Goal: Task Accomplishment & Management: Use online tool/utility

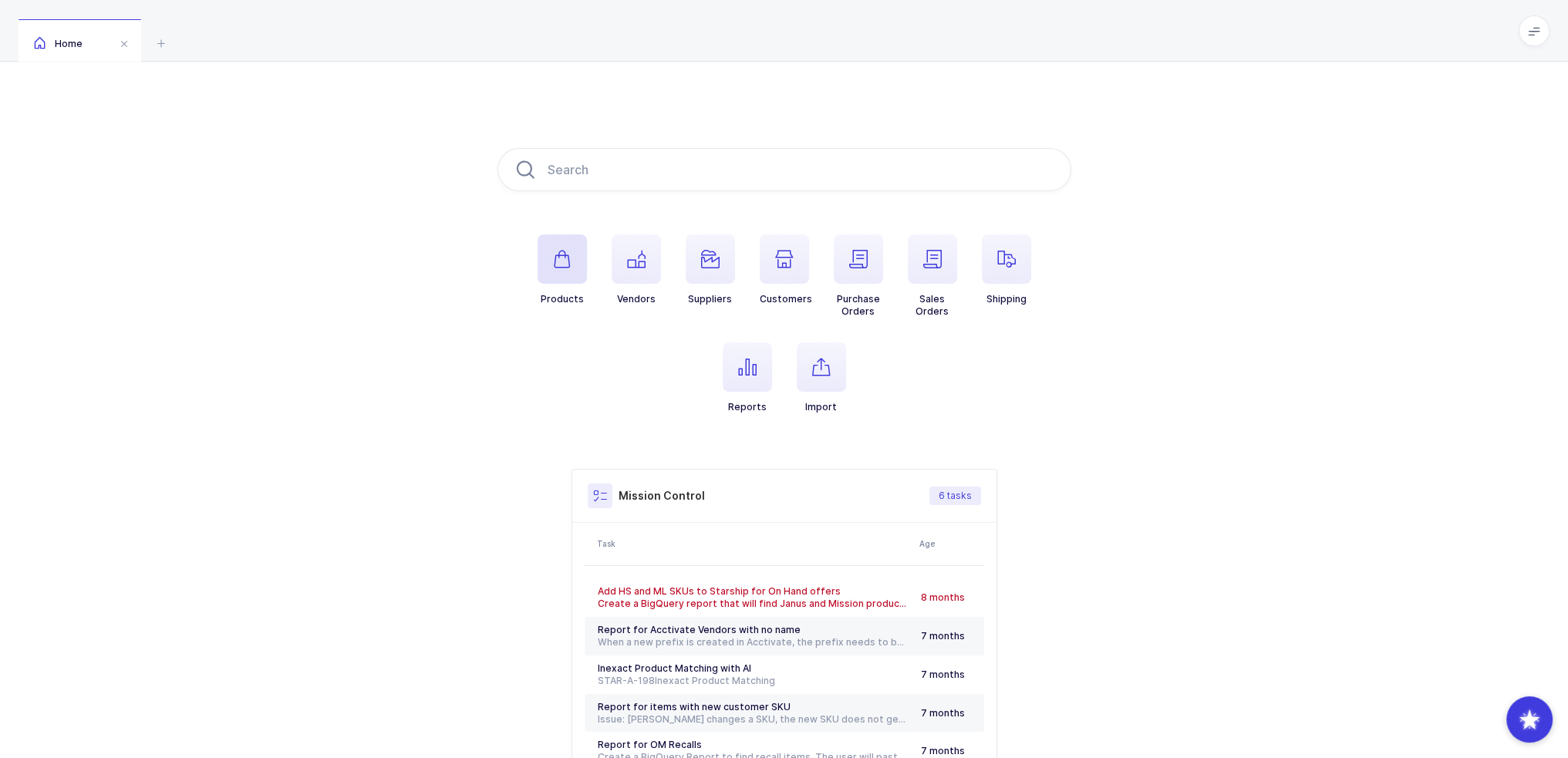
click at [574, 249] on span "button" at bounding box center [562, 259] width 49 height 49
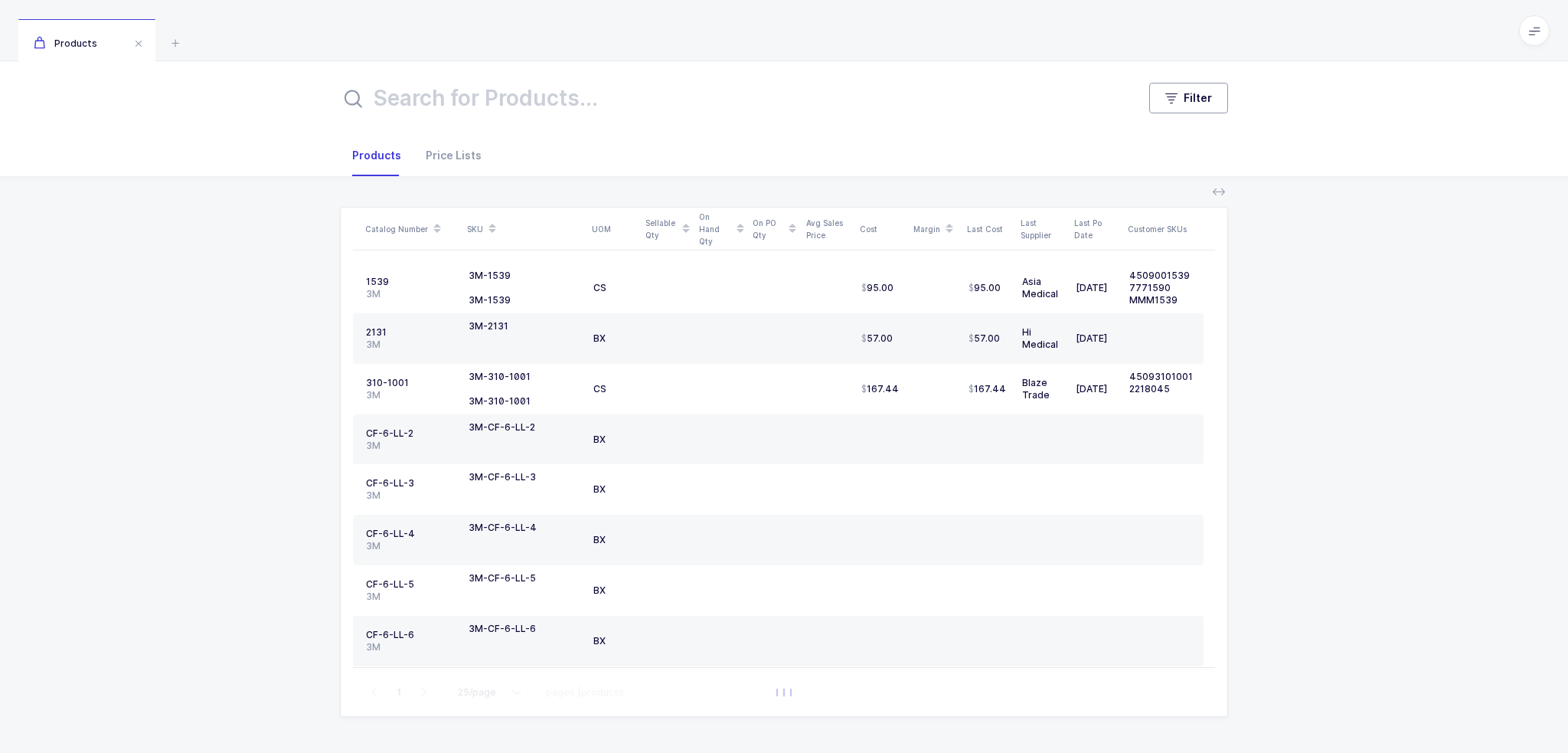
click at [1161, 96] on button "Filter" at bounding box center [1188, 98] width 79 height 30
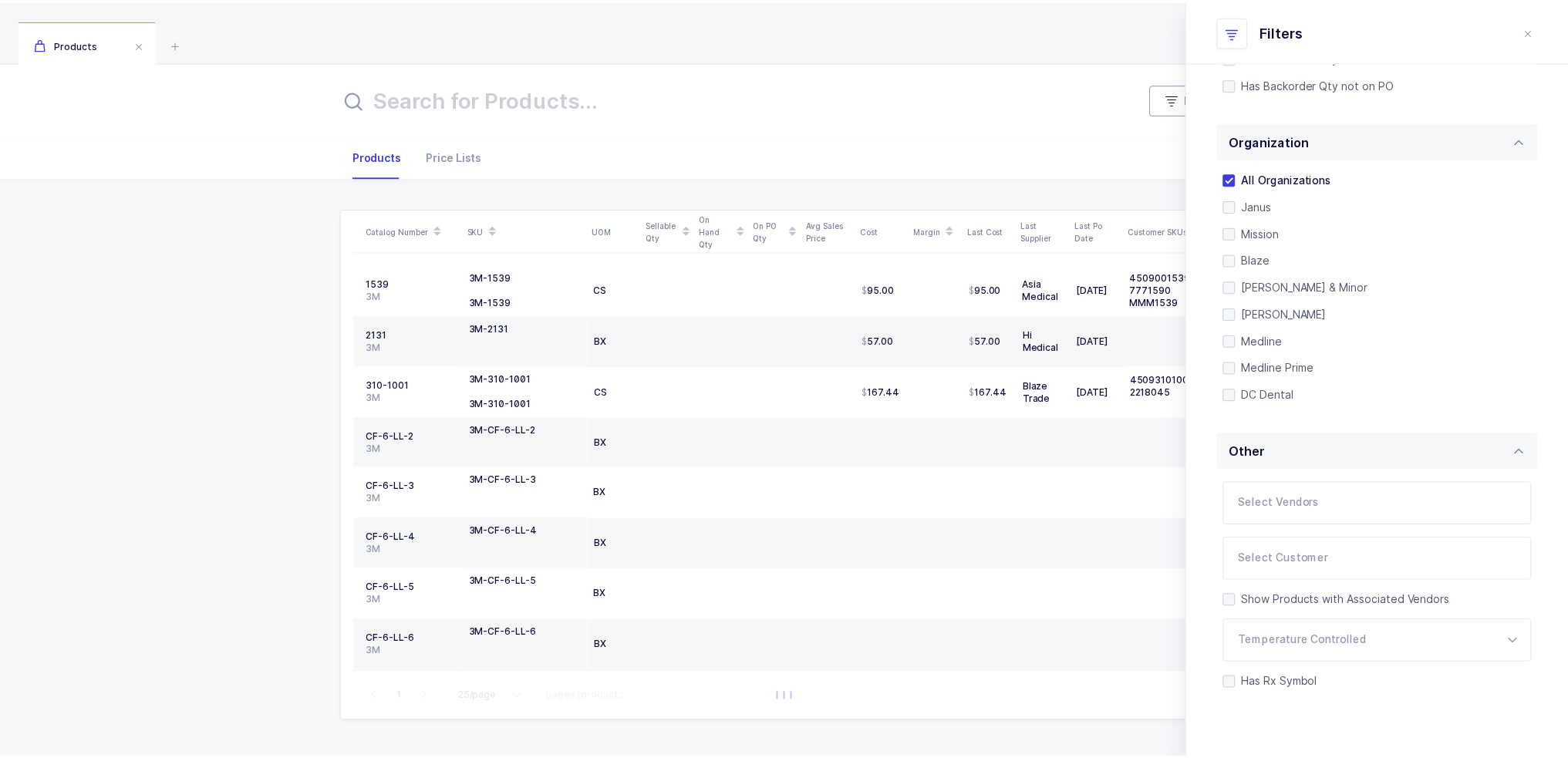
scroll to position [324, 0]
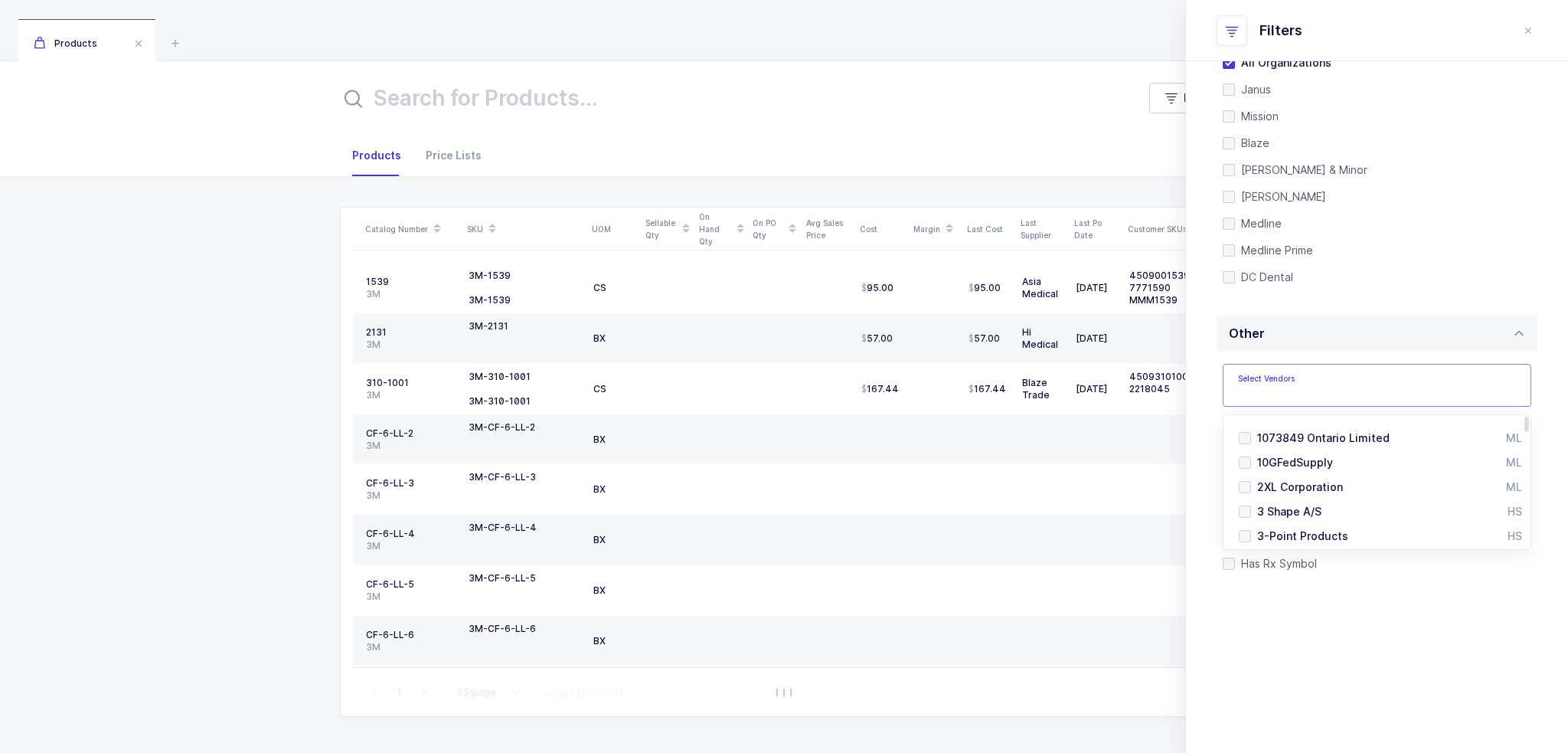
click at [1305, 392] on input "text" at bounding box center [1361, 390] width 247 height 20
type input "active ice"
click at [1294, 434] on span "Active Ice" at bounding box center [1284, 437] width 53 height 13
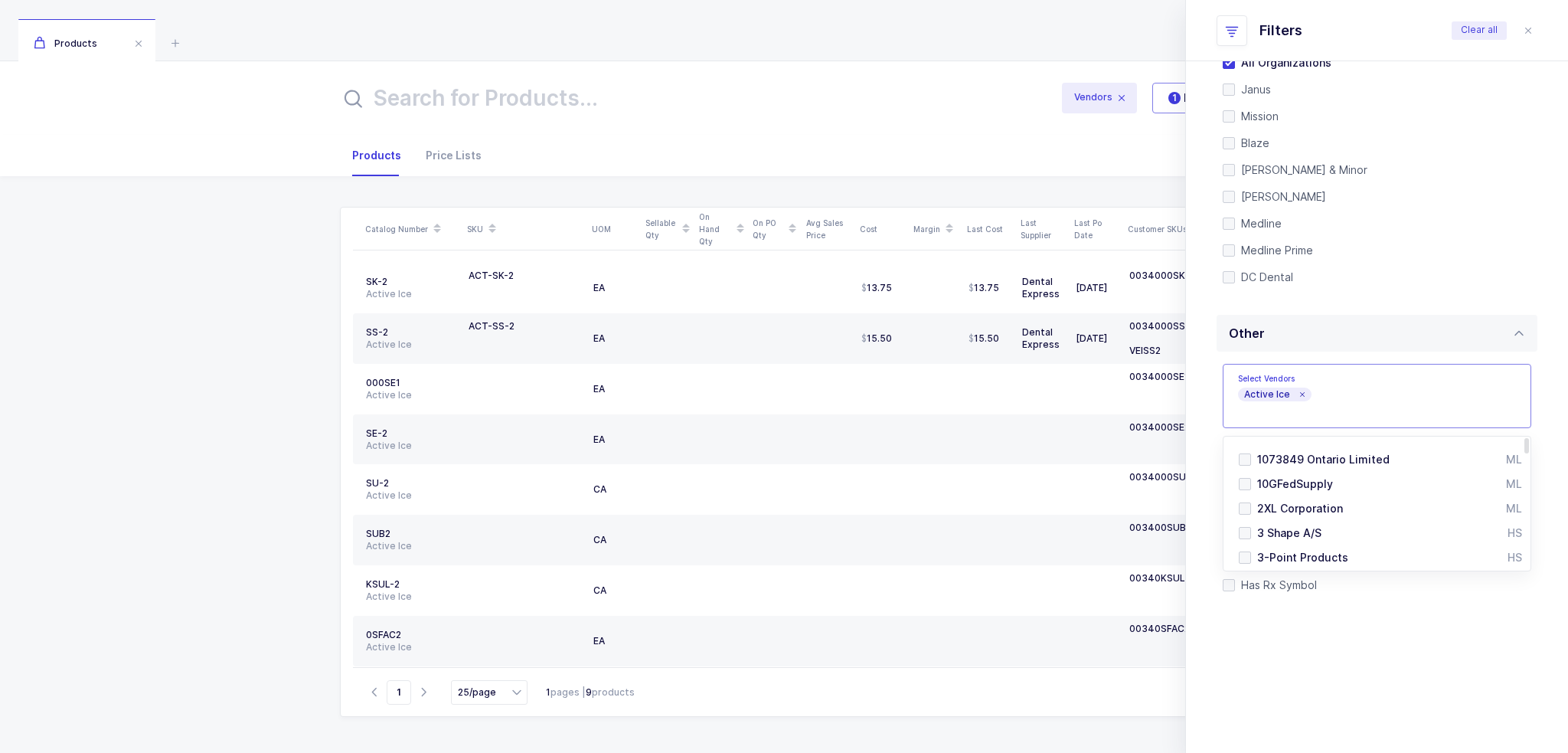
click at [1332, 632] on div "Quantity Has Sellable Qty Has Sellable Qty Has Damaged/Expiring Qty Has Damaged…" at bounding box center [1377, 278] width 382 height 995
click at [1530, 32] on icon "close drawer" at bounding box center [1528, 31] width 12 height 12
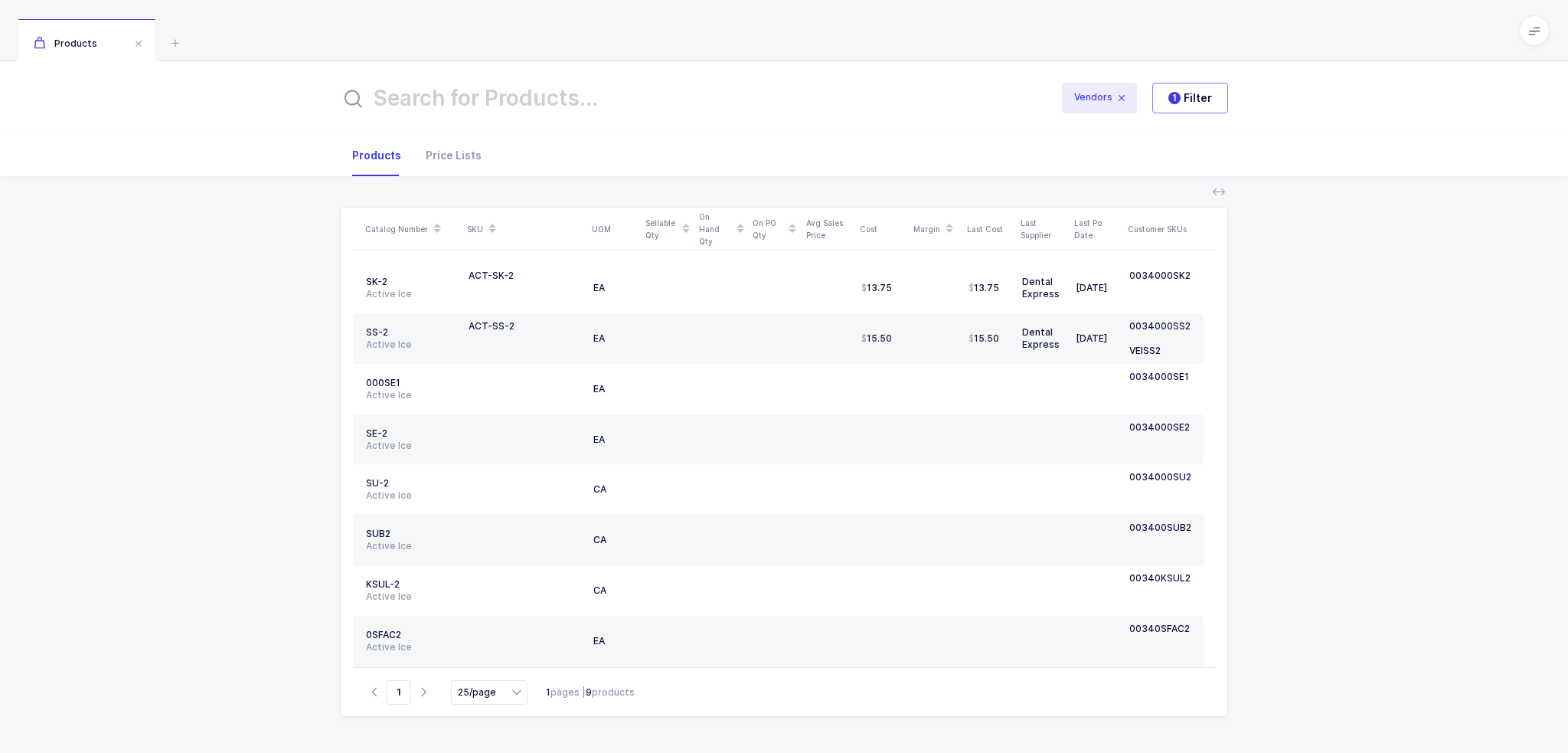
click at [526, 103] on input "text" at bounding box center [690, 97] width 700 height 36
click at [526, 99] on input "text" at bounding box center [690, 97] width 700 height 36
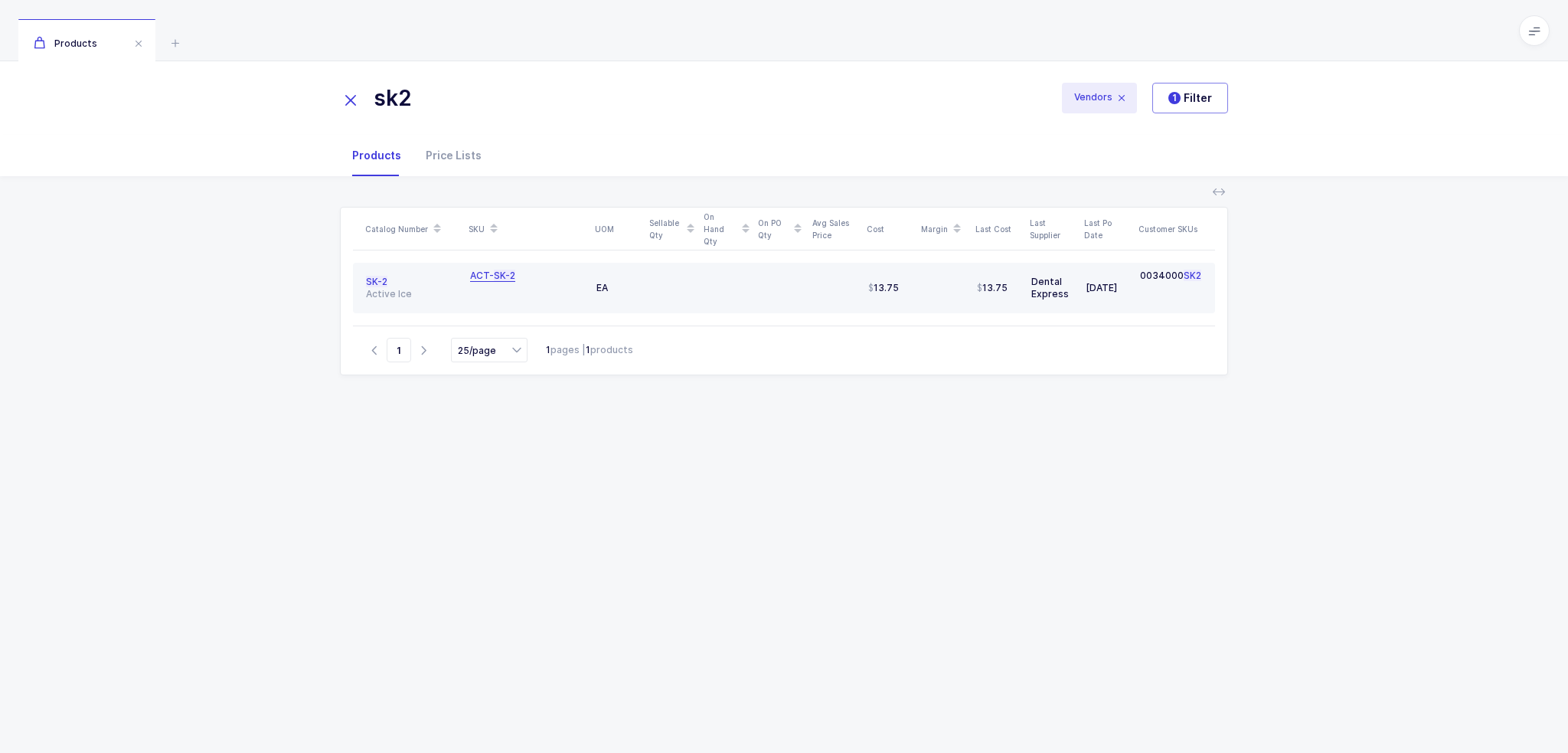
type input "sk2"
click at [497, 271] on span "SK-2" at bounding box center [505, 275] width 21 height 12
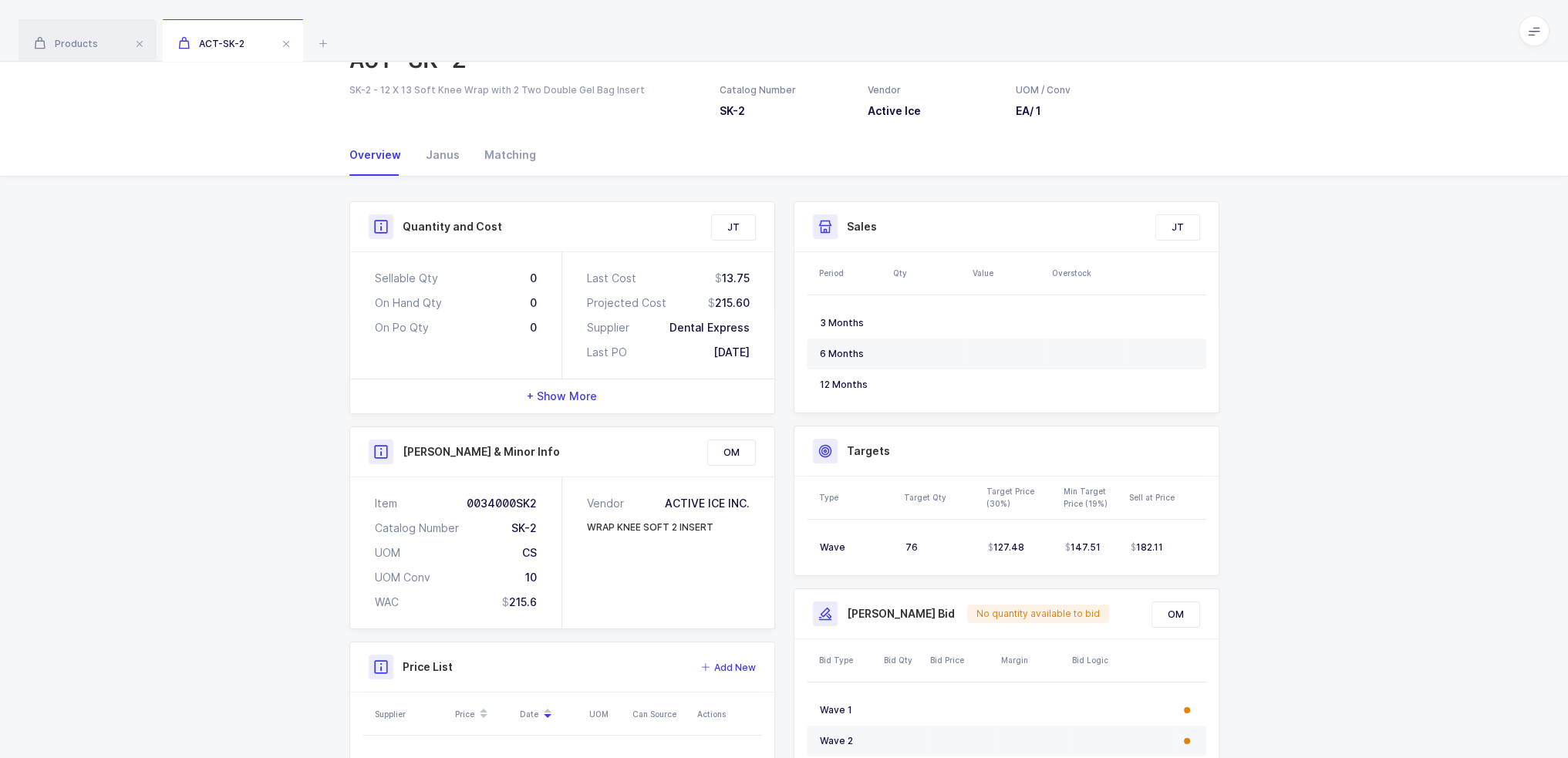
scroll to position [214, 0]
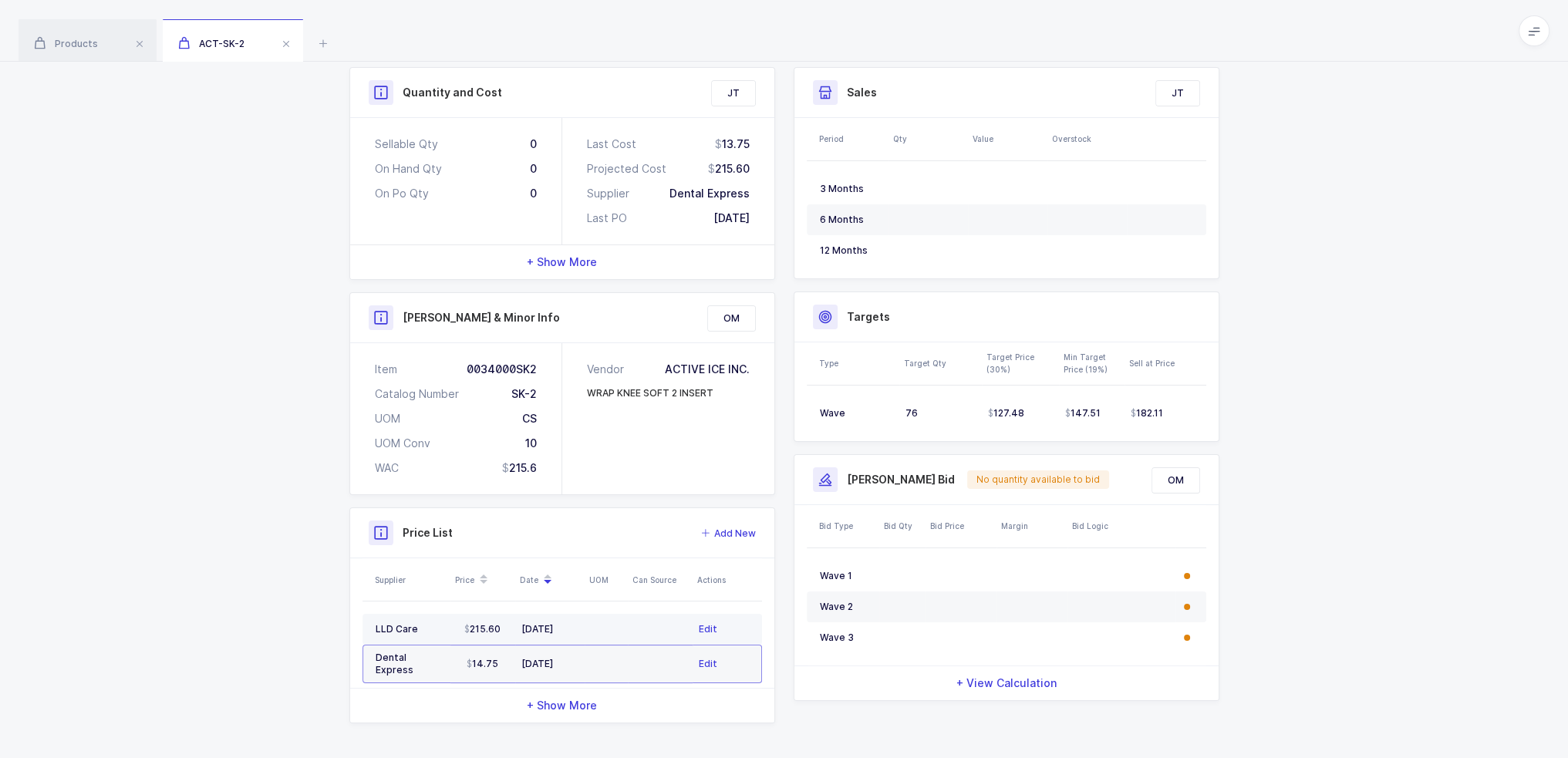
click at [609, 626] on td at bounding box center [606, 629] width 43 height 30
click at [709, 625] on span "Edit" at bounding box center [707, 628] width 19 height 15
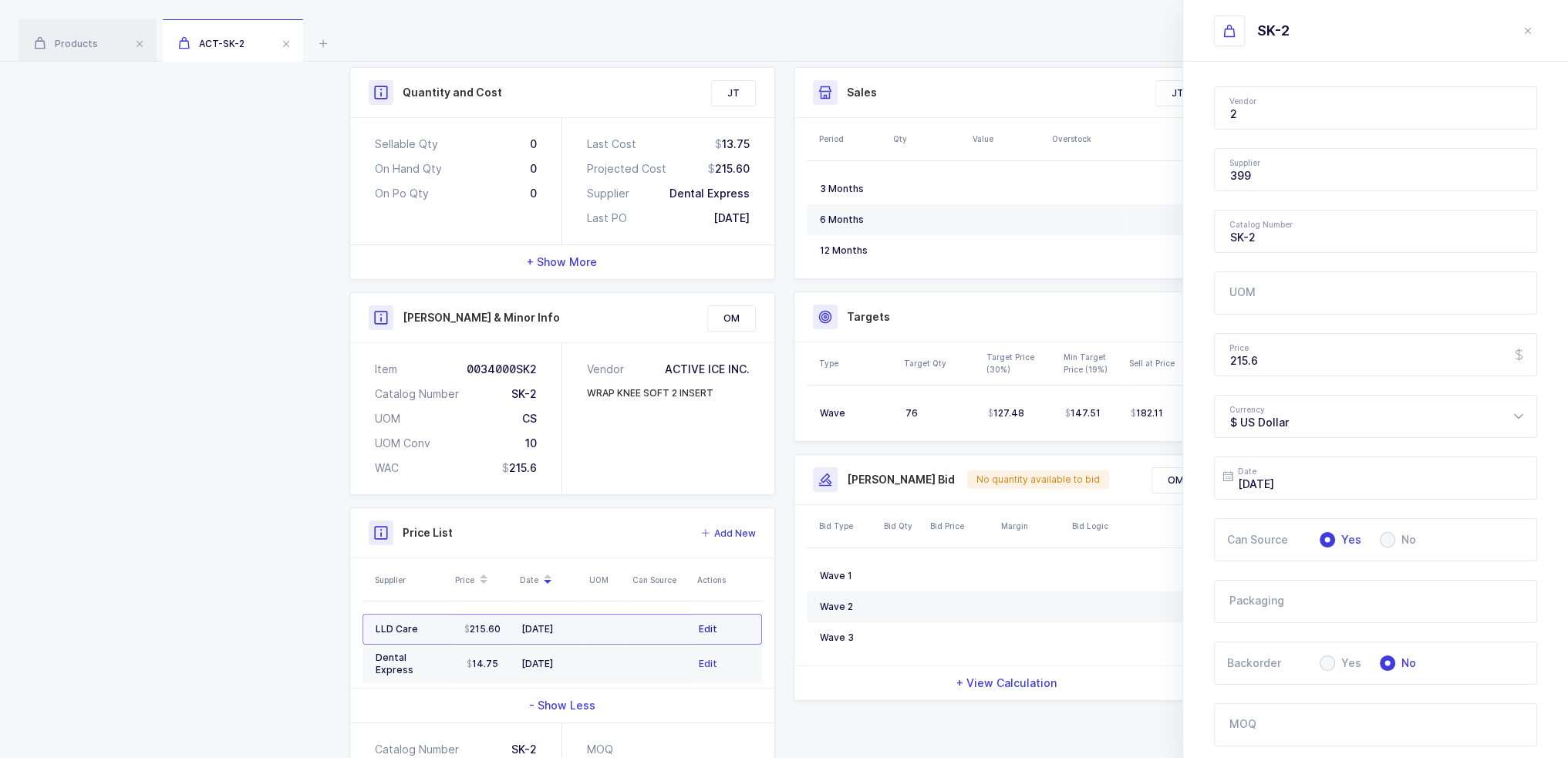
type input "Active Ice"
type input "LLD Care"
drag, startPoint x: 1286, startPoint y: 365, endPoint x: 1189, endPoint y: 367, distance: 97.0
click at [1189, 367] on div "Vendor Active Ice 1073849 Ontario Limited ML 10GFedSupply ML 2XL Corporation ML…" at bounding box center [1375, 550] width 385 height 978
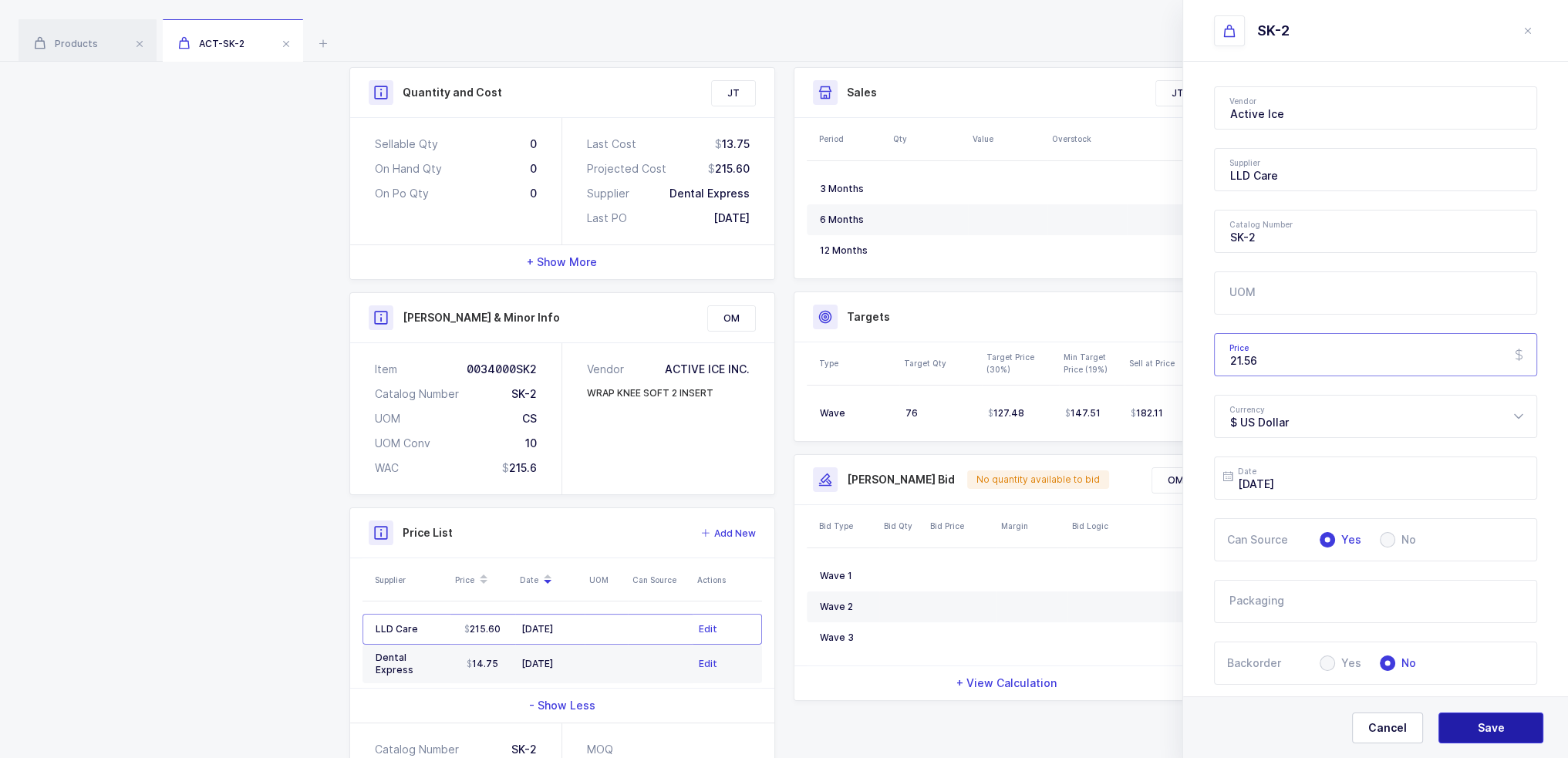
type input "21.56"
click at [1494, 726] on span "Save" at bounding box center [1491, 728] width 27 height 15
type input "[DATE]"
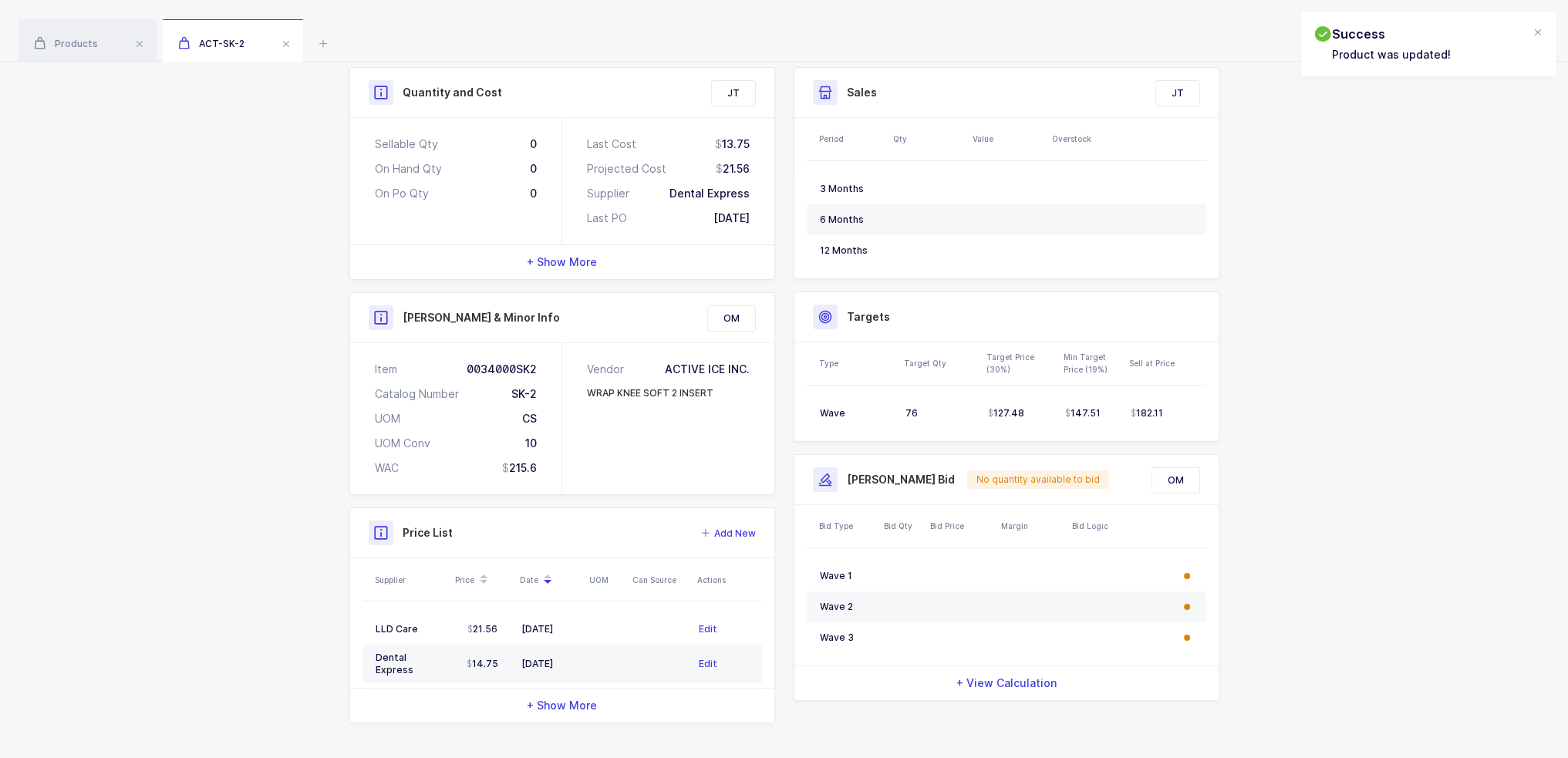
click at [218, 498] on div "Quantity and Cost JT Sellable Qty 0 On Hand Qty 0 On Po Qty 0 Last Cost 13.75 P…" at bounding box center [784, 401] width 1568 height 718
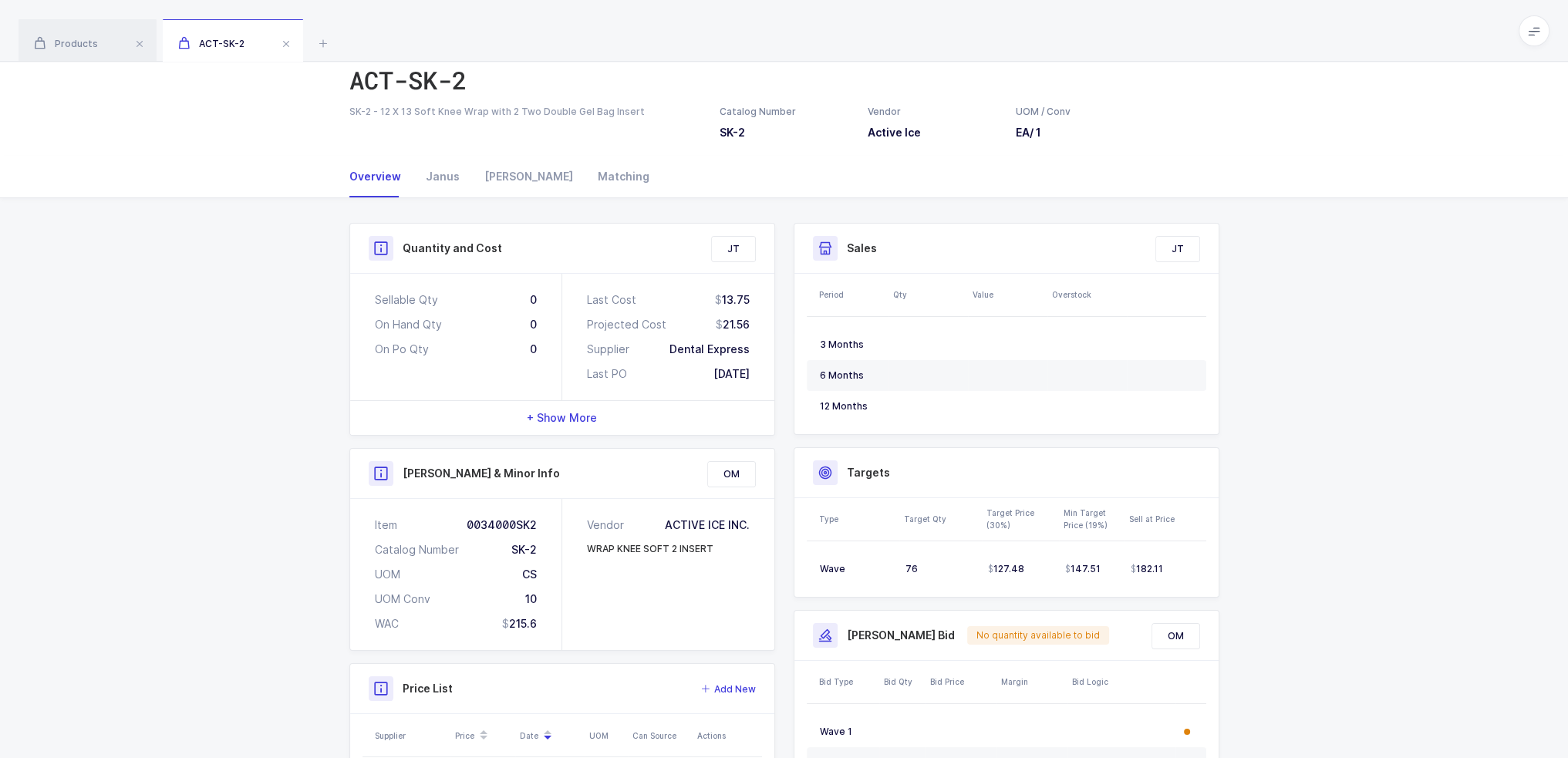
scroll to position [0, 0]
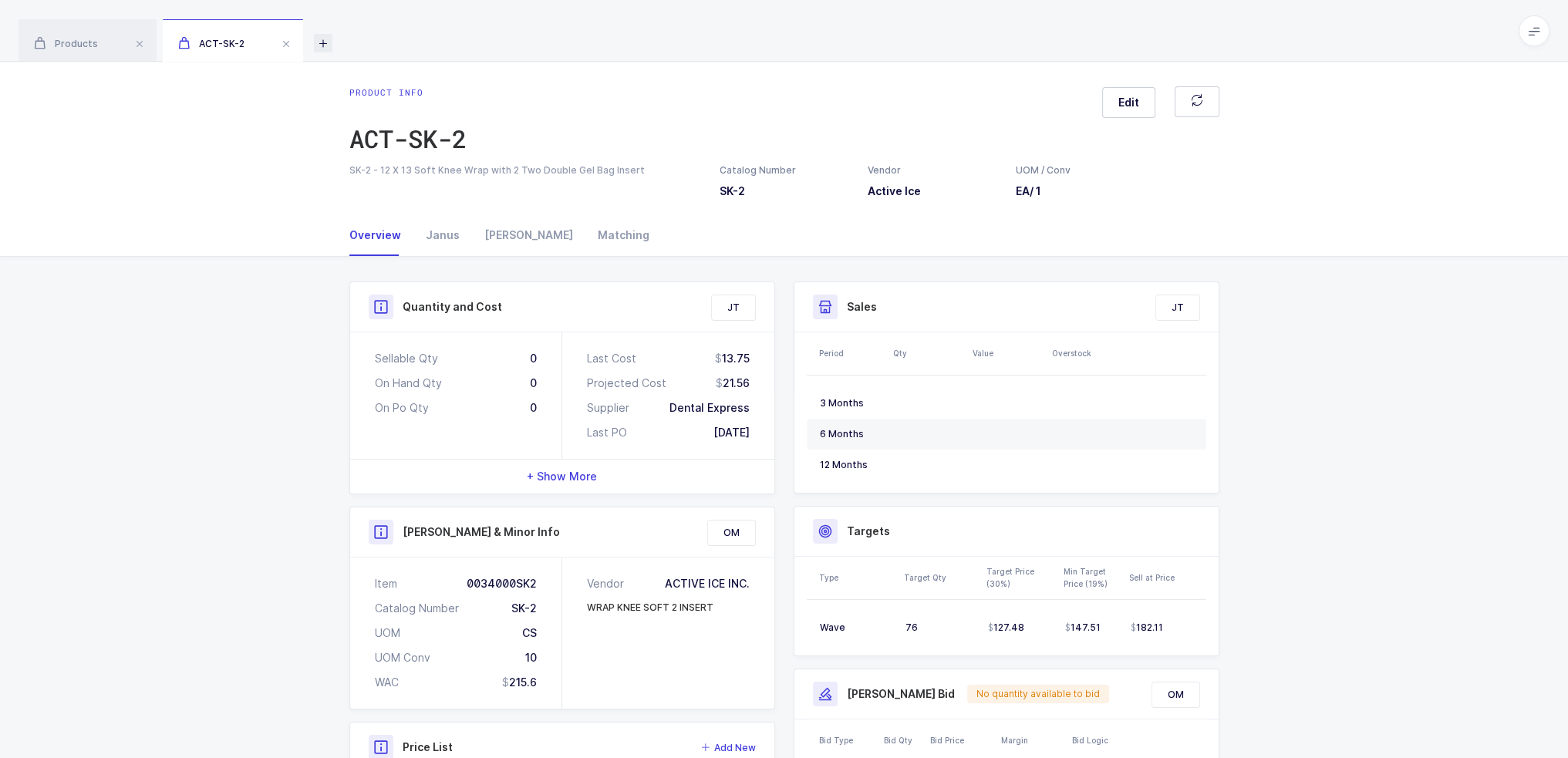
click at [330, 46] on icon at bounding box center [323, 43] width 19 height 19
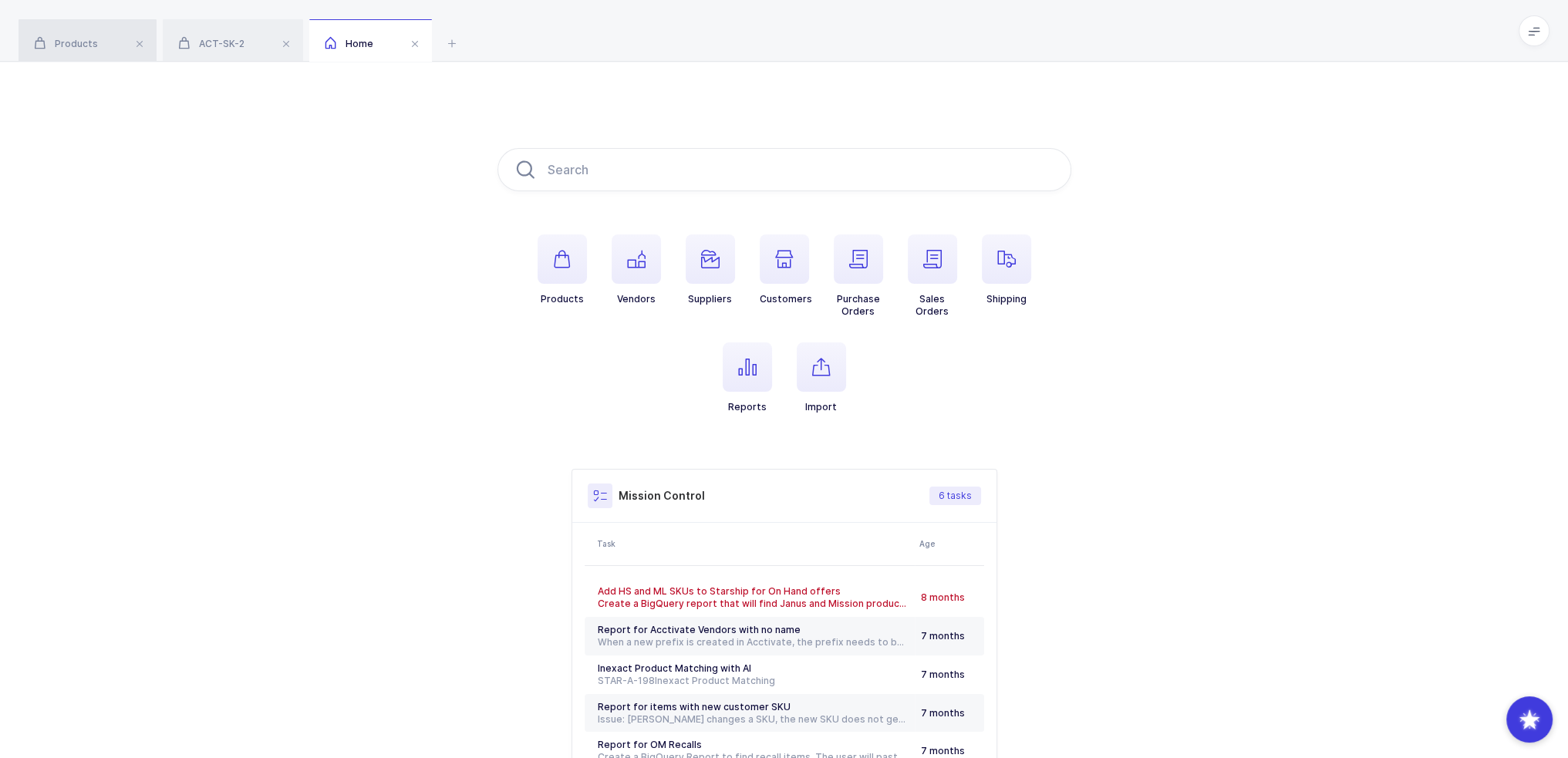
click at [83, 46] on span "Products" at bounding box center [65, 43] width 64 height 12
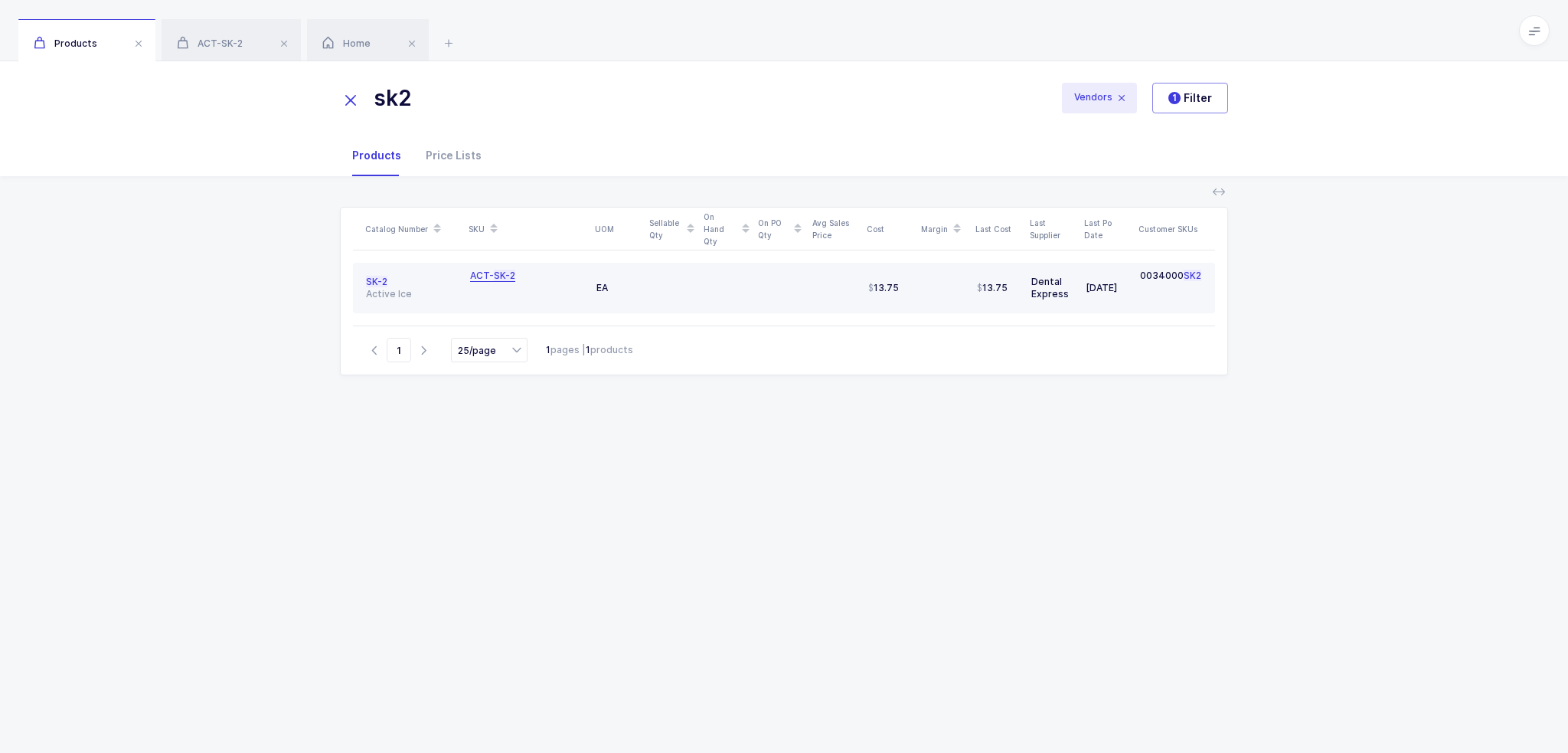
drag, startPoint x: 531, startPoint y: 101, endPoint x: 326, endPoint y: 97, distance: 205.0
click at [326, 97] on div "sk2 Vendors 1 Filter" at bounding box center [784, 98] width 1568 height 74
click at [376, 281] on span "SS-2" at bounding box center [376, 281] width 22 height 12
click at [486, 276] on div "ACT- SS-2" at bounding box center [493, 276] width 46 height 12
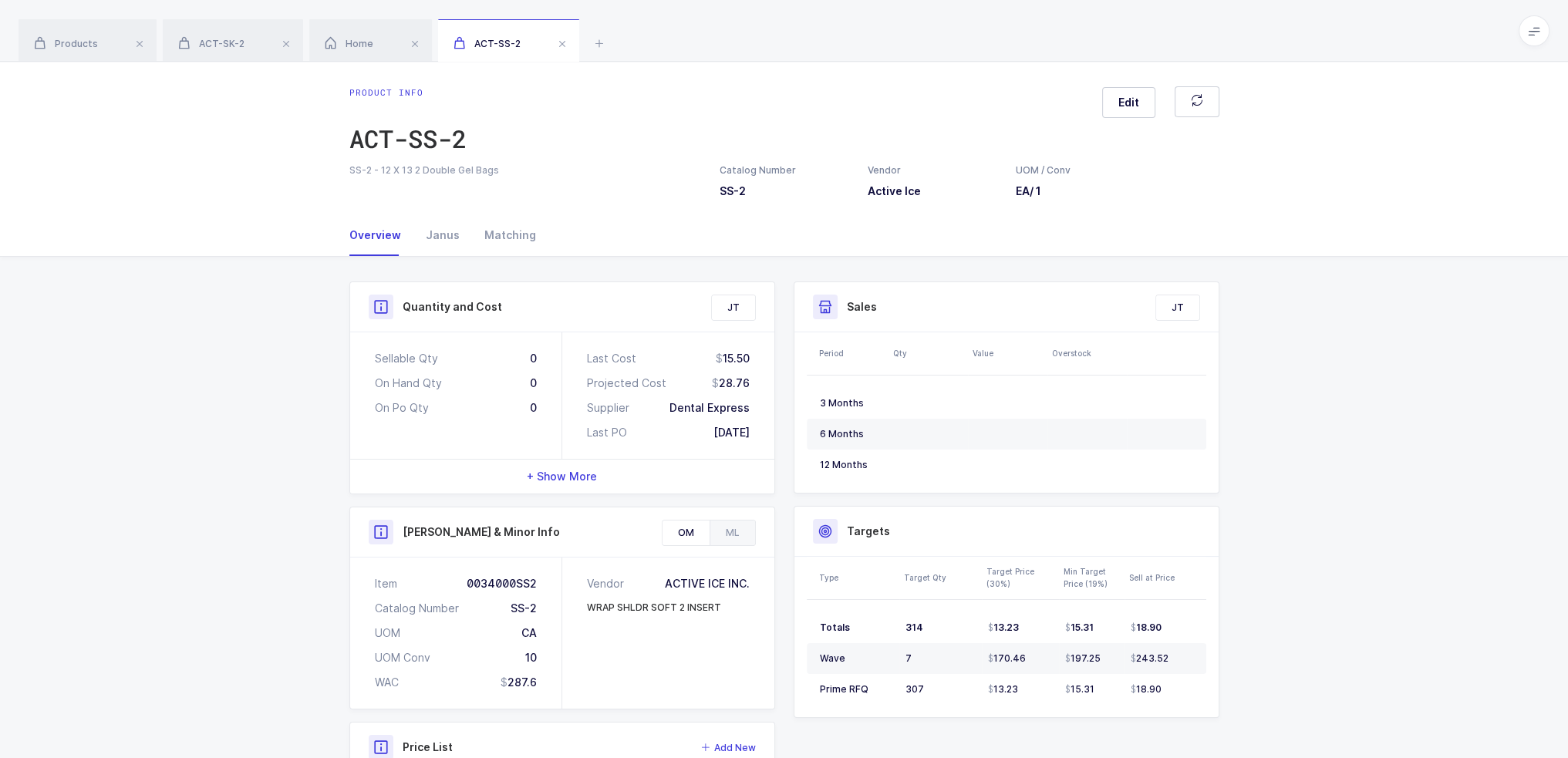
scroll to position [214, 0]
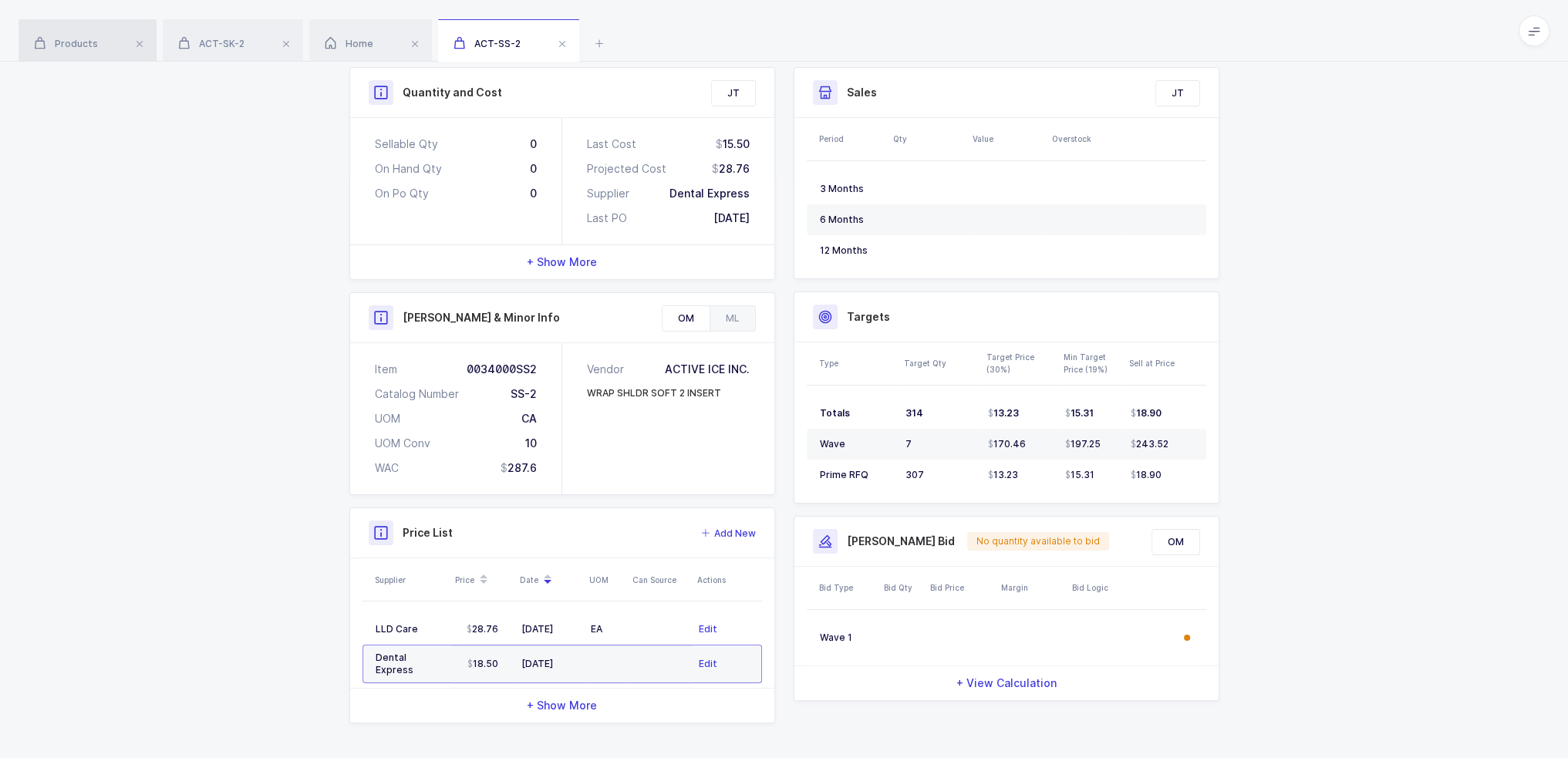
click at [85, 43] on span "Products" at bounding box center [65, 43] width 64 height 12
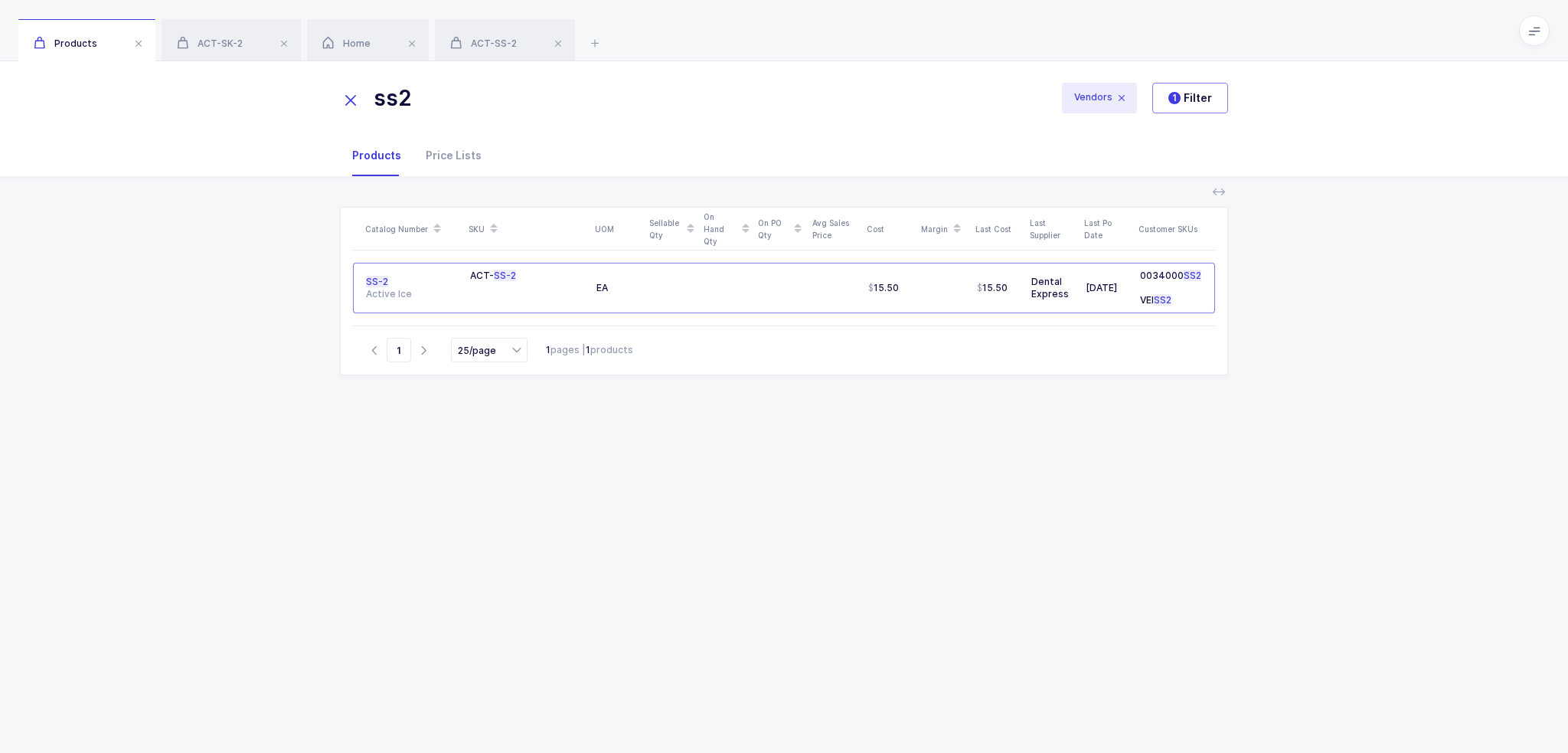
drag, startPoint x: 433, startPoint y: 97, endPoint x: 279, endPoint y: 88, distance: 154.3
click at [294, 90] on div "ss2 Vendors 1 Filter" at bounding box center [784, 98] width 1568 height 74
type input "ksul"
click at [383, 279] on span "KSUL-" at bounding box center [380, 281] width 28 height 12
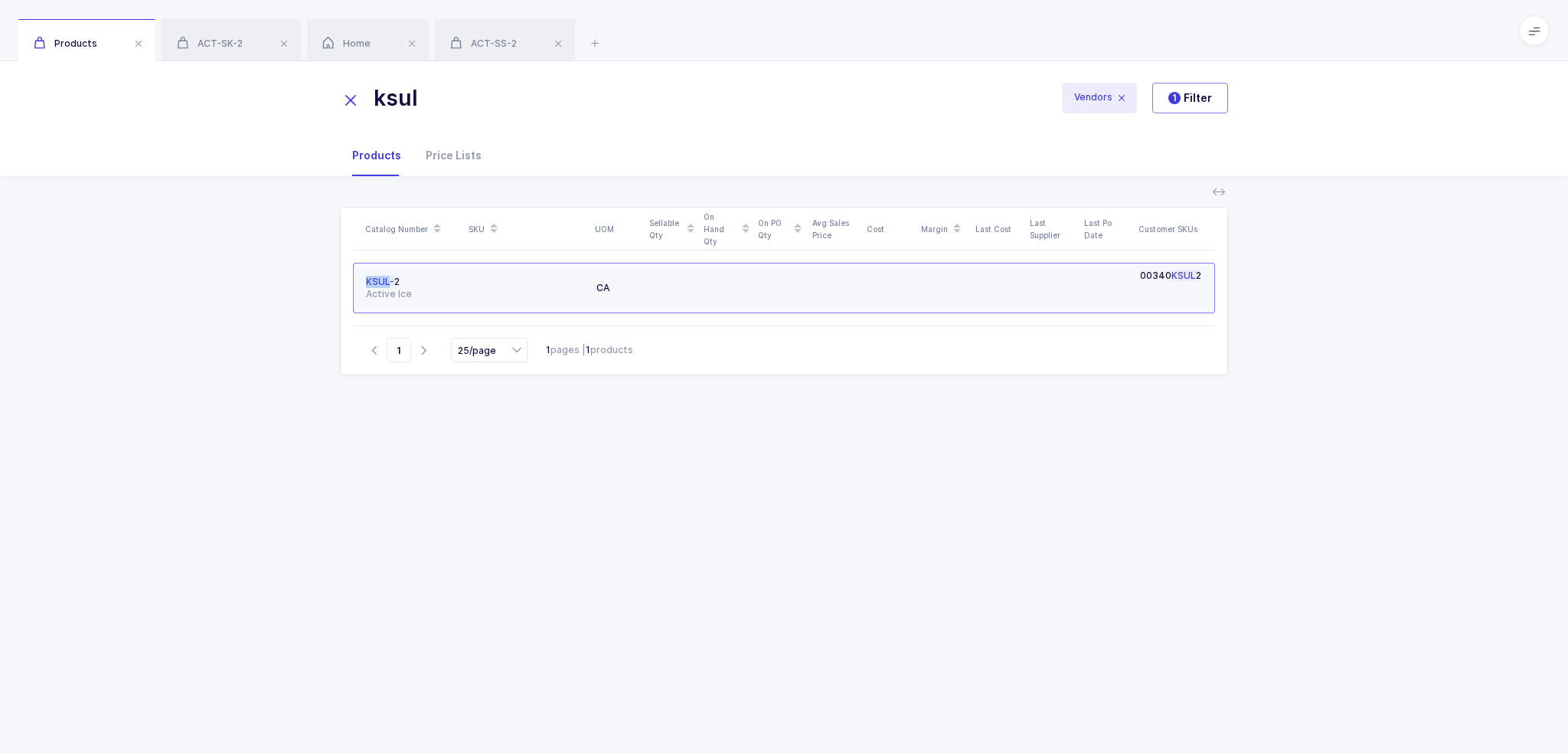
click at [383, 279] on span "KSUL-" at bounding box center [380, 281] width 28 height 12
click at [393, 279] on div "KSUL- 2" at bounding box center [411, 282] width 92 height 12
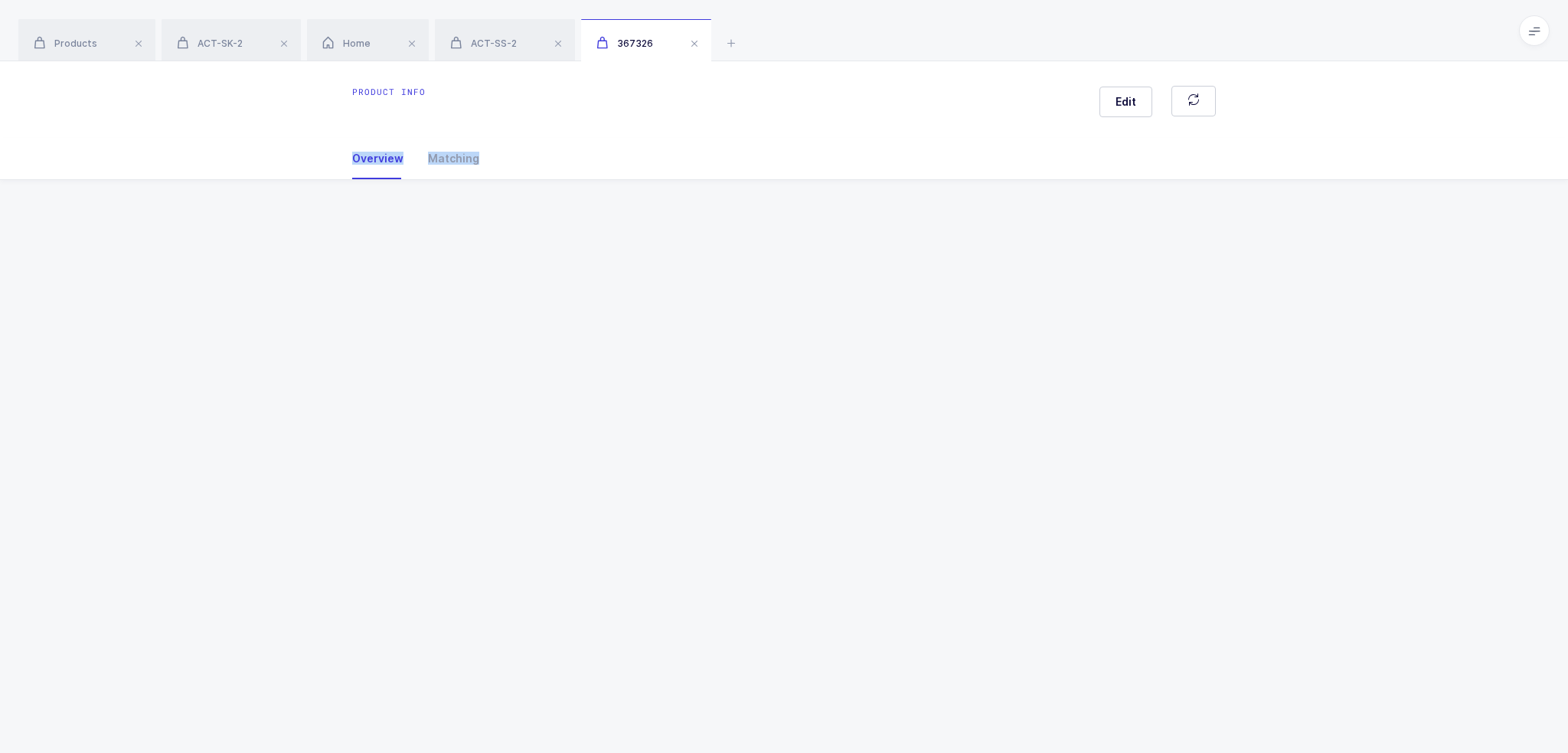
click at [393, 279] on div "Product info Edit Overview Matching Vendor Organization SKU Catalog Number UOM …" at bounding box center [784, 407] width 1568 height 692
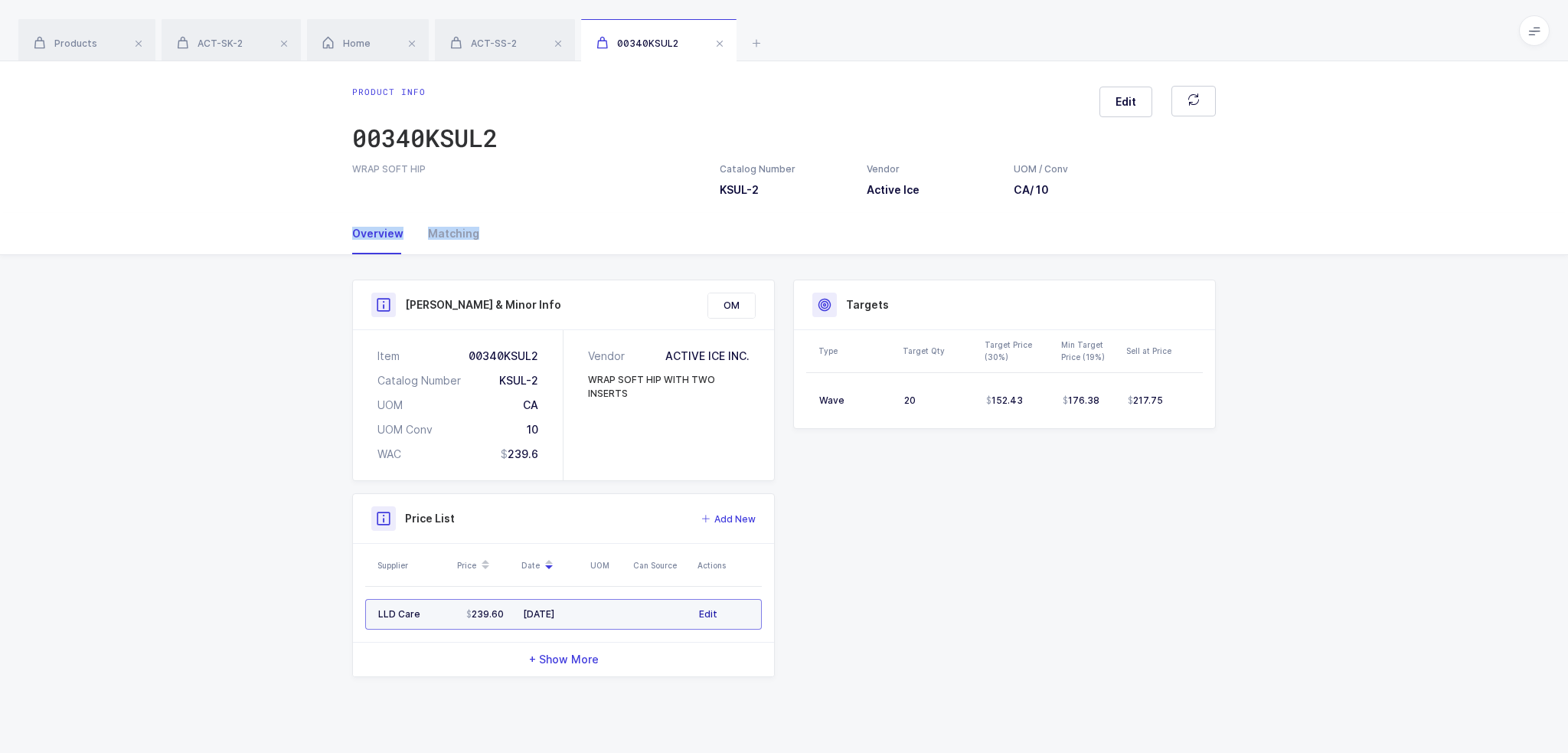
click at [712, 617] on span "Edit" at bounding box center [707, 613] width 19 height 15
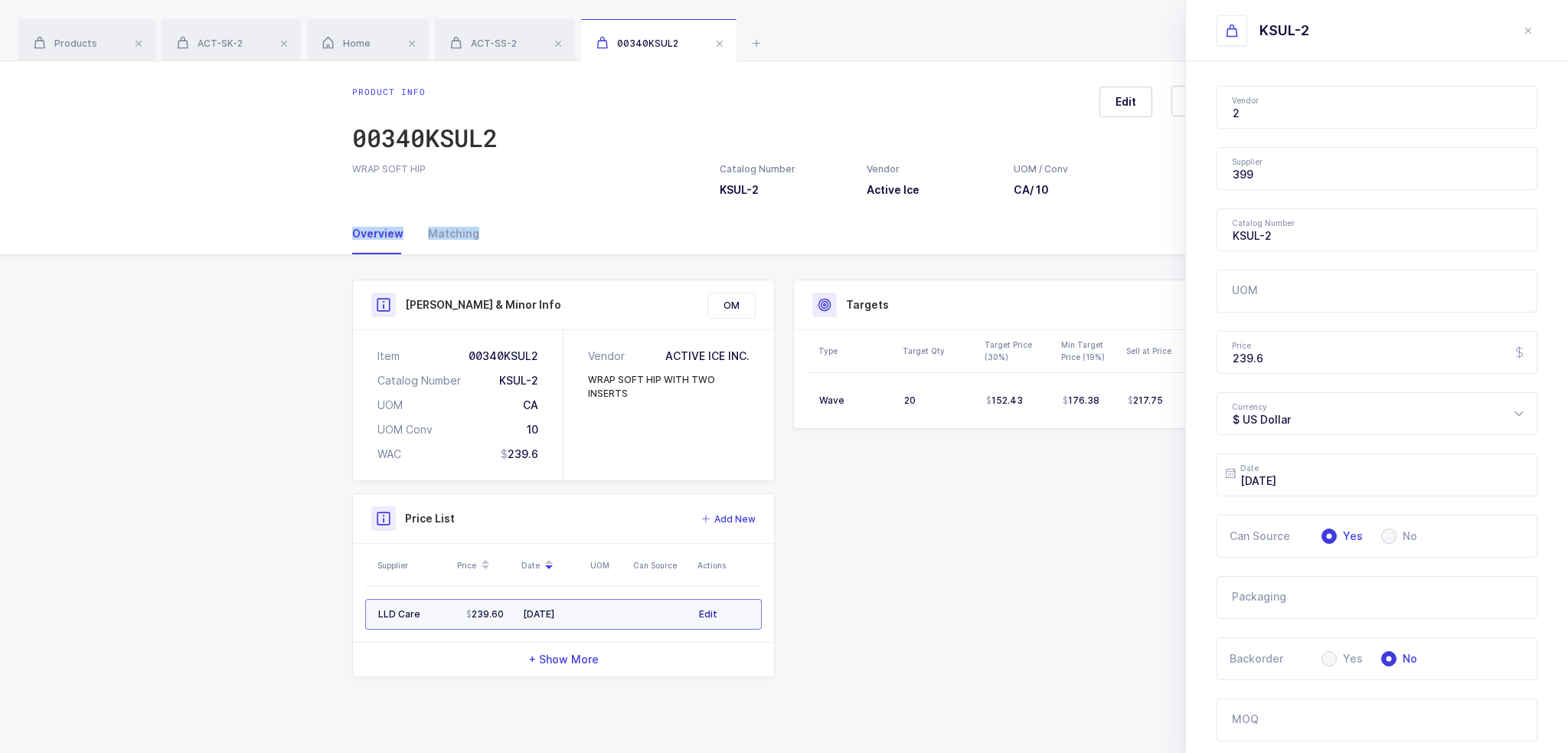
type input "Active Ice"
type input "LLD Care"
drag, startPoint x: 1292, startPoint y: 354, endPoint x: 1203, endPoint y: 358, distance: 89.1
click at [1203, 358] on div "Vendor Active Ice 1073849 Ontario Limited ML 10GFedSupply ML 2XL Corporation ML…" at bounding box center [1377, 547] width 382 height 971
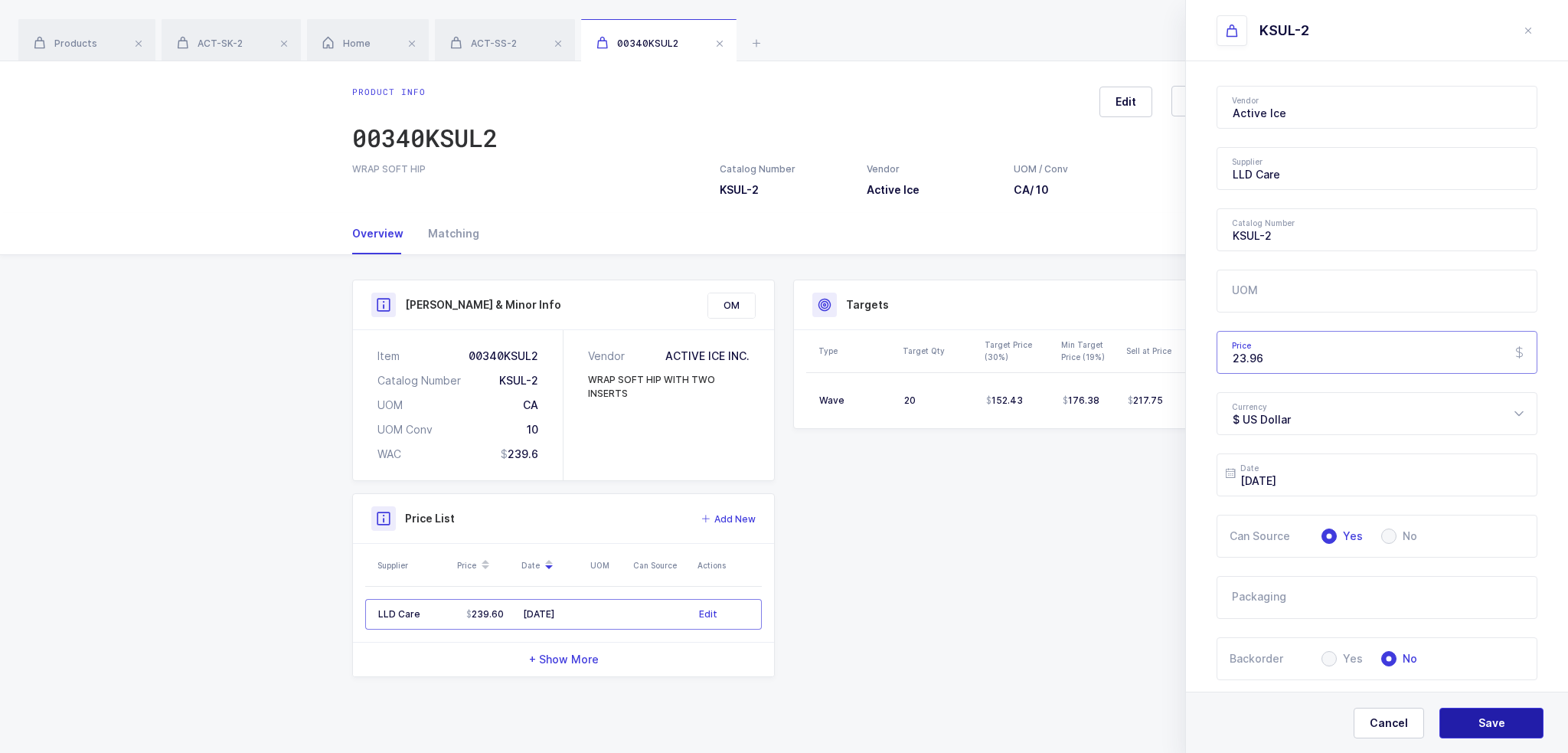
type input "23.96"
click at [1491, 731] on button "Save" at bounding box center [1491, 723] width 104 height 30
type input "2025-08-12"
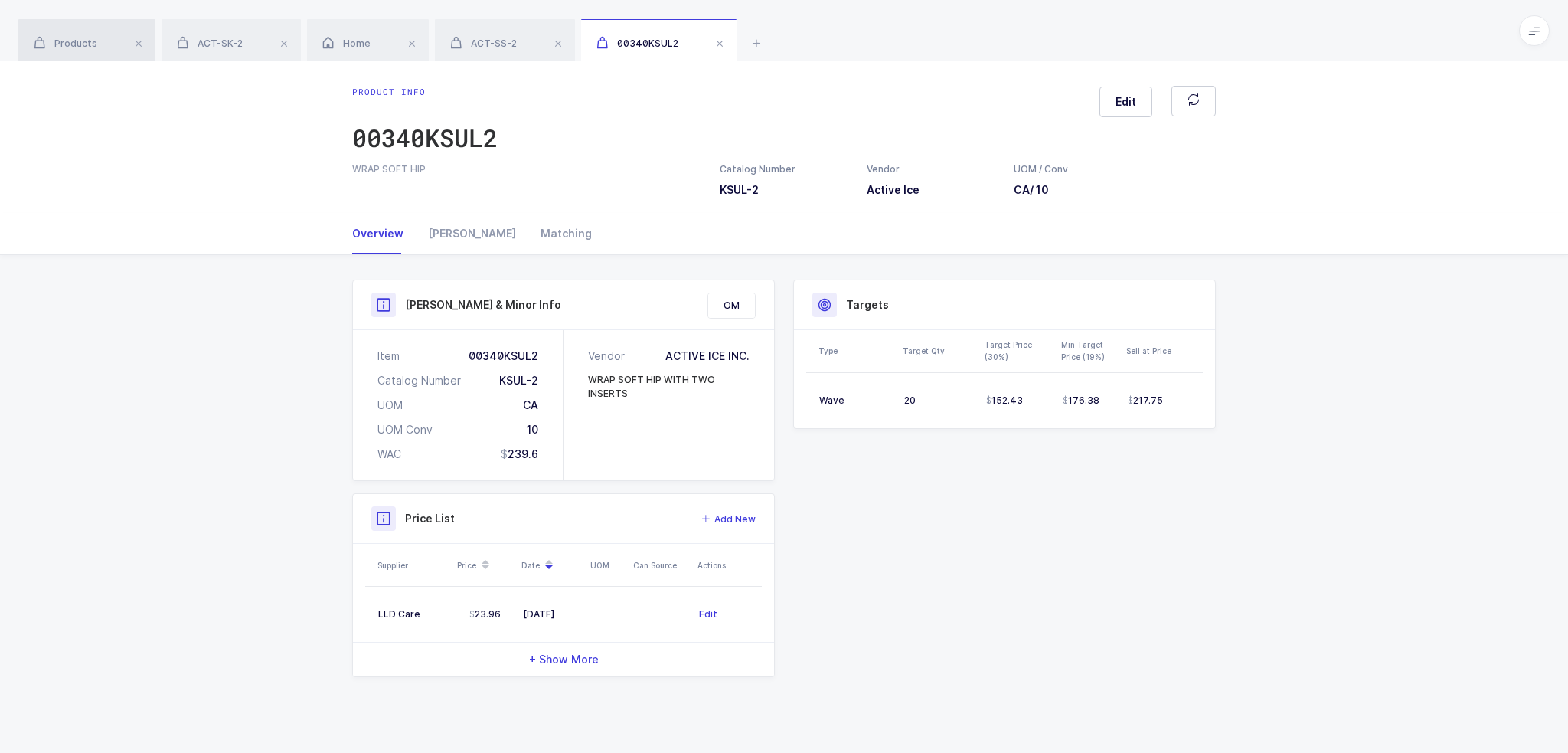
click at [85, 22] on div "Products" at bounding box center [87, 41] width 137 height 43
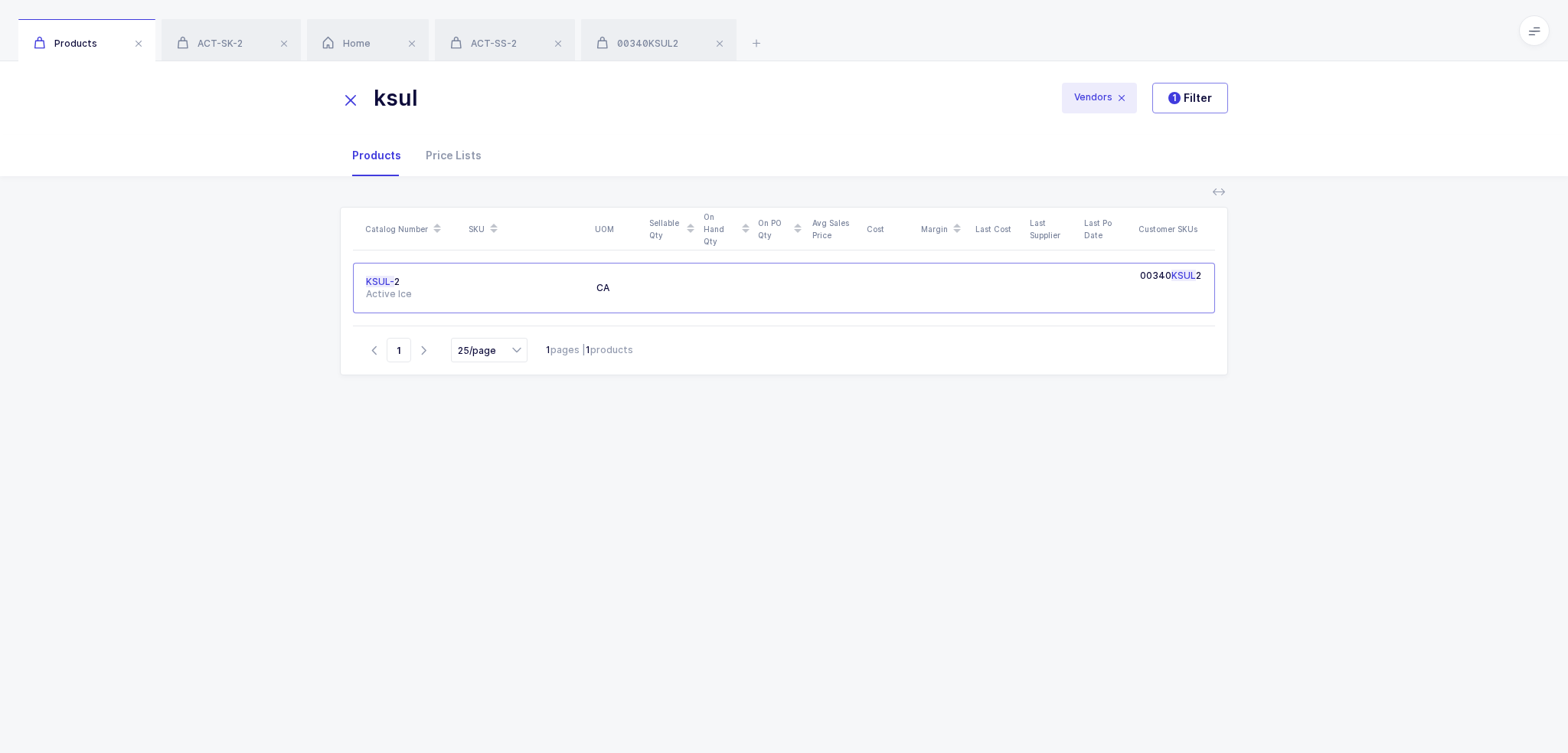
drag, startPoint x: 507, startPoint y: 114, endPoint x: 335, endPoint y: 107, distance: 172.1
click at [335, 107] on div "ksul Vendors 1 Filter" at bounding box center [784, 98] width 1568 height 74
type input "se2"
click at [426, 290] on div "Active Ice" at bounding box center [411, 294] width 92 height 12
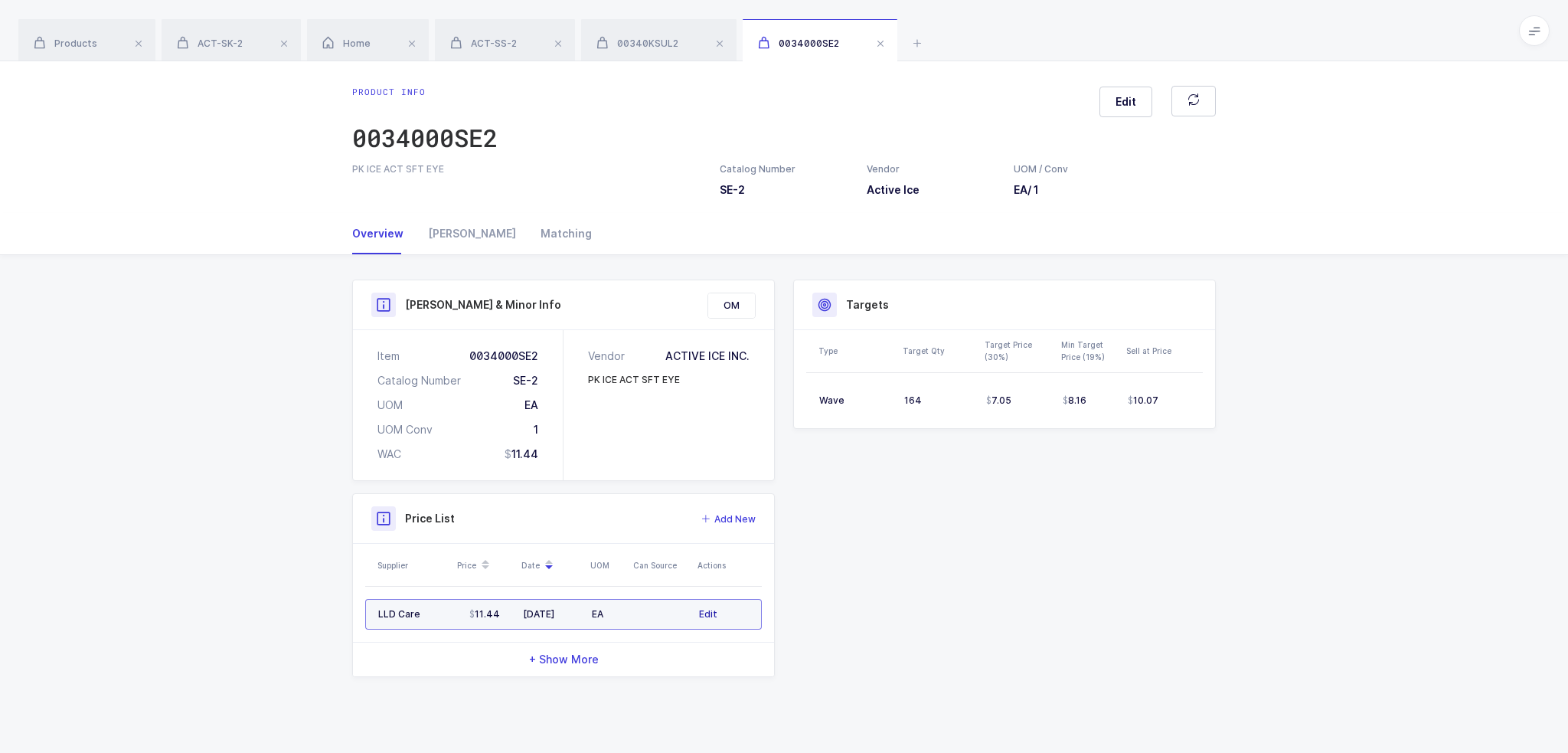
click at [704, 612] on span "Edit" at bounding box center [707, 613] width 19 height 15
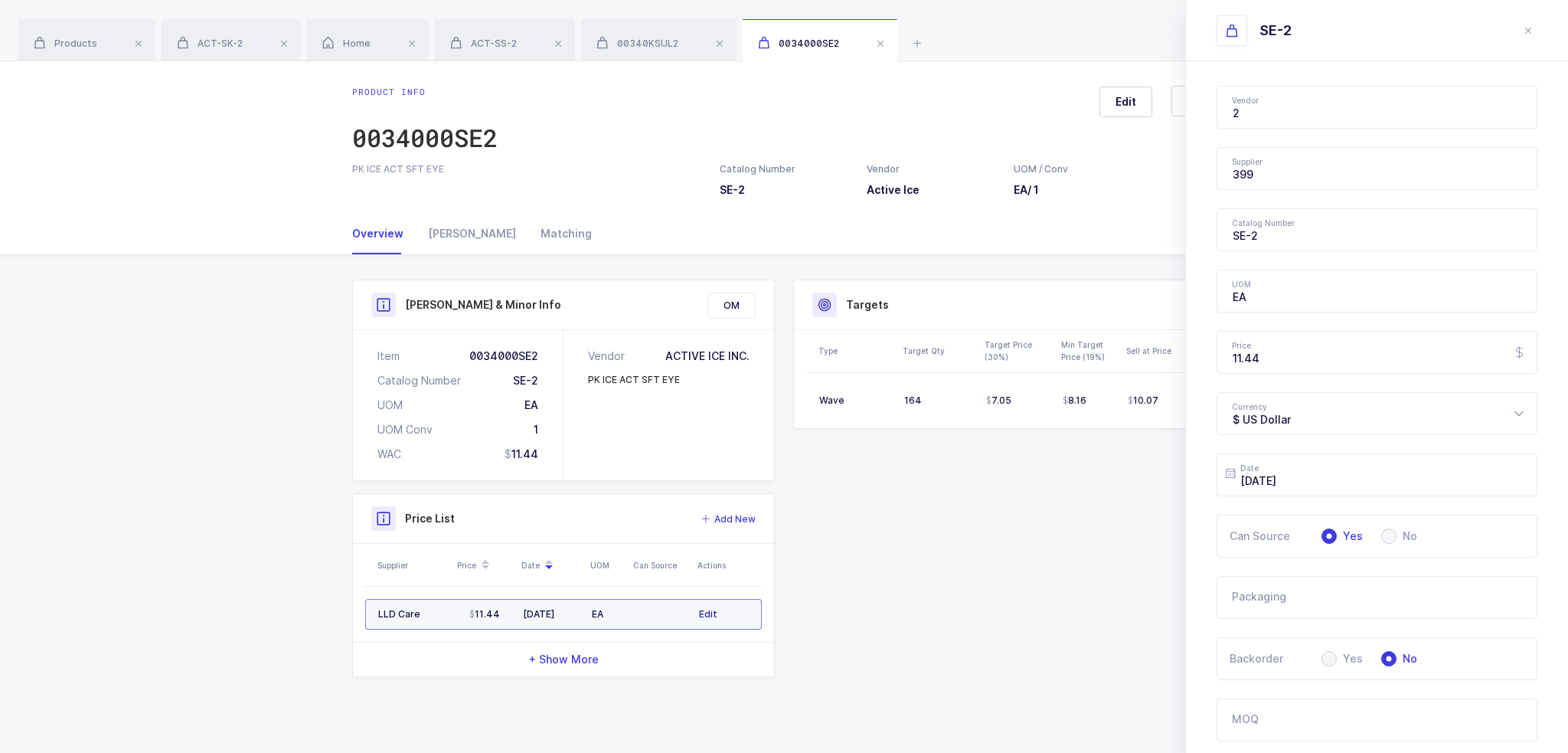
type input "Active Ice"
type input "LLD Care"
click at [62, 37] on span "Products" at bounding box center [65, 43] width 63 height 12
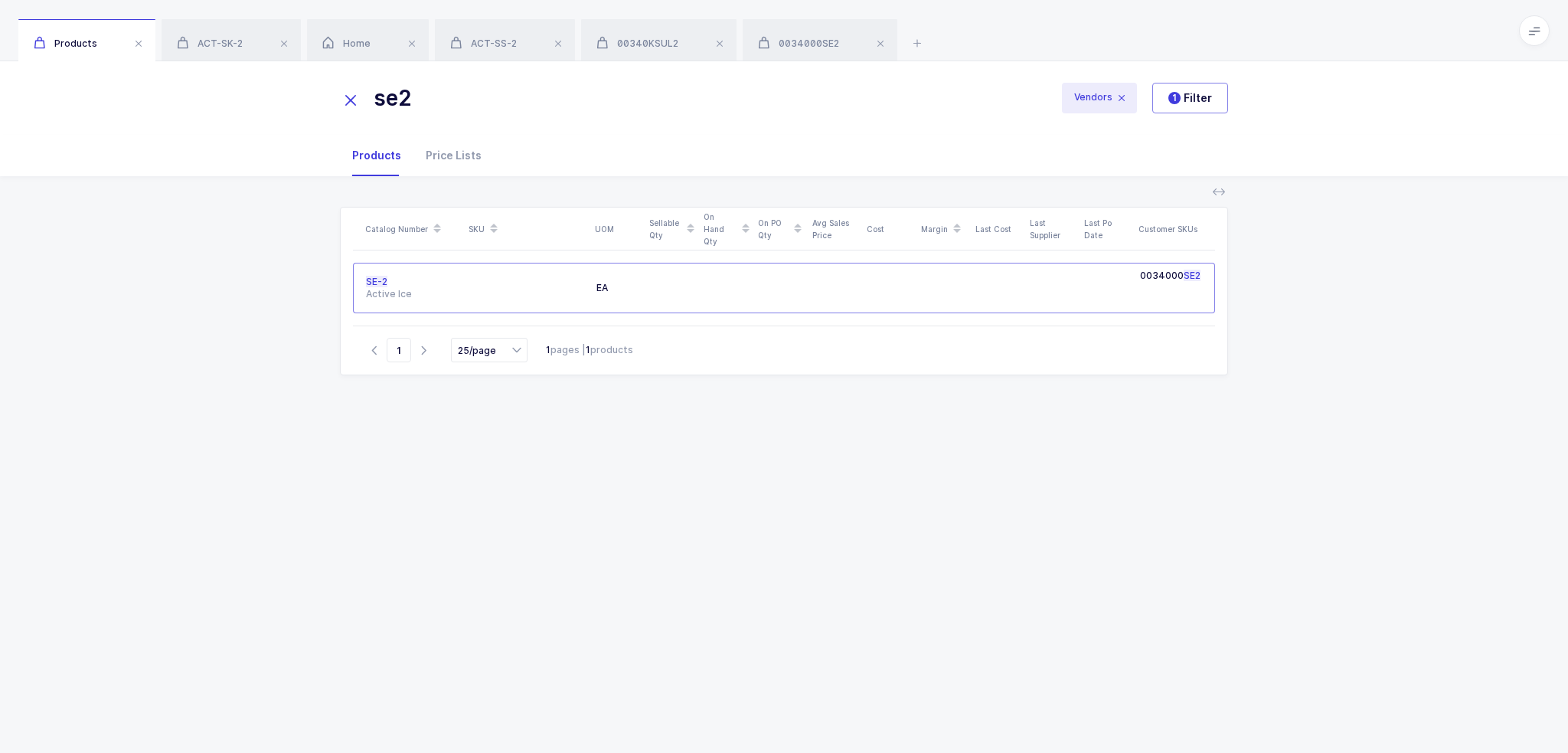
drag, startPoint x: 499, startPoint y: 94, endPoint x: 386, endPoint y: 96, distance: 113.0
click at [386, 96] on input "se2" at bounding box center [690, 97] width 700 height 36
click at [393, 93] on input "se2" at bounding box center [690, 97] width 700 height 36
drag, startPoint x: 397, startPoint y: 93, endPoint x: 408, endPoint y: 93, distance: 11.0
click at [408, 93] on input "se2" at bounding box center [690, 97] width 700 height 36
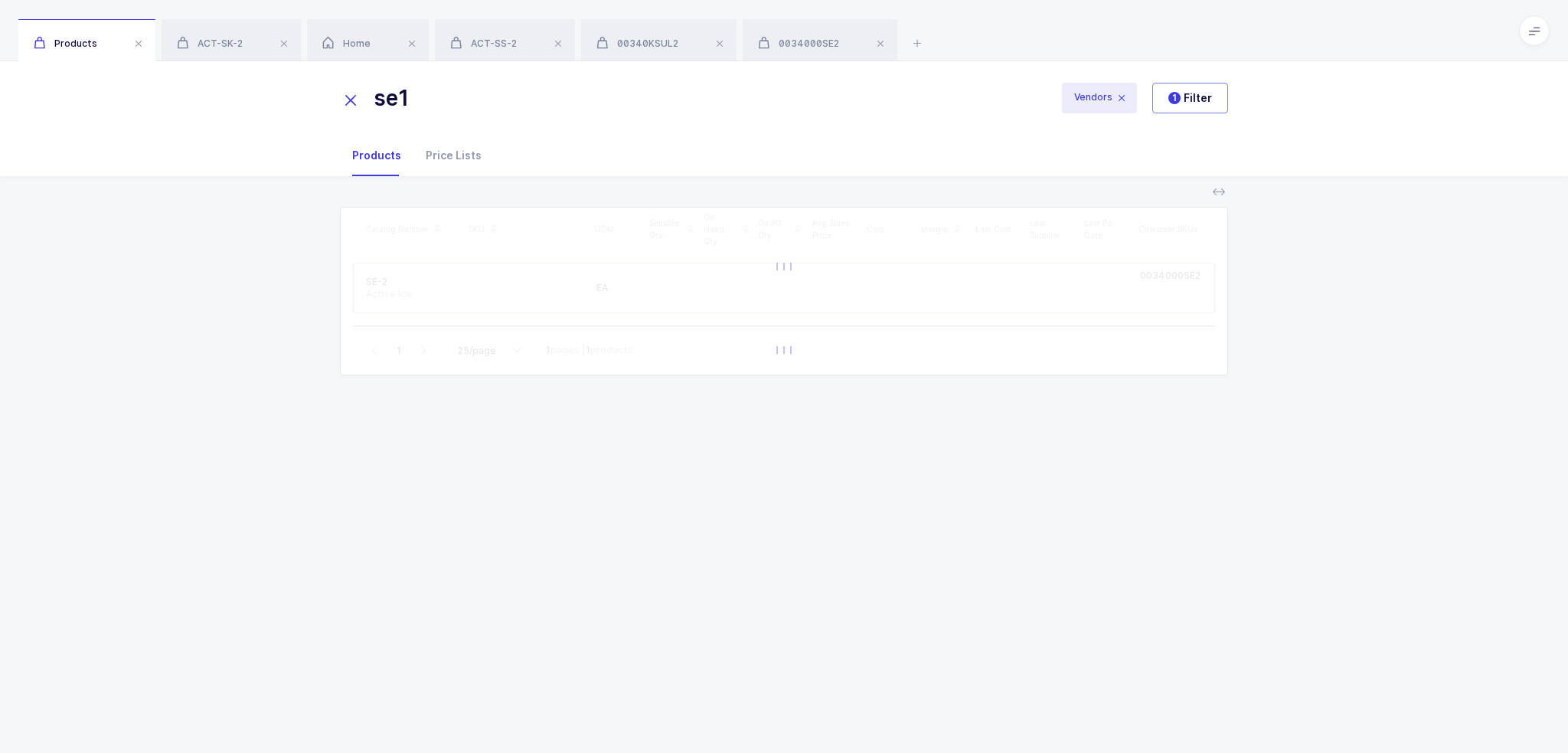
type input "se1"
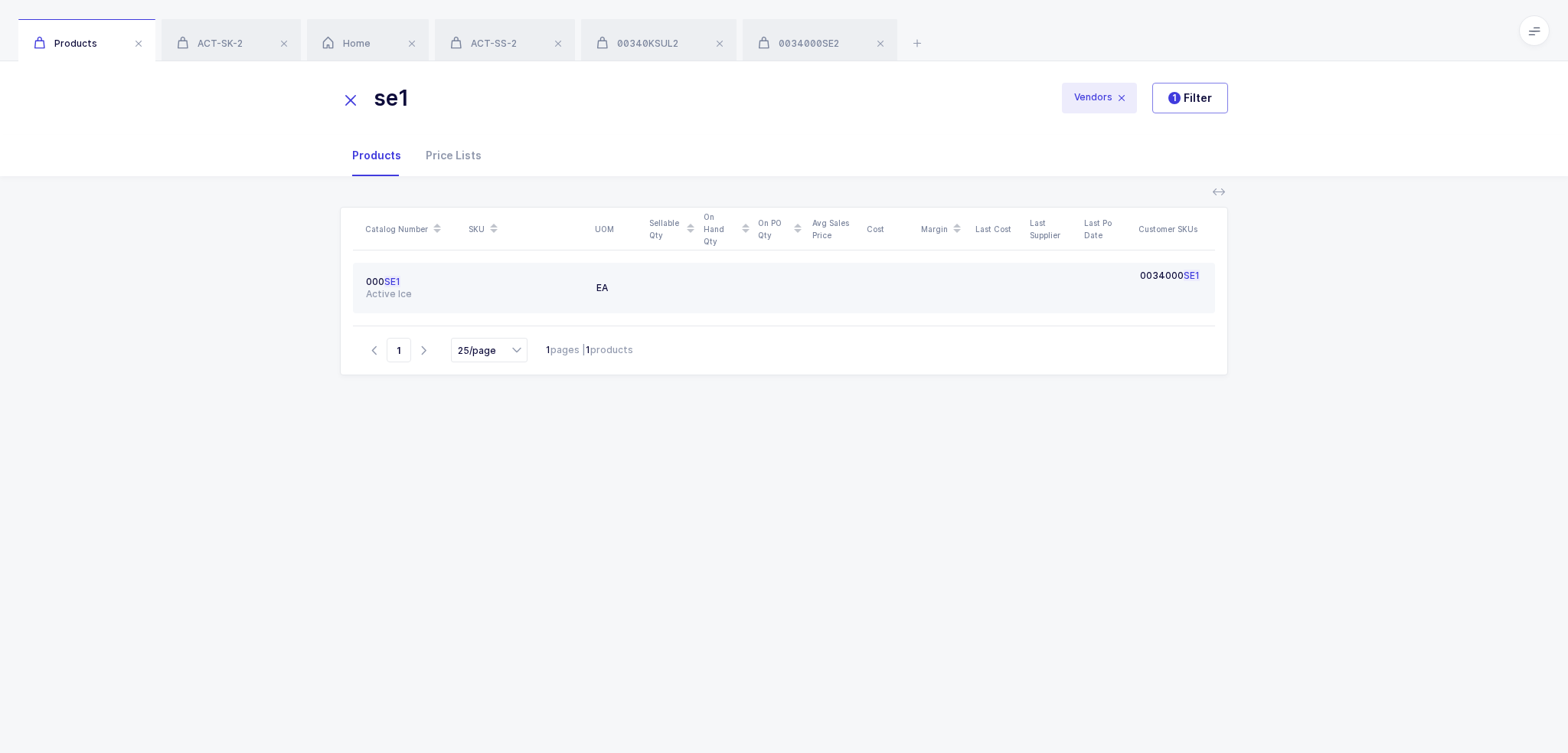
click at [392, 280] on span "SE1" at bounding box center [392, 281] width 16 height 12
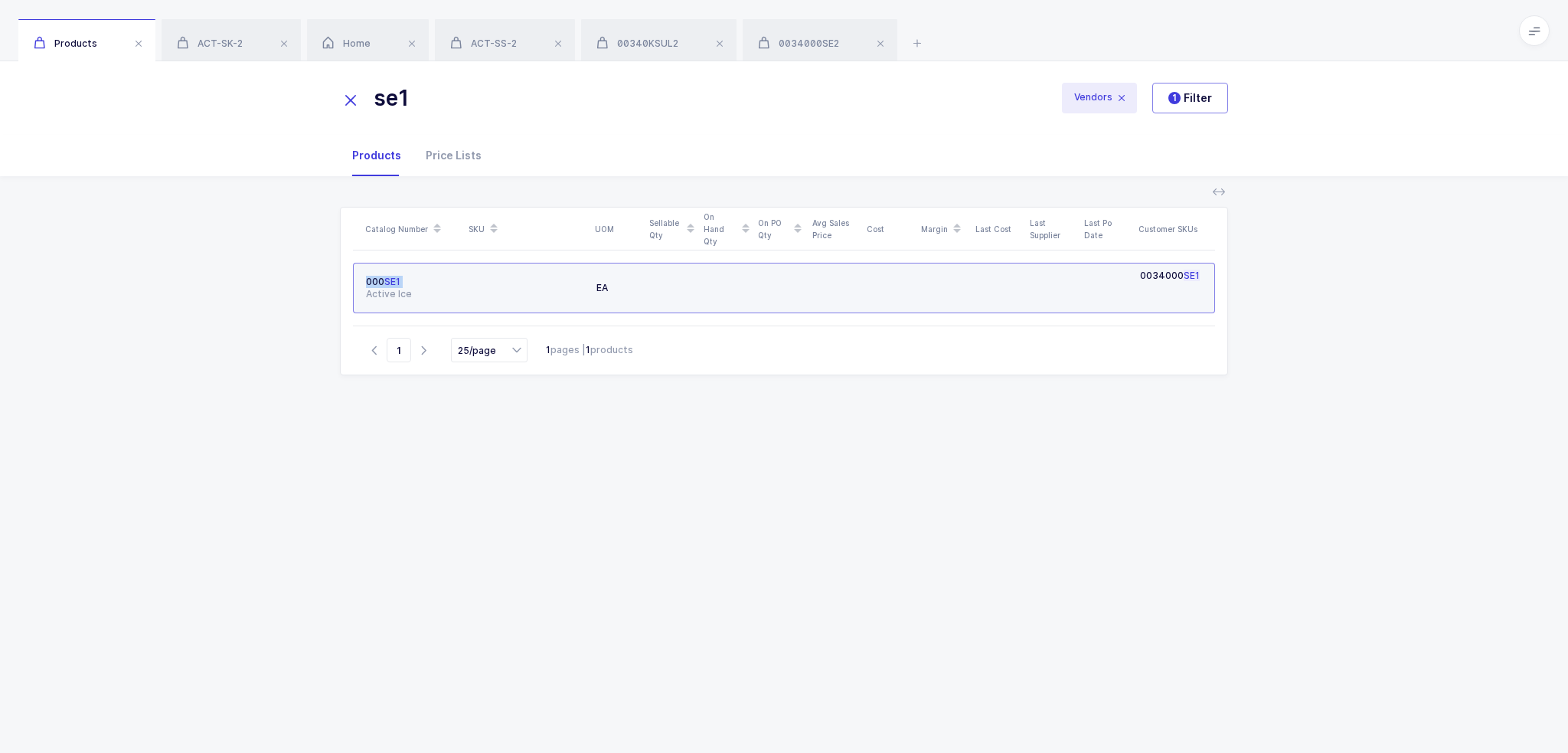
click at [410, 282] on div "000 SE1" at bounding box center [411, 282] width 92 height 12
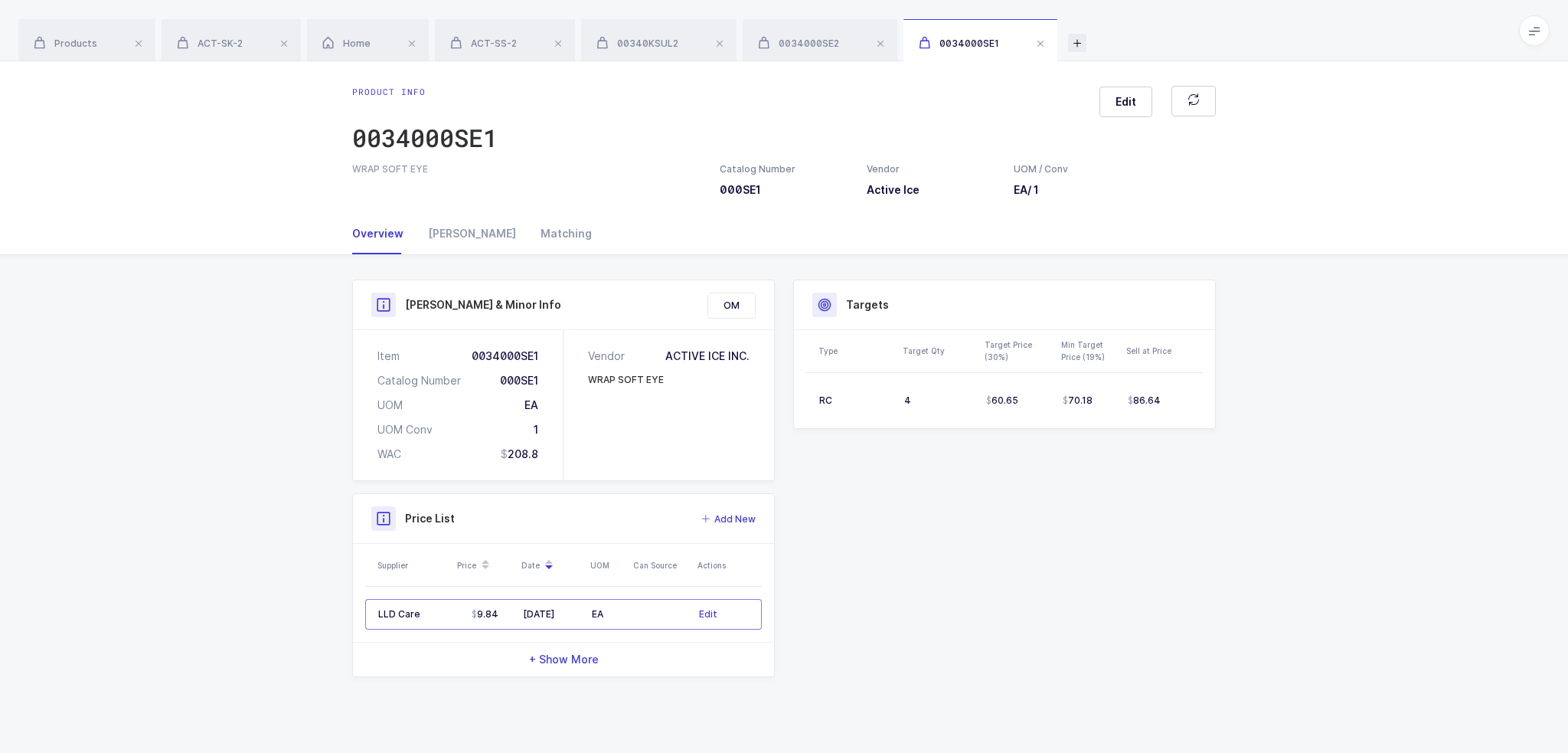
click at [1078, 51] on icon at bounding box center [1077, 43] width 19 height 19
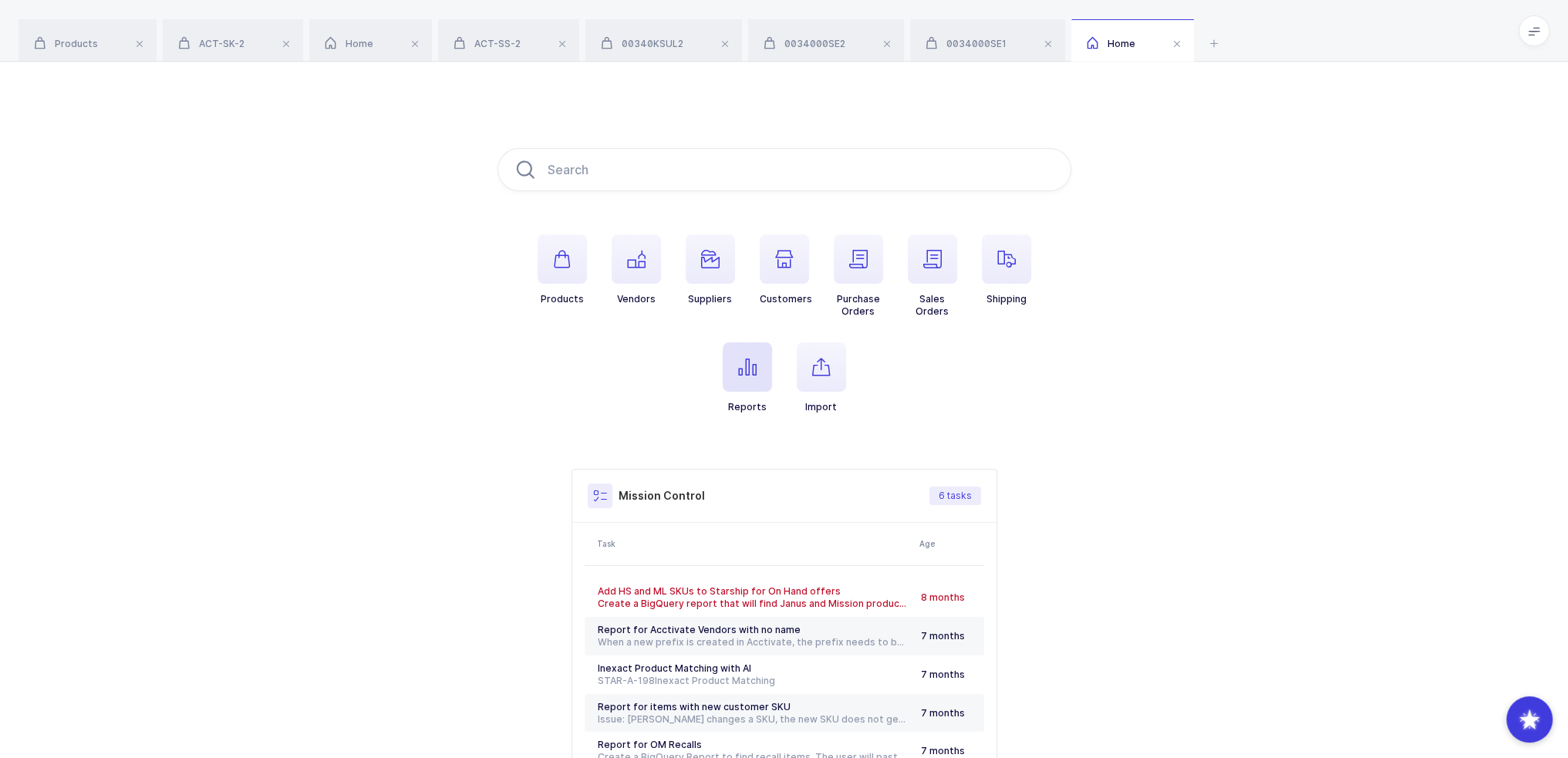
click at [756, 375] on icon "button" at bounding box center [747, 366] width 19 height 19
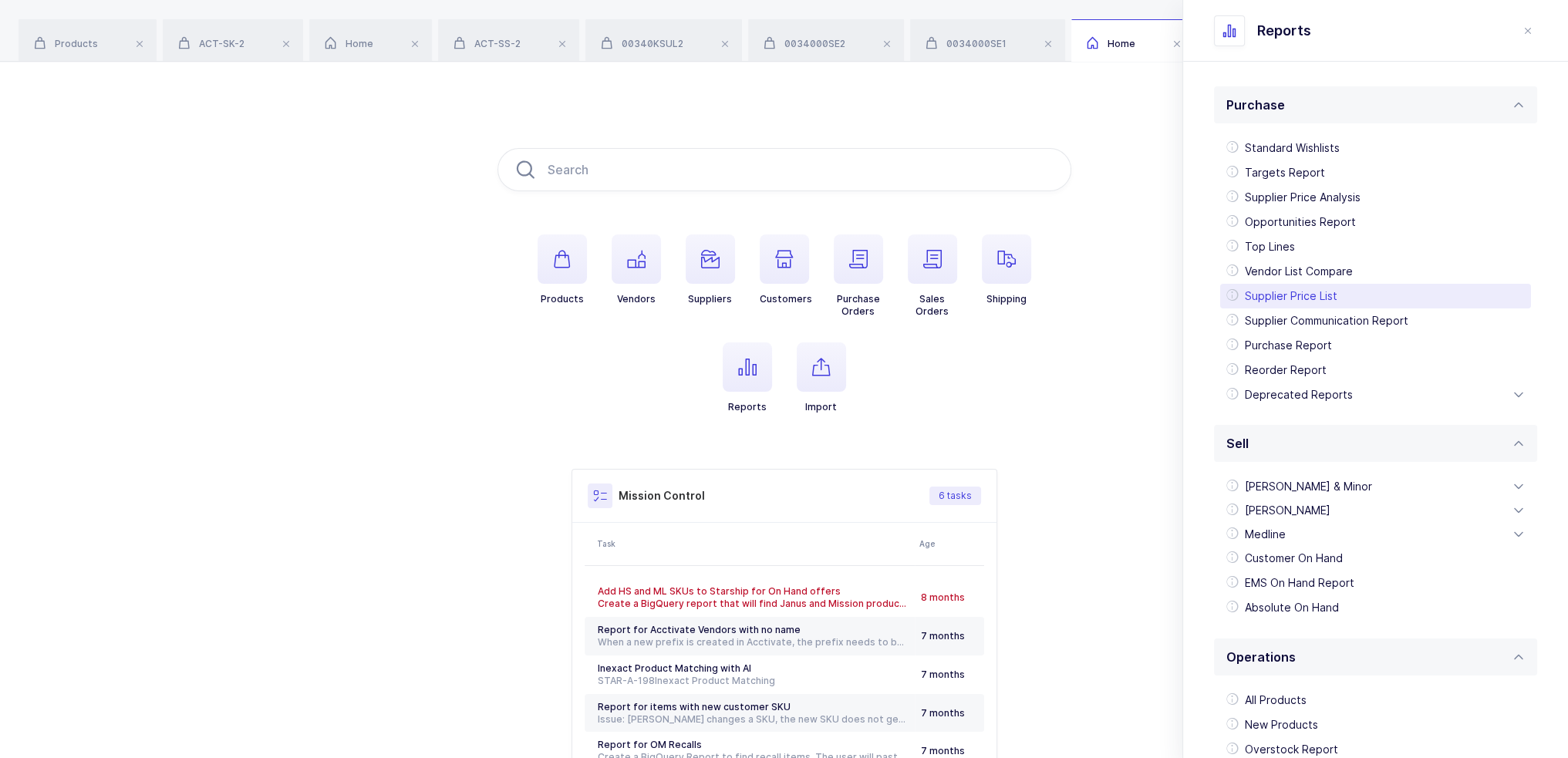
click at [1333, 298] on div "Supplier Price List" at bounding box center [1375, 297] width 311 height 25
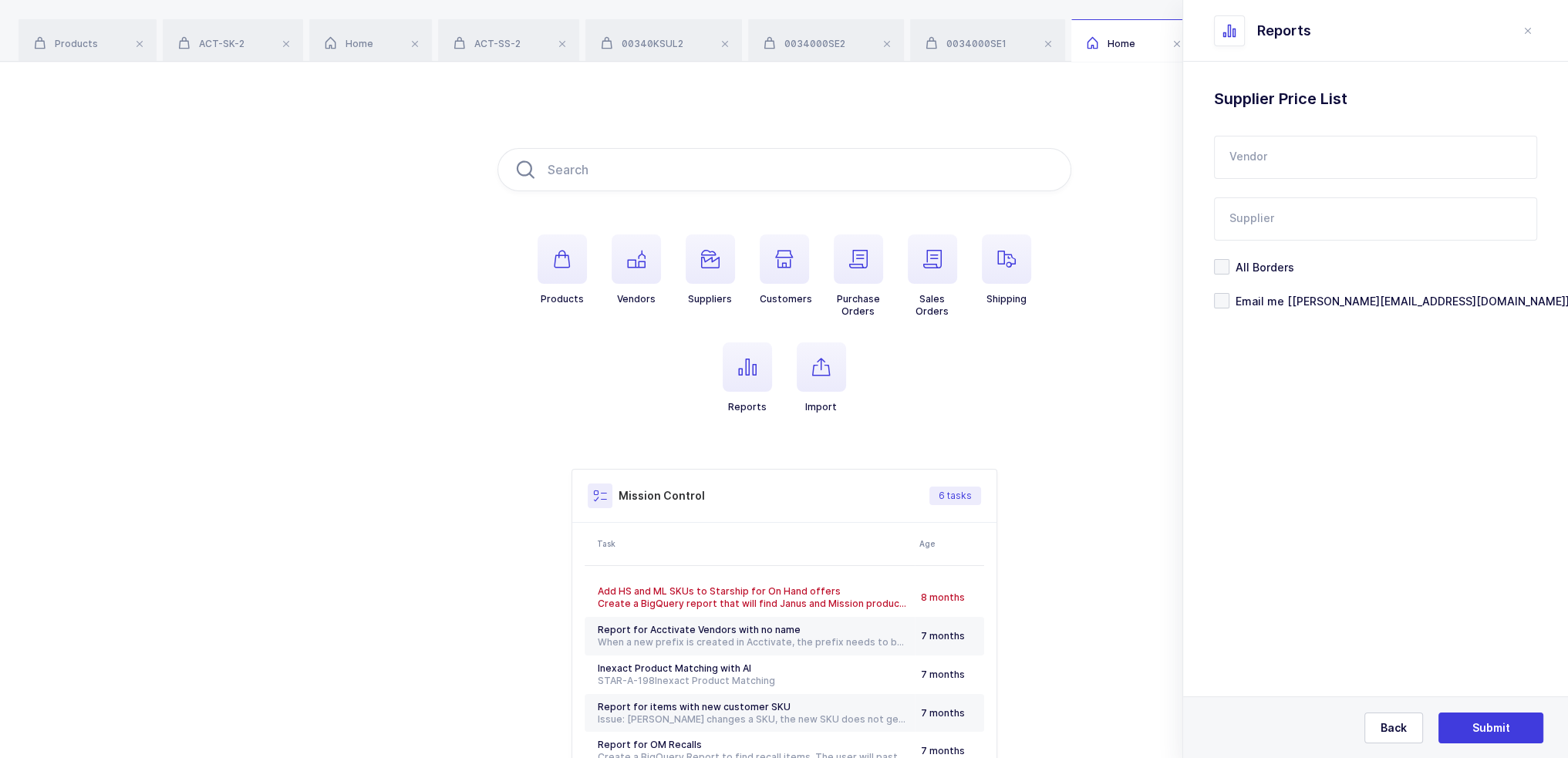
click at [1291, 159] on input "text" at bounding box center [1375, 157] width 323 height 43
click at [1276, 209] on span "Active Ice" at bounding box center [1257, 208] width 54 height 13
type input "Active Ice"
click at [1271, 220] on input "text" at bounding box center [1375, 219] width 323 height 43
click at [1269, 272] on span "LLD Care" at bounding box center [1253, 270] width 48 height 13
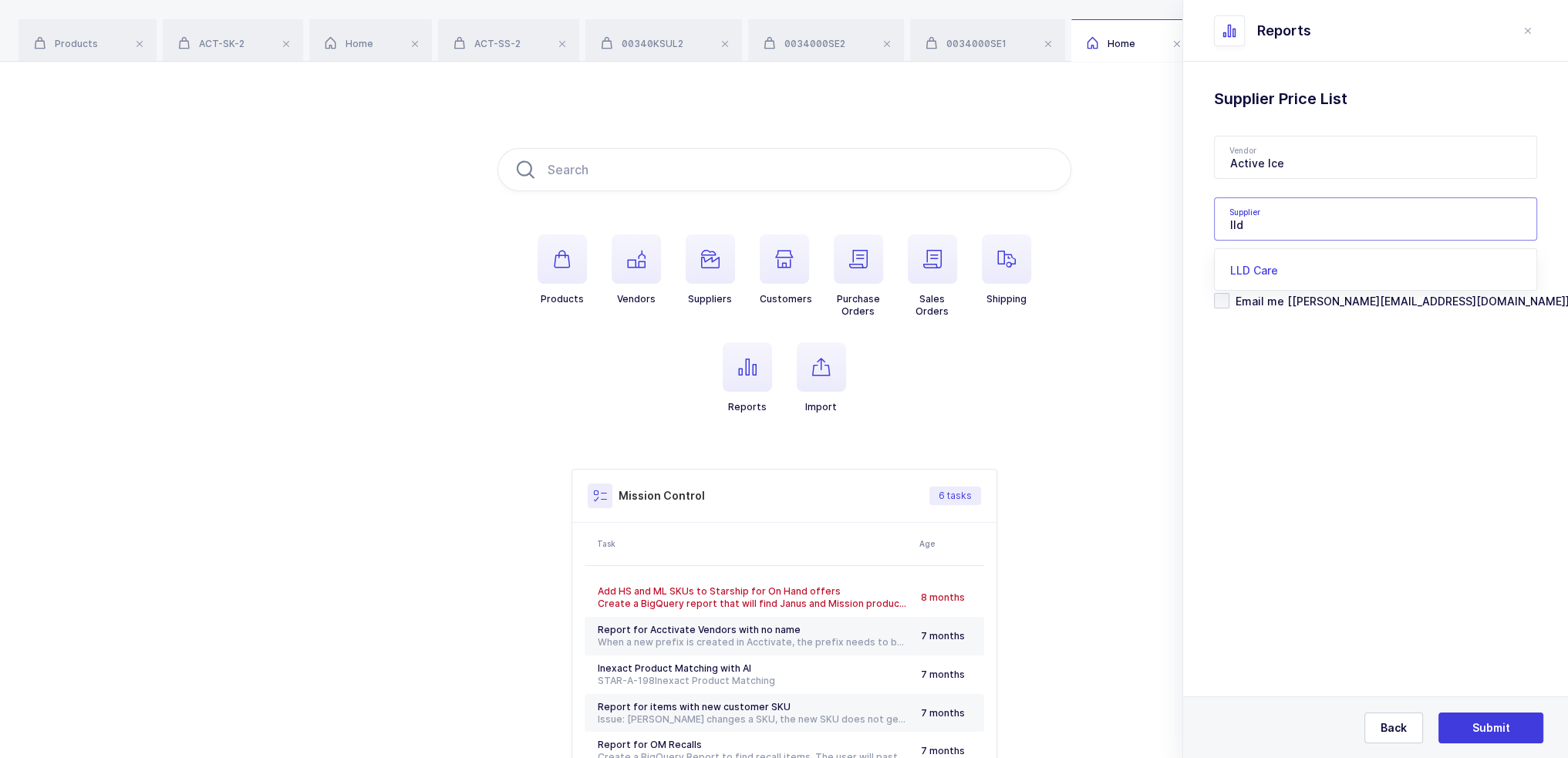
type input "LLD Care"
click at [1269, 296] on span "Email me [[PERSON_NAME][EMAIL_ADDRESS][DOMAIN_NAME]]" at bounding box center [1399, 301] width 340 height 14
click at [1229, 293] on input "Email me [[PERSON_NAME][EMAIL_ADDRESS][DOMAIN_NAME]]" at bounding box center [1229, 293] width 0 height 0
click at [1297, 297] on span "Email me [[PERSON_NAME][EMAIL_ADDRESS][DOMAIN_NAME]]" at bounding box center [1399, 301] width 340 height 14
click at [1229, 293] on input "Email me [[PERSON_NAME][EMAIL_ADDRESS][DOMAIN_NAME]]" at bounding box center [1229, 293] width 0 height 0
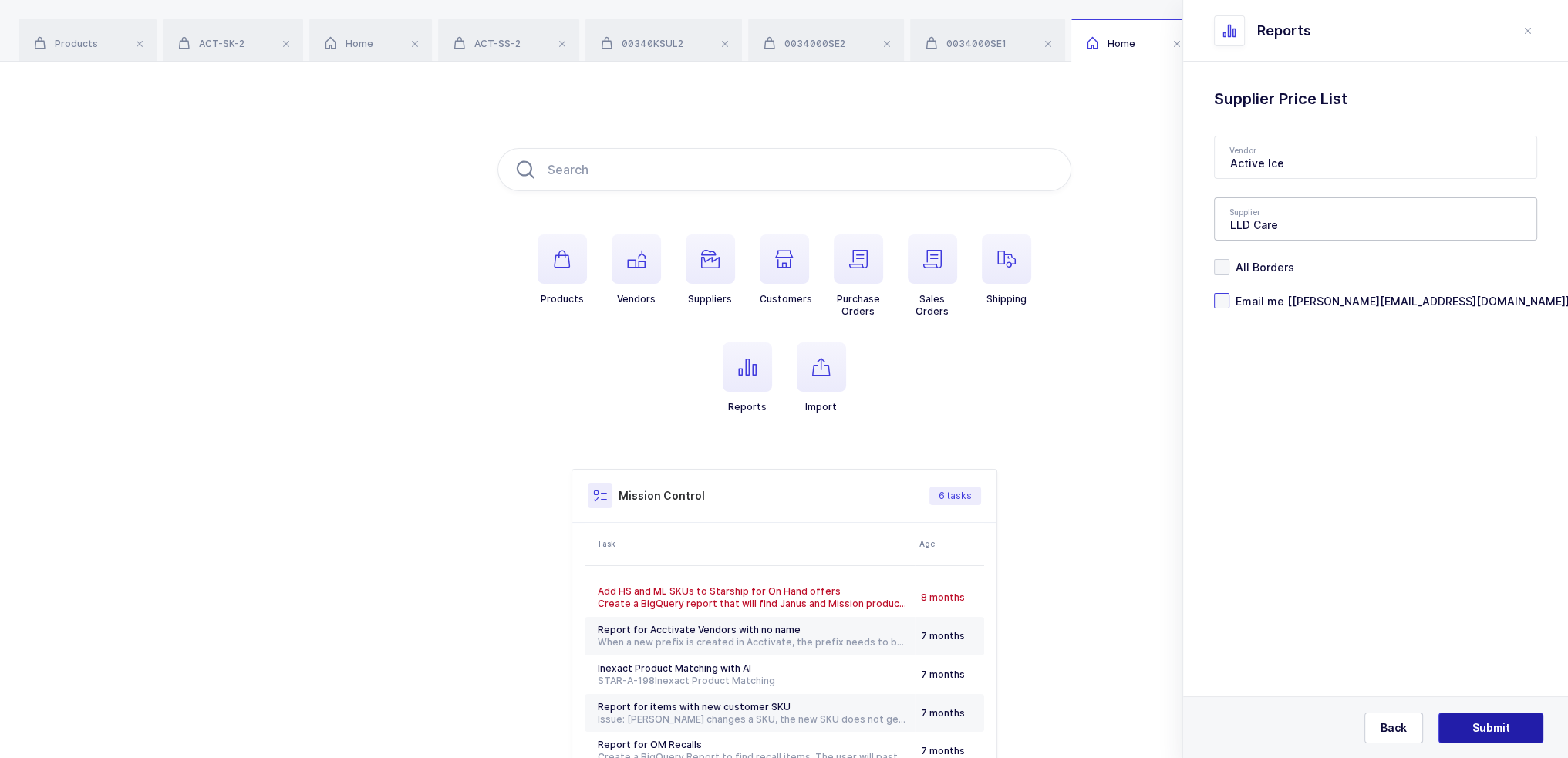
click at [1496, 727] on span "Submit" at bounding box center [1491, 728] width 38 height 15
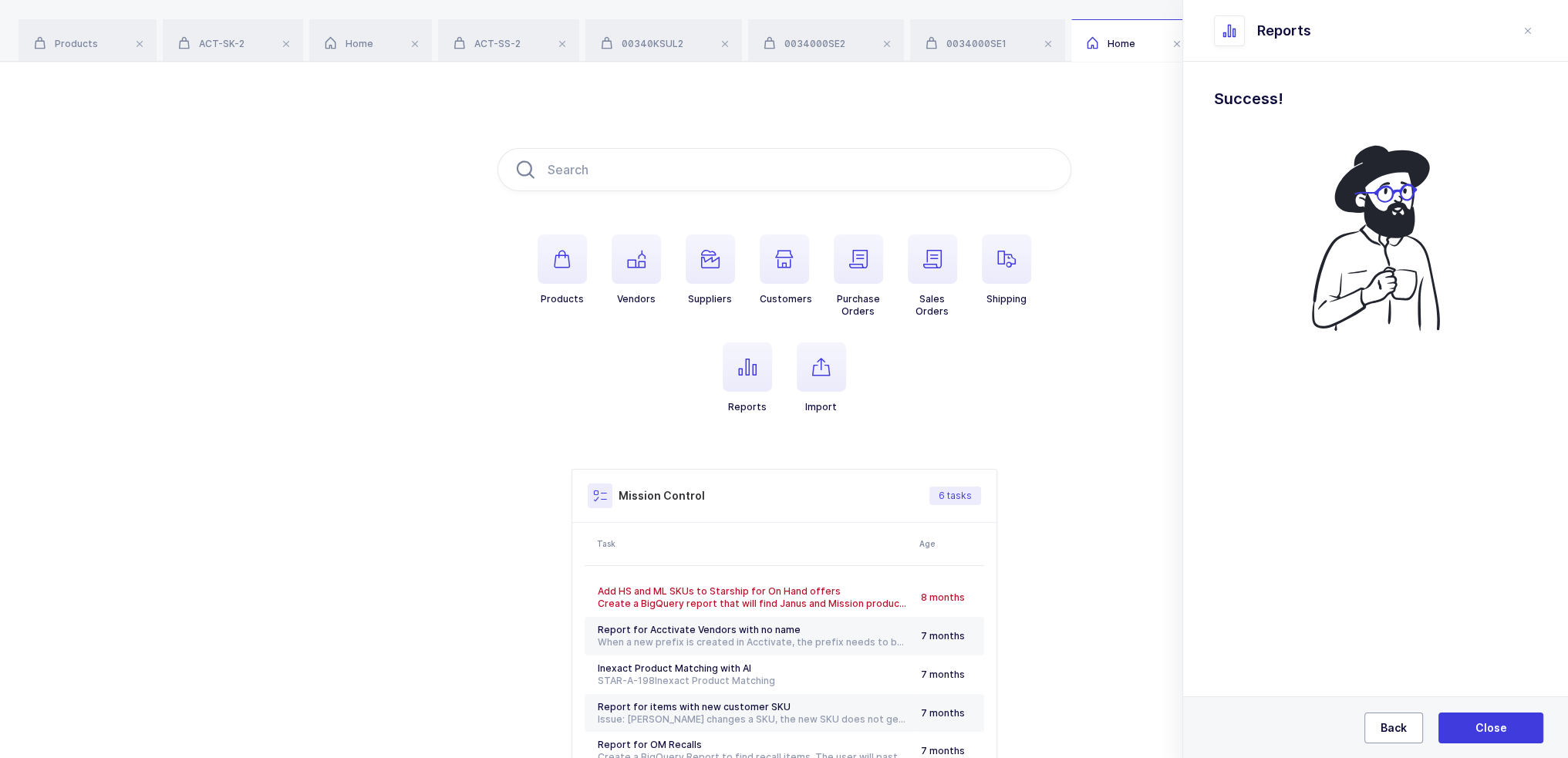
click at [1382, 720] on button "Back" at bounding box center [1393, 728] width 58 height 30
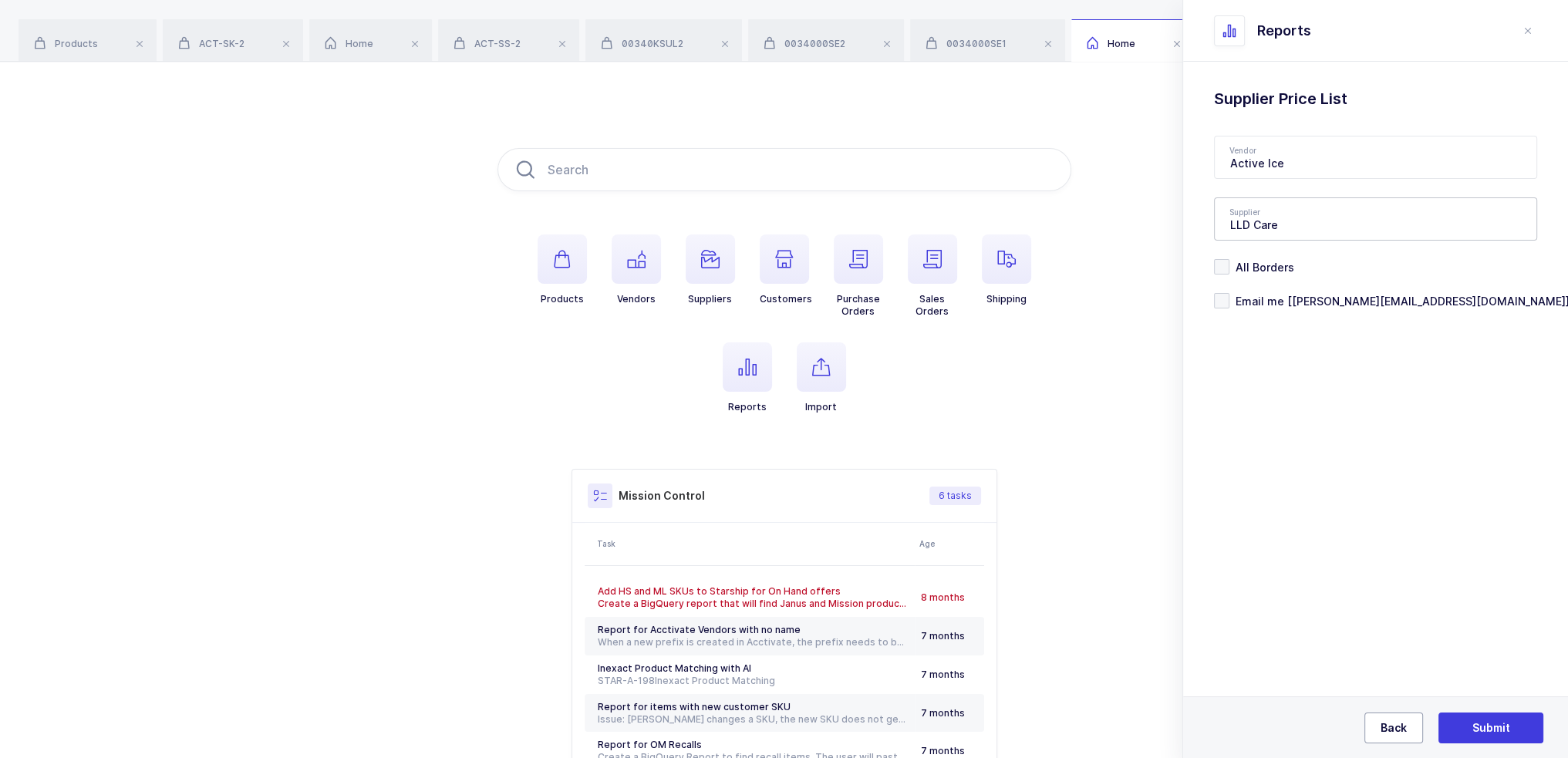
click at [1382, 720] on span "Back" at bounding box center [1393, 728] width 26 height 15
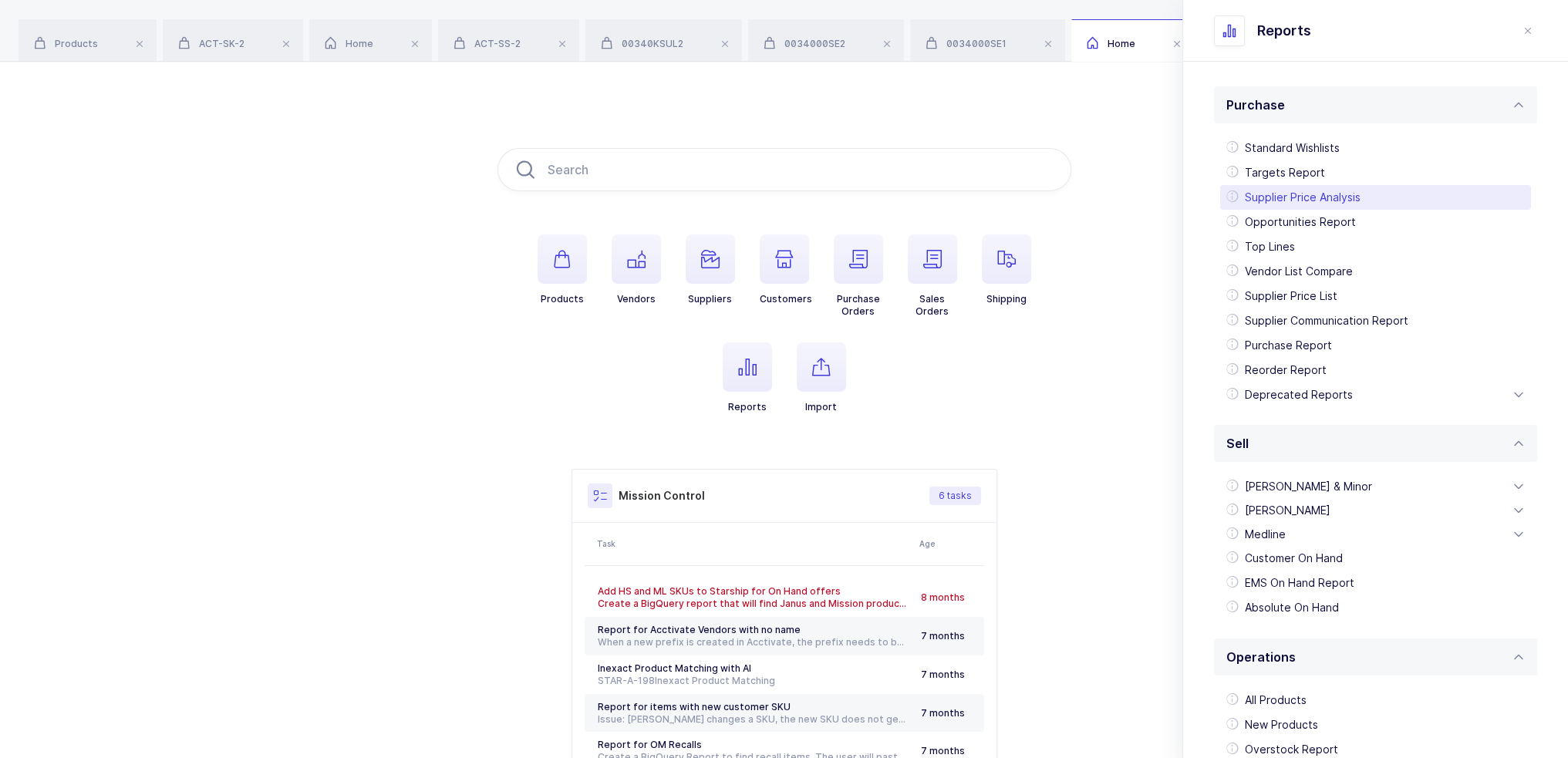
click at [1323, 195] on div "Supplier Price Analysis" at bounding box center [1375, 197] width 311 height 25
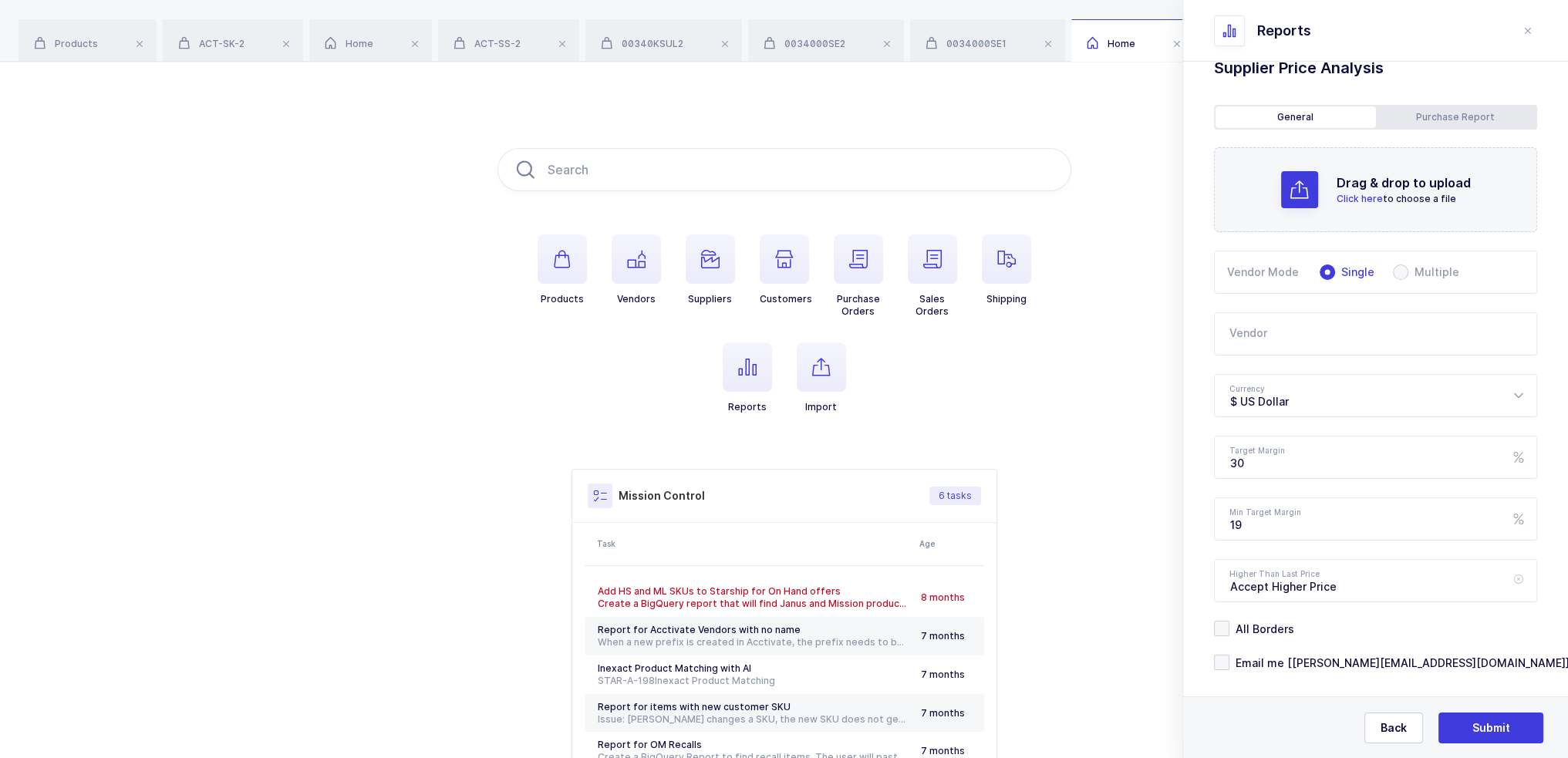
scroll to position [47, 0]
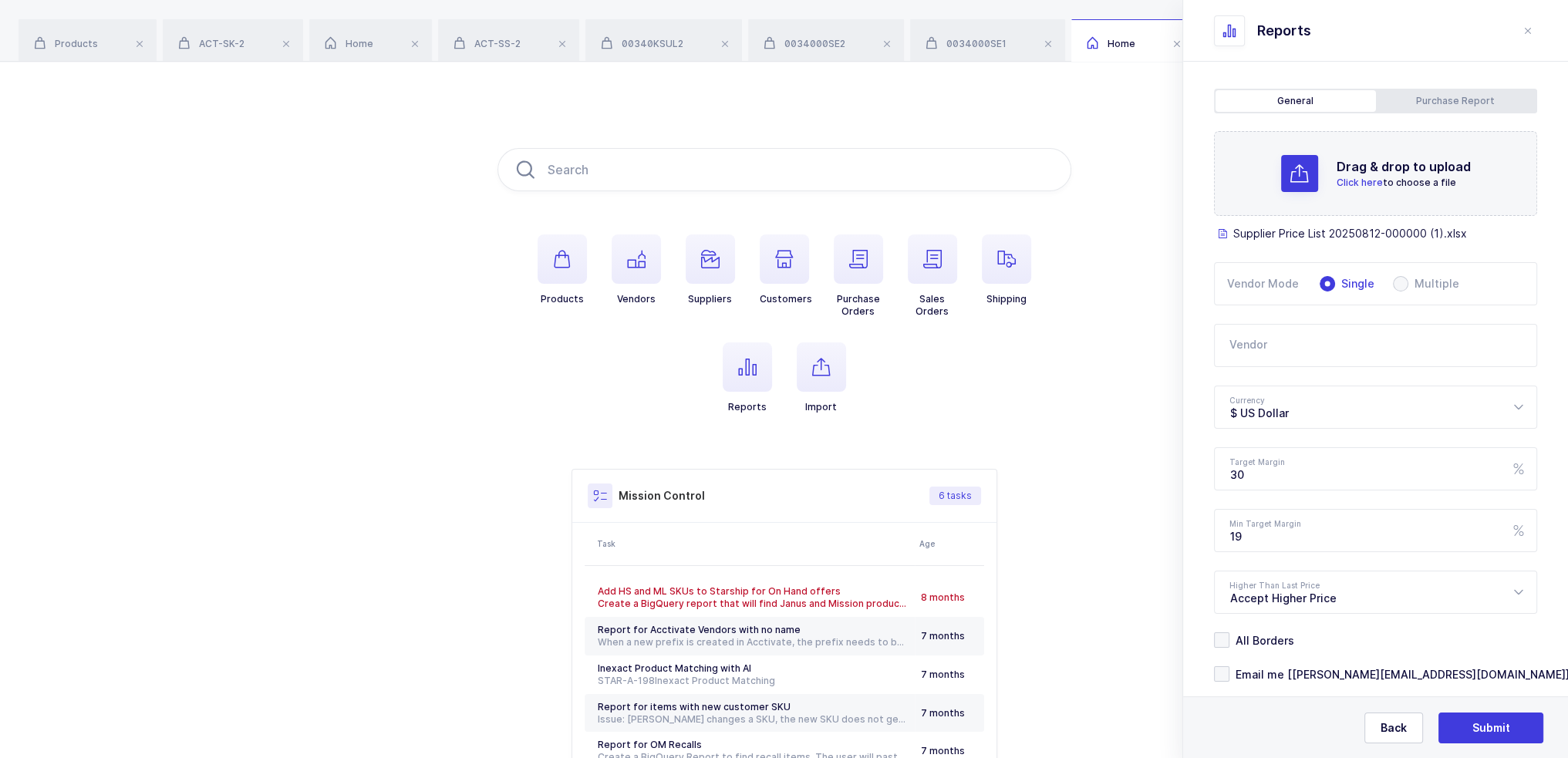
click at [1275, 339] on input "text" at bounding box center [1375, 345] width 323 height 43
click at [1271, 394] on span "Active Ice" at bounding box center [1257, 396] width 54 height 13
type input "Active Ice"
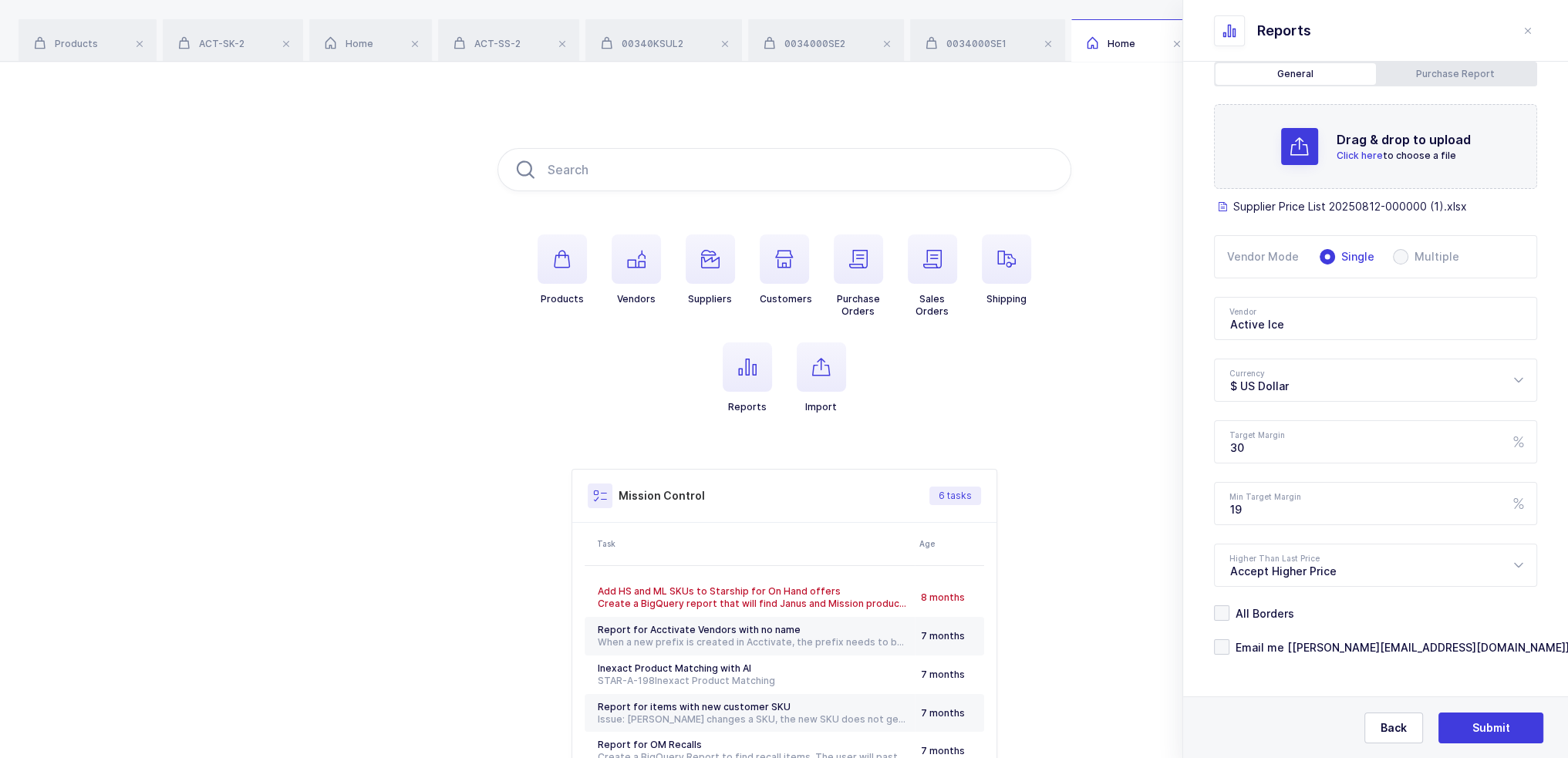
scroll to position [0, 0]
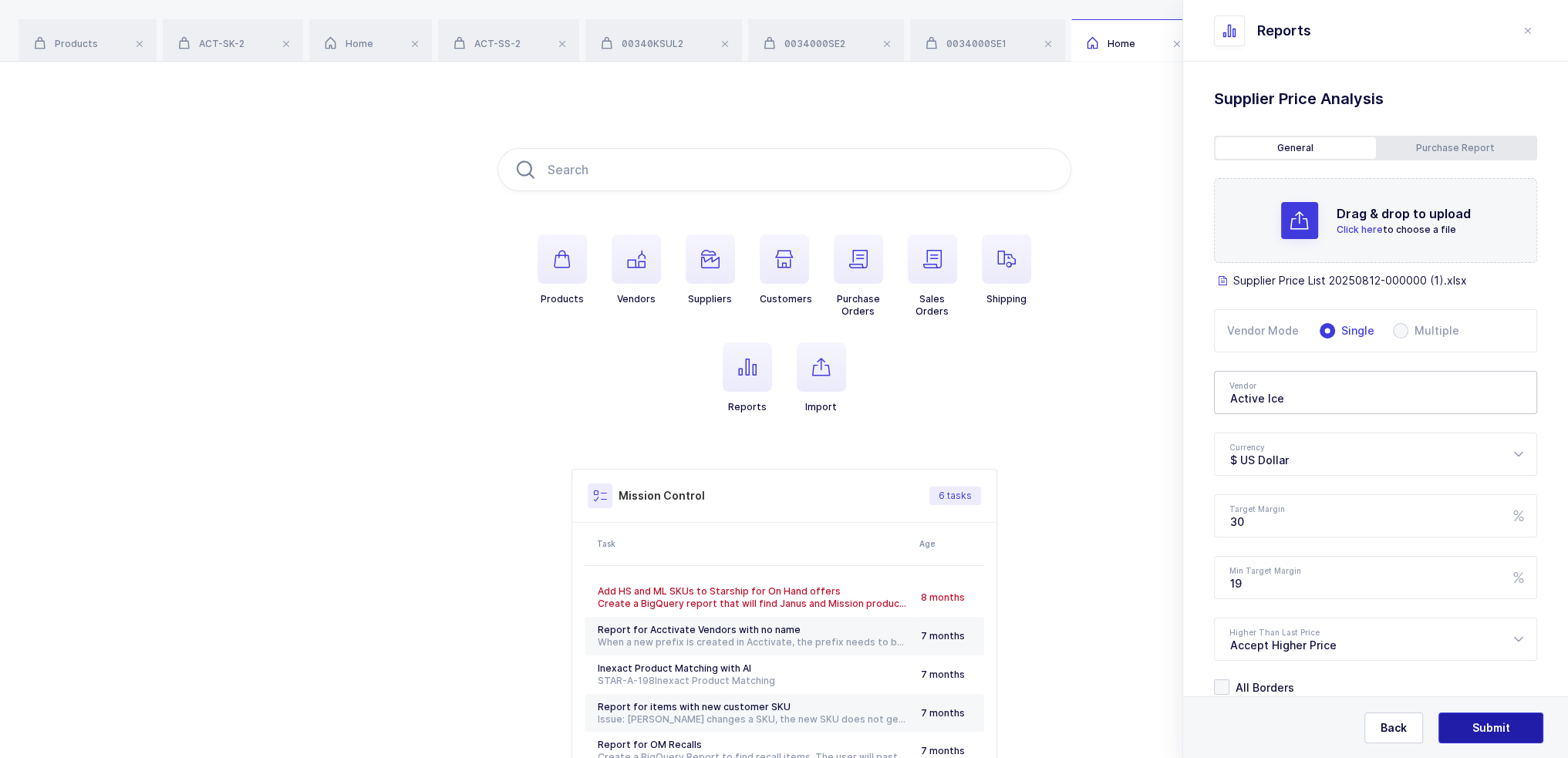
click at [1489, 731] on span "Submit" at bounding box center [1491, 728] width 38 height 15
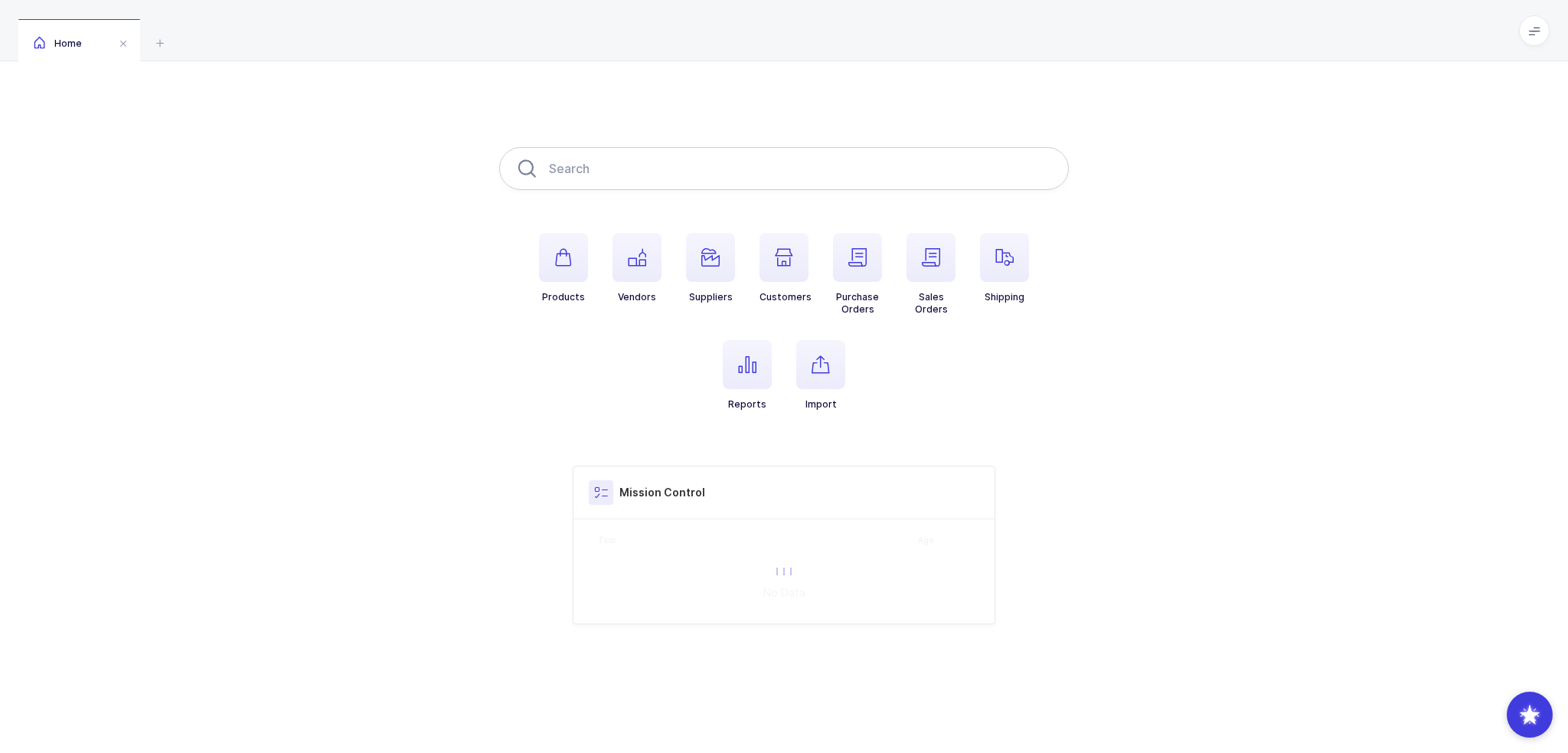
click at [651, 158] on input "text" at bounding box center [784, 168] width 570 height 43
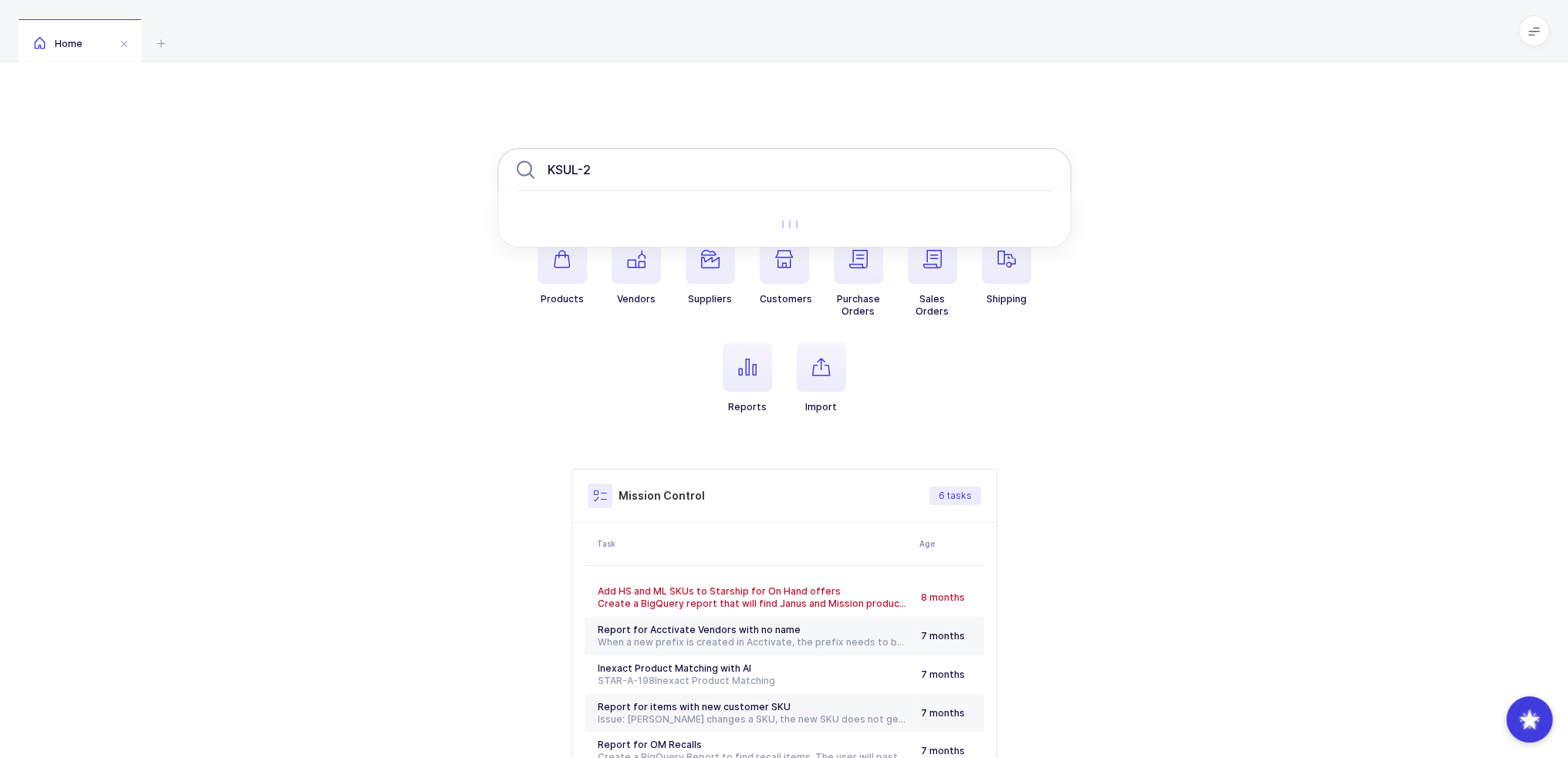
click at [660, 174] on input "KSUL-2" at bounding box center [784, 169] width 574 height 43
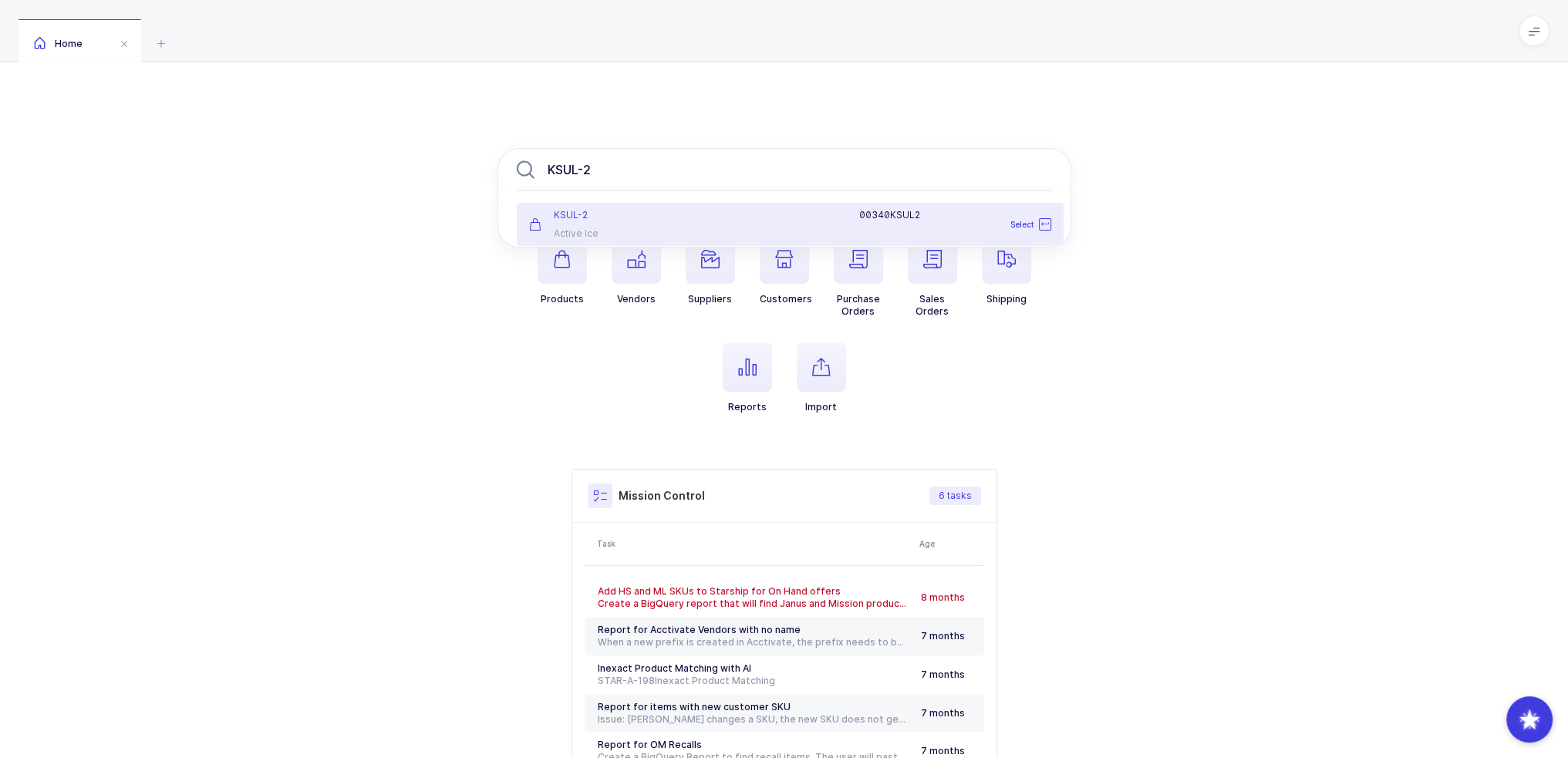
type input "KSUL-2"
click at [632, 226] on div "KSUL-2 Active Ice" at bounding box center [610, 224] width 180 height 30
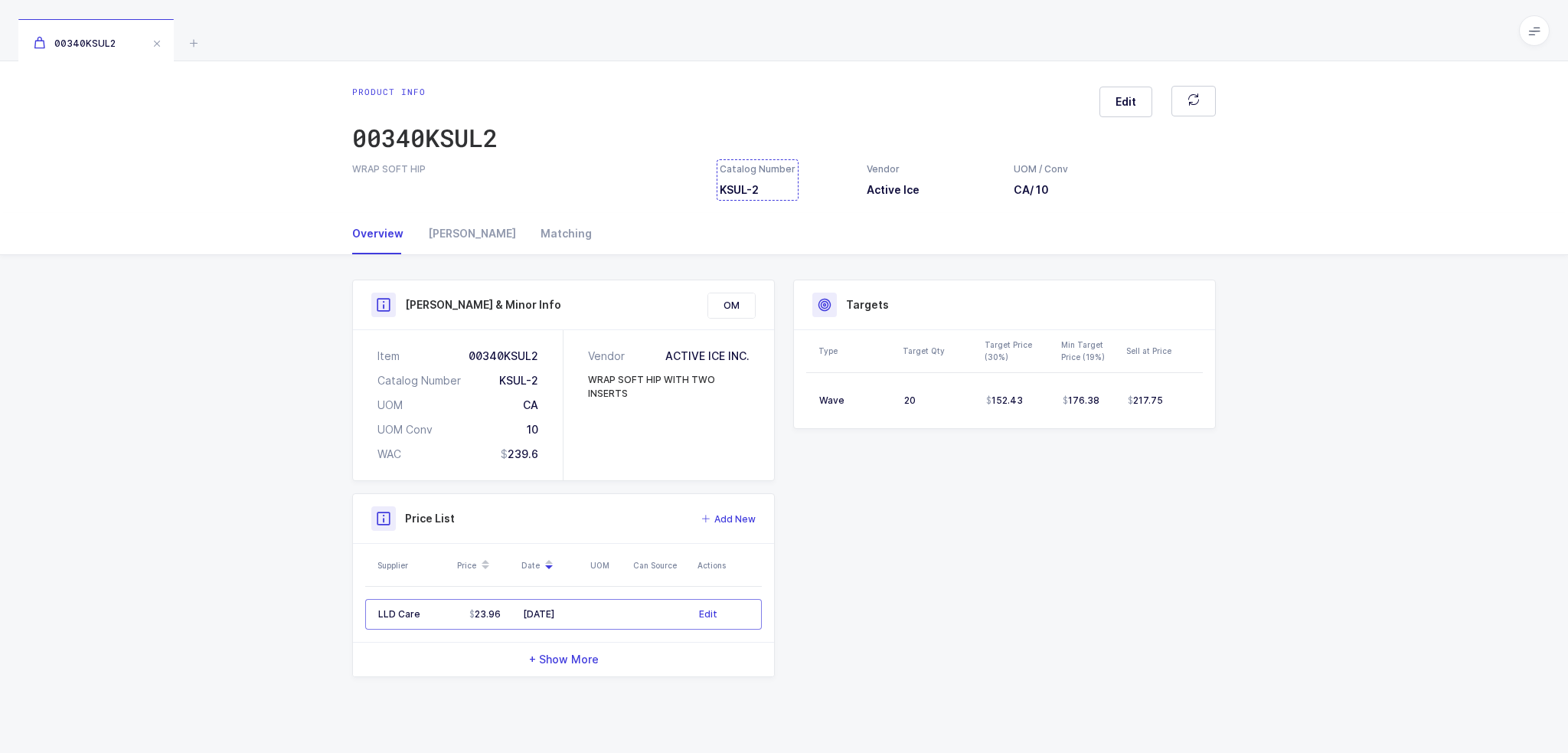
click at [754, 188] on div "Catalog Number KSUL-2" at bounding box center [757, 180] width 76 height 36
click at [432, 231] on div "[PERSON_NAME]" at bounding box center [472, 233] width 112 height 41
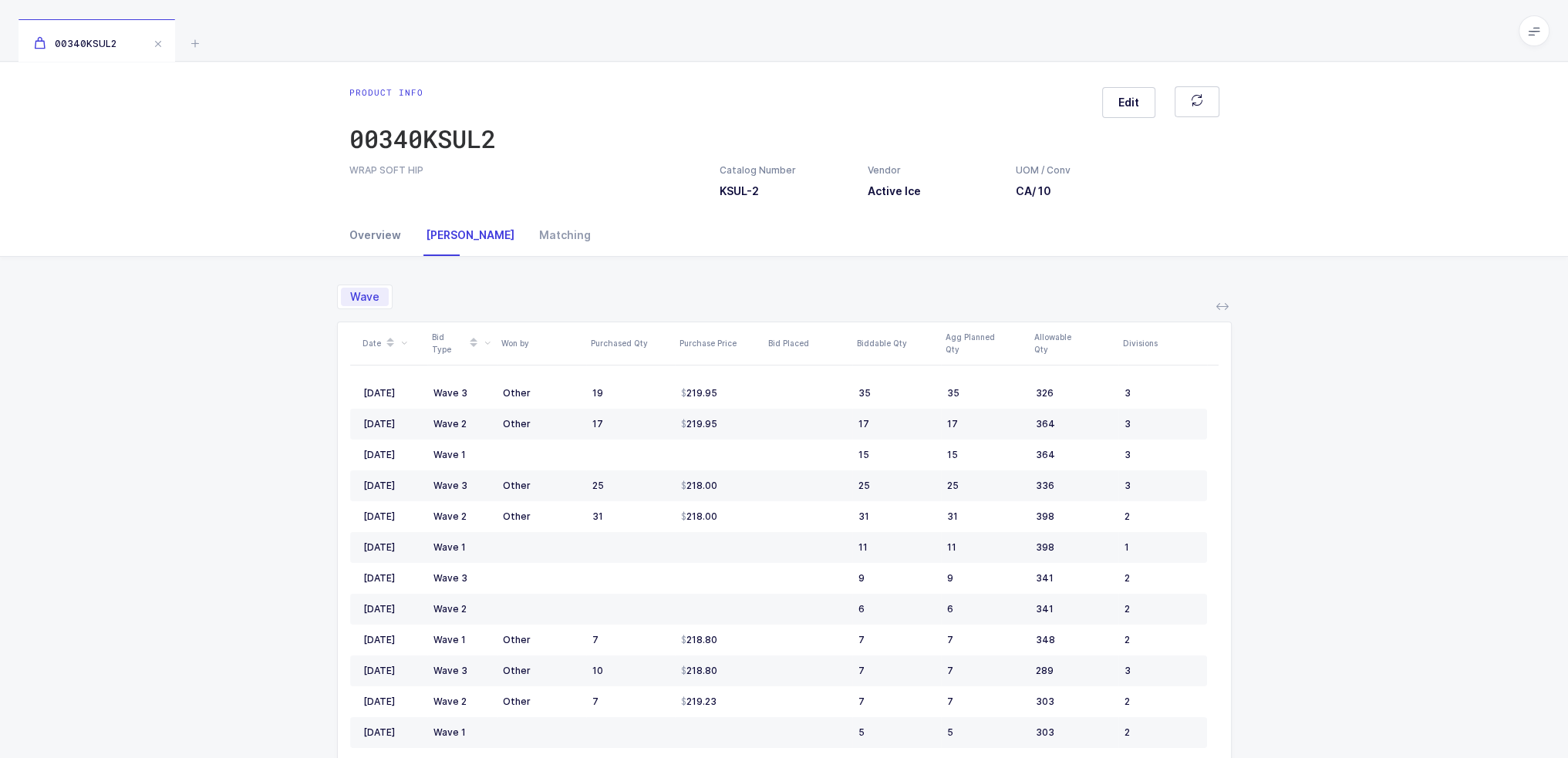
click at [379, 231] on div "Overview" at bounding box center [381, 235] width 64 height 41
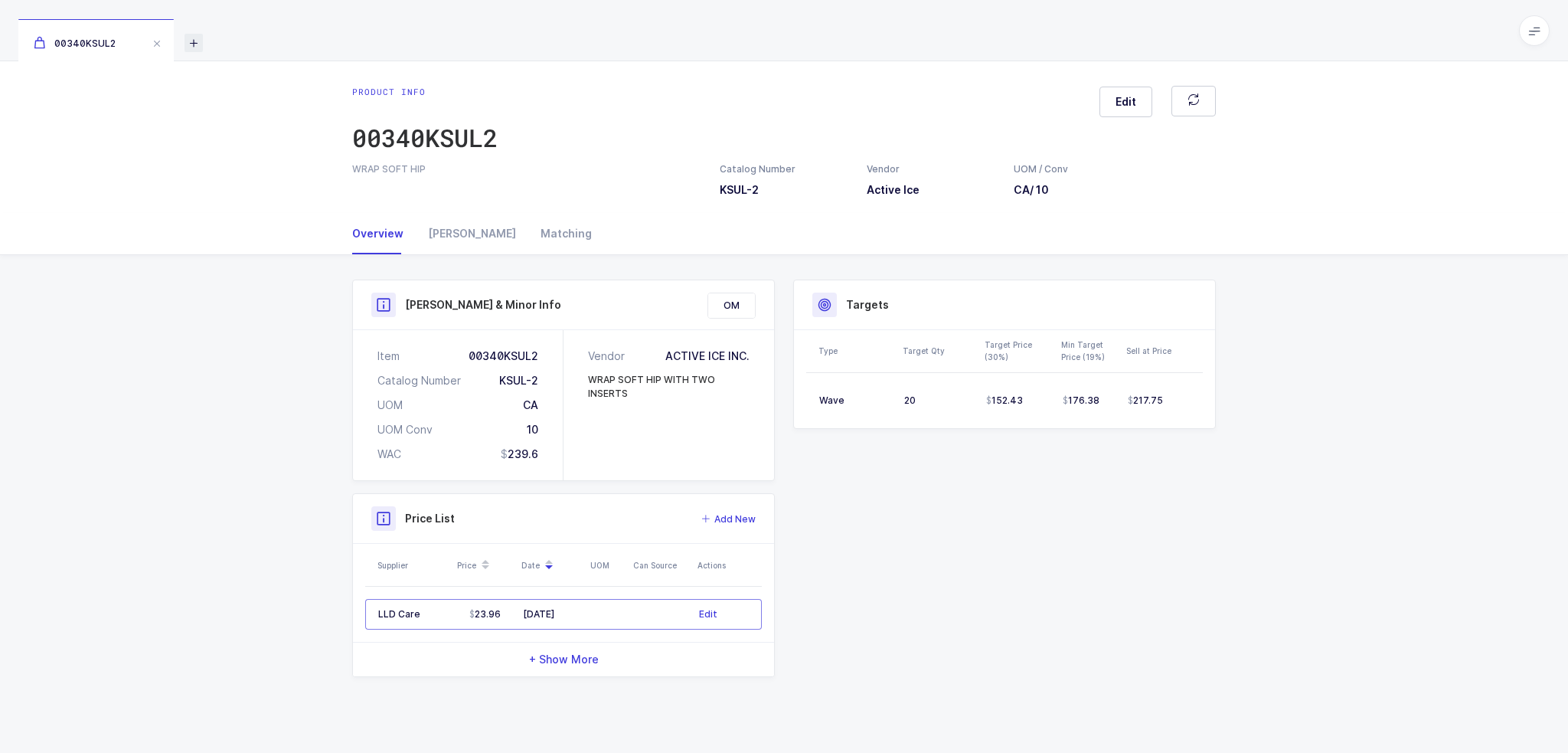
click at [196, 35] on icon at bounding box center [193, 43] width 19 height 19
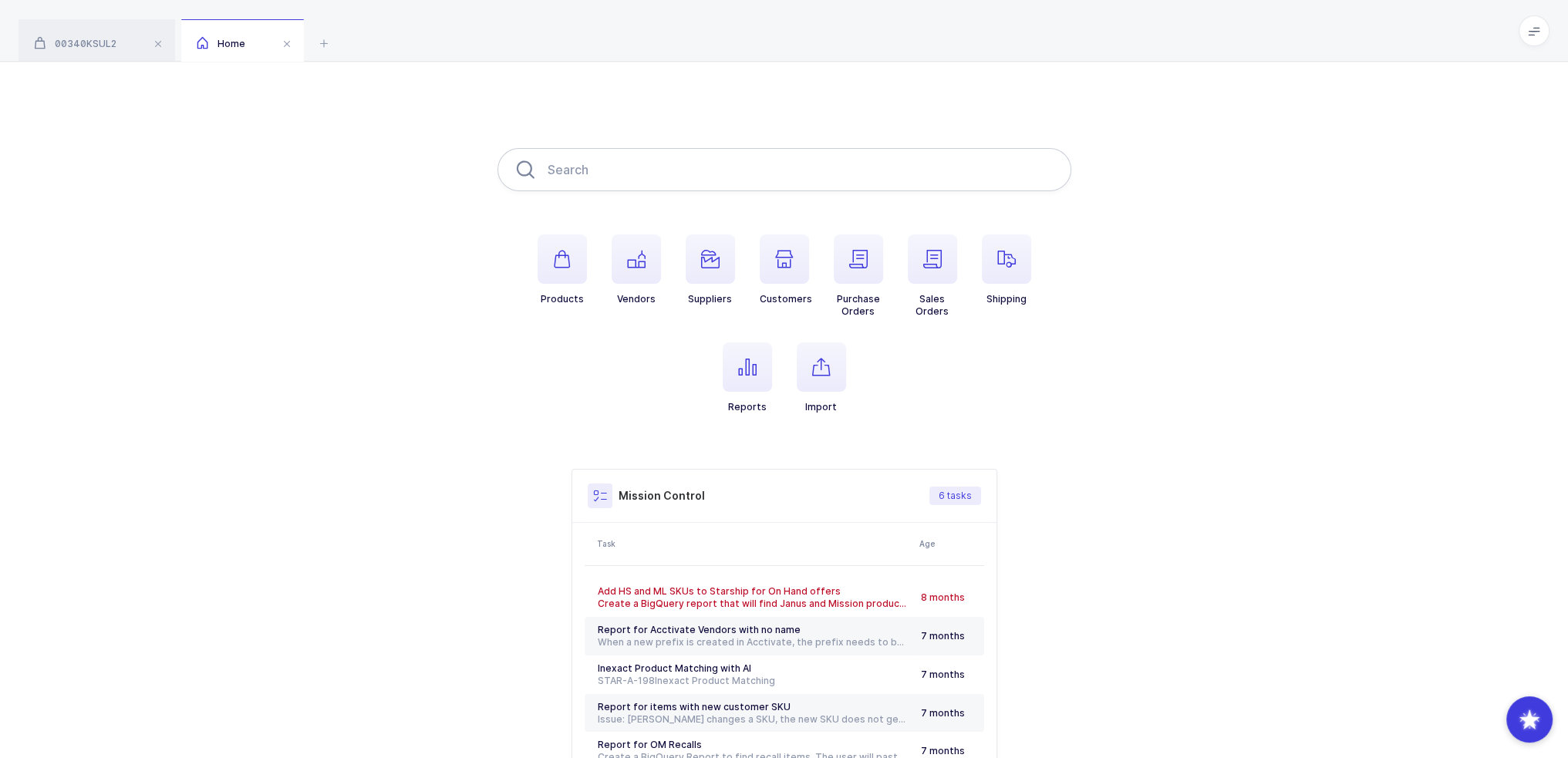
click at [581, 169] on input "text" at bounding box center [784, 169] width 574 height 43
click at [586, 271] on li "Products" at bounding box center [562, 276] width 74 height 83
click at [577, 266] on span "button" at bounding box center [562, 259] width 49 height 49
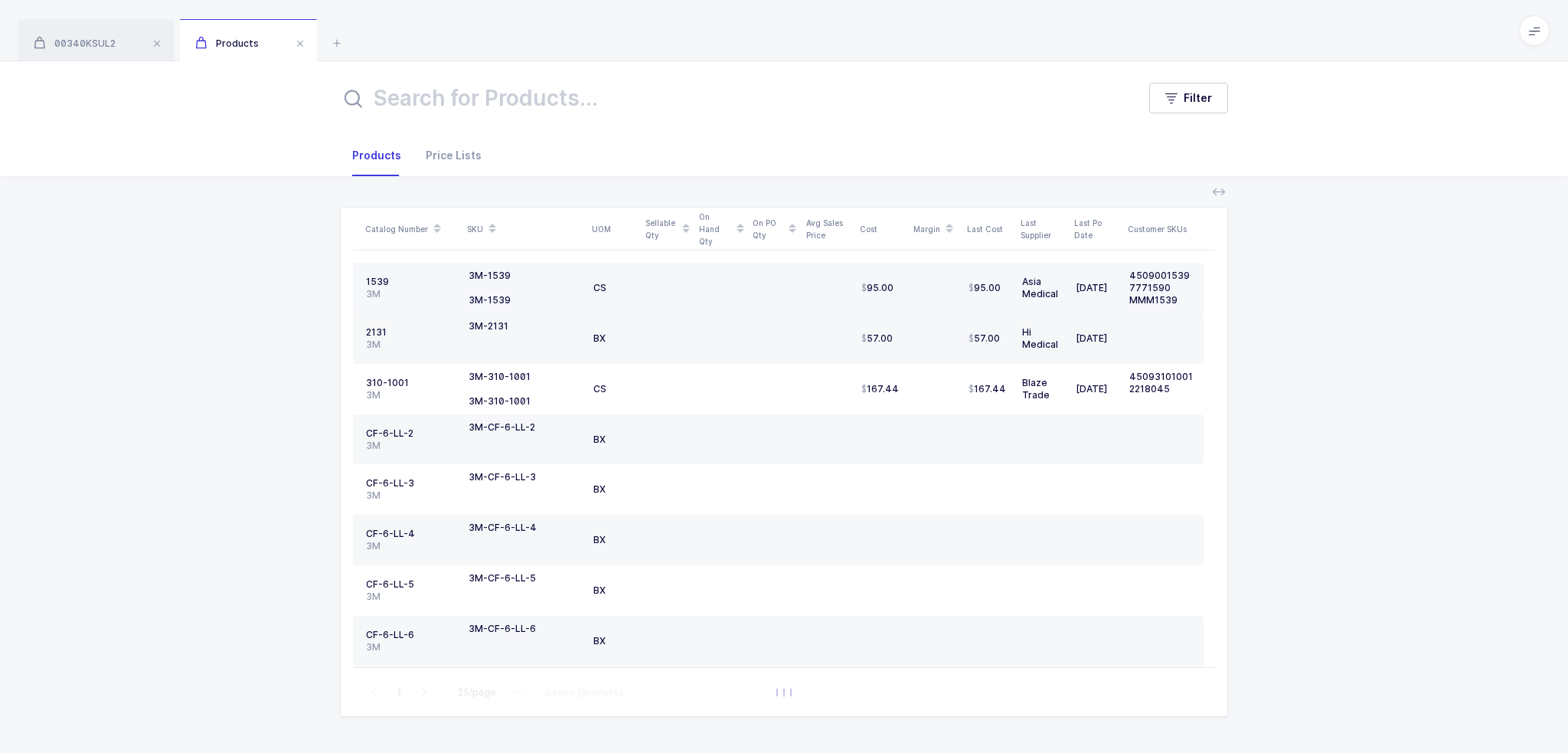
click at [441, 281] on div "1539" at bounding box center [411, 282] width 91 height 12
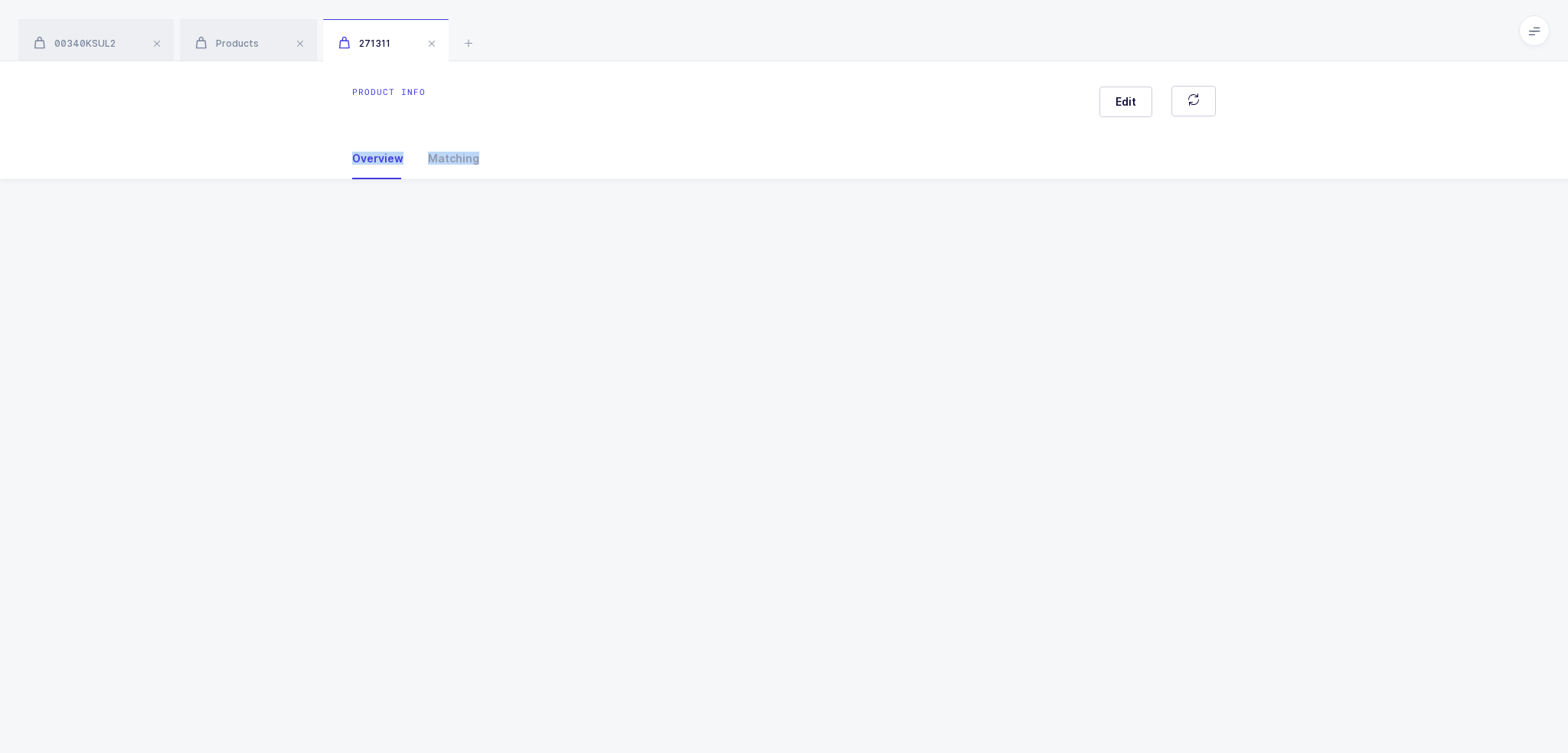
click at [441, 281] on div "Product info Edit Overview Matching Vendor Organization SKU Catalog Number UOM …" at bounding box center [784, 407] width 1568 height 692
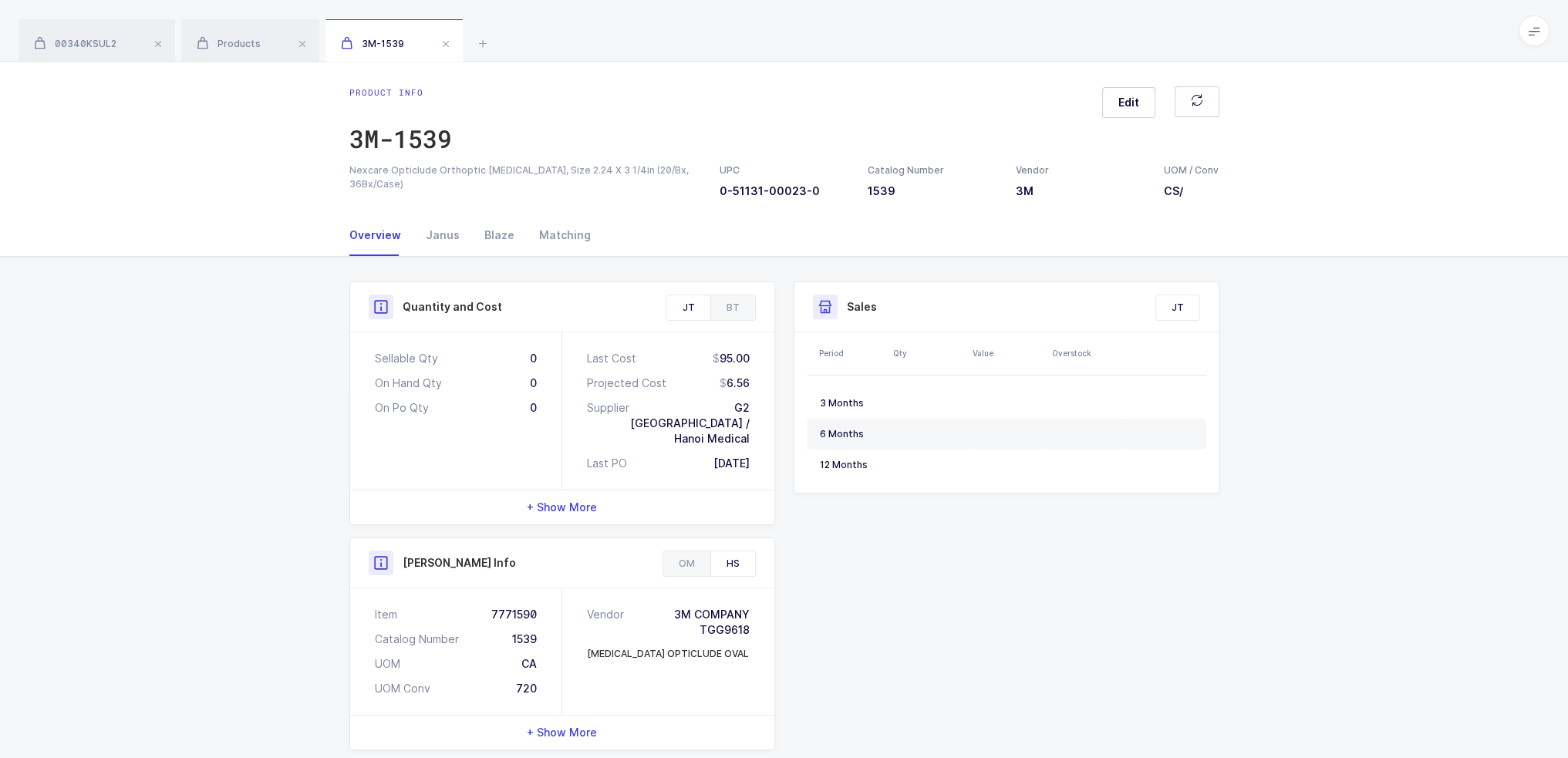
click at [484, 378] on div "On Hand Qty 0" at bounding box center [455, 383] width 162 height 15
click at [527, 607] on div "Item 7771590" at bounding box center [455, 614] width 162 height 15
click at [473, 41] on div "00340KSUL2 Products 3M-1539" at bounding box center [784, 30] width 1568 height 62
click at [477, 41] on icon at bounding box center [482, 43] width 19 height 19
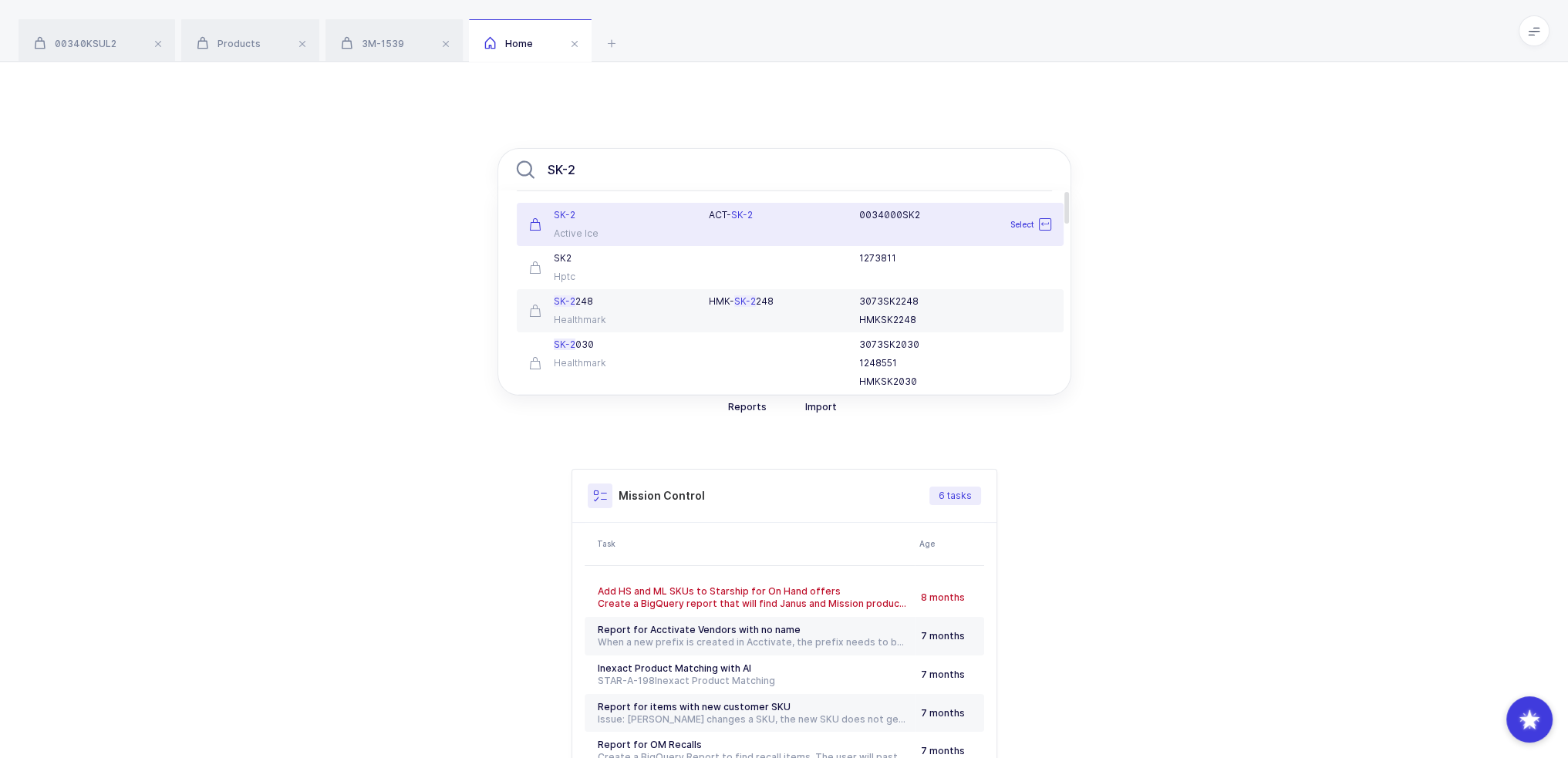
type input "SK-2"
click at [643, 226] on div "SK-2 Active Ice" at bounding box center [610, 224] width 180 height 30
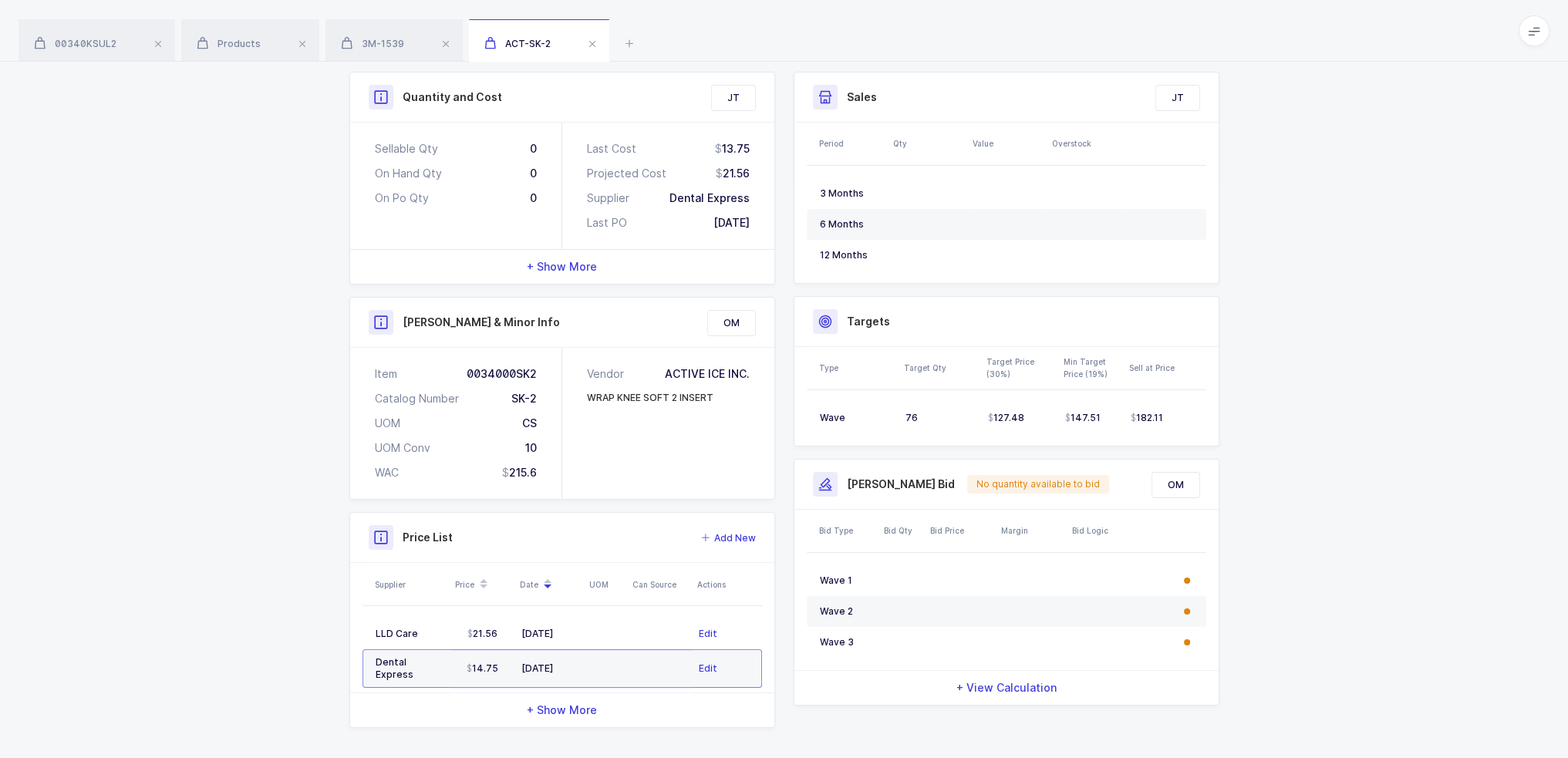
scroll to position [214, 0]
drag, startPoint x: 901, startPoint y: 415, endPoint x: 1236, endPoint y: 409, distance: 335.1
click at [1236, 409] on div "Quantity and Cost JT Sellable Qty 0 On Hand Qty 0 On Po Qty 0 Last Cost 13.75 P…" at bounding box center [784, 401] width 1568 height 718
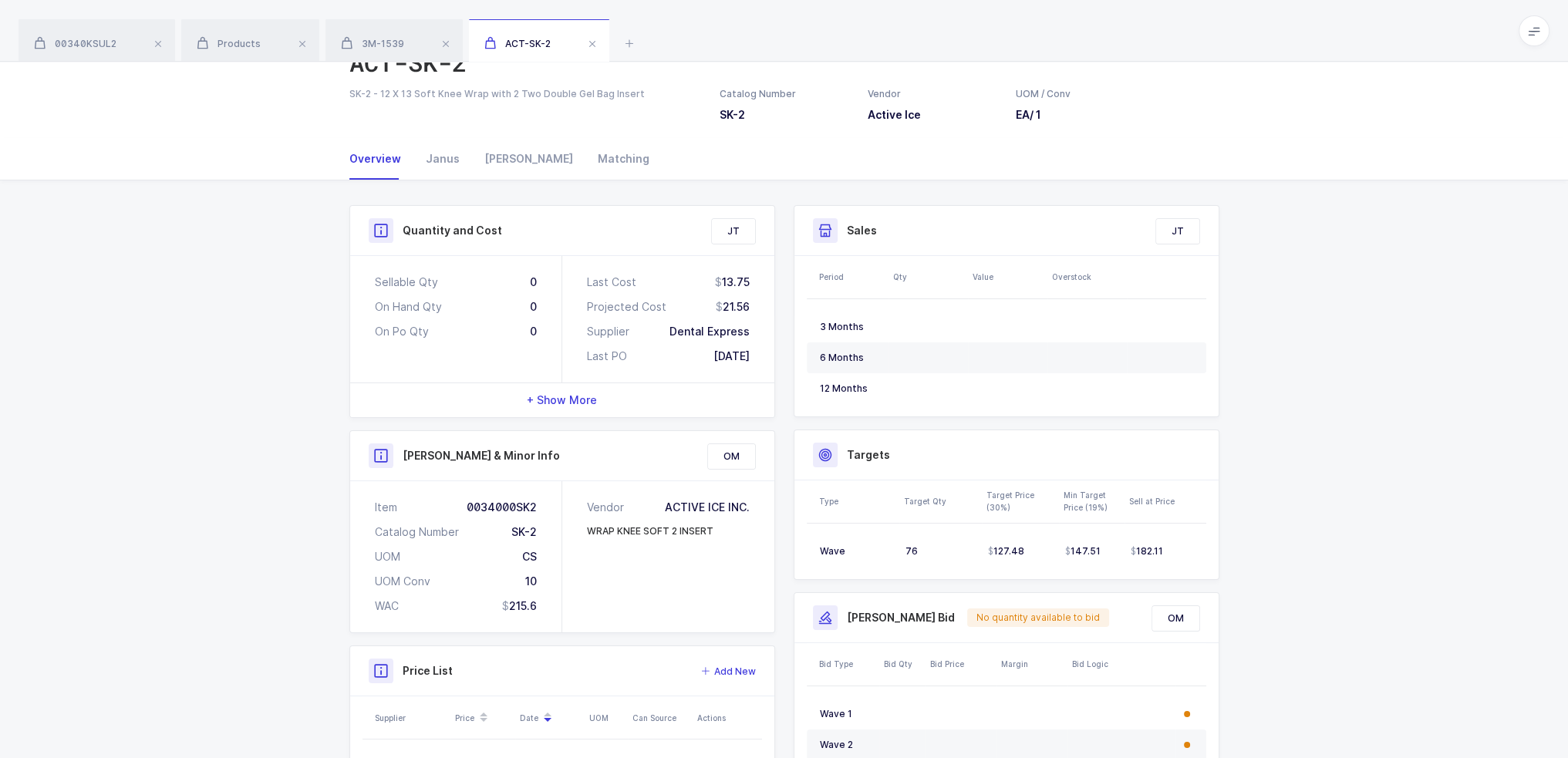
scroll to position [0, 0]
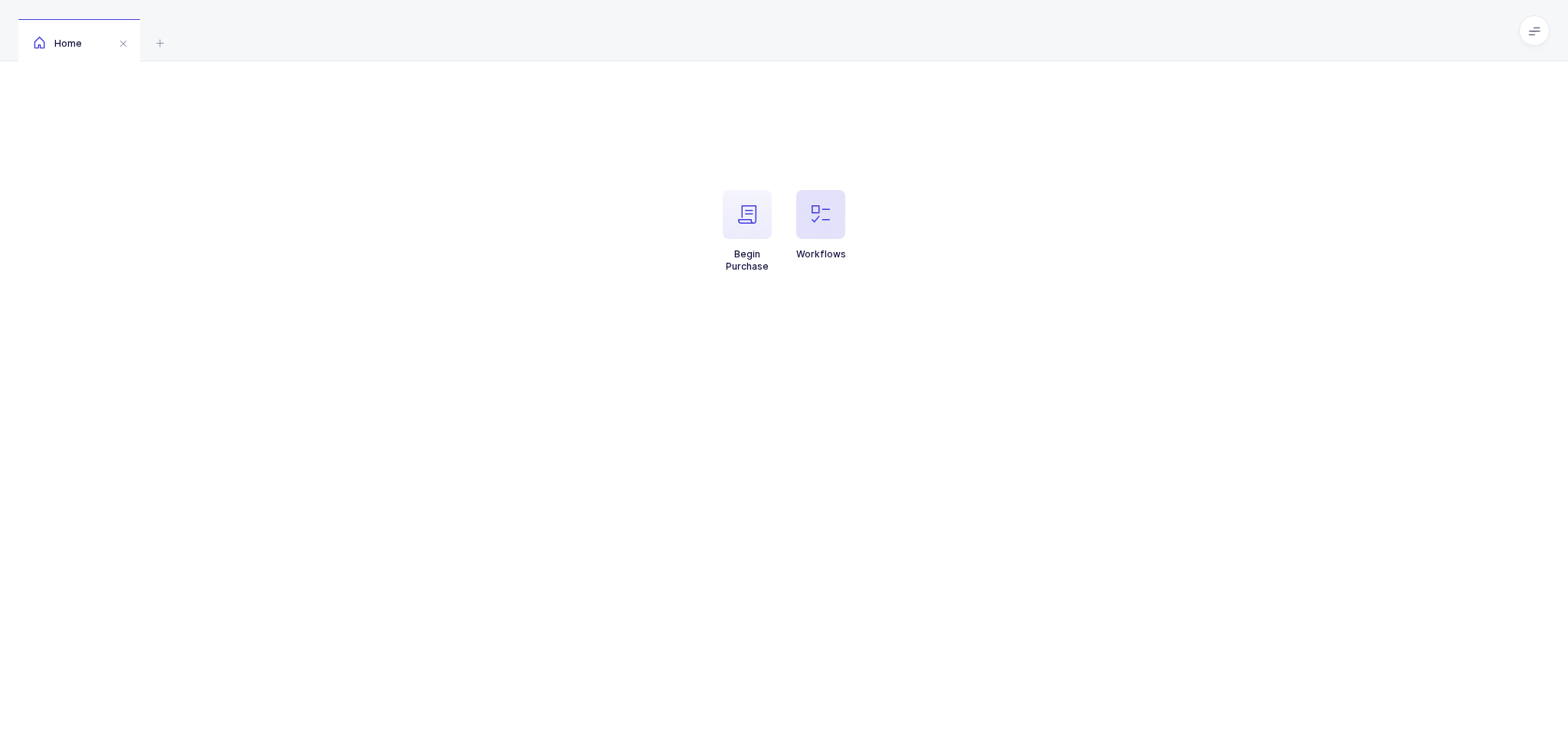
click at [842, 205] on span "button" at bounding box center [820, 214] width 49 height 49
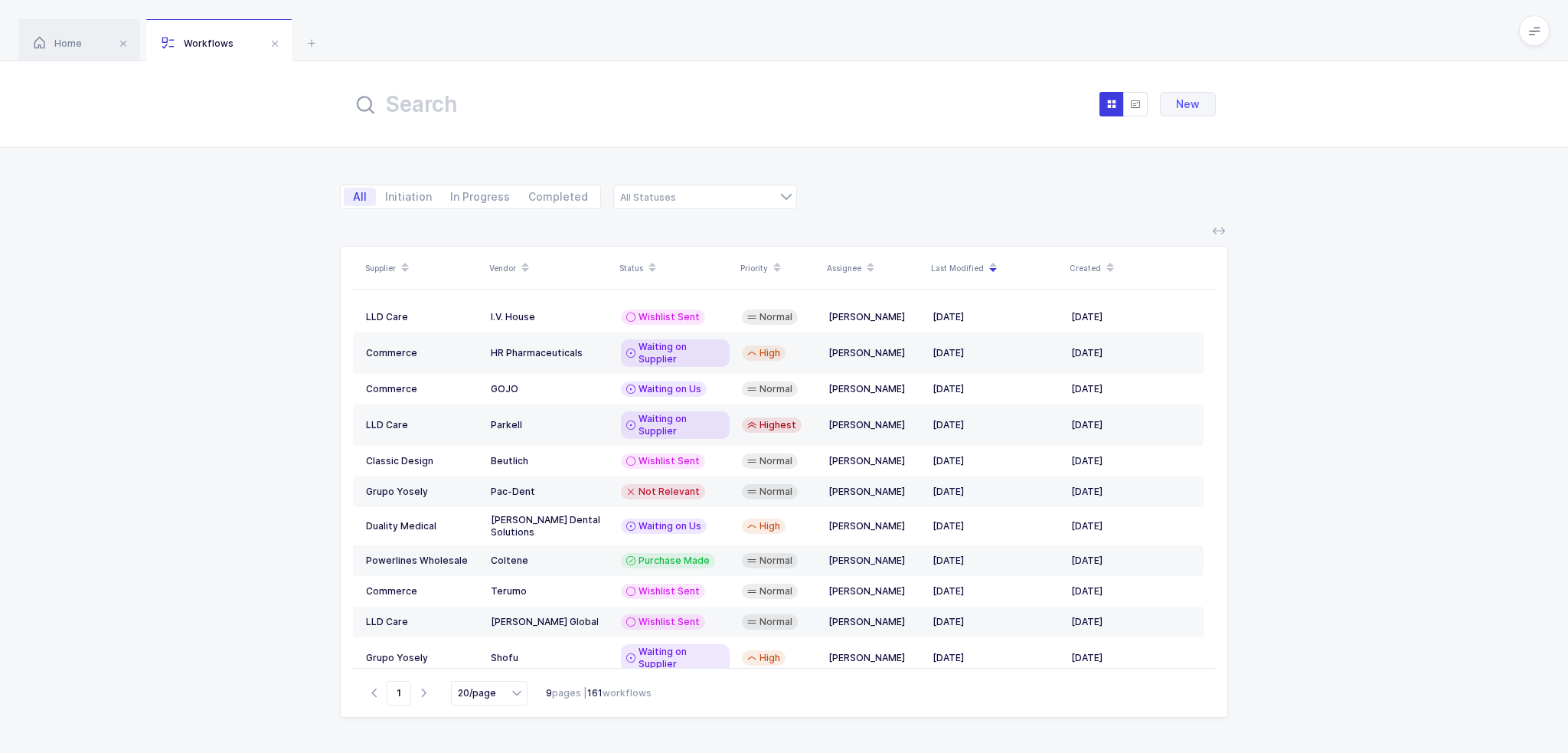
click at [473, 86] on input "text" at bounding box center [521, 103] width 337 height 36
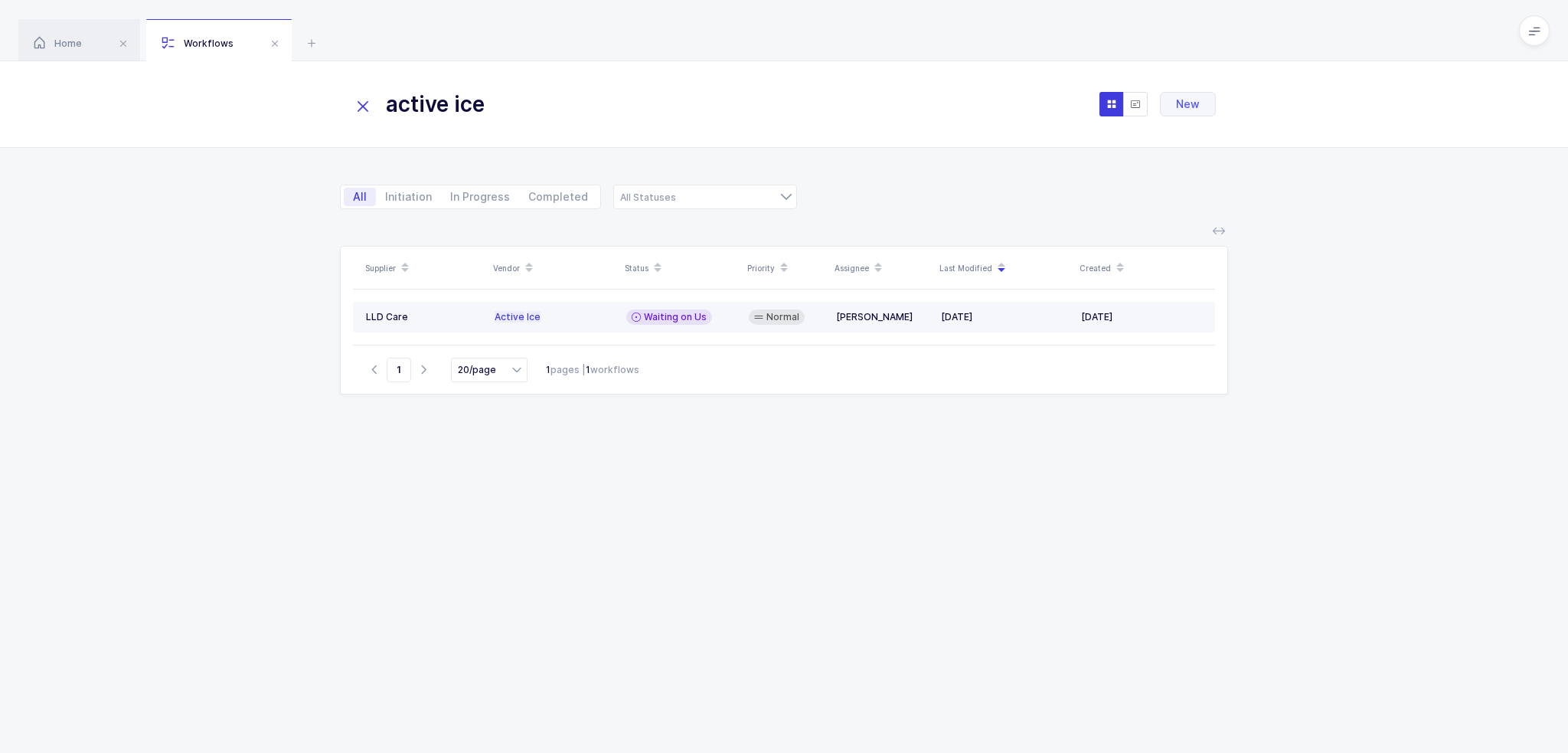
type input "active ice"
click at [723, 315] on div "Waiting on Us" at bounding box center [682, 317] width 110 height 15
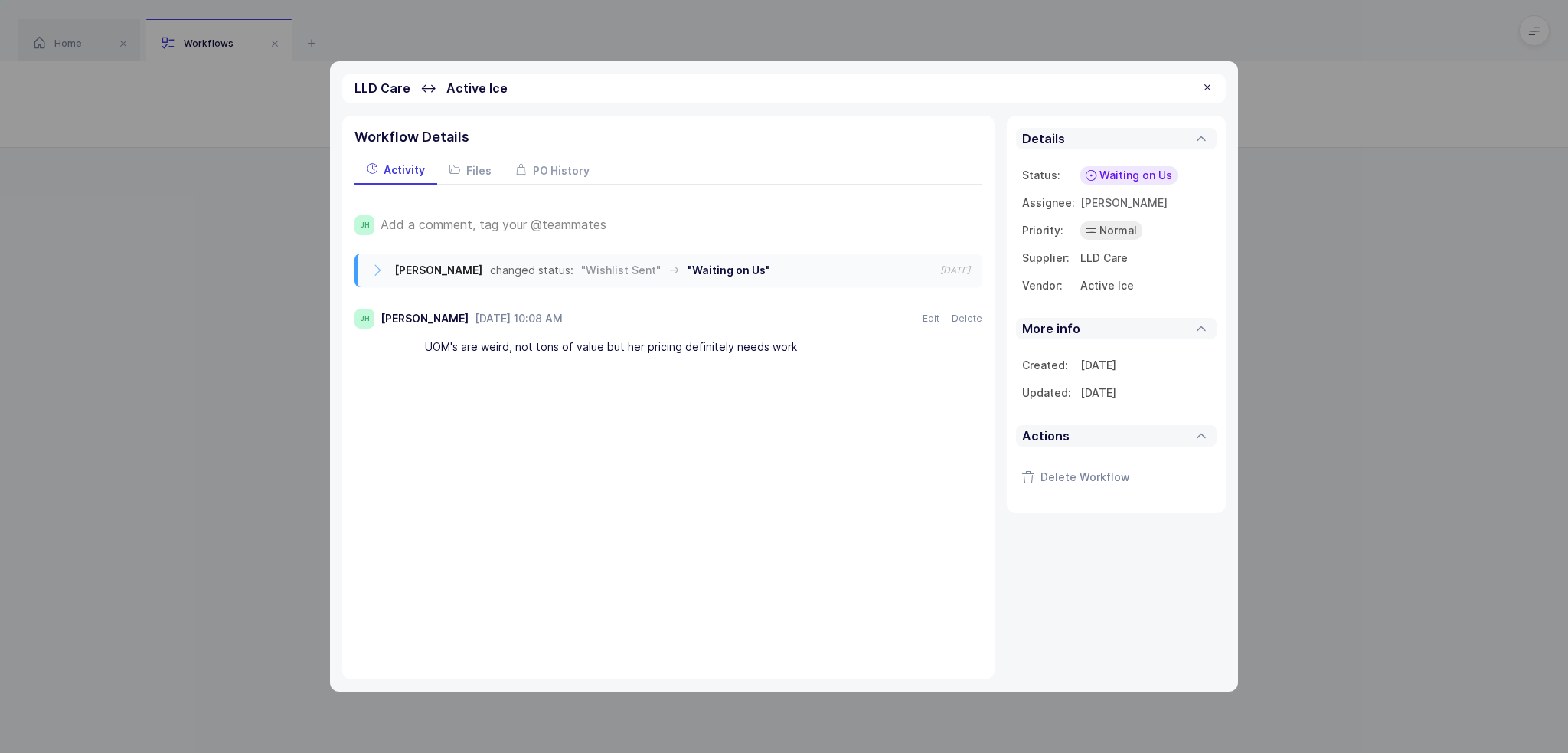
click at [814, 341] on div "UOM's are weird, not tons of value but her pricing definitely needs work" at bounding box center [673, 347] width 497 height 26
click at [500, 219] on span "Add a comment, tag your @teammates" at bounding box center [494, 223] width 226 height 13
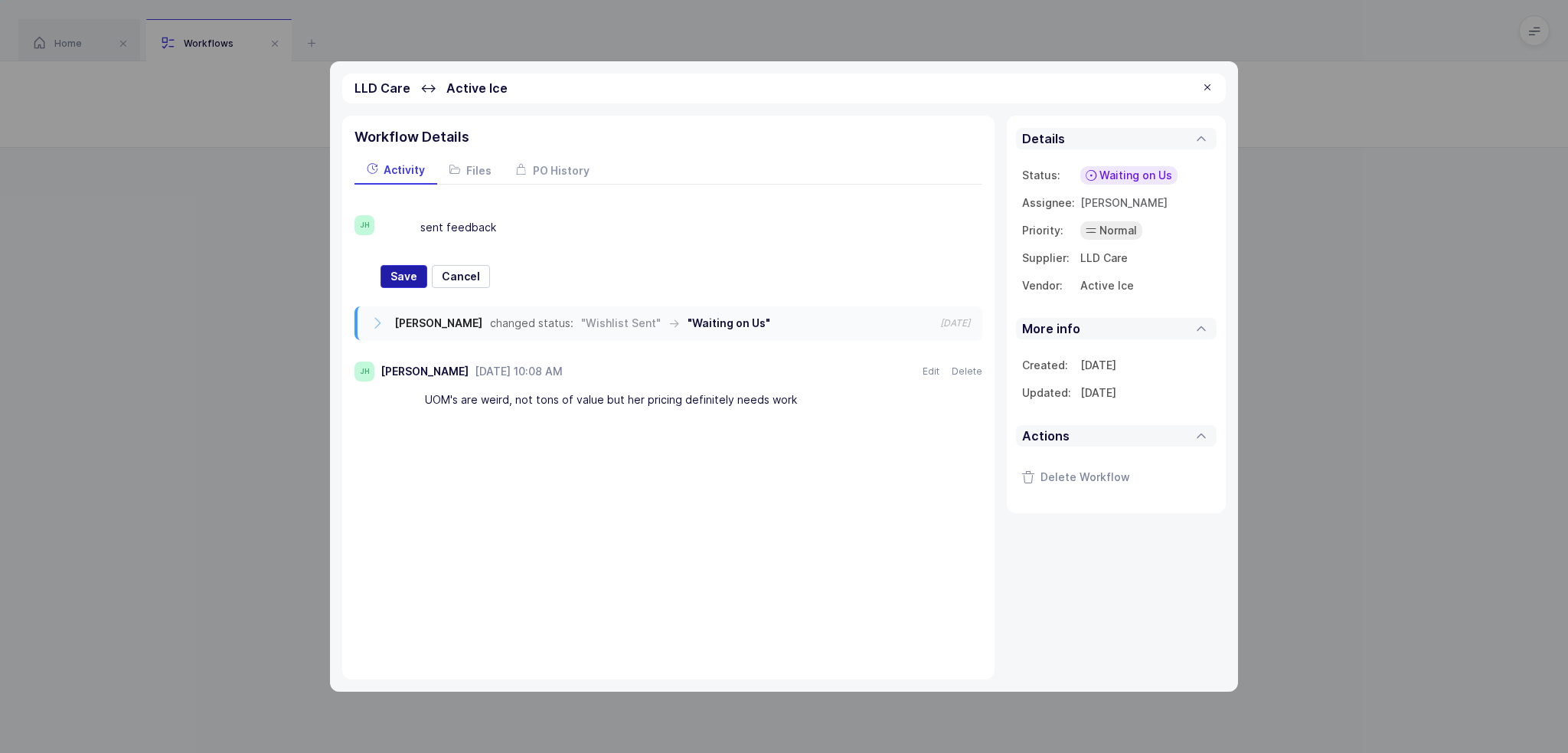
click at [416, 270] on button "Save" at bounding box center [404, 277] width 46 height 23
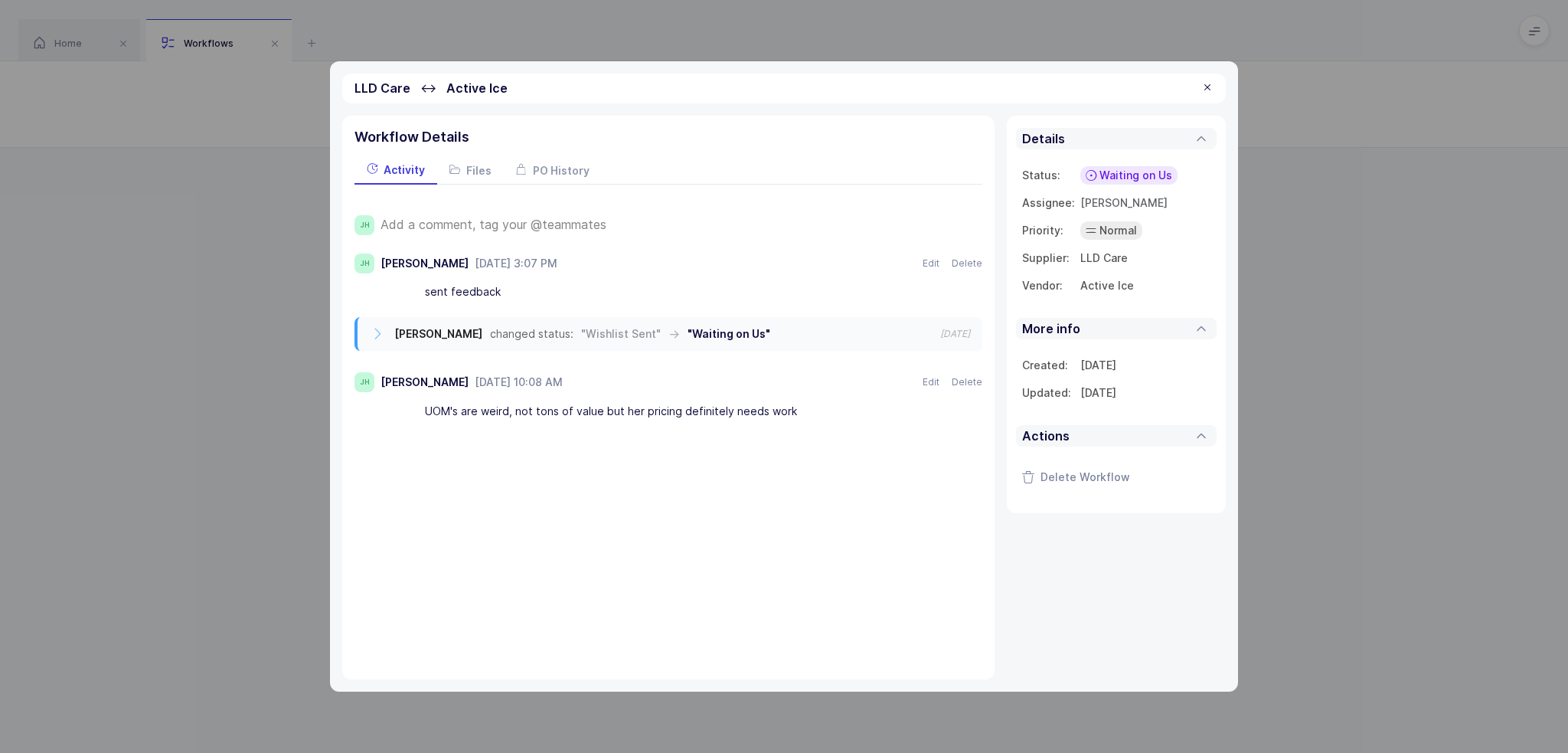
click at [1145, 172] on span "Waiting on Us" at bounding box center [1136, 174] width 73 height 15
click at [1129, 287] on span "Waiting on Supplier" at bounding box center [1107, 293] width 103 height 15
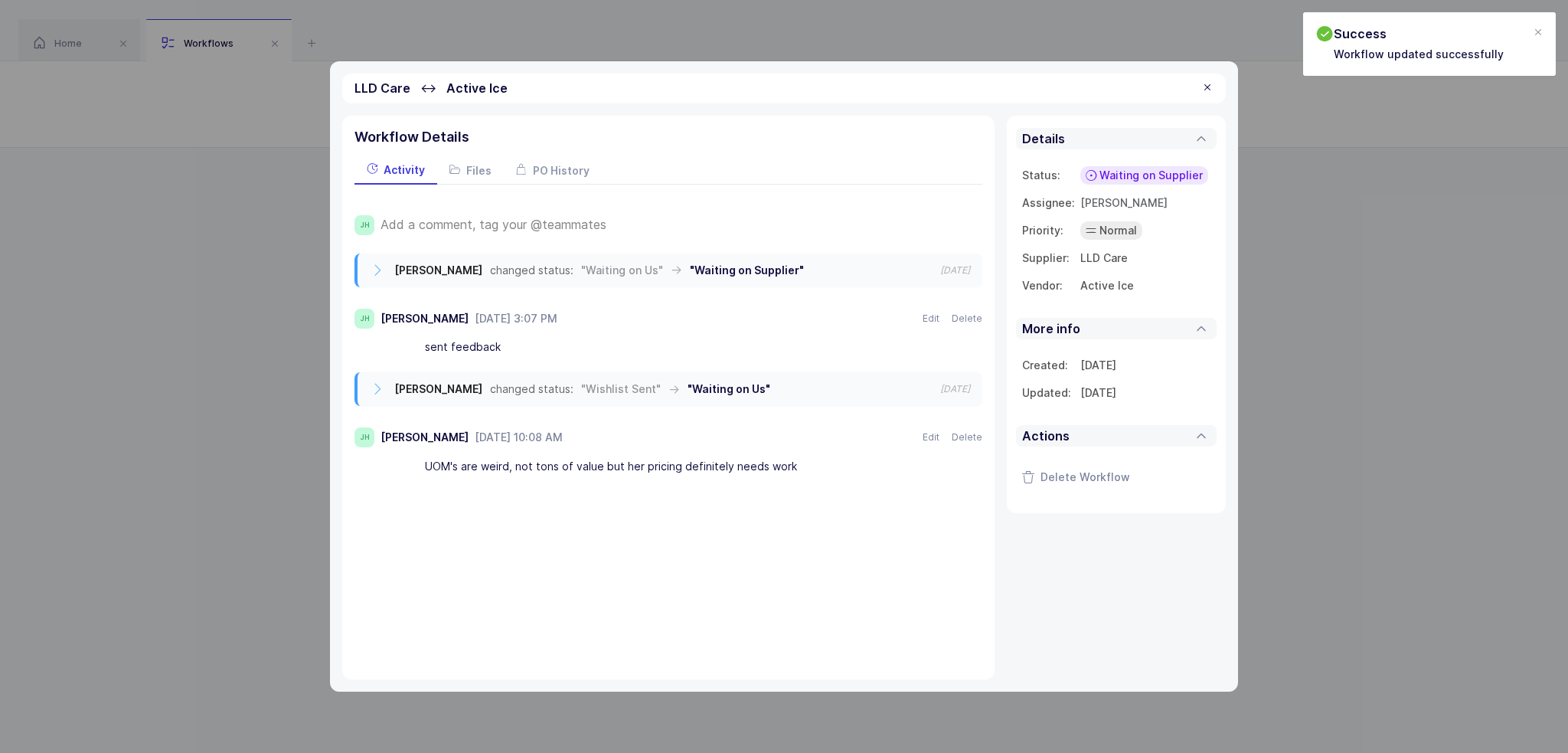
click at [1208, 87] on div at bounding box center [1208, 87] width 12 height 13
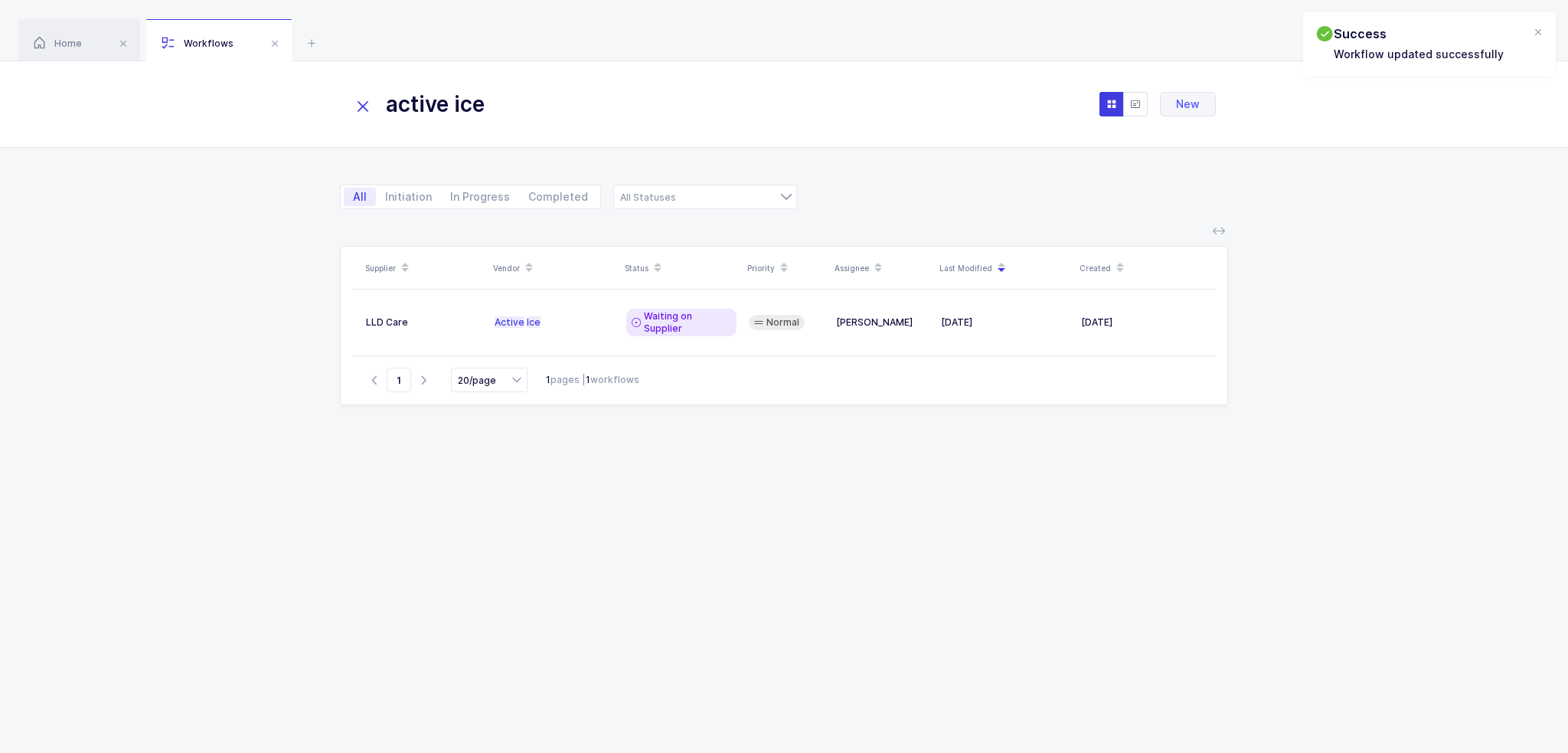
click at [365, 107] on icon at bounding box center [363, 107] width 21 height 21
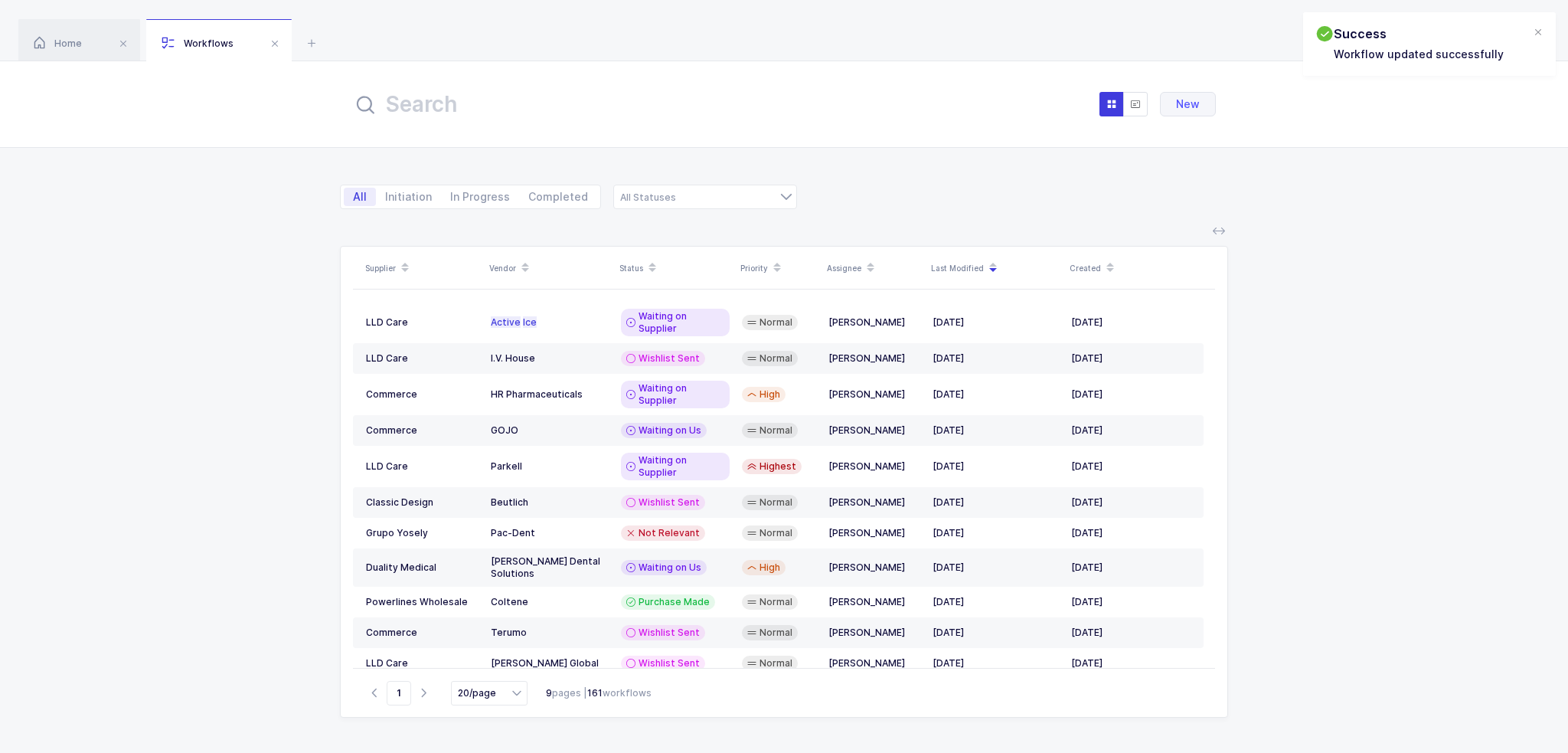
click at [247, 379] on div "Supplier Vendor Status Priority Assignee Last Modified Created LLD Care Active …" at bounding box center [784, 490] width 1568 height 525
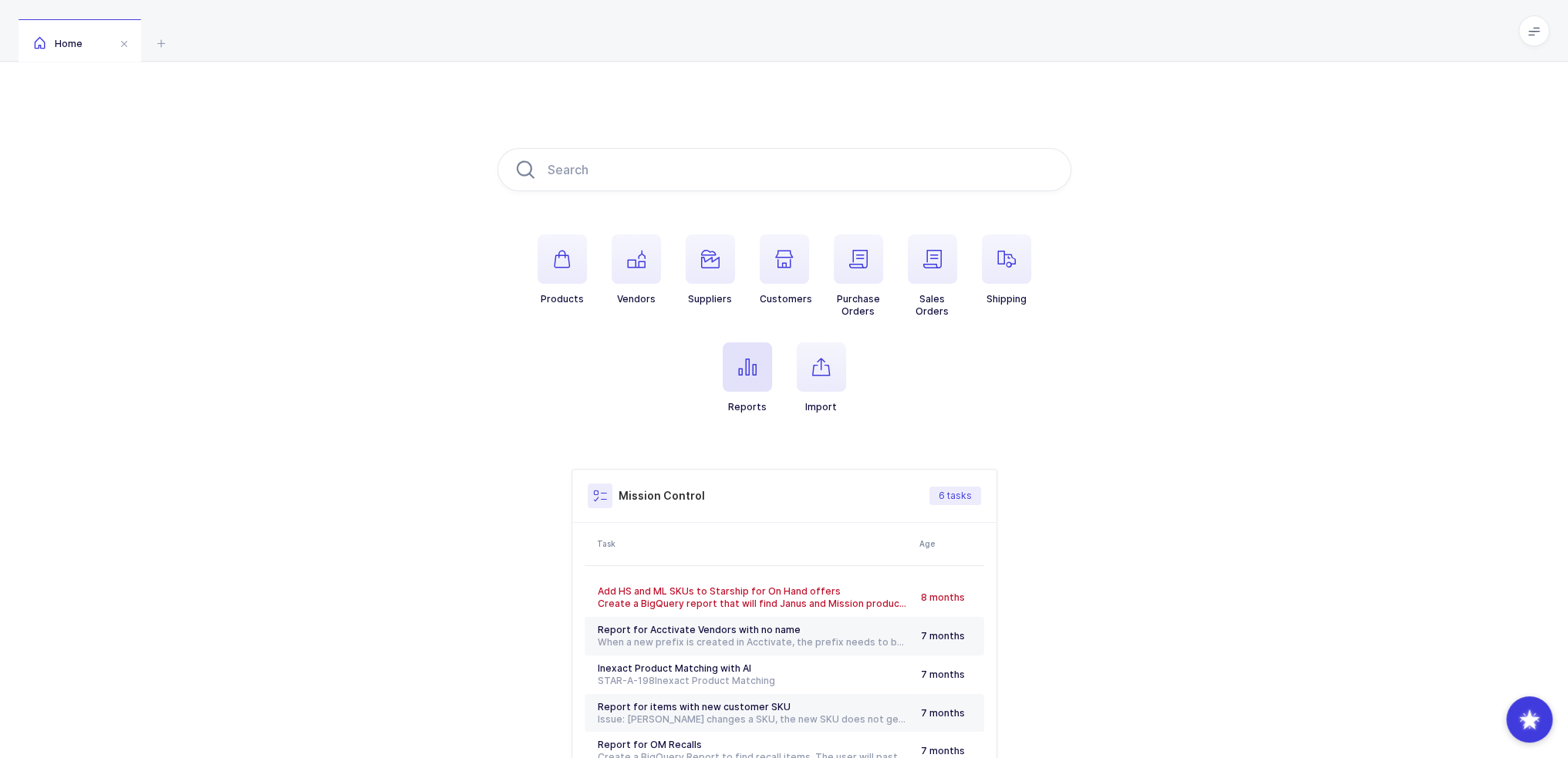
click at [754, 366] on icon "button" at bounding box center [747, 366] width 19 height 19
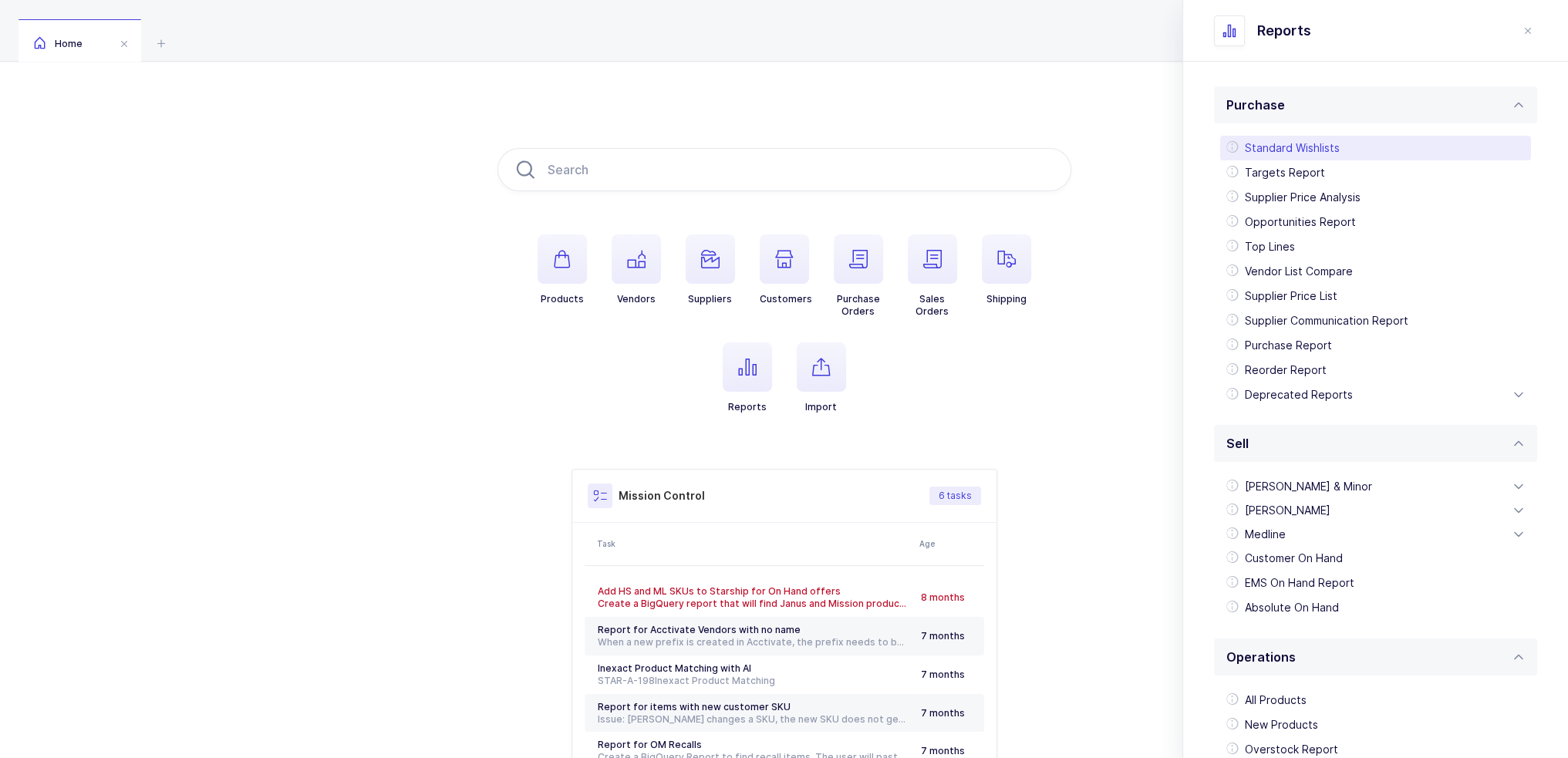
click at [1314, 142] on div "Standard Wishlists" at bounding box center [1375, 148] width 311 height 25
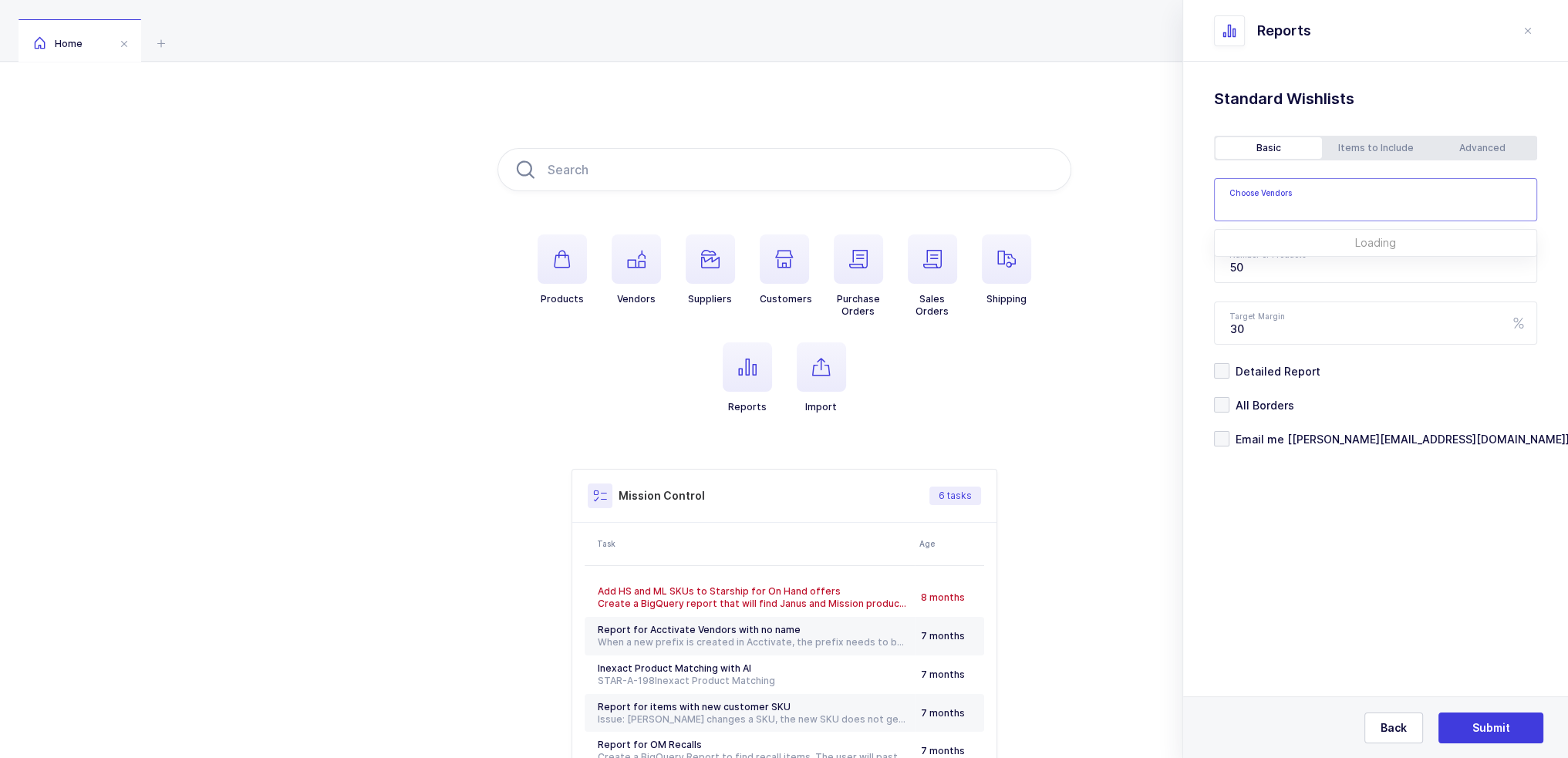
click at [1295, 202] on input "text" at bounding box center [1365, 204] width 273 height 20
type input "motion medical"
click at [1321, 252] on span "Motion Medical Distribut" at bounding box center [1315, 252] width 134 height 13
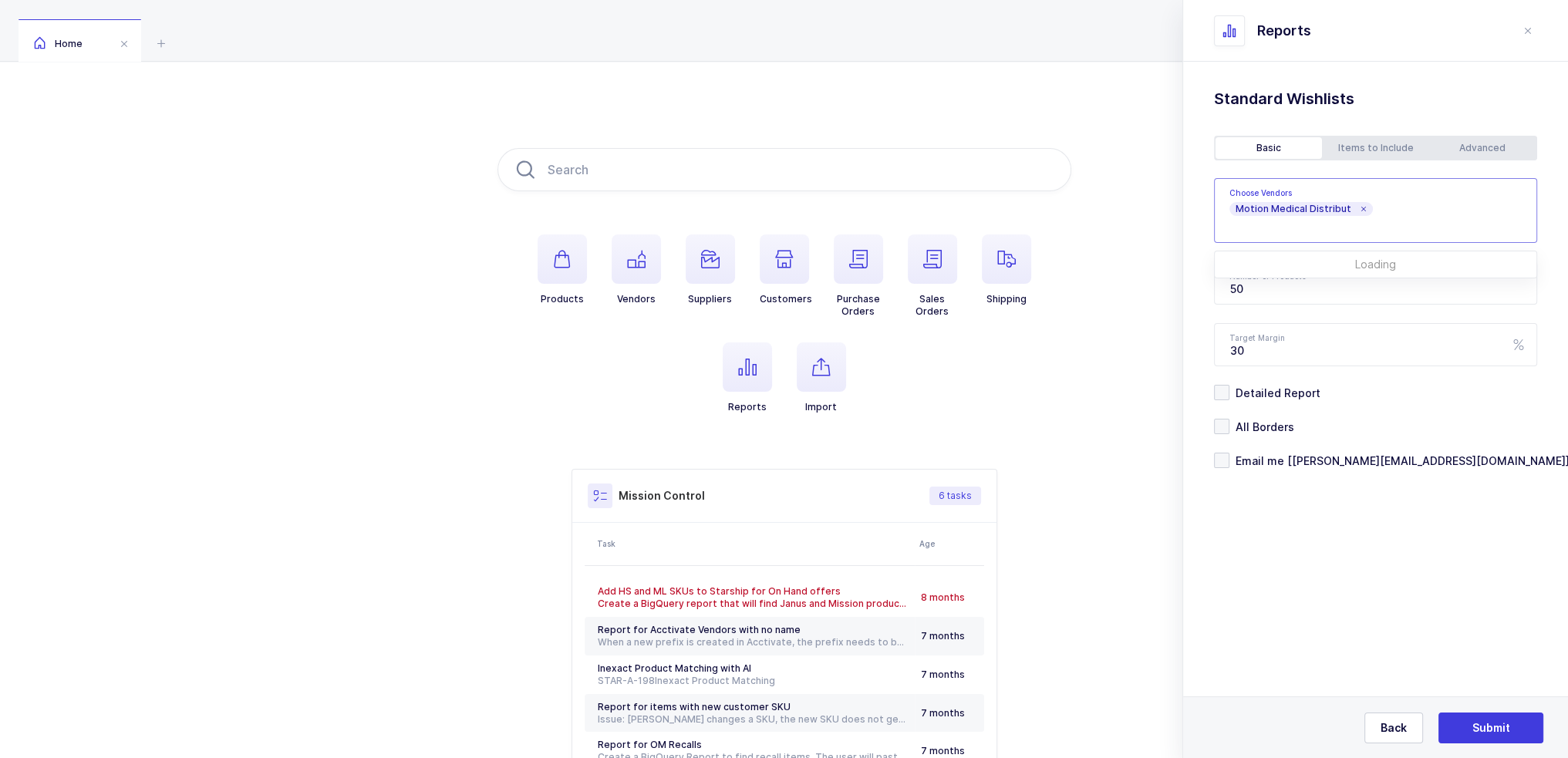
click at [1345, 518] on div "Standard Wishlists Targets Report Supplier Price Analysis Opportunities Report …" at bounding box center [1375, 317] width 385 height 511
drag, startPoint x: 1332, startPoint y: 286, endPoint x: 1263, endPoint y: 289, distance: 69.1
click at [1263, 289] on input "50" at bounding box center [1375, 283] width 323 height 43
drag, startPoint x: 1280, startPoint y: 288, endPoint x: 1197, endPoint y: 289, distance: 83.0
click at [1197, 289] on div "Standard Wishlists Targets Report Supplier Price Analysis Opportunities Report …" at bounding box center [1375, 317] width 385 height 511
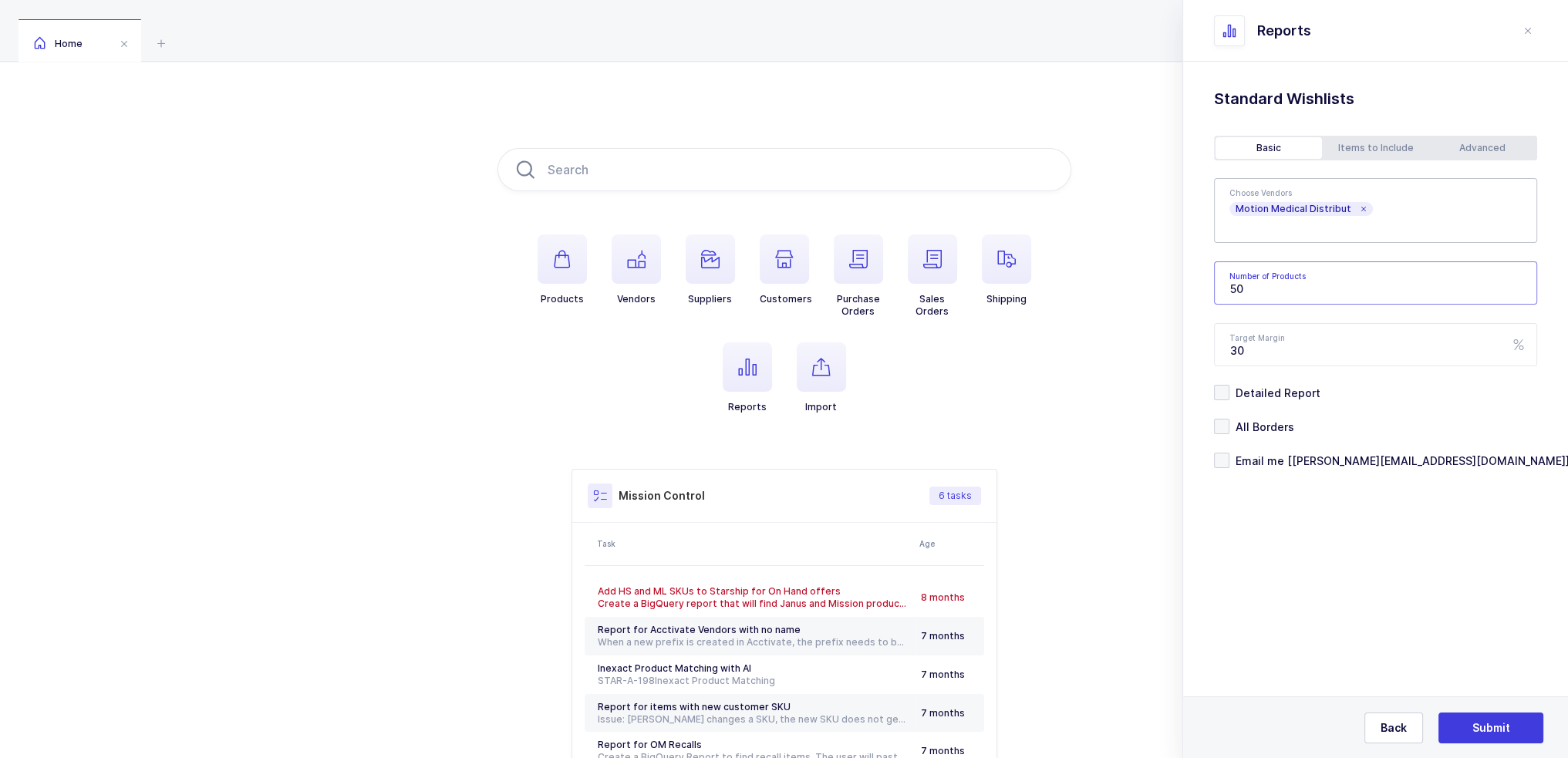
click at [1278, 284] on input "50" at bounding box center [1375, 283] width 323 height 43
drag, startPoint x: 1283, startPoint y: 284, endPoint x: 1199, endPoint y: 286, distance: 84.0
click at [1199, 286] on div "Standard Wishlists Targets Report Supplier Price Analysis Opportunities Report …" at bounding box center [1375, 317] width 385 height 511
type input "500"
click at [1462, 158] on div "Advanced" at bounding box center [1482, 148] width 107 height 22
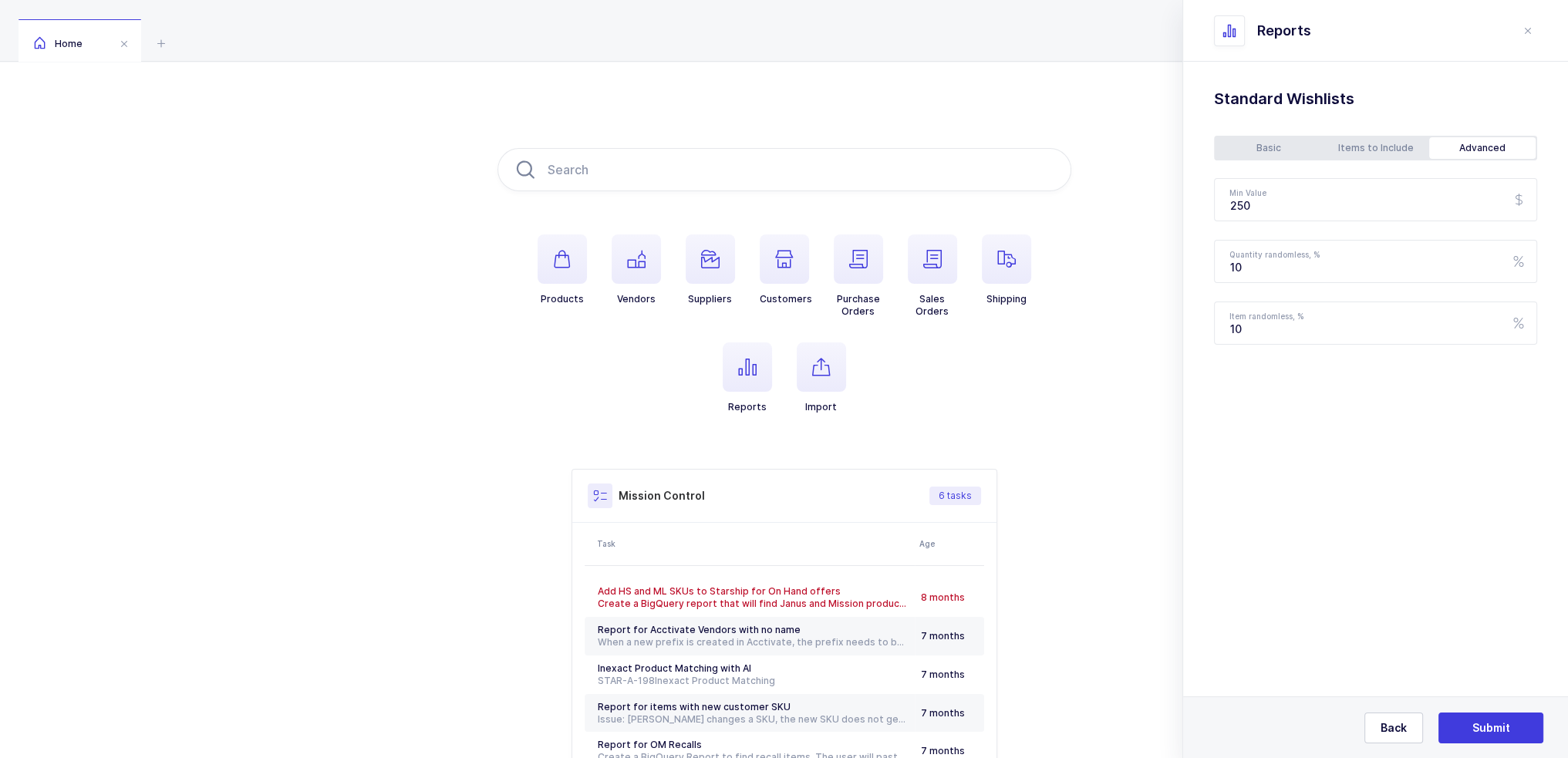
click at [1273, 151] on div "Basic" at bounding box center [1269, 148] width 107 height 22
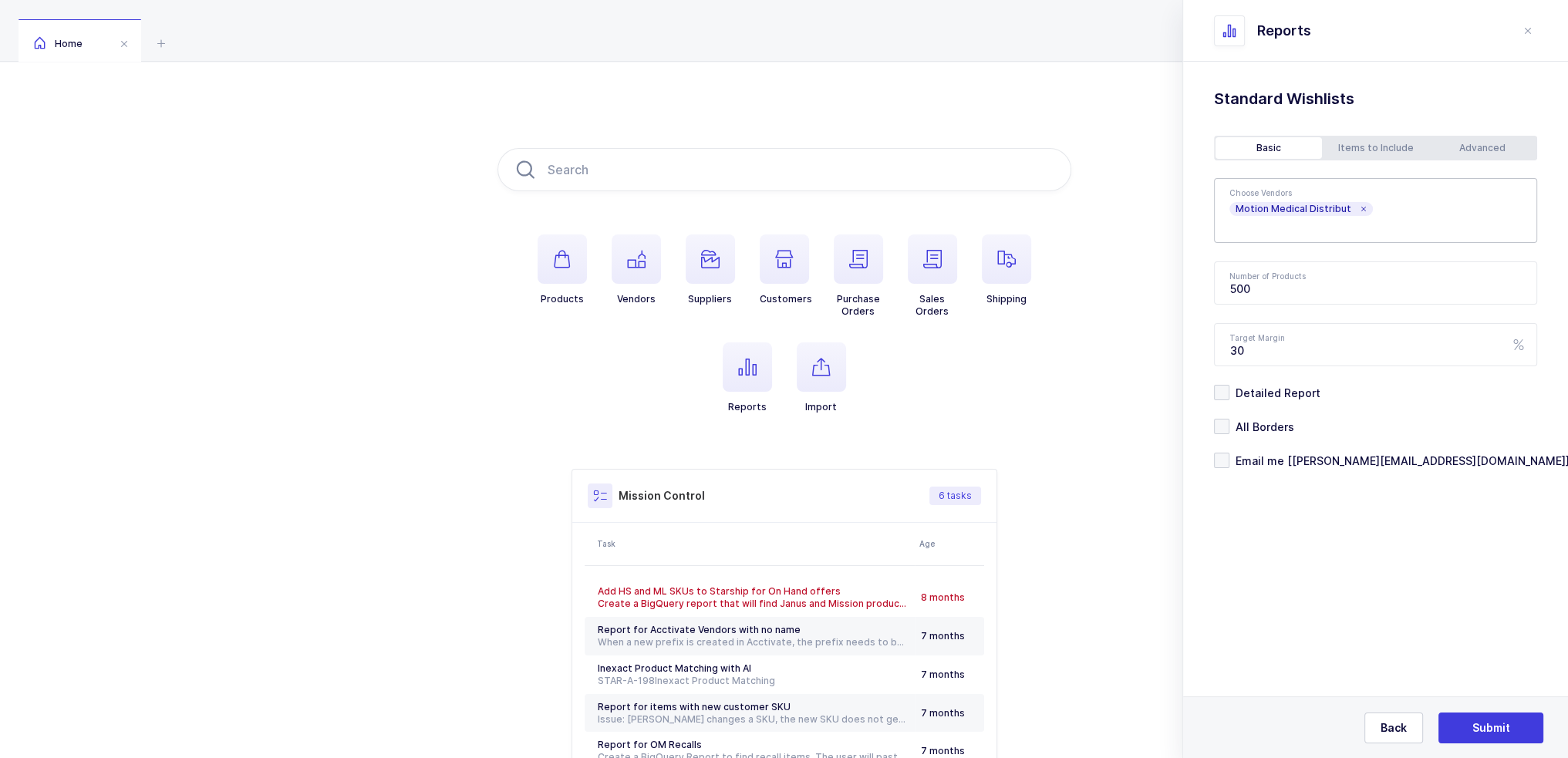
click at [1460, 144] on div "Advanced" at bounding box center [1482, 148] width 107 height 22
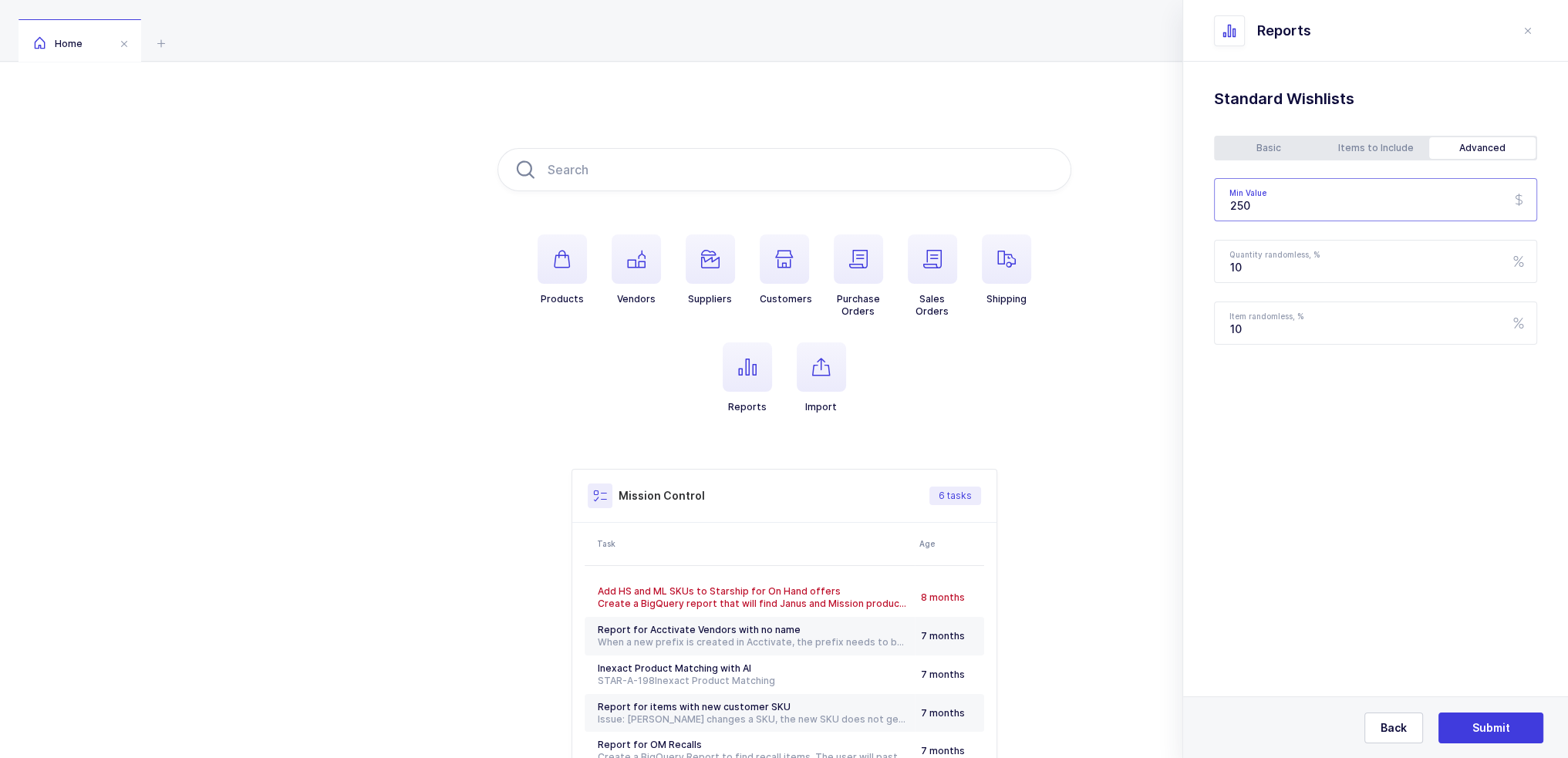
drag, startPoint x: 1333, startPoint y: 216, endPoint x: 1135, endPoint y: 200, distance: 198.6
click at [1139, 200] on div "Products Vendors Suppliers Customers Purchase Orders Sales Orders Shipping Repo…" at bounding box center [784, 485] width 1568 height 847
type input "150"
click at [1314, 157] on div "Basic" at bounding box center [1269, 148] width 107 height 22
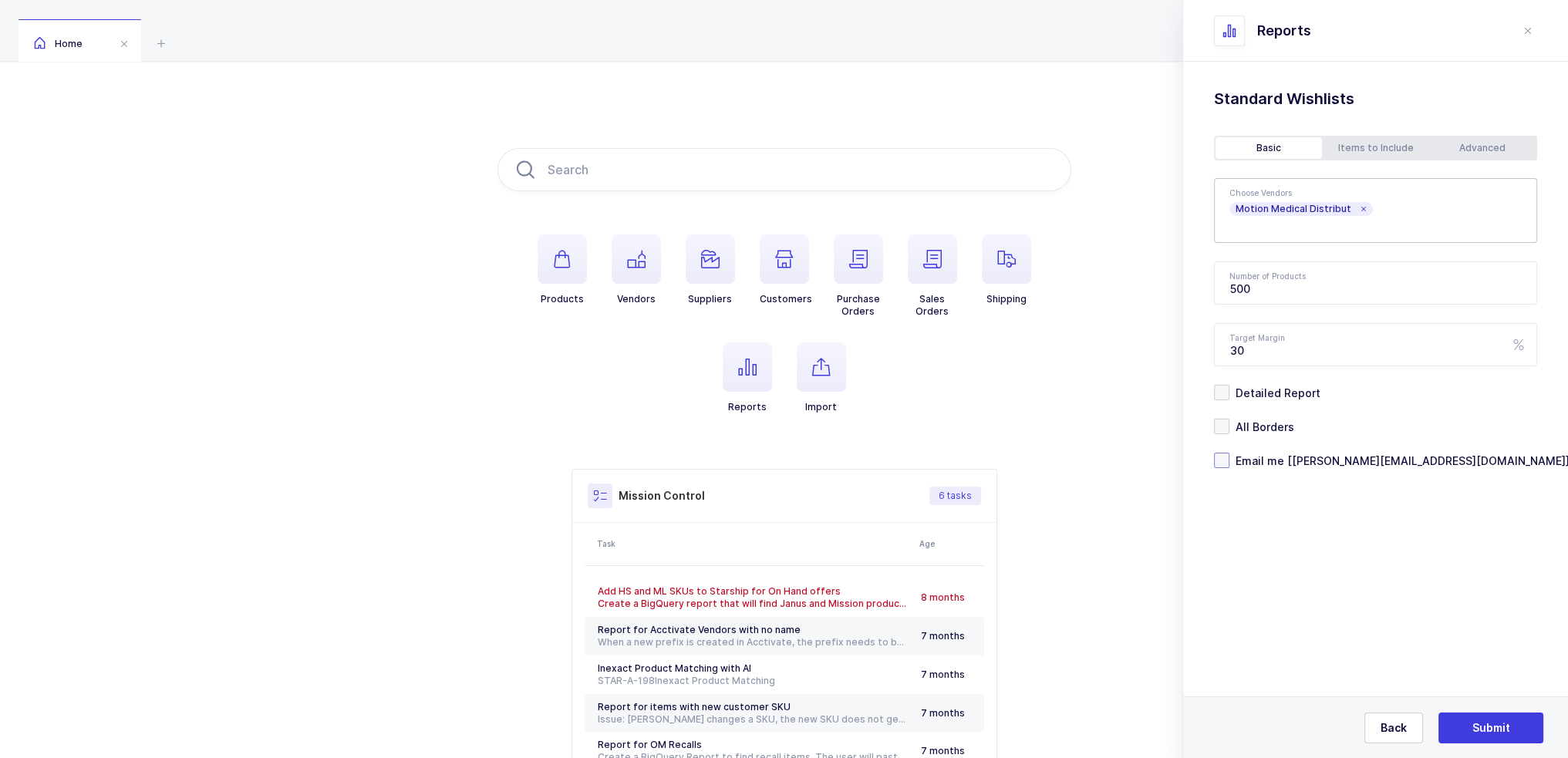
click at [1298, 457] on span "Email me [joey@janustrade.com]" at bounding box center [1399, 461] width 340 height 14
click at [1229, 452] on input "Email me [joey@janustrade.com]" at bounding box center [1229, 452] width 0 height 0
click at [1483, 727] on span "Submit" at bounding box center [1491, 728] width 38 height 15
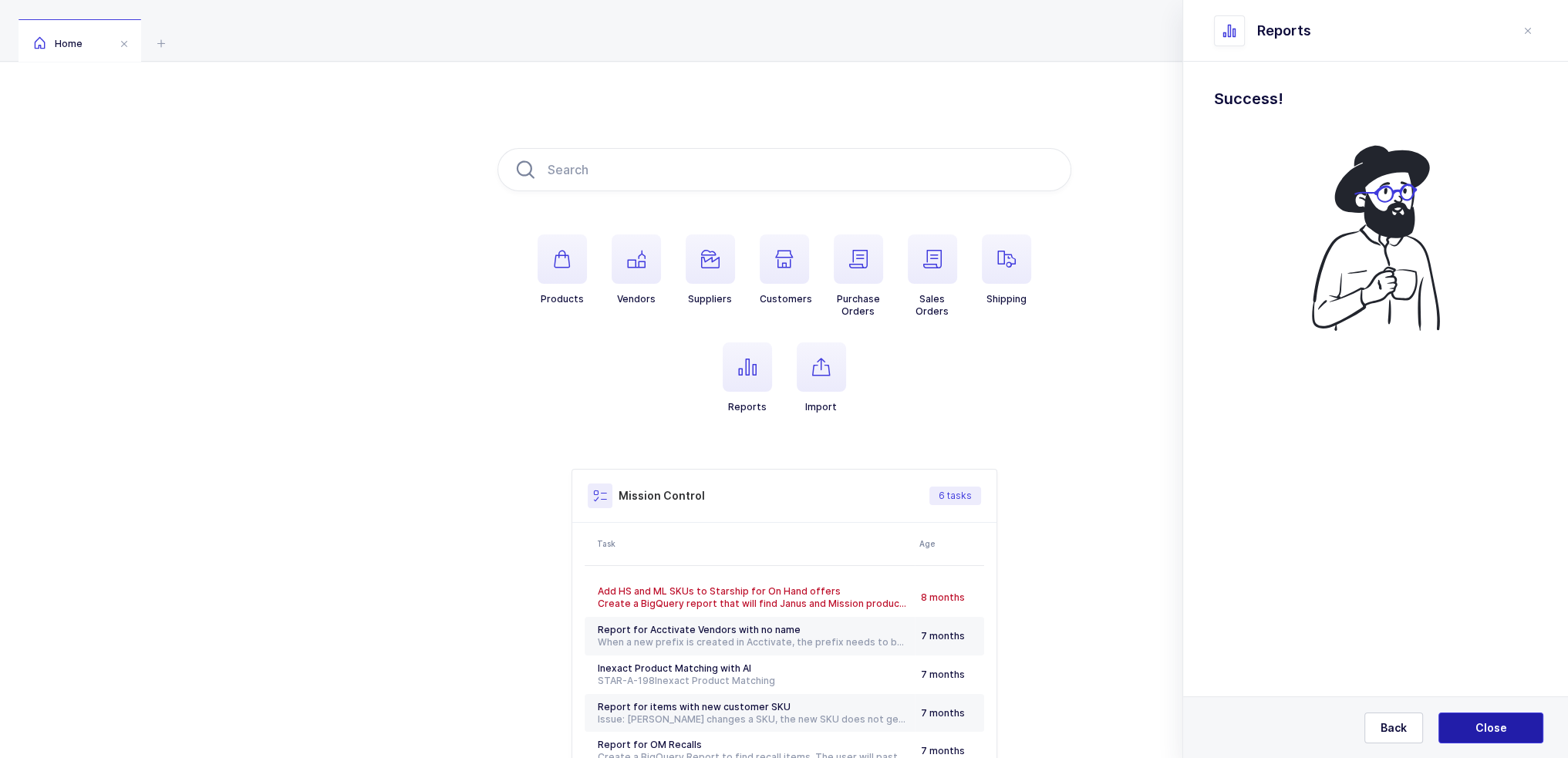
click at [1483, 727] on span "Close" at bounding box center [1491, 728] width 31 height 15
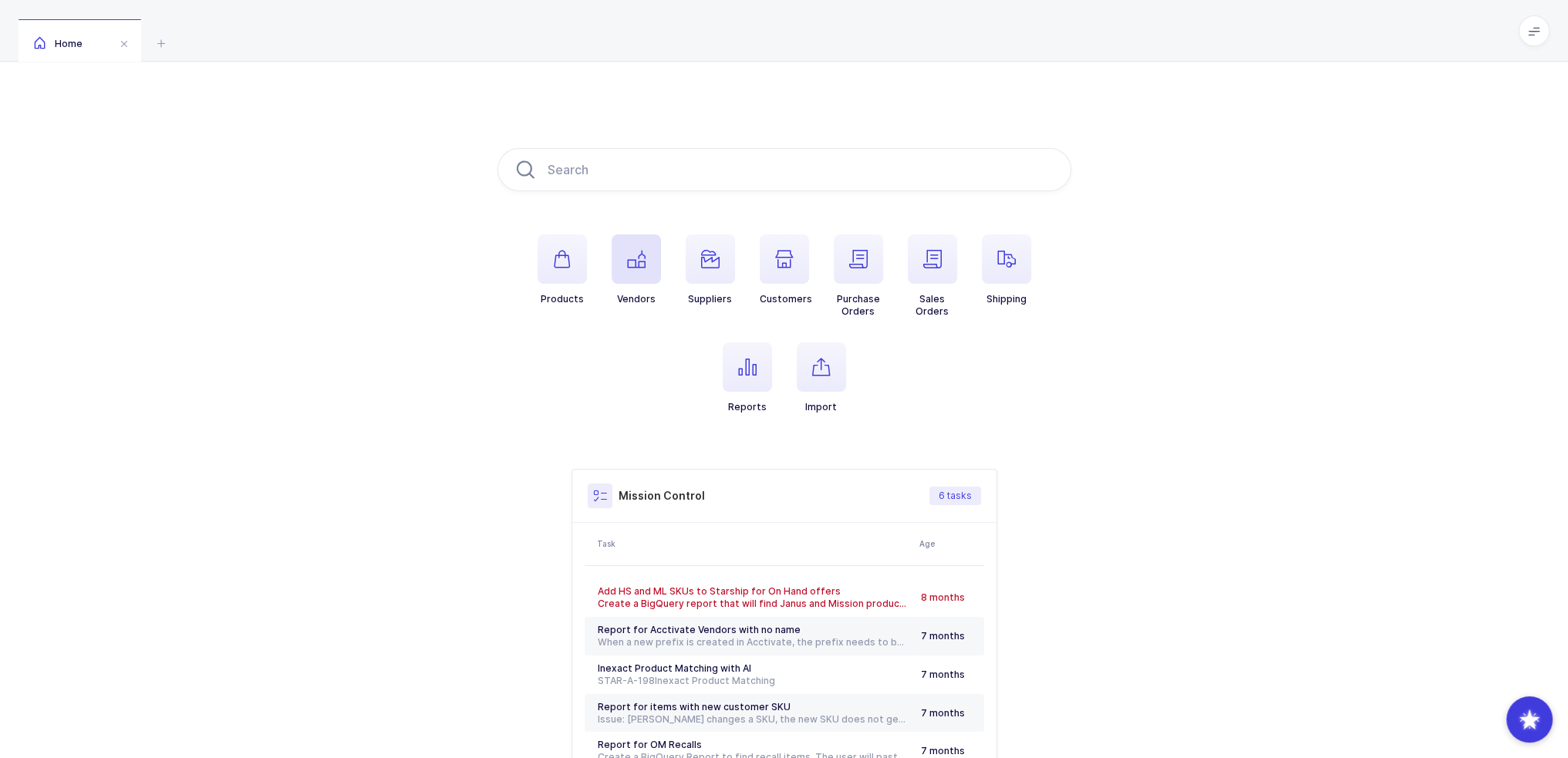
click at [643, 254] on icon "button" at bounding box center [636, 259] width 19 height 19
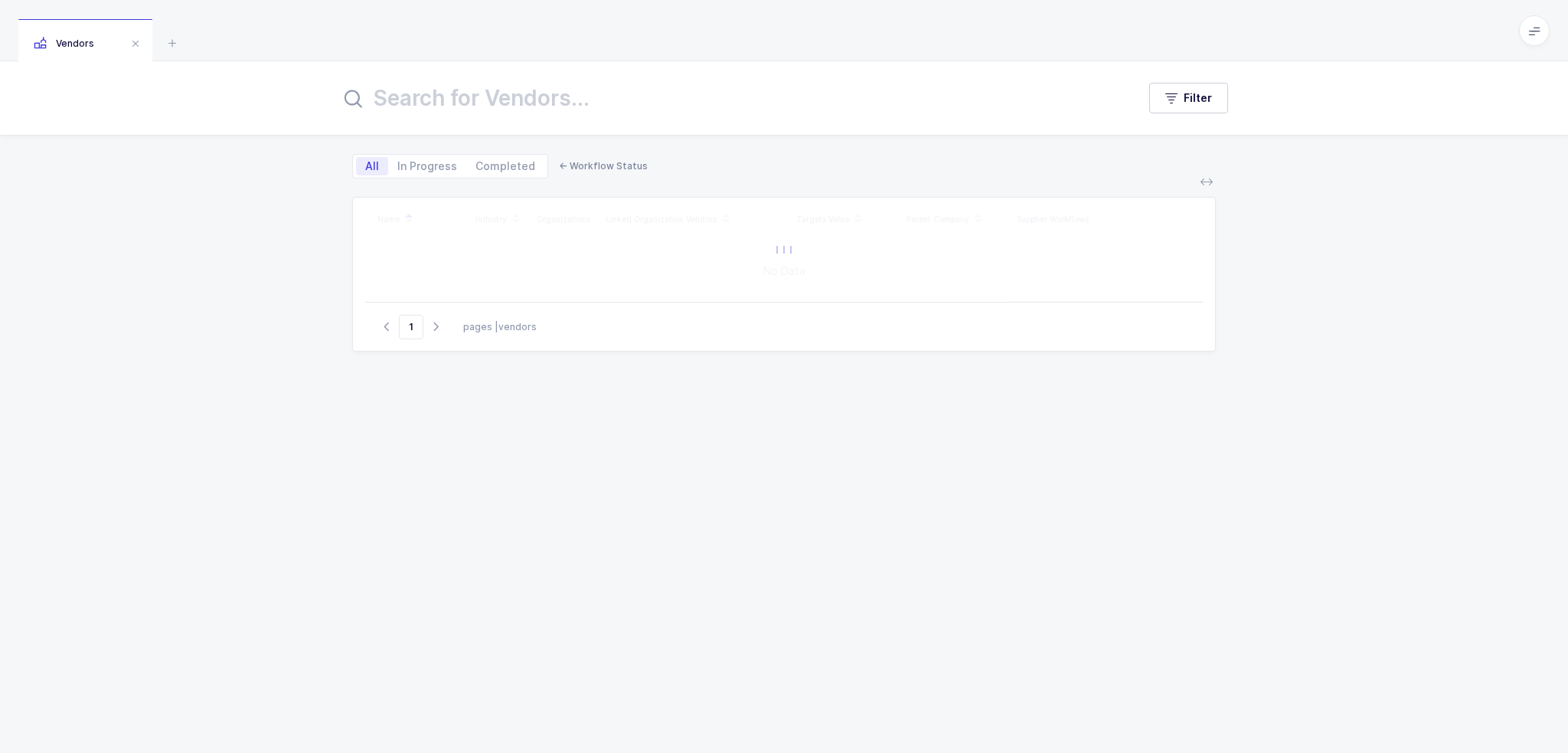
click at [622, 103] on input "text" at bounding box center [729, 97] width 779 height 36
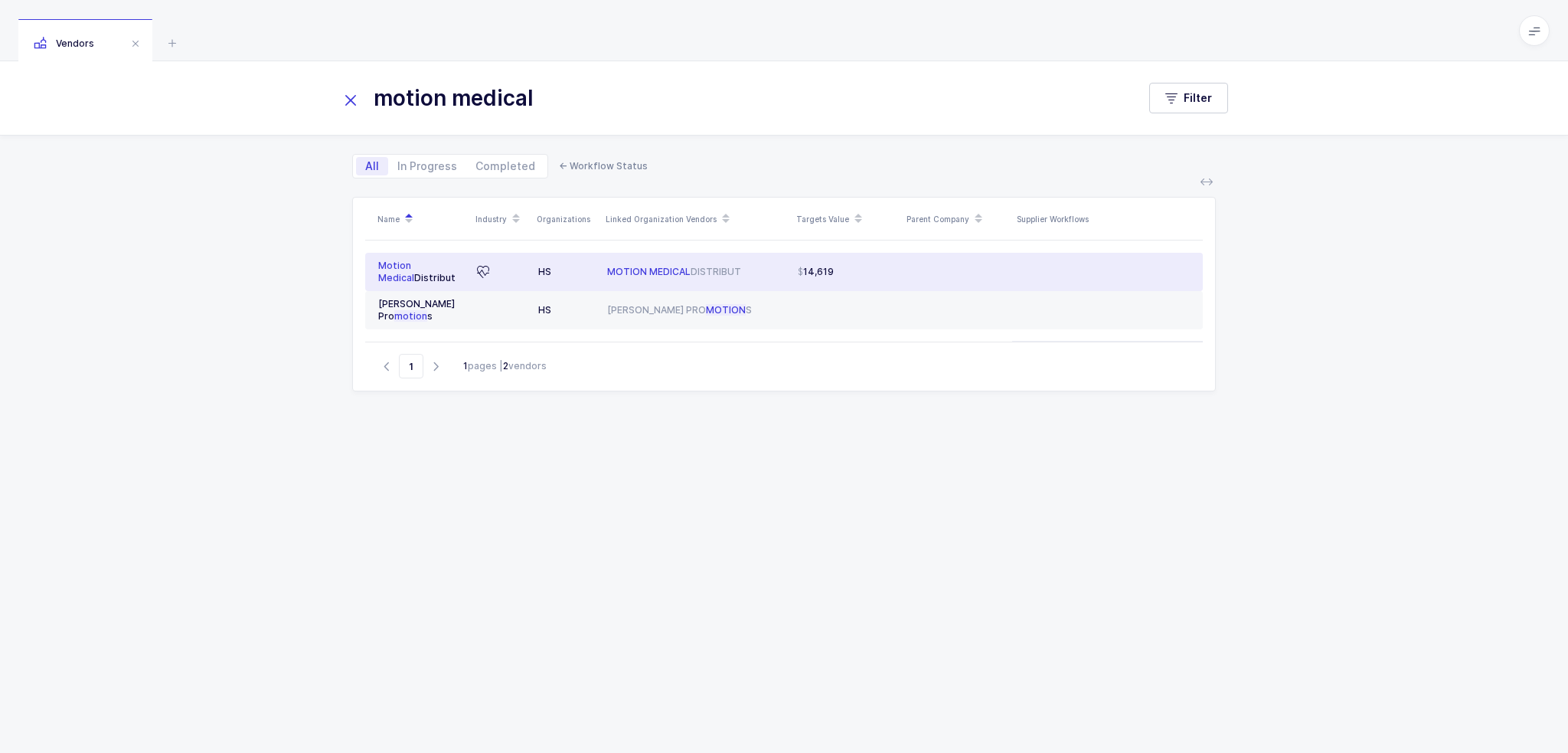
type input "motion medical"
click at [830, 278] on td "14,619" at bounding box center [847, 271] width 110 height 38
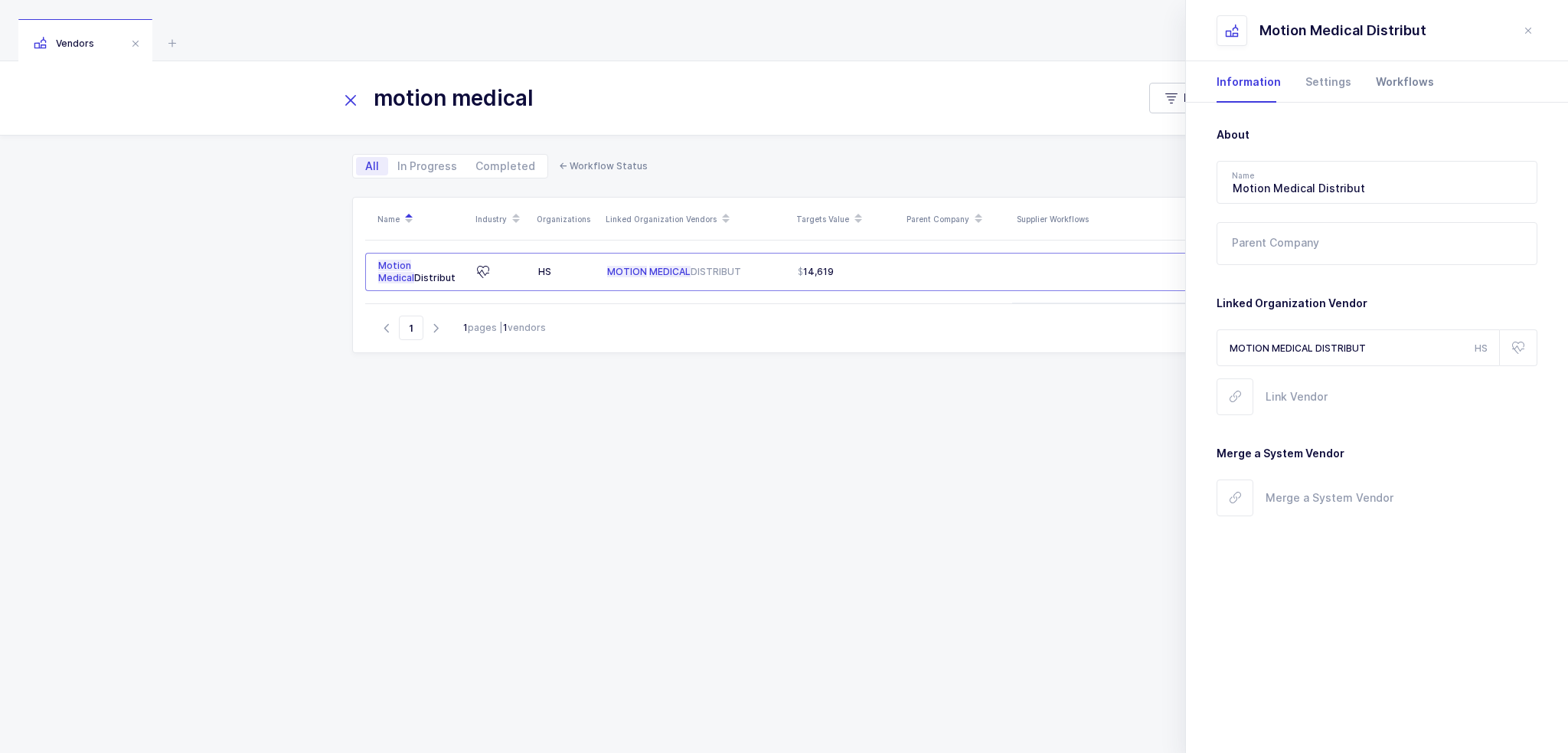
click at [1388, 85] on div "Workflows" at bounding box center [1398, 82] width 70 height 41
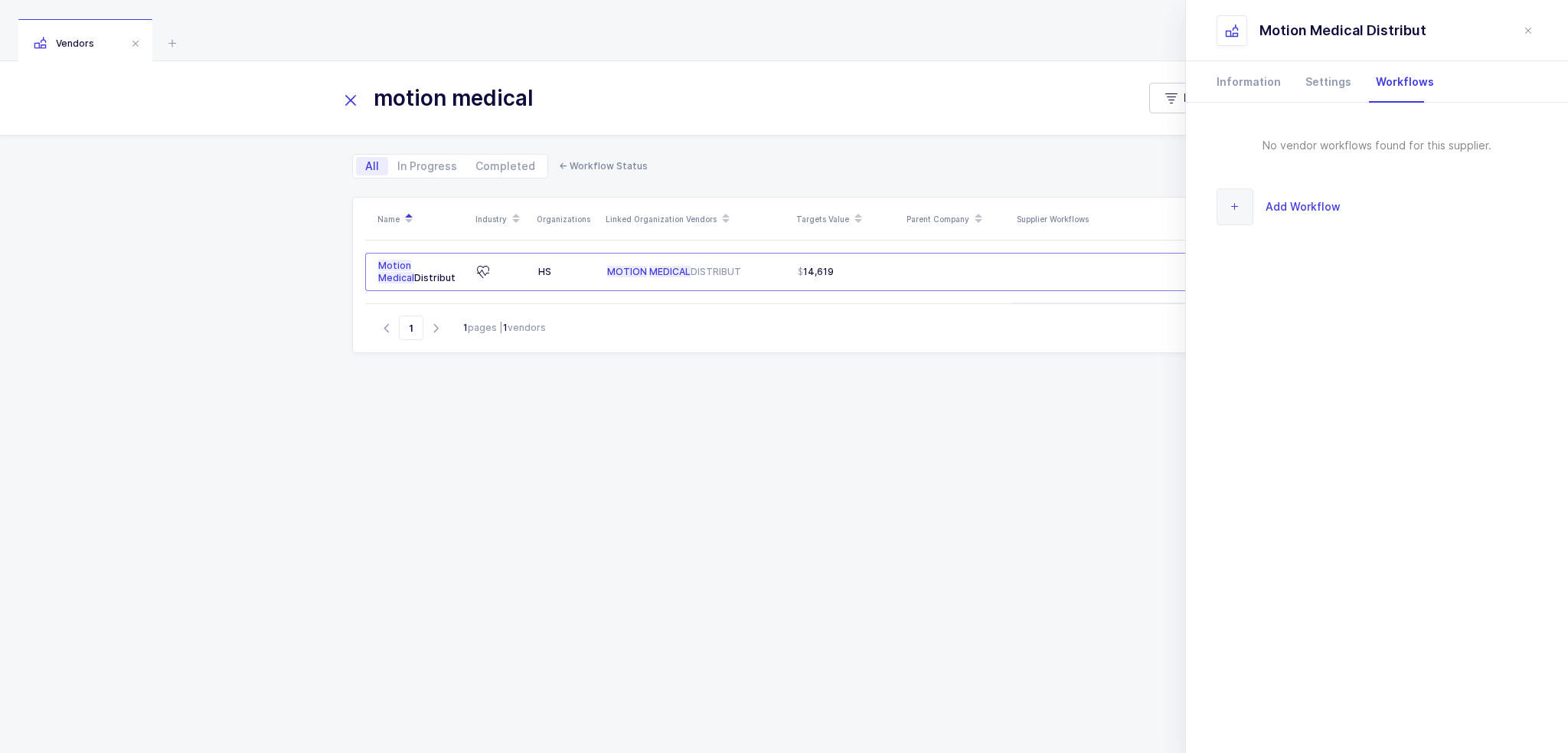
click at [1297, 205] on span "Add Workflow" at bounding box center [1303, 206] width 75 height 18
click at [1315, 147] on input "text" at bounding box center [1377, 141] width 320 height 43
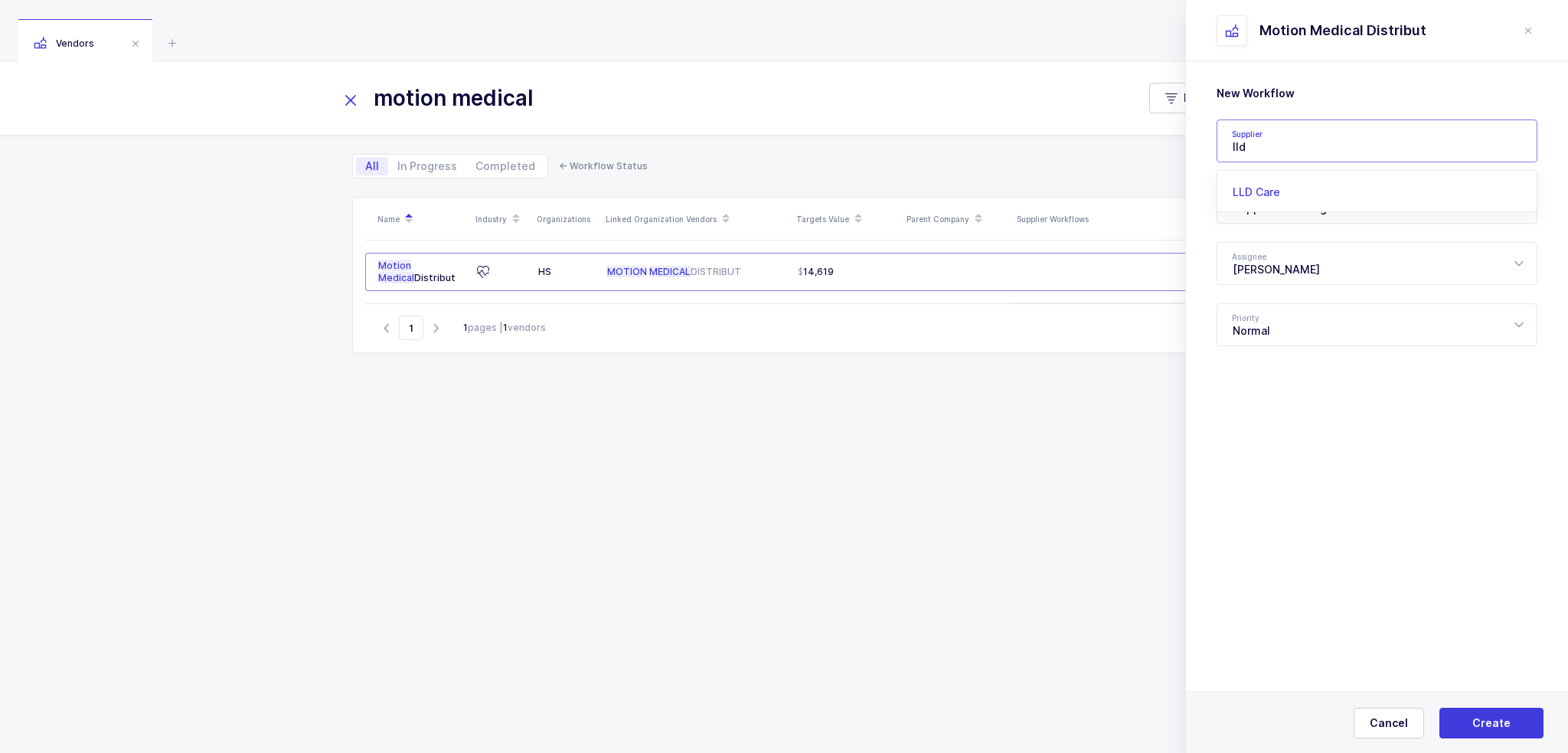
click at [1289, 193] on li "LLD Care" at bounding box center [1383, 192] width 319 height 25
type input "LLD Care"
click at [1302, 449] on div "New Workflow Supplier LLD Care 1 NYSNS 246 Industrial Way 2M Marketing Group 3D…" at bounding box center [1377, 255] width 382 height 389
click at [1321, 206] on div "Supplier Sourcing" at bounding box center [1377, 202] width 320 height 43
click at [1321, 303] on div "Wishlist Sent" at bounding box center [1382, 302] width 300 height 15
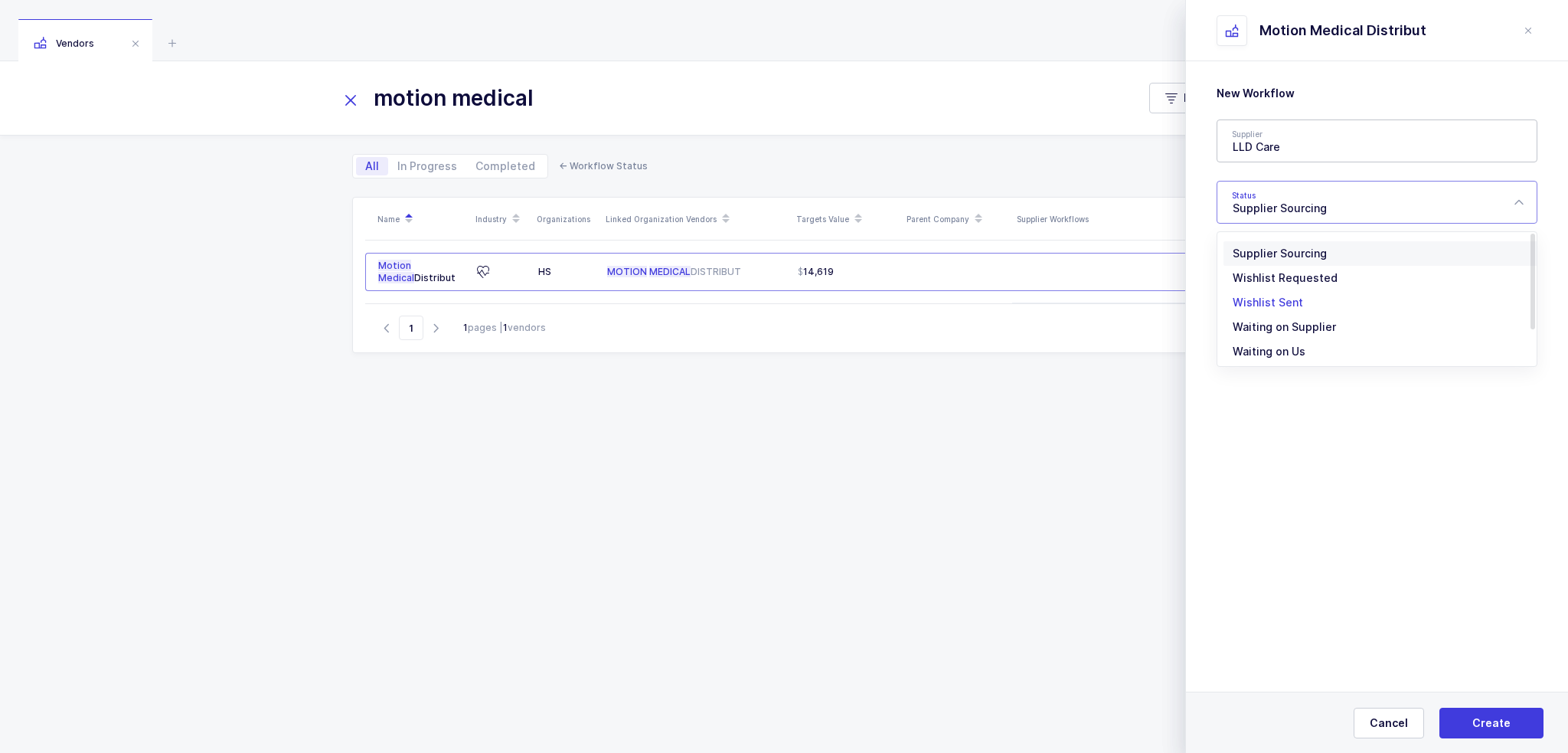
type input "Wishlist Sent"
click at [1470, 713] on button "Create" at bounding box center [1491, 723] width 104 height 30
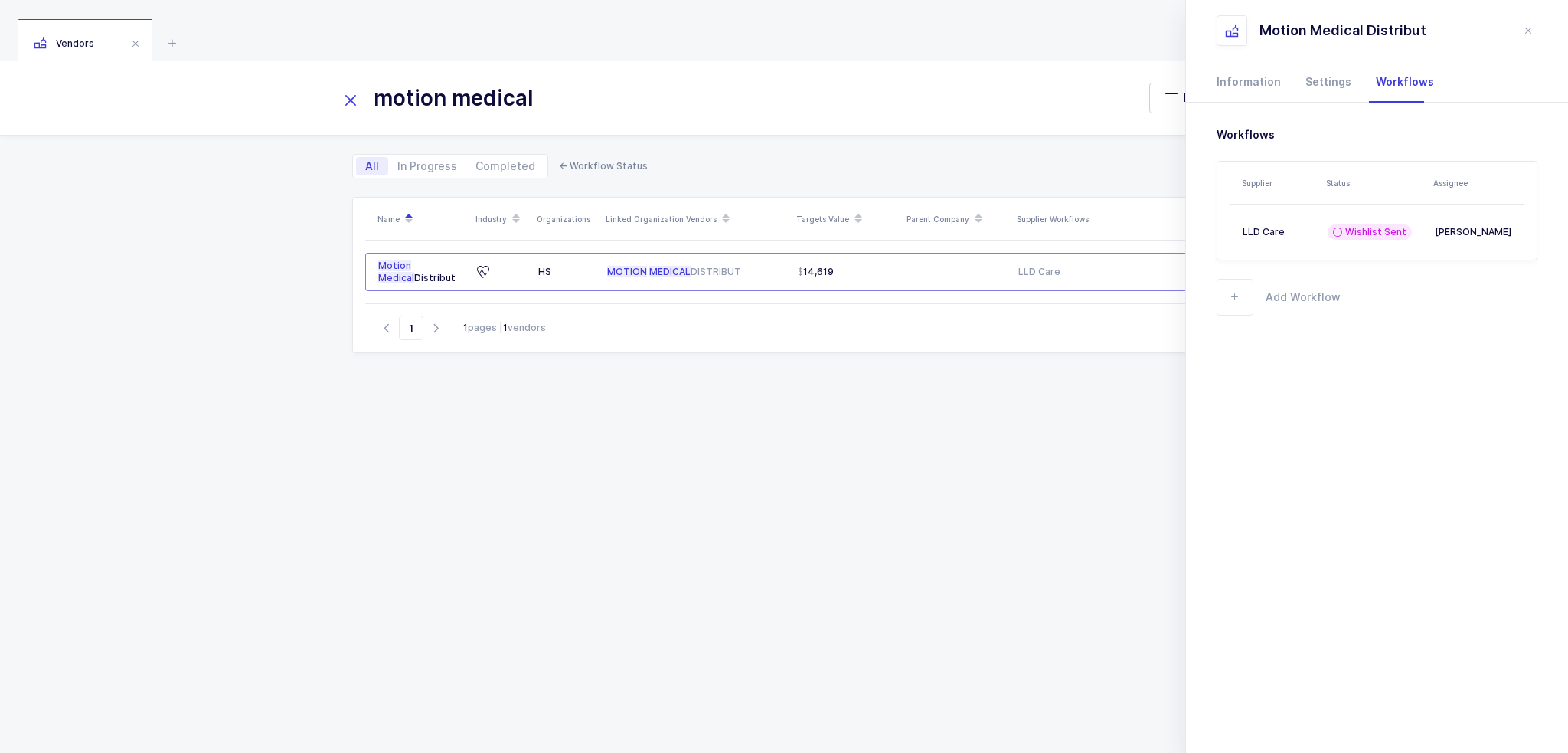
drag, startPoint x: 595, startPoint y: 79, endPoint x: 209, endPoint y: 98, distance: 386.5
click at [209, 98] on div "motion medical Filter" at bounding box center [784, 98] width 1568 height 74
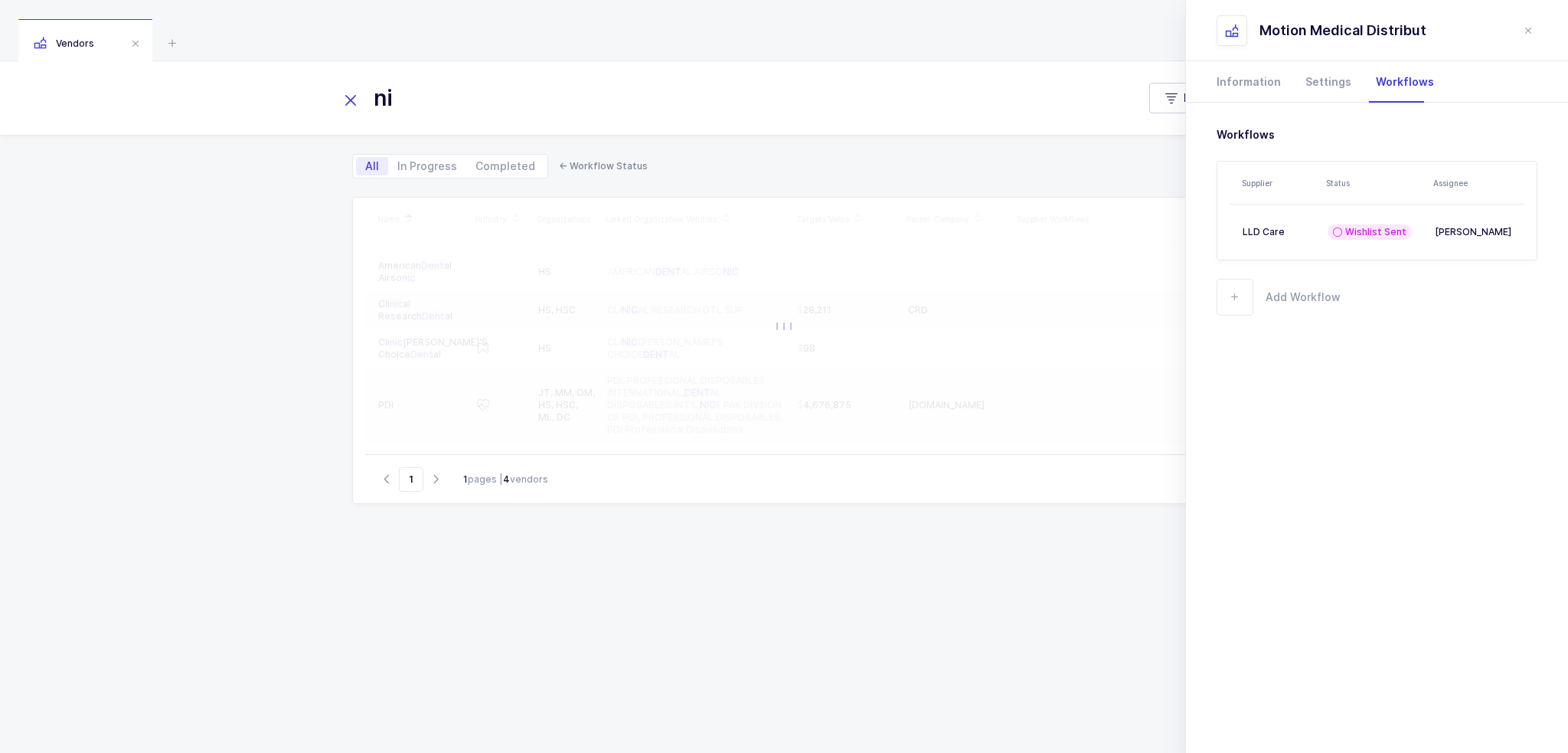
type input "n"
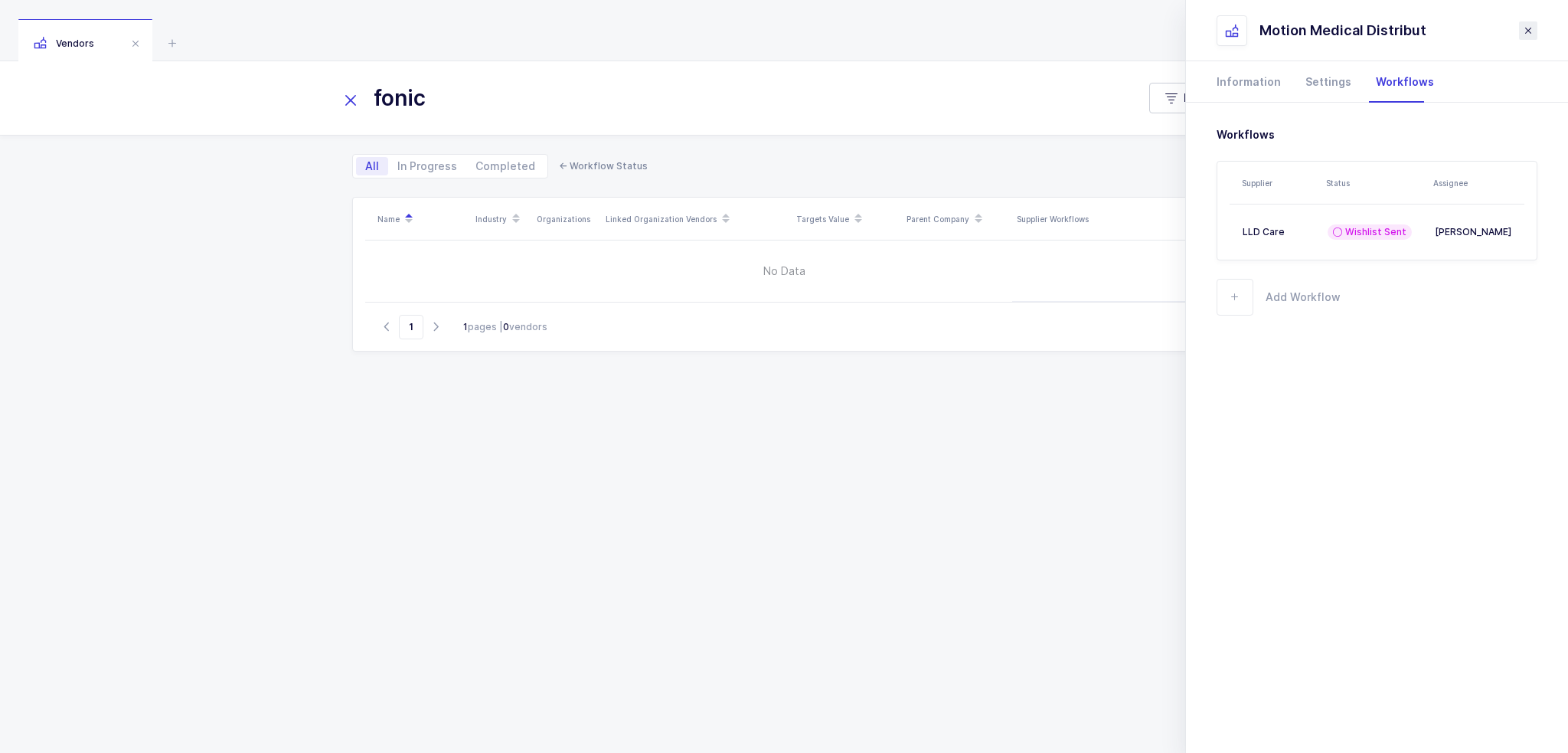
type input "fonic"
click at [1528, 32] on icon "close drawer" at bounding box center [1528, 31] width 12 height 12
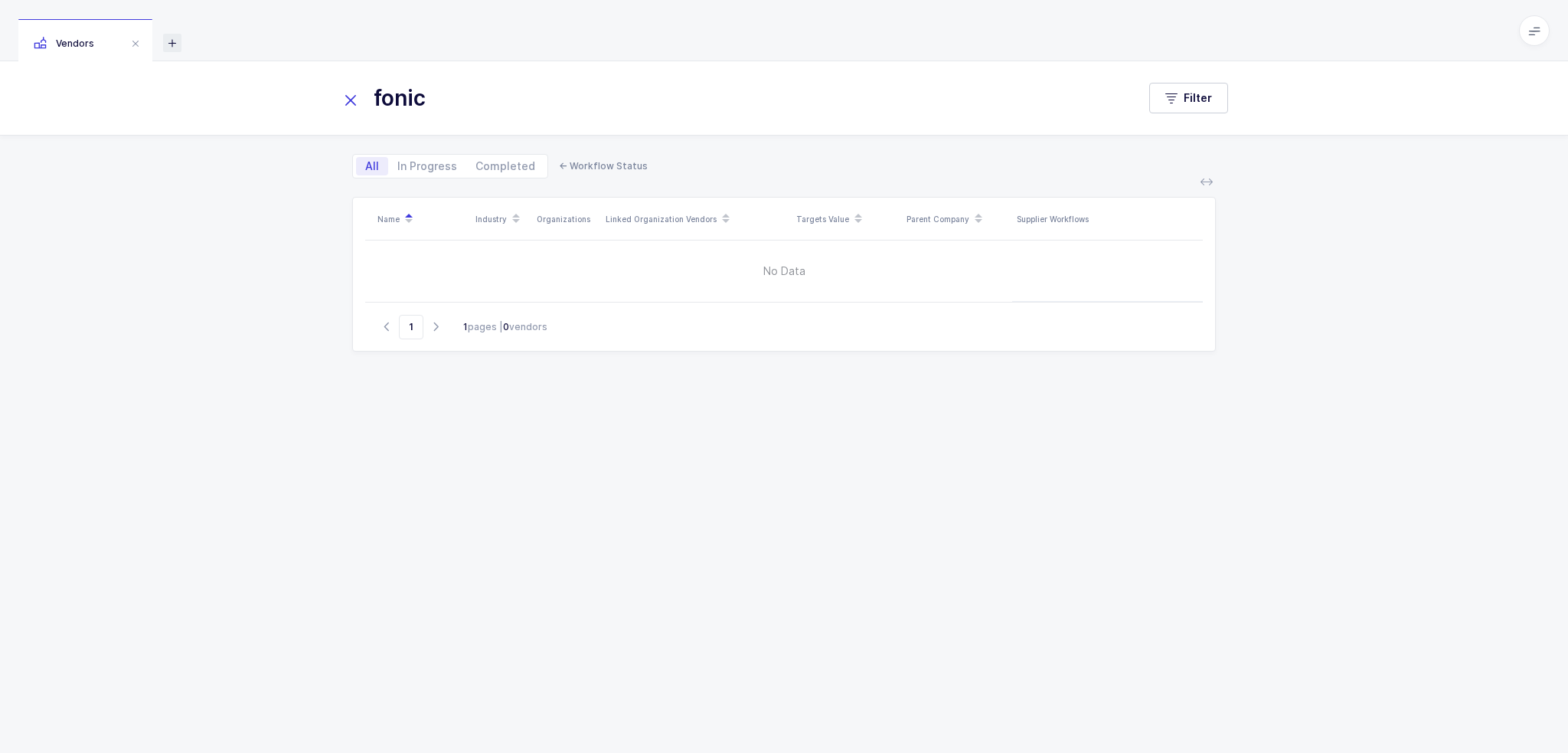
click at [173, 39] on icon at bounding box center [172, 43] width 19 height 19
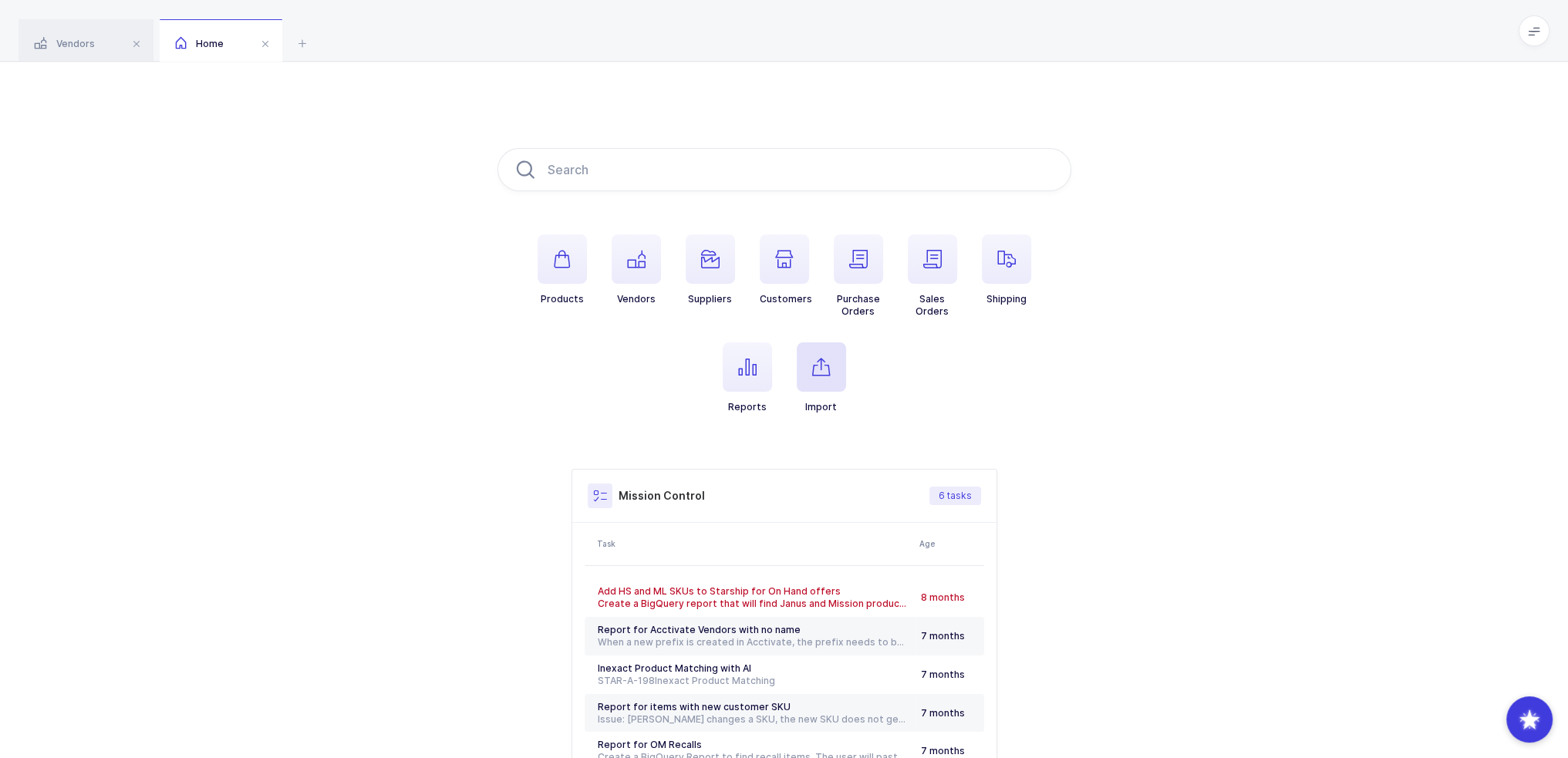
click at [838, 357] on span "button" at bounding box center [821, 366] width 49 height 49
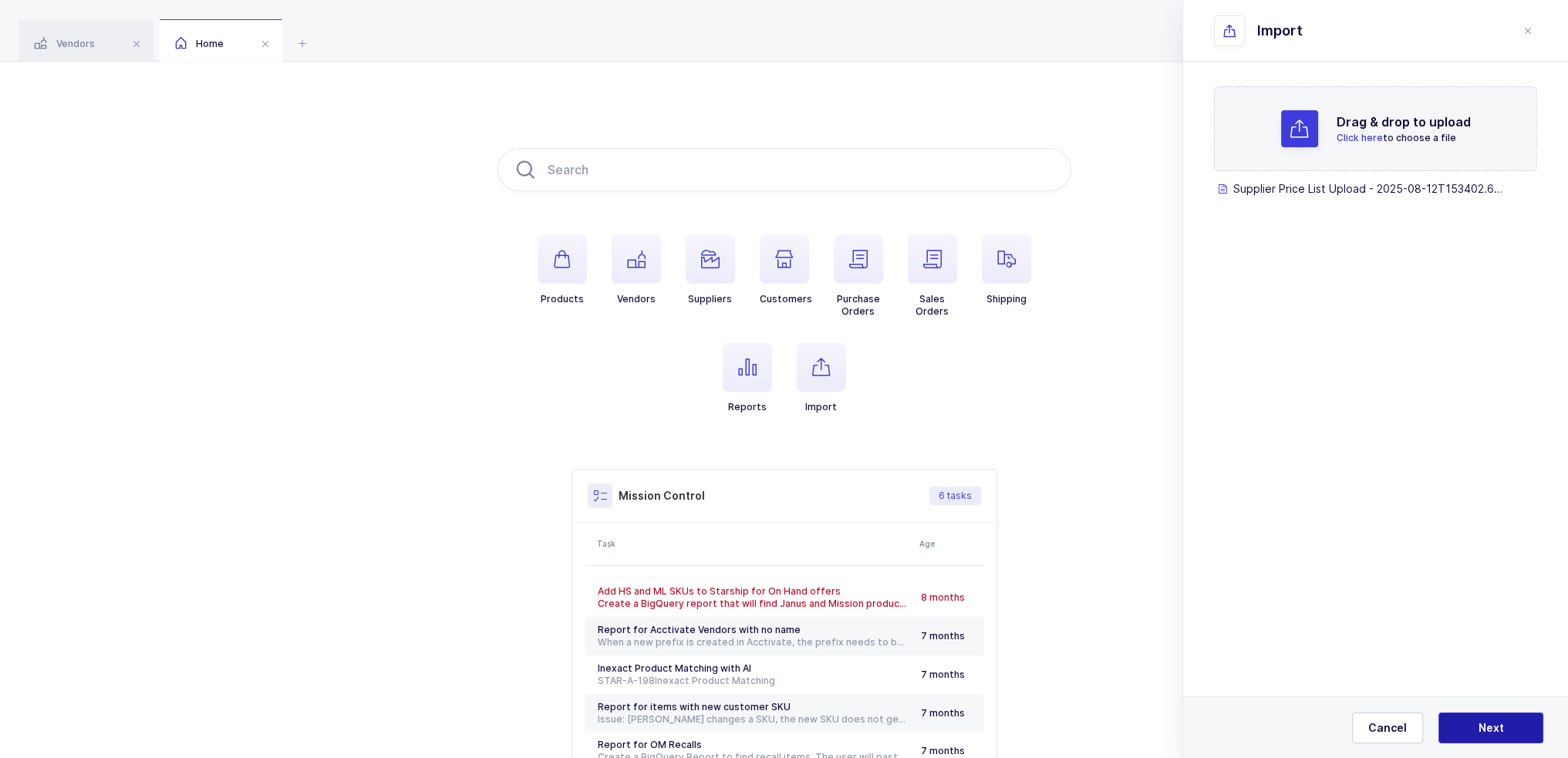
click at [1466, 732] on button "Next" at bounding box center [1491, 728] width 105 height 30
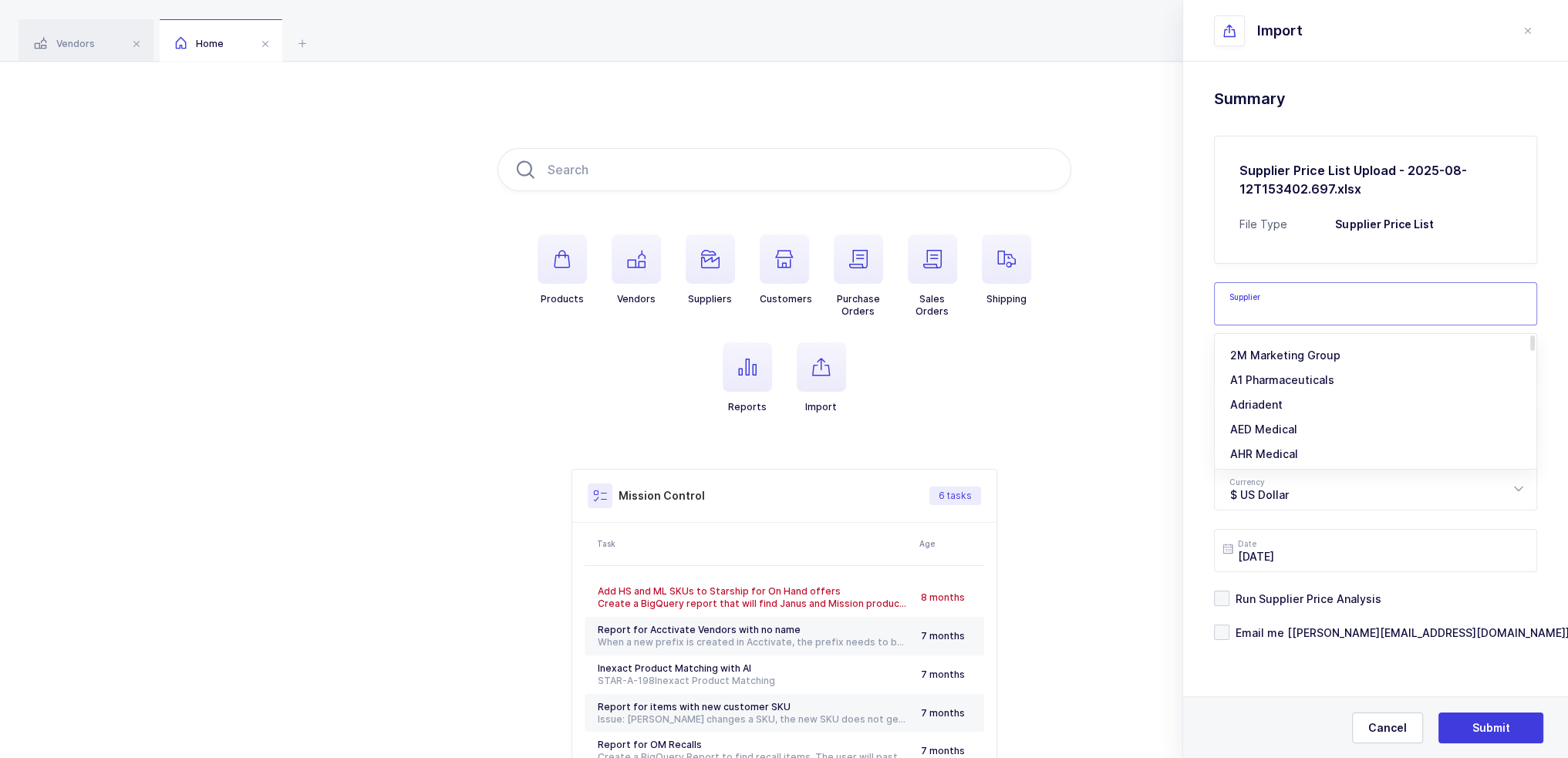
click at [1302, 306] on input "text" at bounding box center [1375, 304] width 323 height 43
click at [1273, 350] on span "LLD Care" at bounding box center [1253, 355] width 48 height 13
type input "LLD Care"
click at [1264, 449] on form "Supplier LLD Care 2M Marketing Group A1 Pharmaceuticals Adriadent AED Medical A…" at bounding box center [1375, 452] width 323 height 376
click at [1264, 419] on input "text" at bounding box center [1375, 427] width 323 height 43
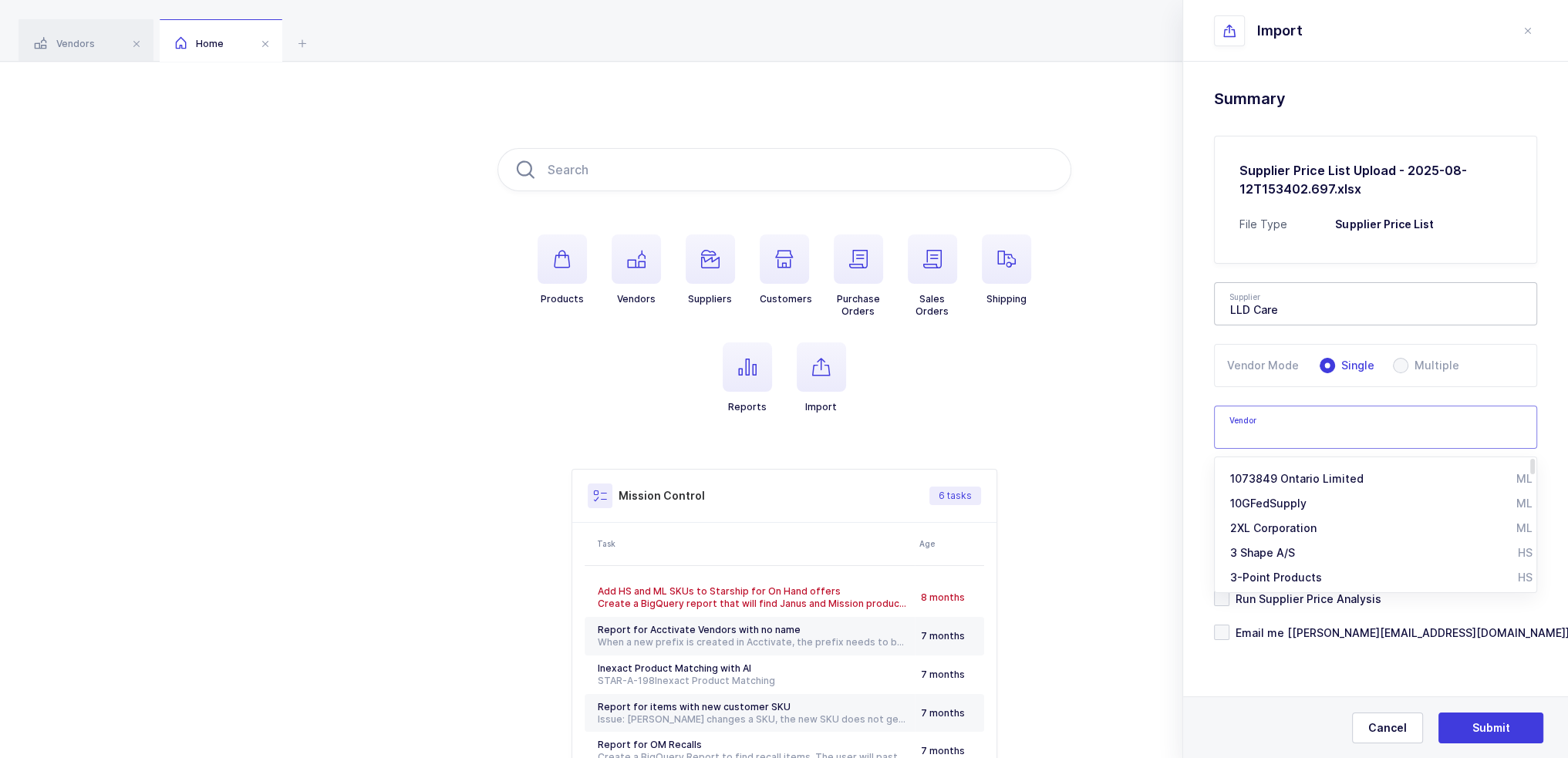
click at [1326, 436] on input "text" at bounding box center [1375, 427] width 323 height 43
click at [1323, 475] on span "Mada Medical Products" at bounding box center [1293, 478] width 126 height 13
type input "Mada Medical Products"
click at [1205, 468] on div "Drag & drop to upload Click here to choose a file Supplier Price List Upload - …" at bounding box center [1375, 403] width 385 height 683
click at [1274, 601] on span "Run Supplier Price Analysis" at bounding box center [1304, 599] width 152 height 14
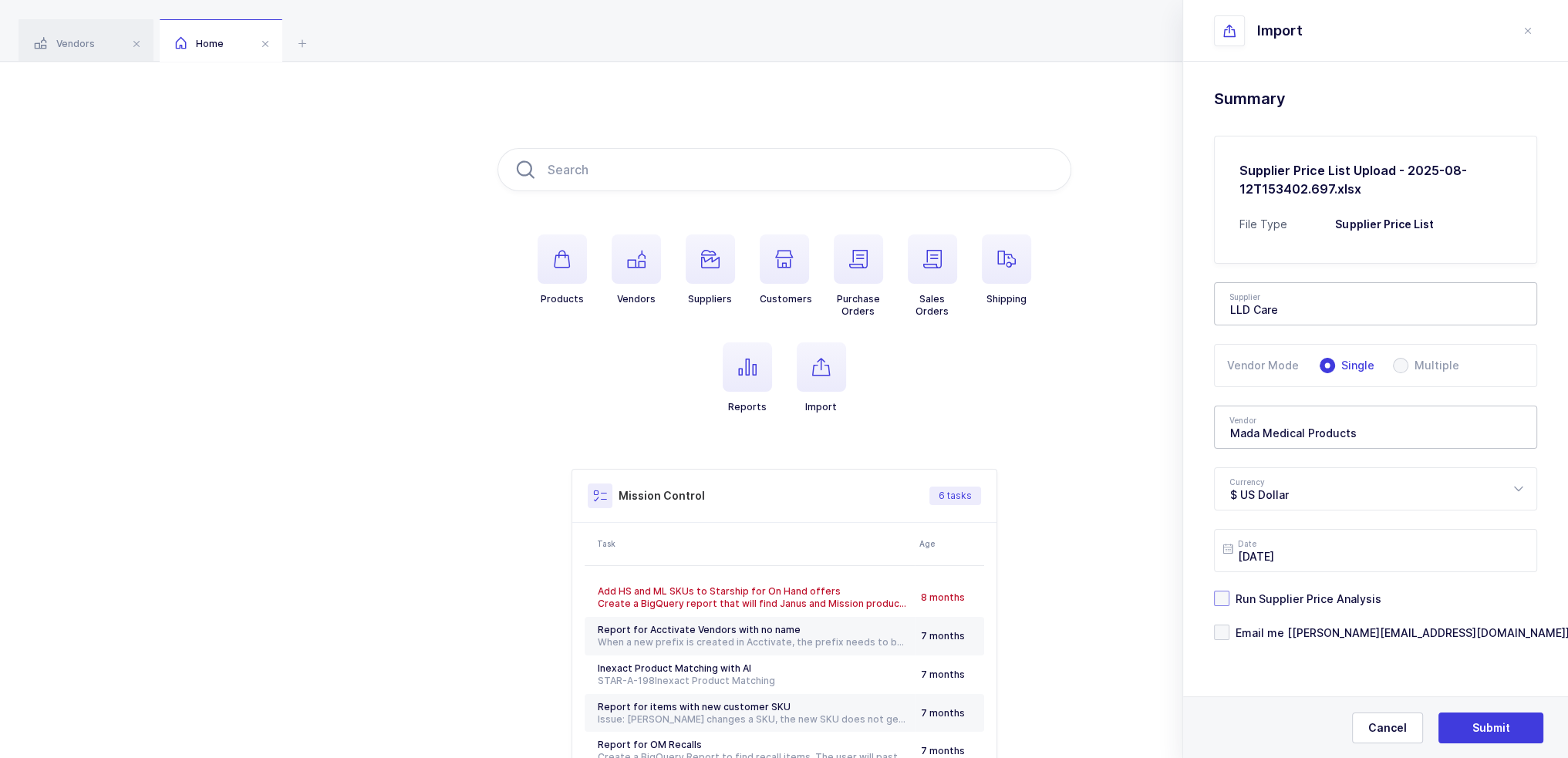
click at [1229, 590] on input "Run Supplier Price Analysis" at bounding box center [1229, 590] width 0 height 0
click at [1278, 593] on span "Run Supplier Price Analysis" at bounding box center [1304, 599] width 152 height 14
click at [1229, 590] on input "Run Supplier Price Analysis" at bounding box center [1229, 590] width 0 height 0
click at [1276, 630] on span "Email me [[PERSON_NAME][EMAIL_ADDRESS][DOMAIN_NAME]]" at bounding box center [1399, 633] width 340 height 14
click at [1229, 624] on input "Email me [[PERSON_NAME][EMAIL_ADDRESS][DOMAIN_NAME]]" at bounding box center [1229, 624] width 0 height 0
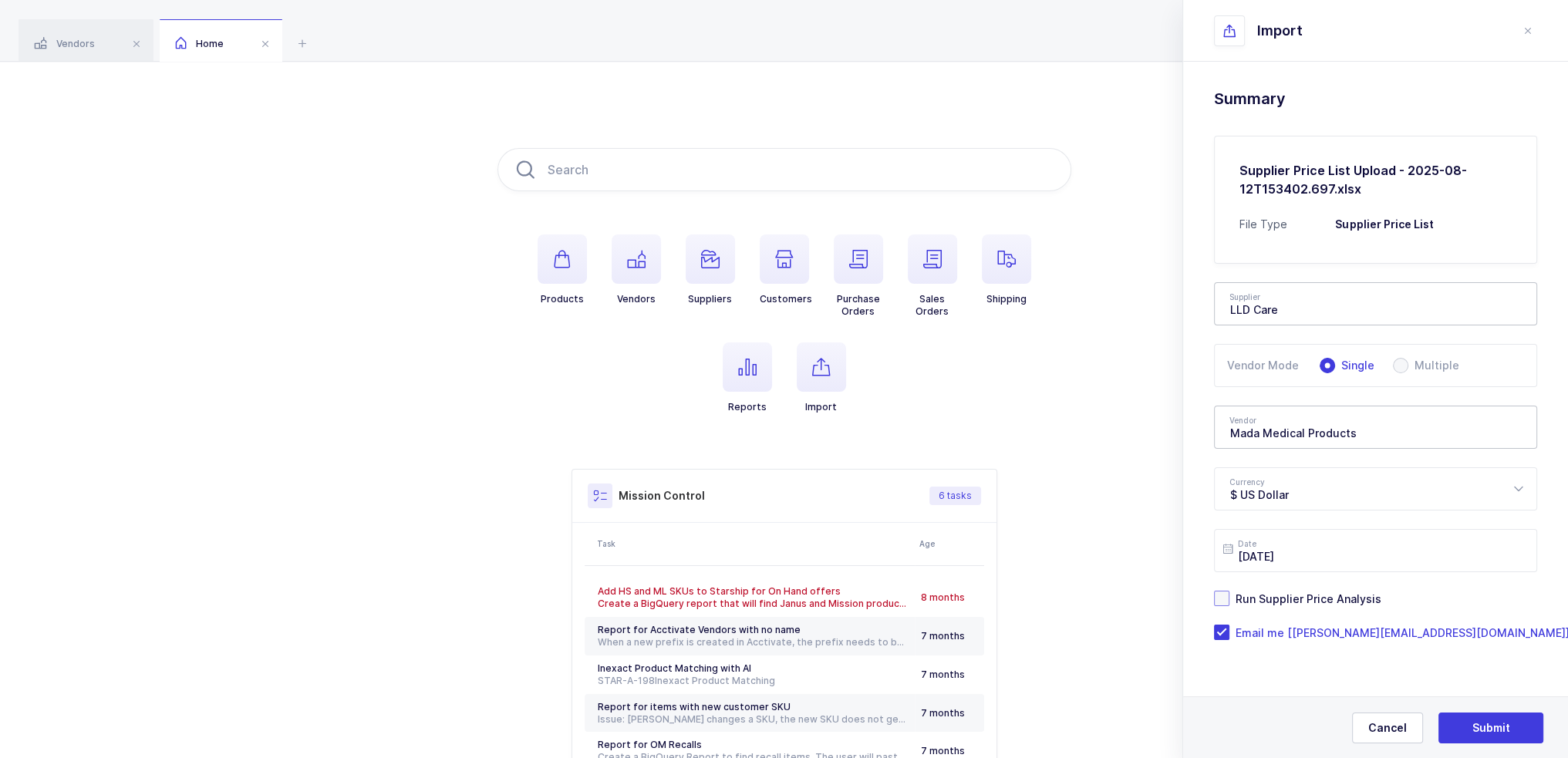
click at [1315, 599] on span "Run Supplier Price Analysis" at bounding box center [1304, 599] width 152 height 14
click at [1229, 590] on input "Run Supplier Price Analysis" at bounding box center [1229, 590] width 0 height 0
click at [1494, 731] on span "Next" at bounding box center [1491, 728] width 25 height 15
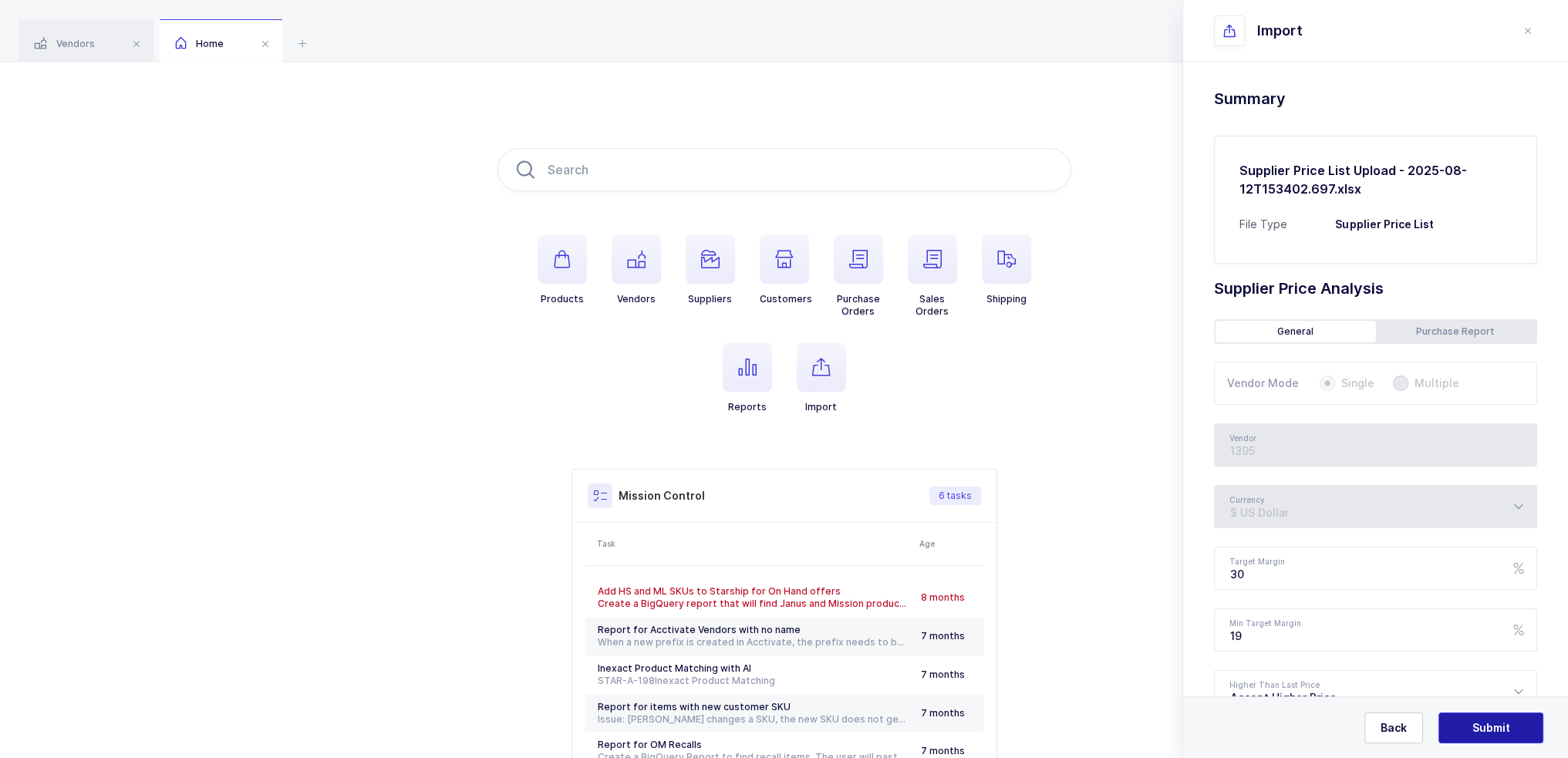
type input "Mada Medical Products"
click at [1501, 721] on span "Submit" at bounding box center [1491, 728] width 38 height 15
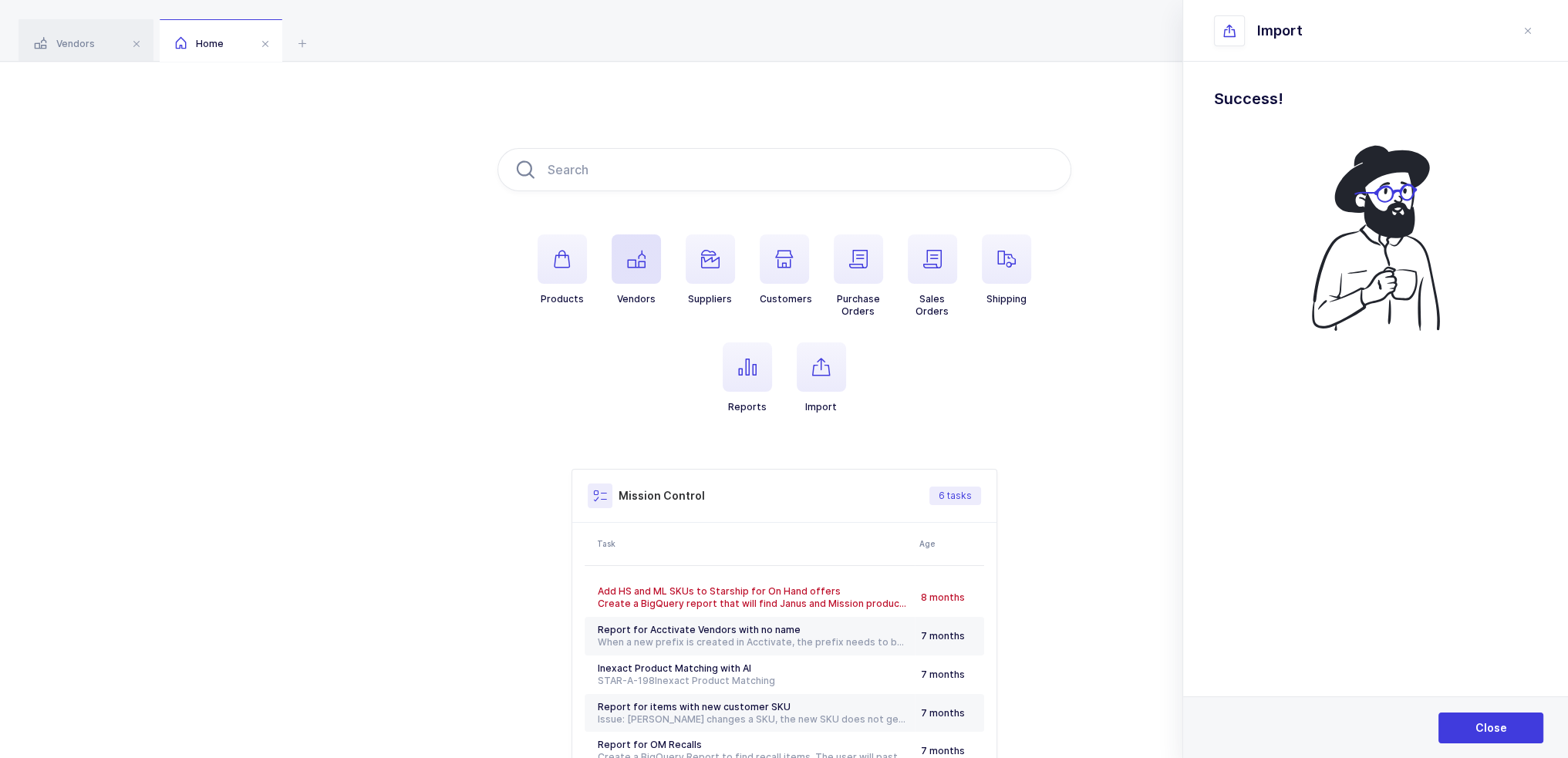
click at [625, 265] on span "button" at bounding box center [636, 259] width 49 height 49
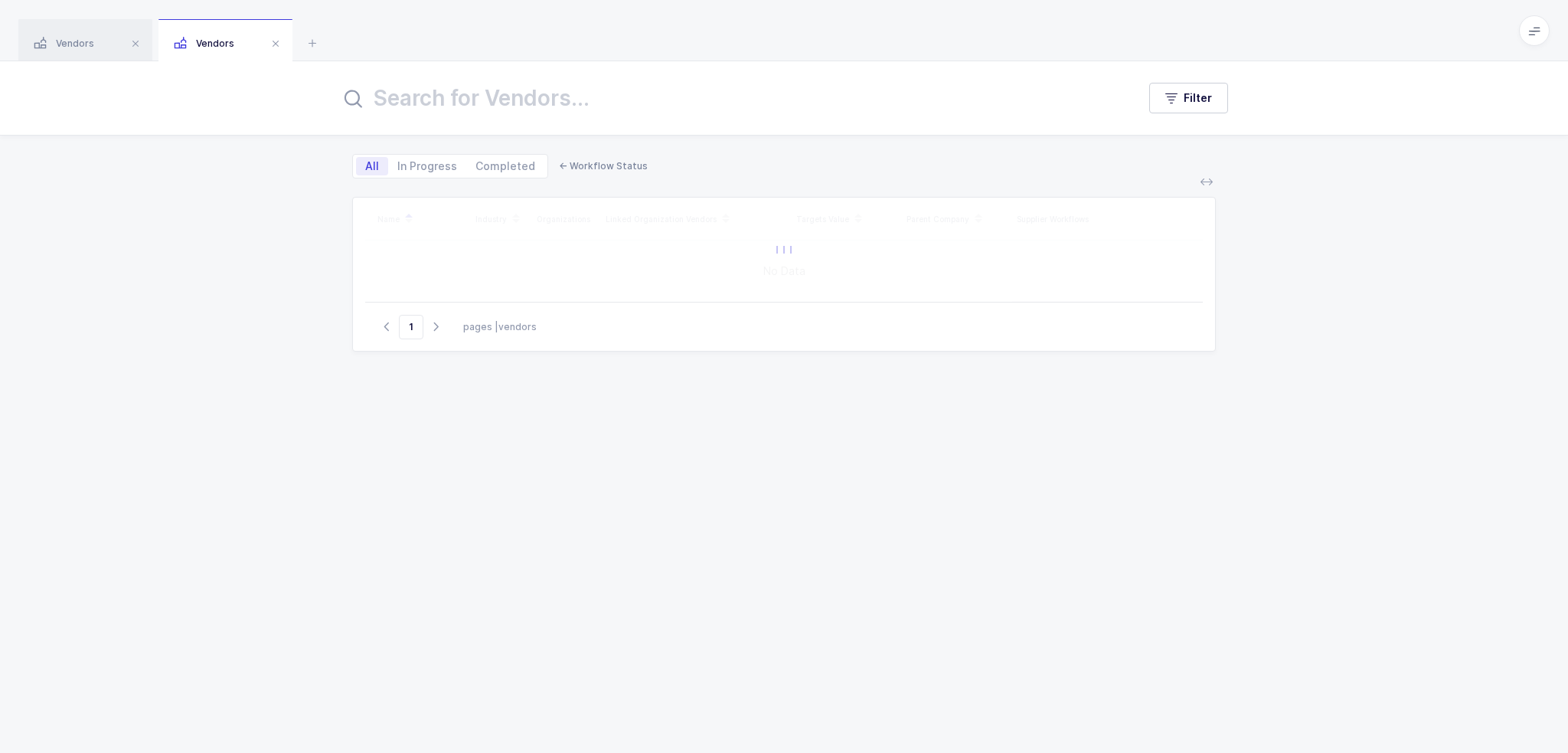
click at [596, 118] on div "Filter" at bounding box center [784, 98] width 1568 height 74
click at [596, 102] on input "text" at bounding box center [729, 97] width 779 height 36
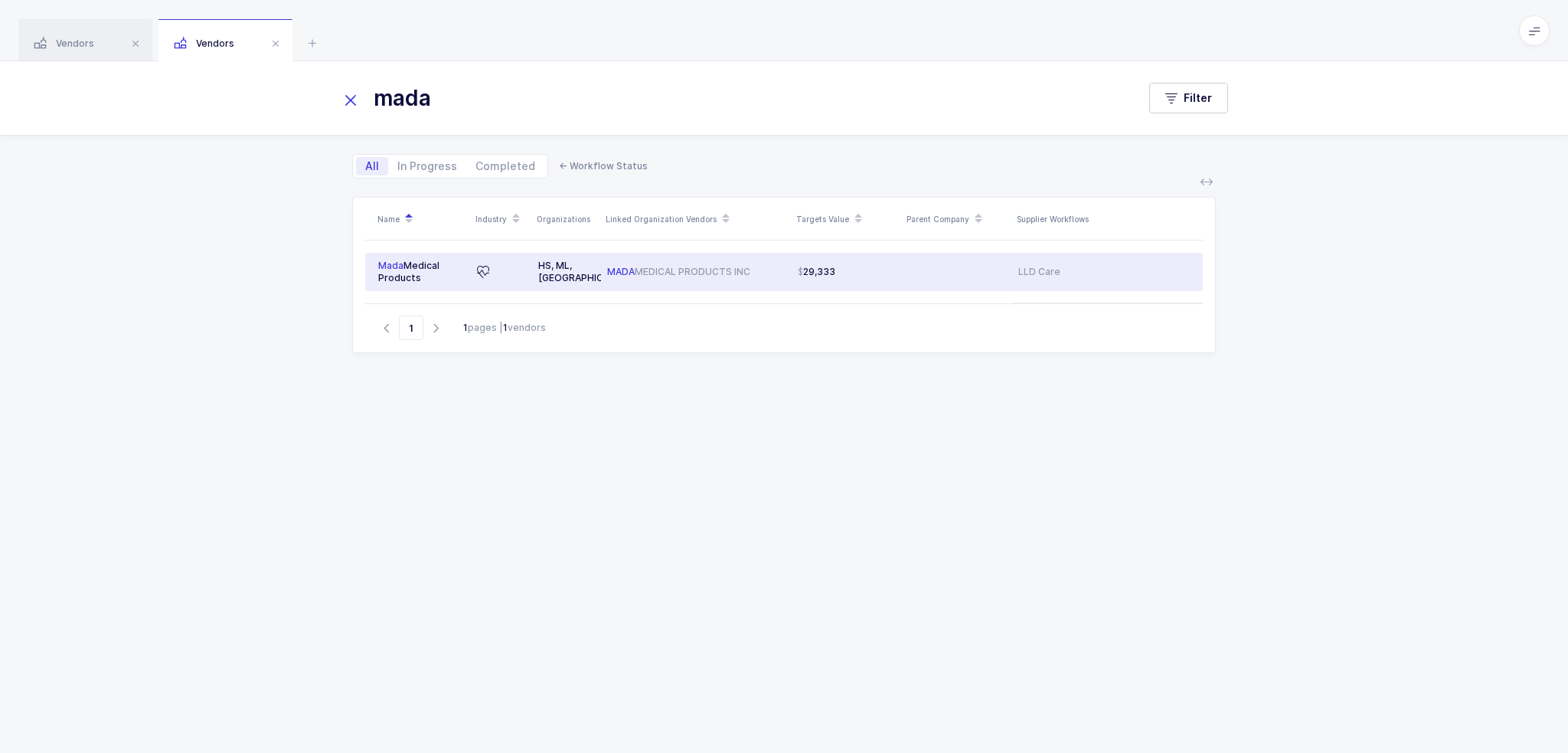
type input "mada"
click at [874, 266] on div "29,333" at bounding box center [846, 272] width 98 height 12
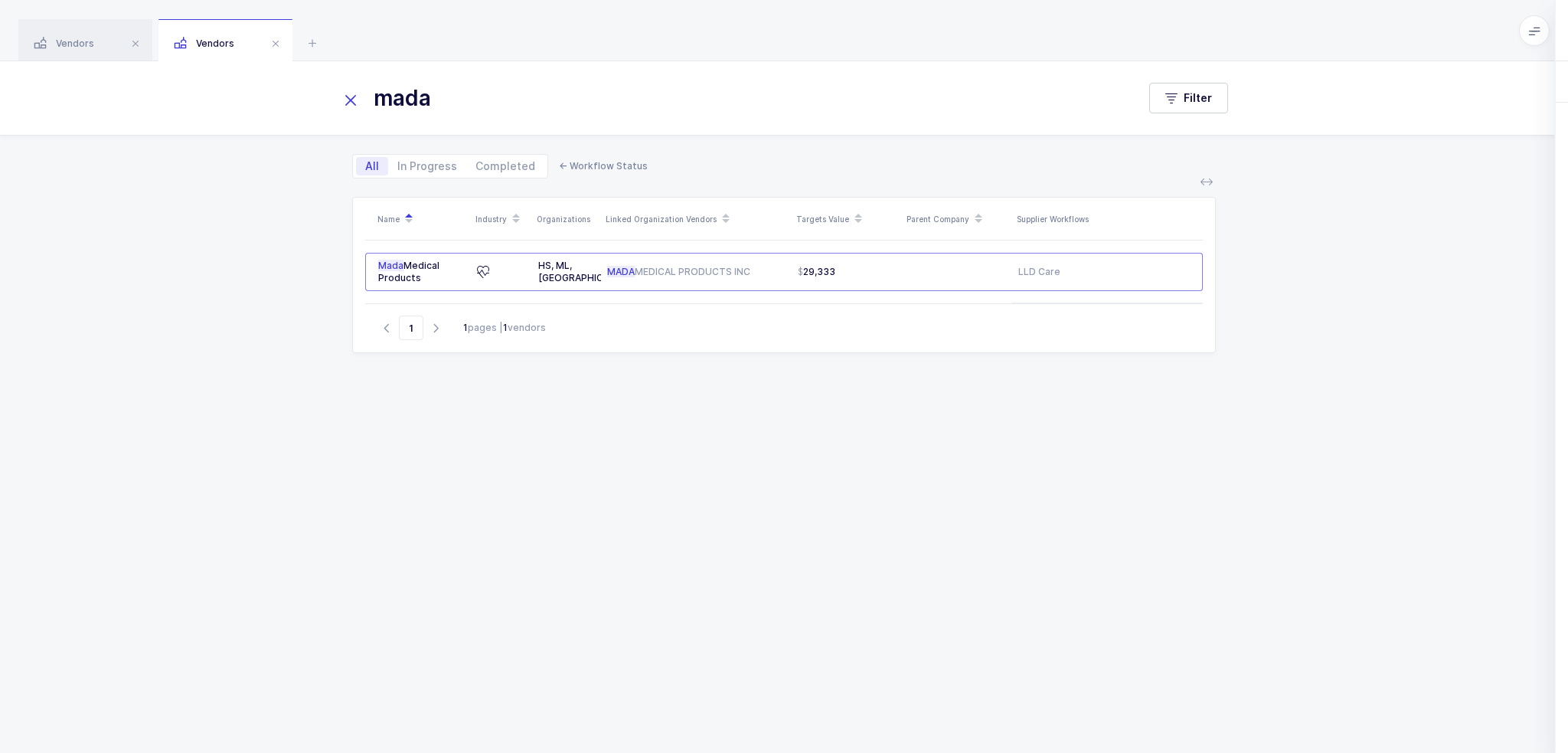
click at [1418, 73] on div "Workflows" at bounding box center [1398, 82] width 70 height 41
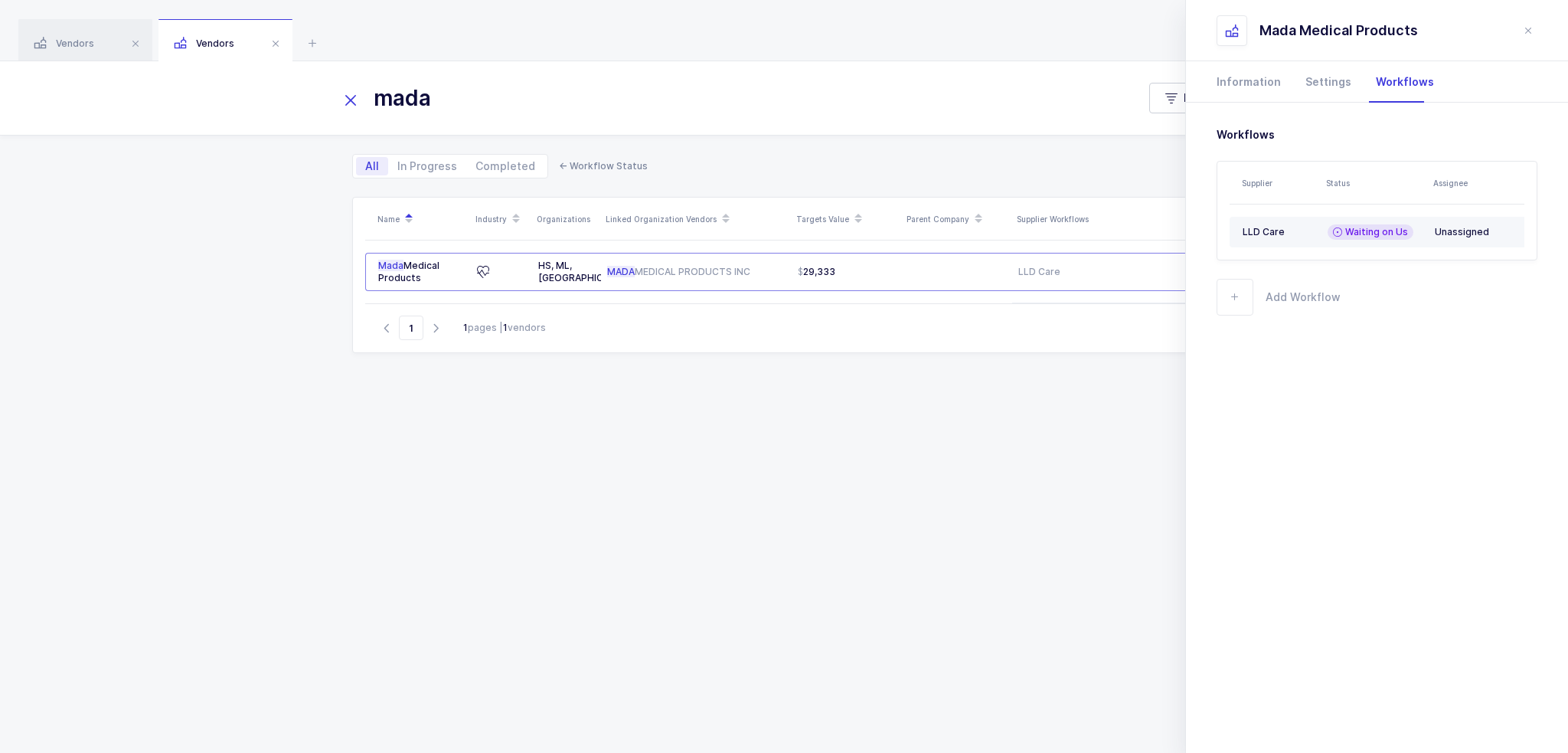
click at [1315, 234] on td "LLD Care" at bounding box center [1275, 231] width 92 height 30
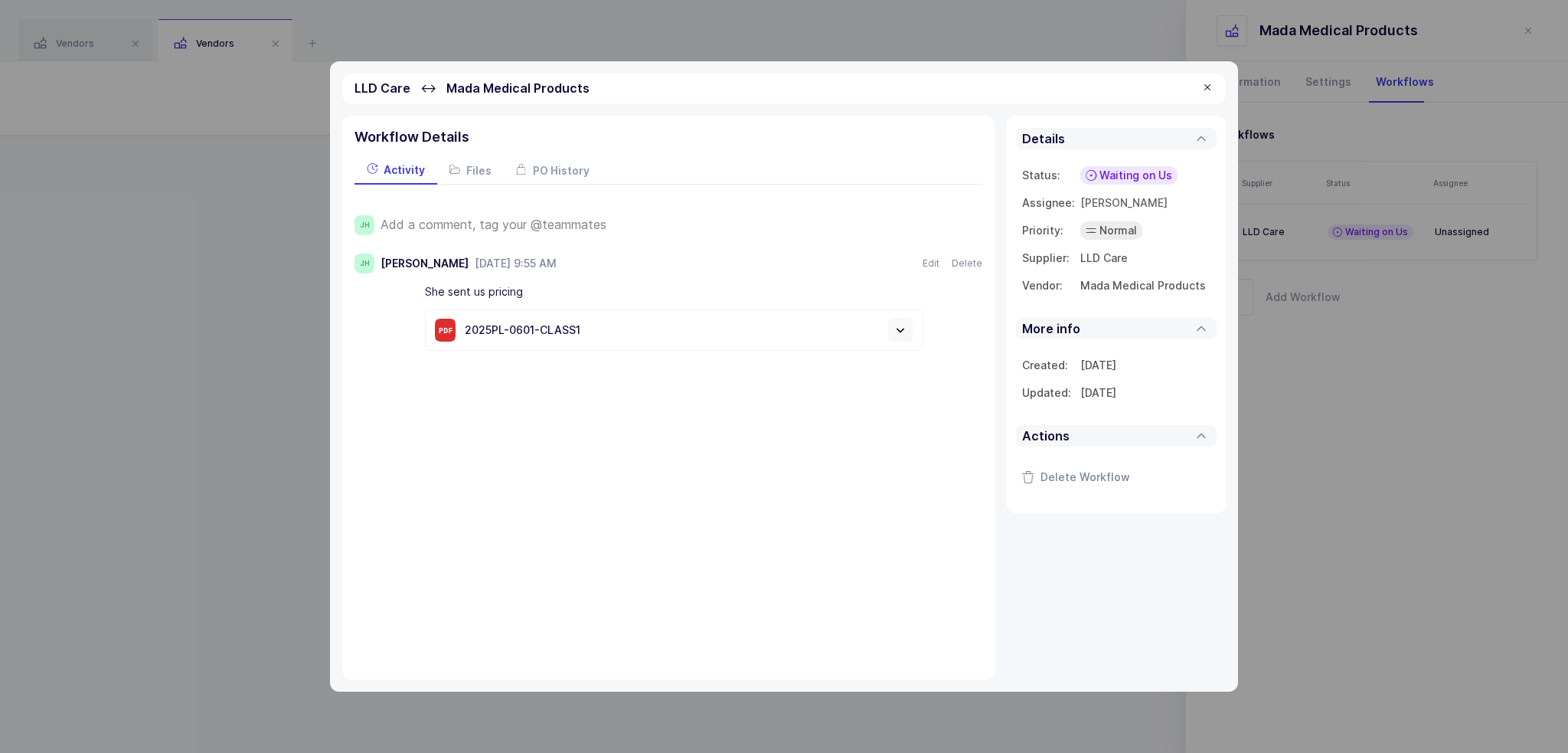
click at [526, 225] on span "Add a comment, tag your @teammates" at bounding box center [494, 223] width 226 height 13
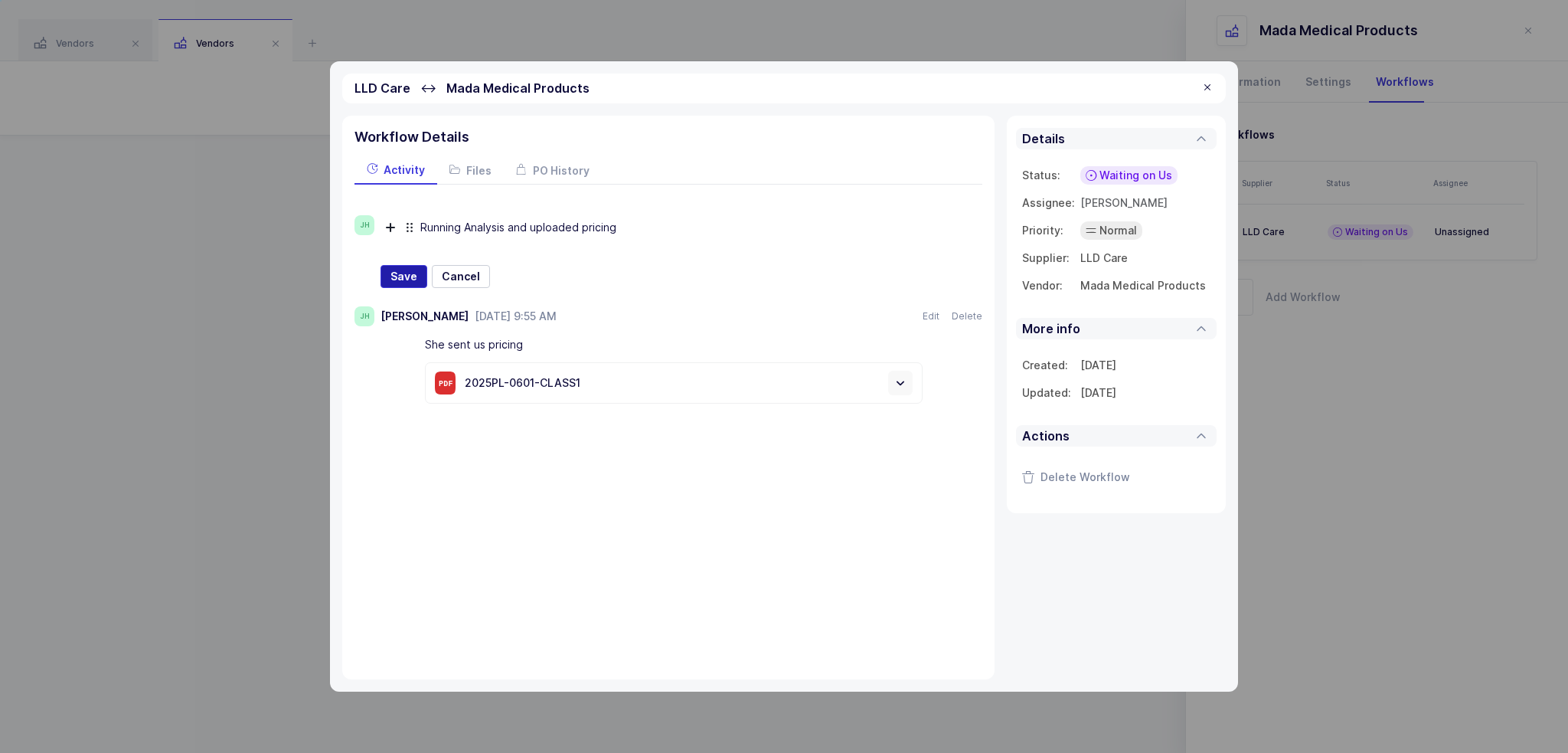
click at [416, 272] on button "Save" at bounding box center [404, 277] width 46 height 23
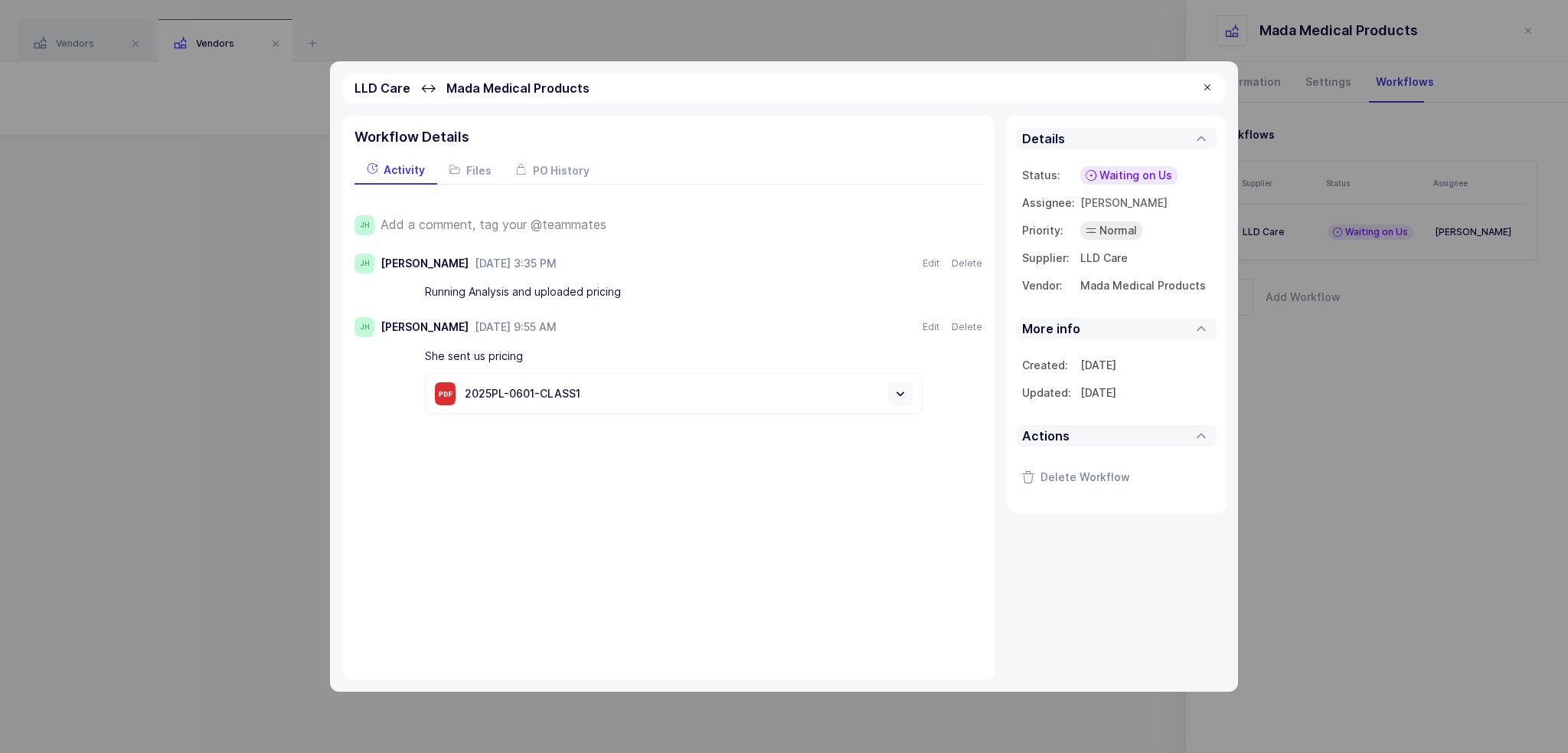
click at [1207, 82] on div at bounding box center [1208, 87] width 12 height 13
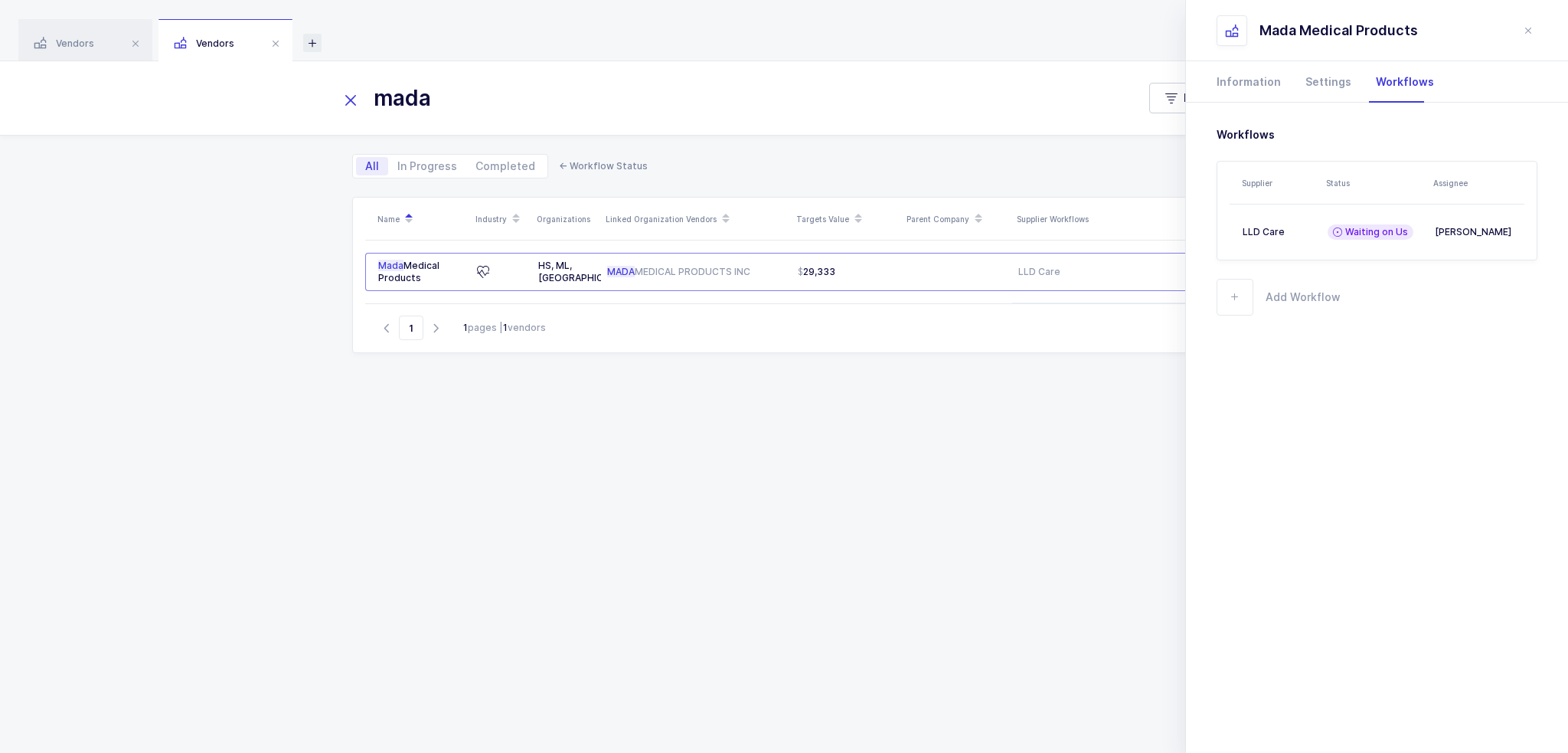
click at [313, 36] on icon at bounding box center [312, 43] width 19 height 19
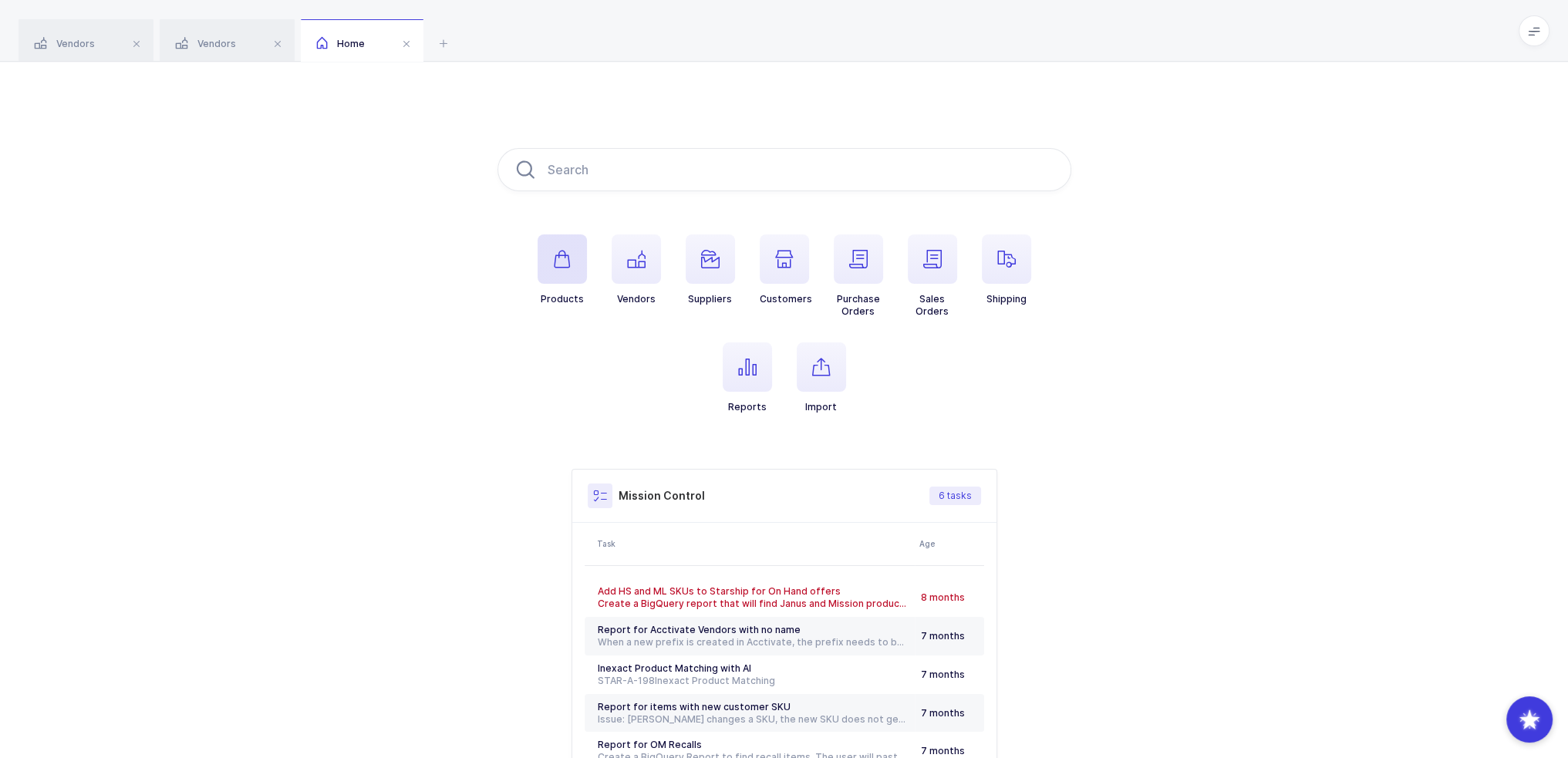
click at [541, 273] on span "button" at bounding box center [562, 259] width 49 height 49
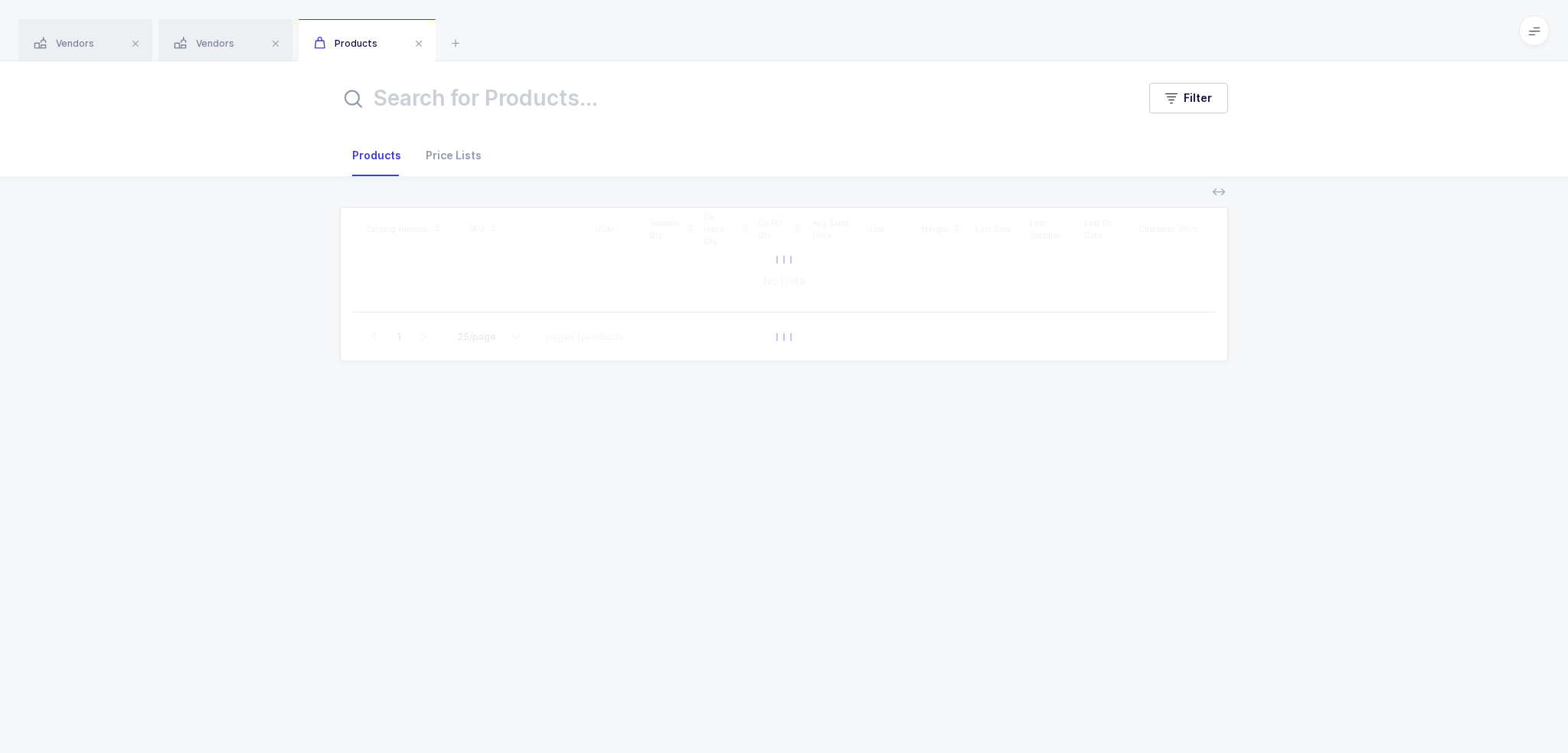
click at [443, 96] on input "text" at bounding box center [729, 97] width 779 height 36
type input "7021"
click at [1165, 96] on button "Filter" at bounding box center [1188, 98] width 79 height 30
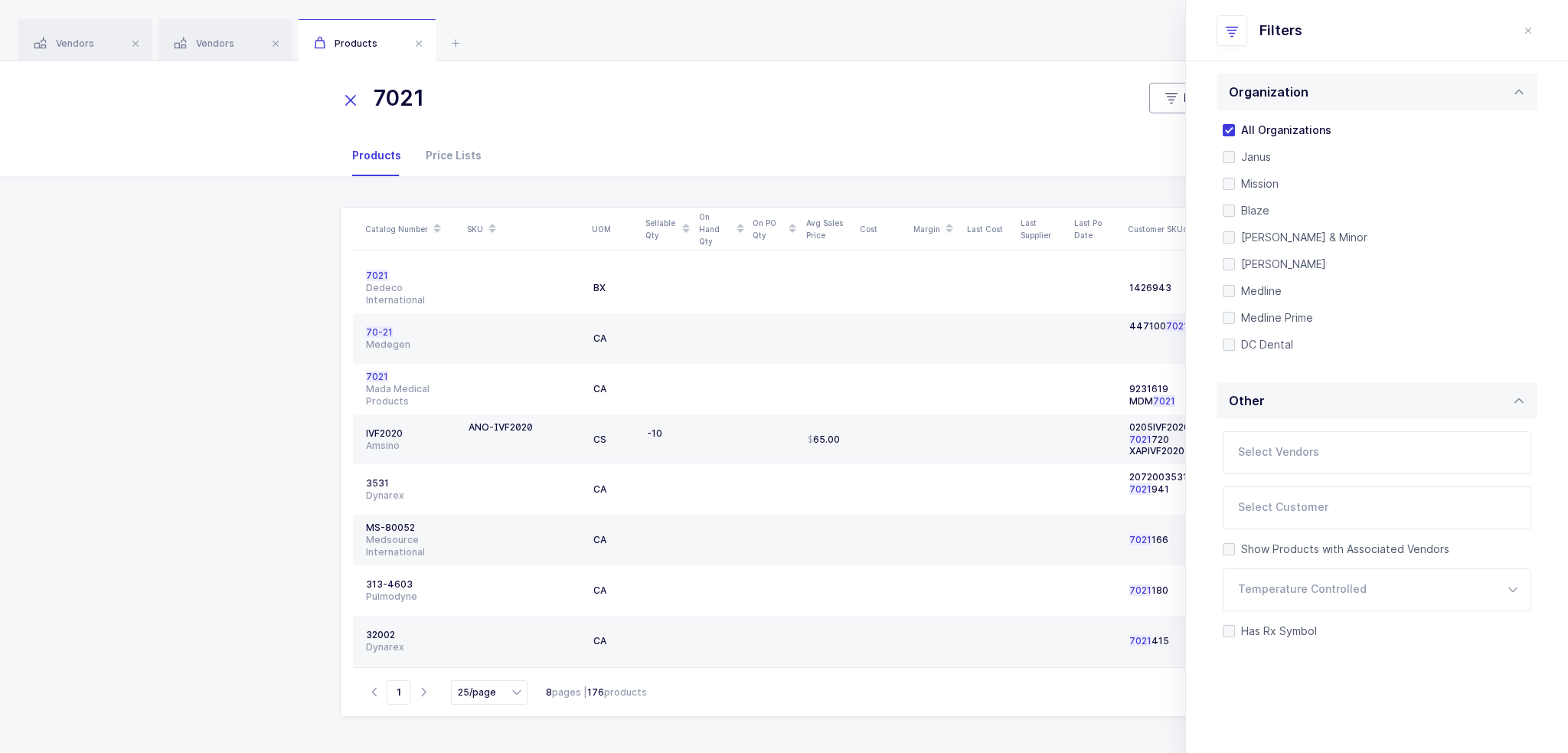
scroll to position [322, 0]
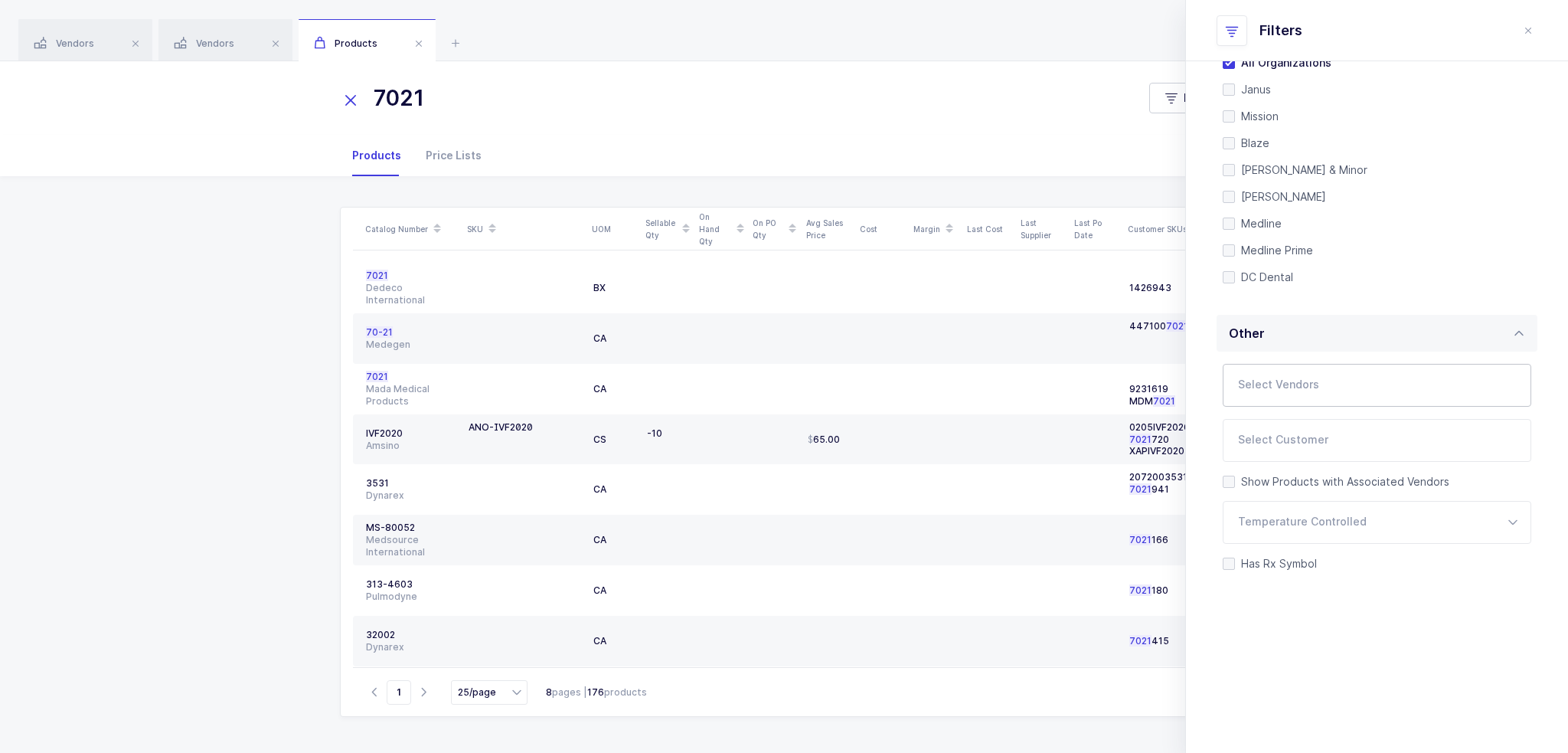
click at [1283, 385] on input "text" at bounding box center [1361, 390] width 247 height 20
type input "mada"
click at [1323, 431] on span "Mada Medical Products" at bounding box center [1320, 437] width 125 height 13
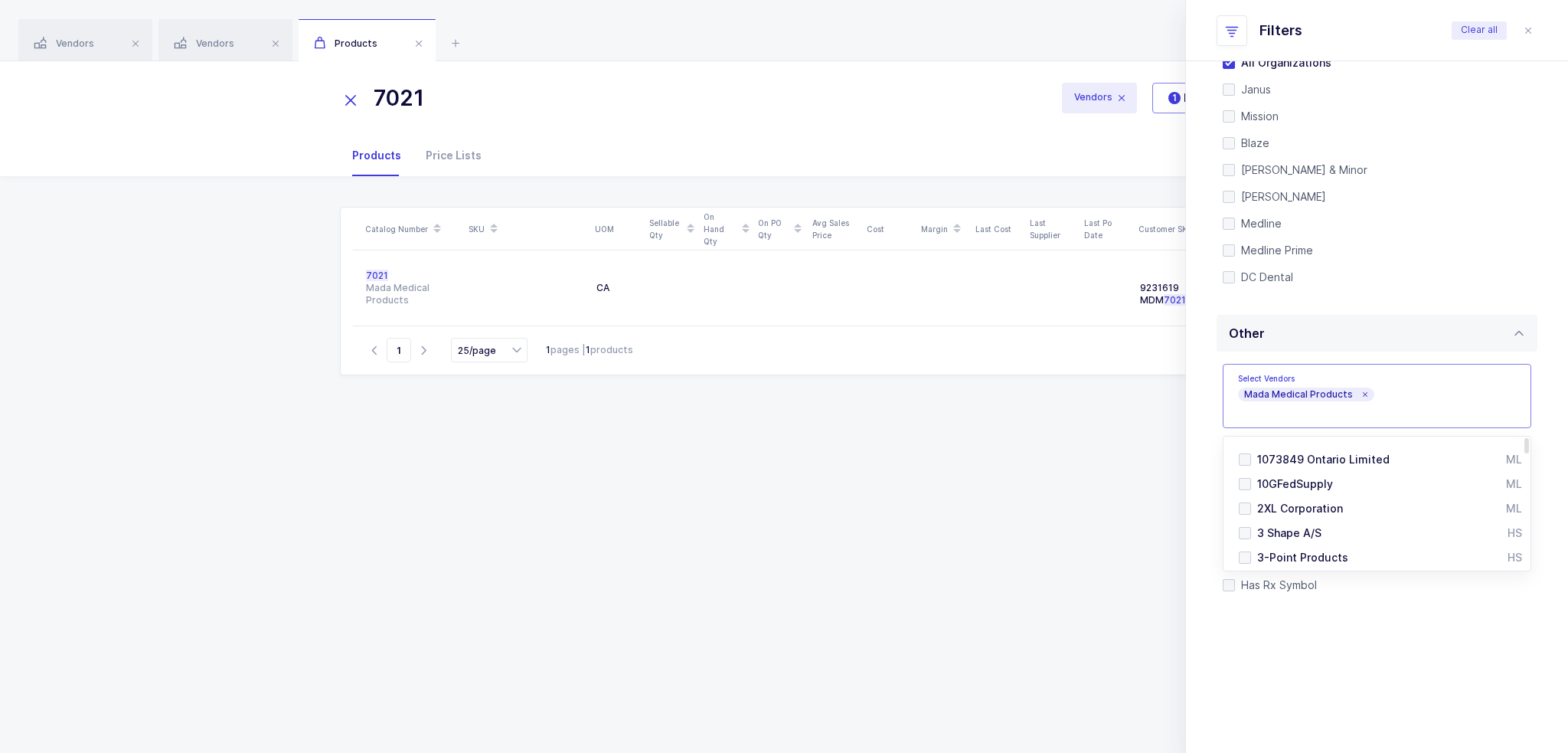
click at [812, 492] on div "Catalog Number SKU UOM Sellable Qty On Hand Qty On PO Qty Avg Sales Price Cost …" at bounding box center [784, 460] width 888 height 508
click at [1528, 28] on icon "close drawer" at bounding box center [1528, 31] width 12 height 12
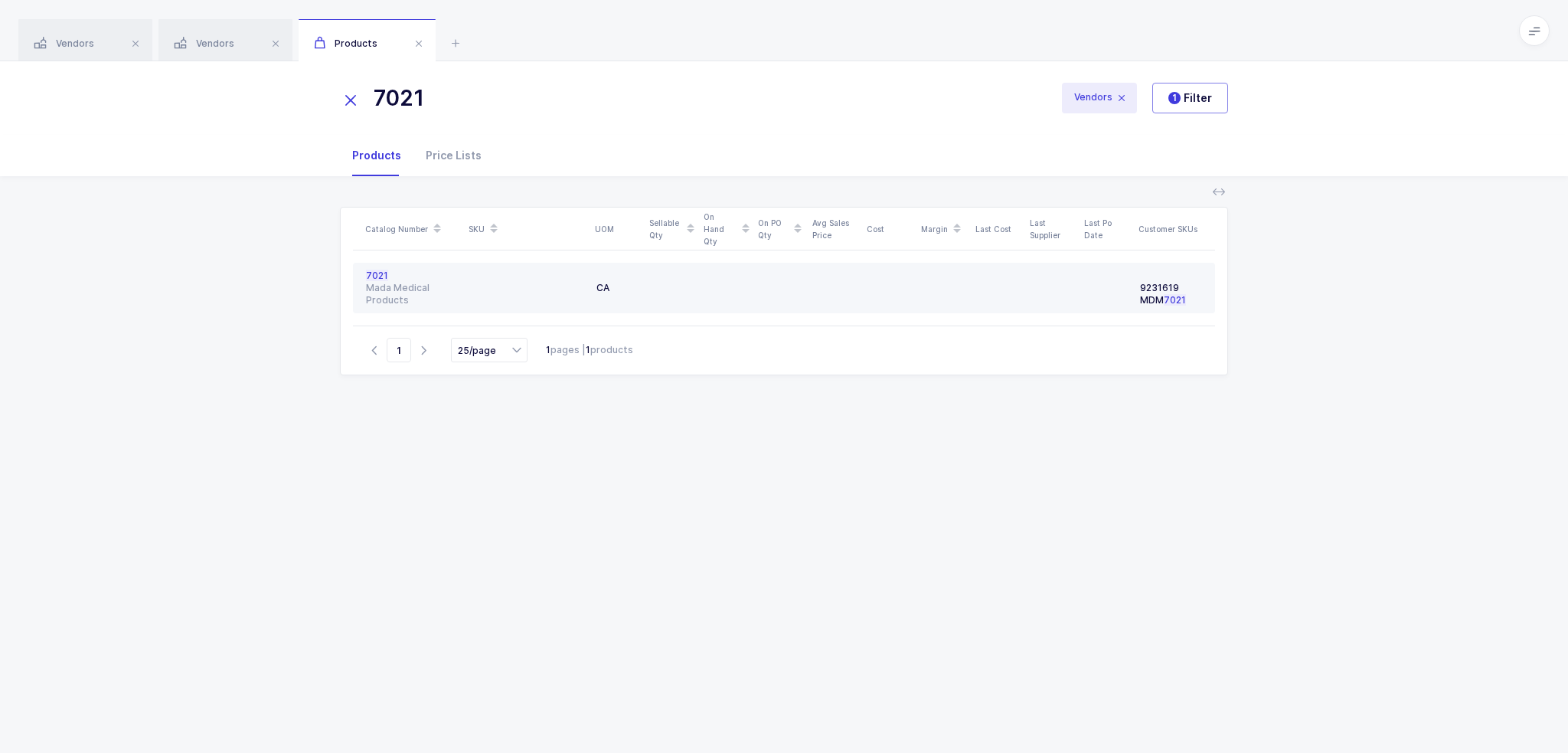
click at [373, 277] on span "7021" at bounding box center [376, 275] width 22 height 12
click at [380, 287] on div "Mada Medical Products" at bounding box center [411, 295] width 92 height 25
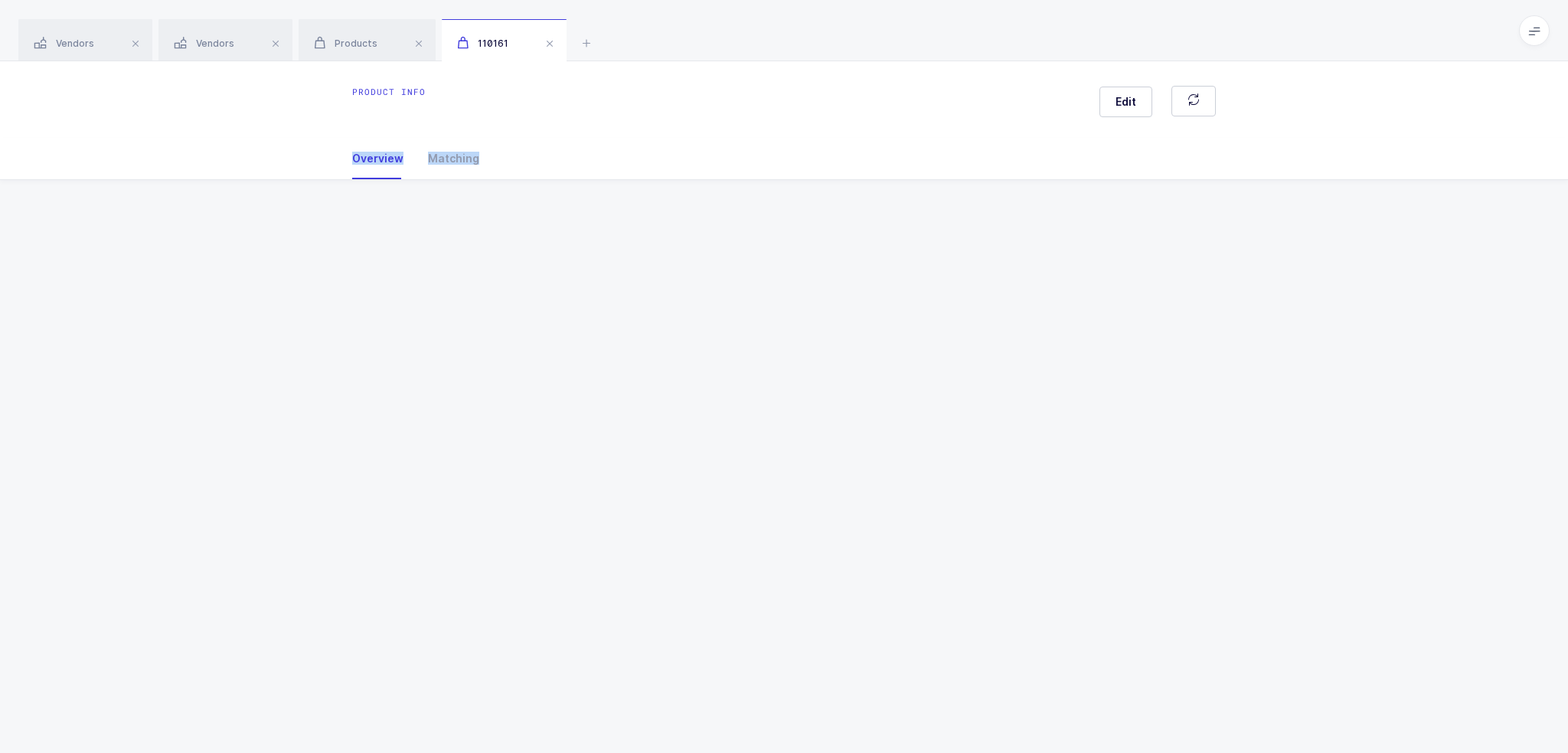
click at [380, 287] on div "Product info Edit Overview Matching Vendor Organization SKU Catalog Number UOM …" at bounding box center [784, 407] width 1568 height 692
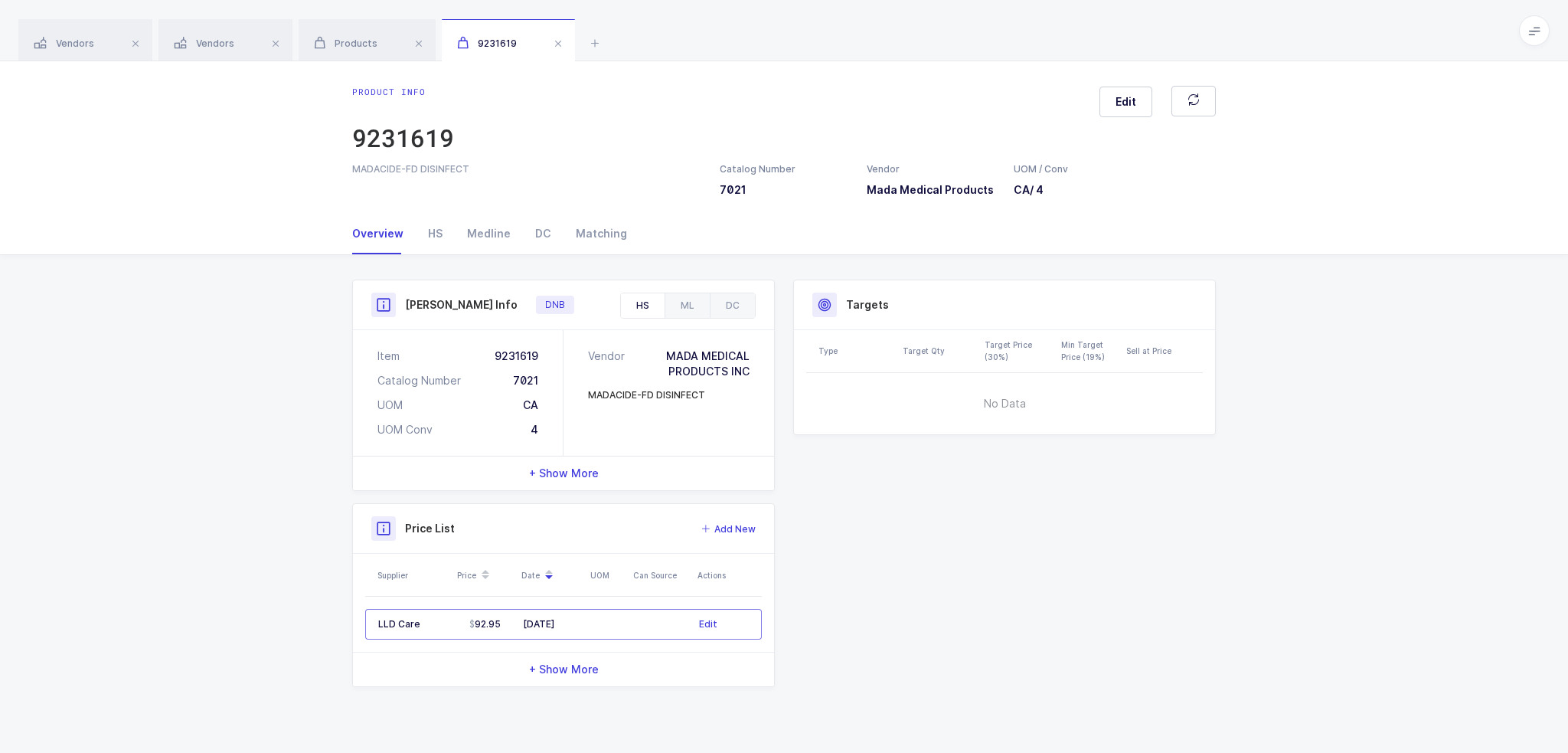
click at [210, 587] on div "Product Info Catalog Number 7021 Vendor Mada Medical Products UOM / Conv CA / 4…" at bounding box center [784, 489] width 1568 height 469
click at [600, 41] on icon at bounding box center [594, 43] width 19 height 19
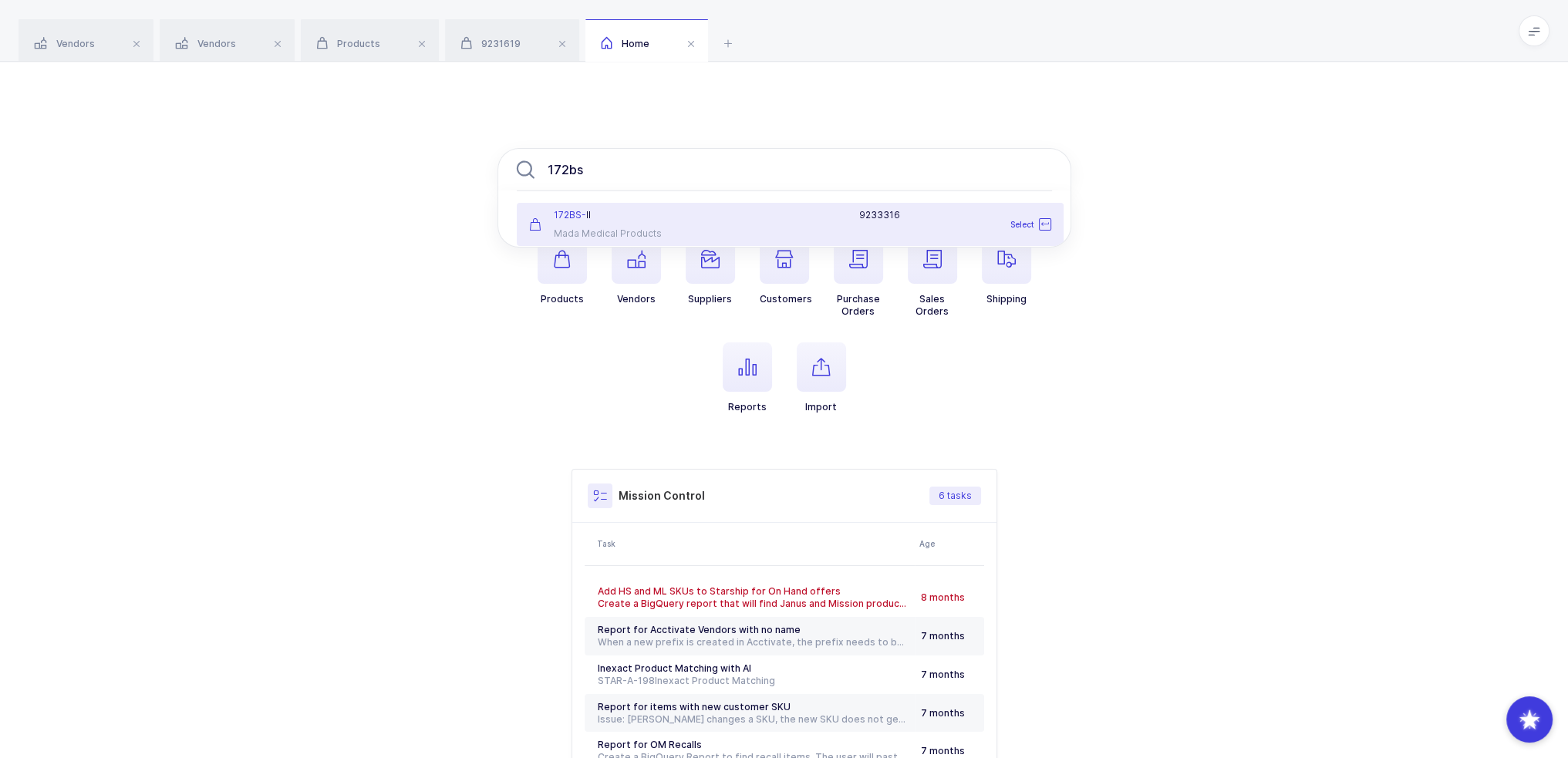
type input "172bs"
click at [682, 223] on div "172BS- II Mada Medical Products" at bounding box center [610, 224] width 180 height 30
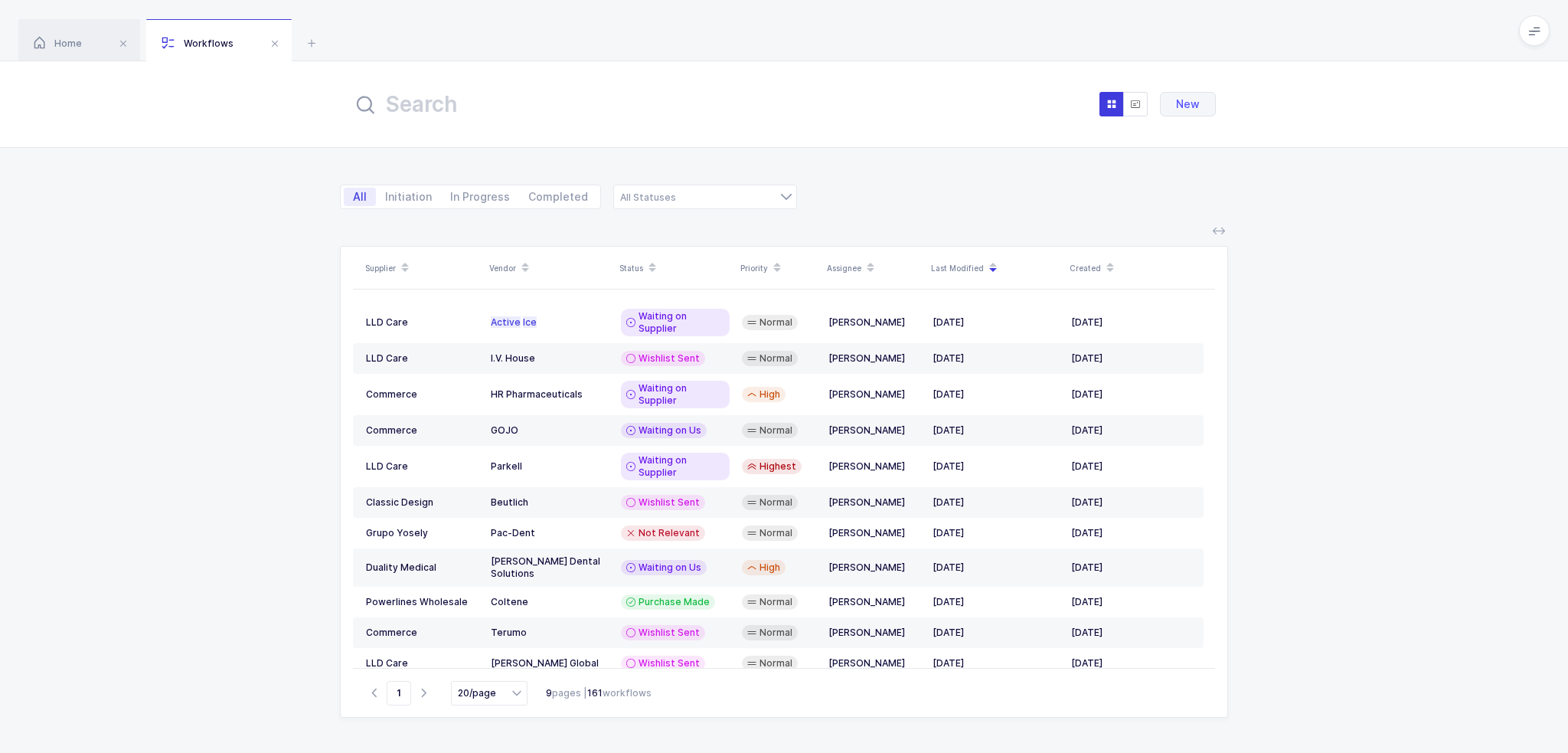
click at [410, 94] on input "text" at bounding box center [521, 103] width 337 height 36
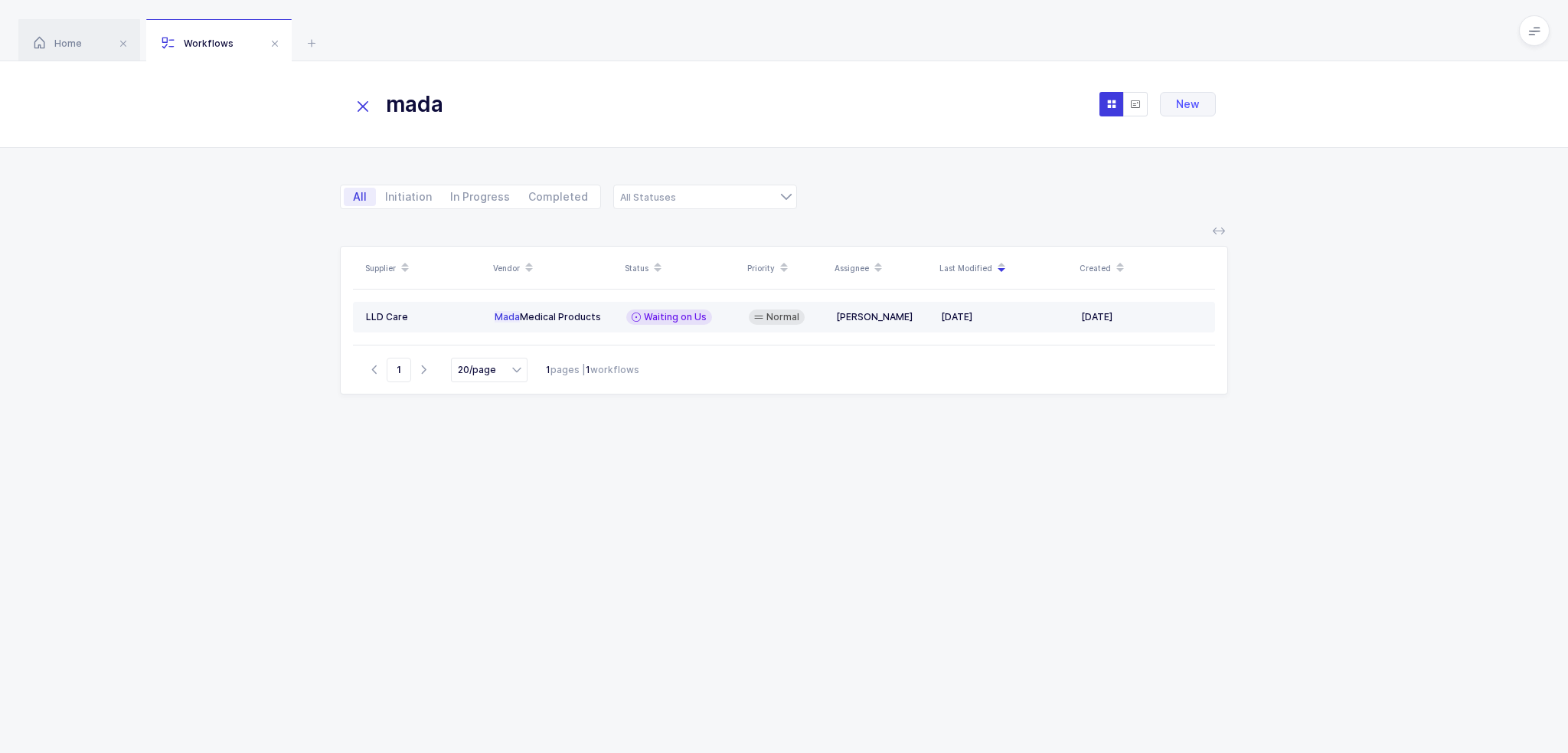
type input "mada"
click at [656, 326] on td "Waiting on Us" at bounding box center [682, 317] width 123 height 30
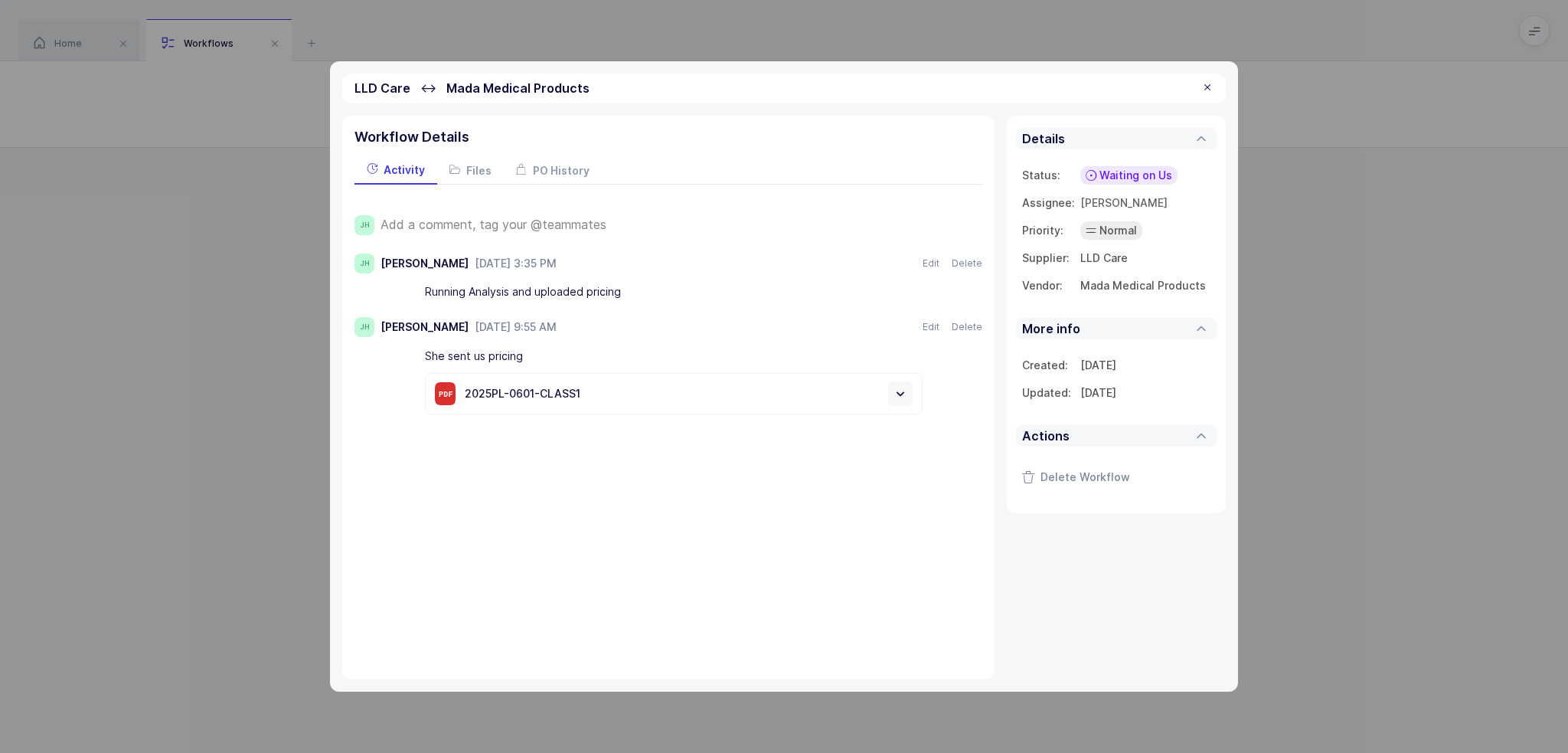
click at [1129, 173] on span "Waiting on Us" at bounding box center [1136, 174] width 73 height 15
click at [1136, 292] on span "Waiting on Supplier" at bounding box center [1107, 293] width 103 height 15
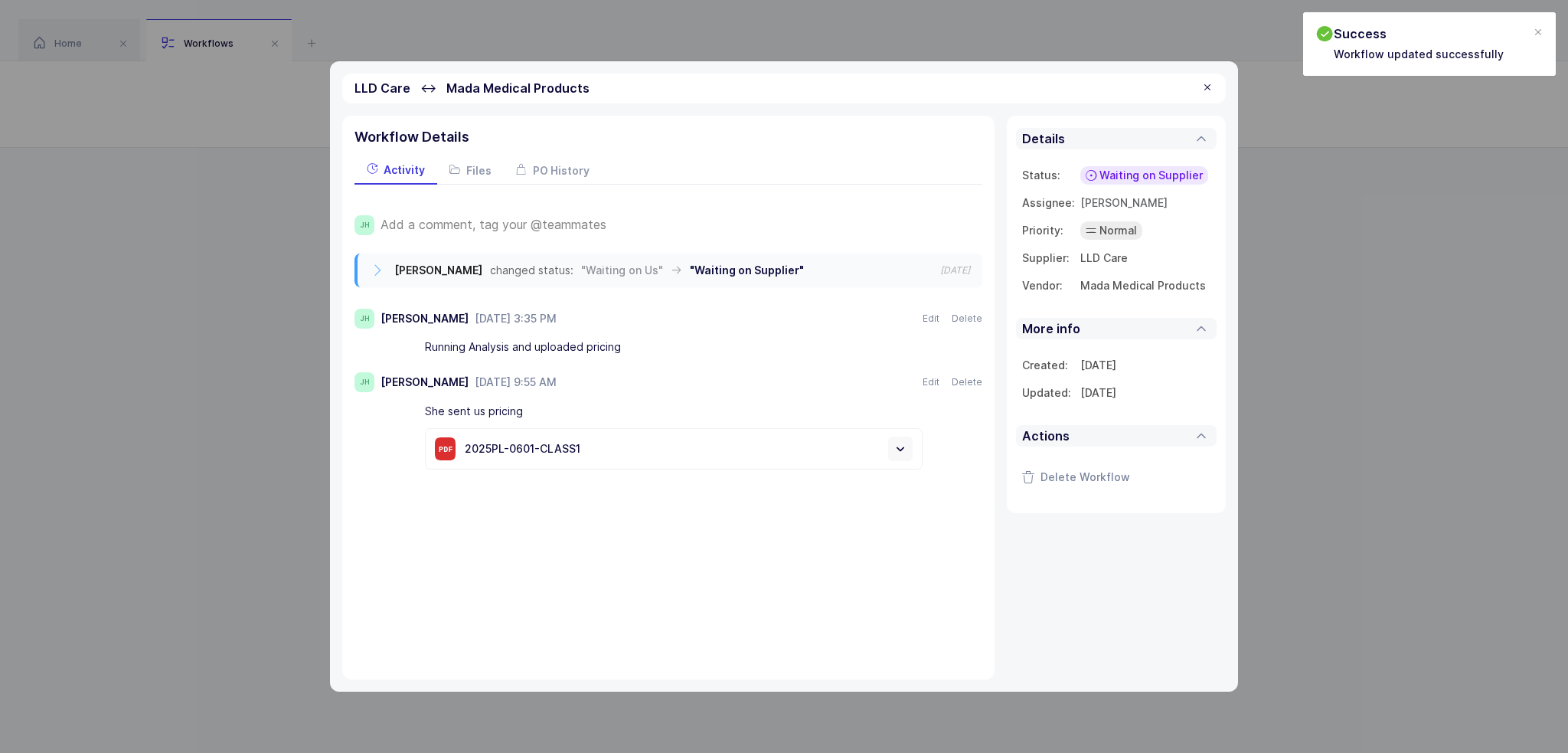
click at [1109, 358] on td "[DATE]" at bounding box center [1145, 365] width 130 height 28
click at [1208, 85] on div at bounding box center [1208, 87] width 12 height 13
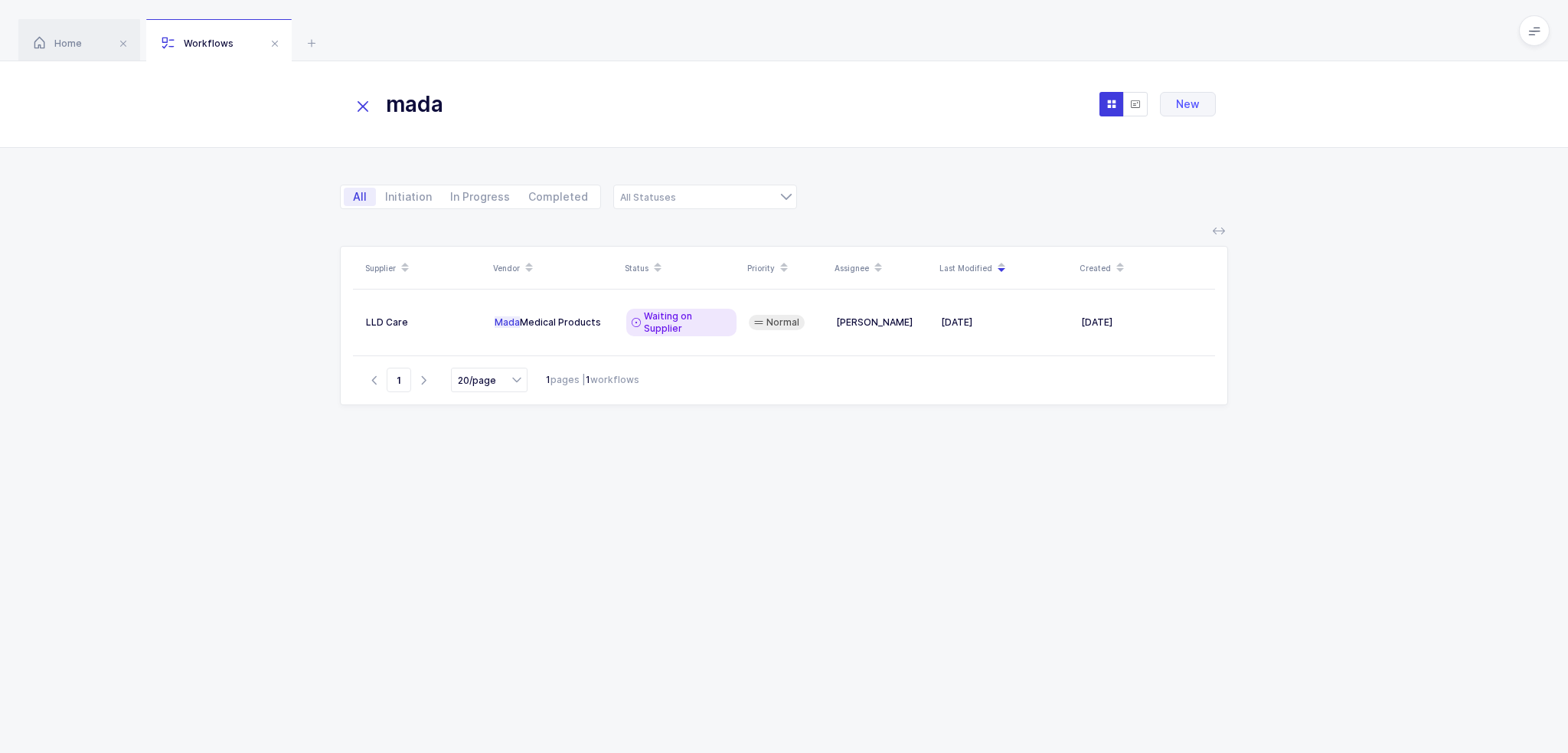
drag, startPoint x: 764, startPoint y: 480, endPoint x: 620, endPoint y: 292, distance: 236.8
click at [764, 478] on div "Supplier Vendor Status Priority Assignee Last Modified Created LLD Care Mada Me…" at bounding box center [784, 481] width 888 height 470
click at [359, 107] on icon at bounding box center [363, 107] width 21 height 21
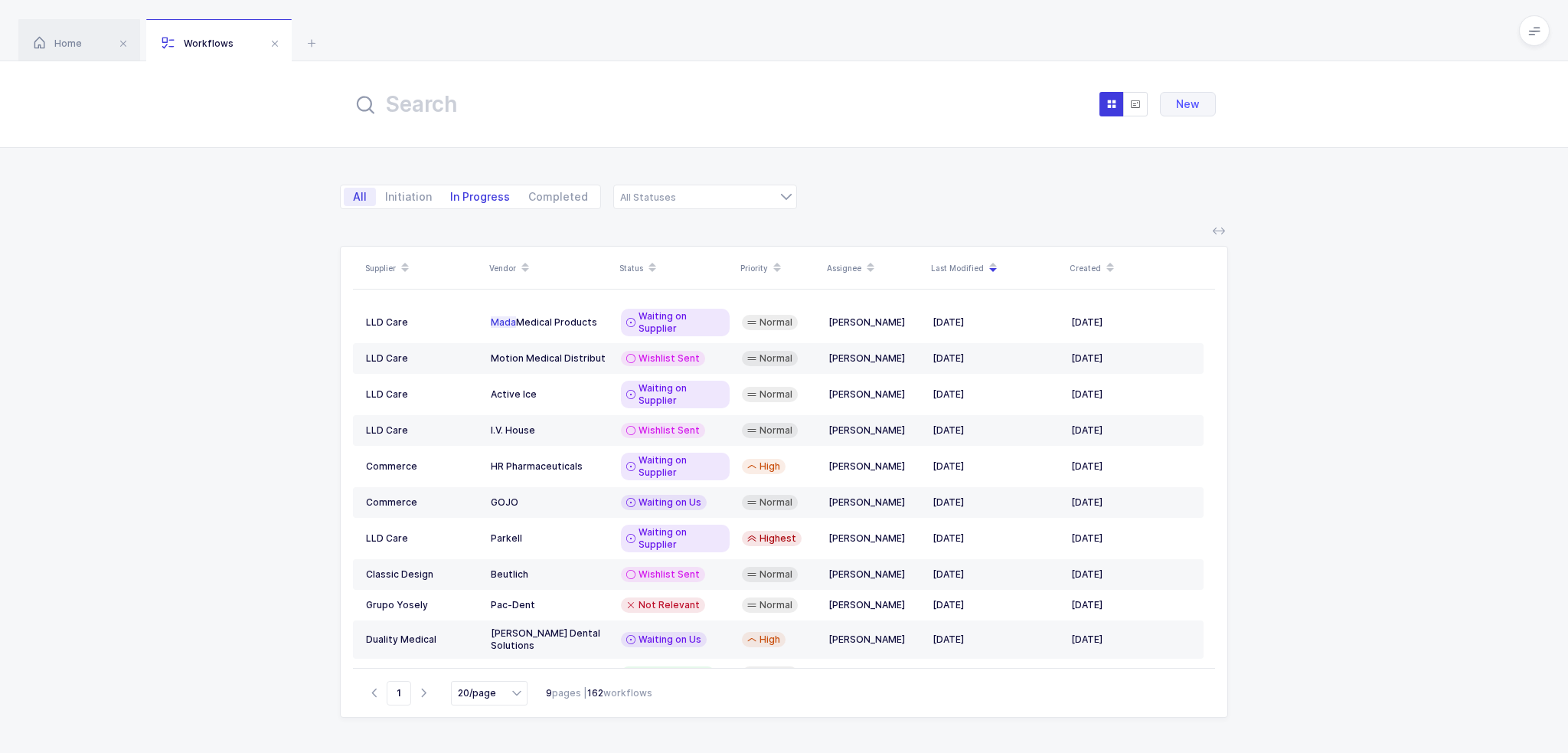
click at [487, 195] on span "In Progress" at bounding box center [480, 197] width 60 height 11
click at [451, 195] on input "In Progress" at bounding box center [446, 192] width 10 height 10
radio input "true"
radio input "false"
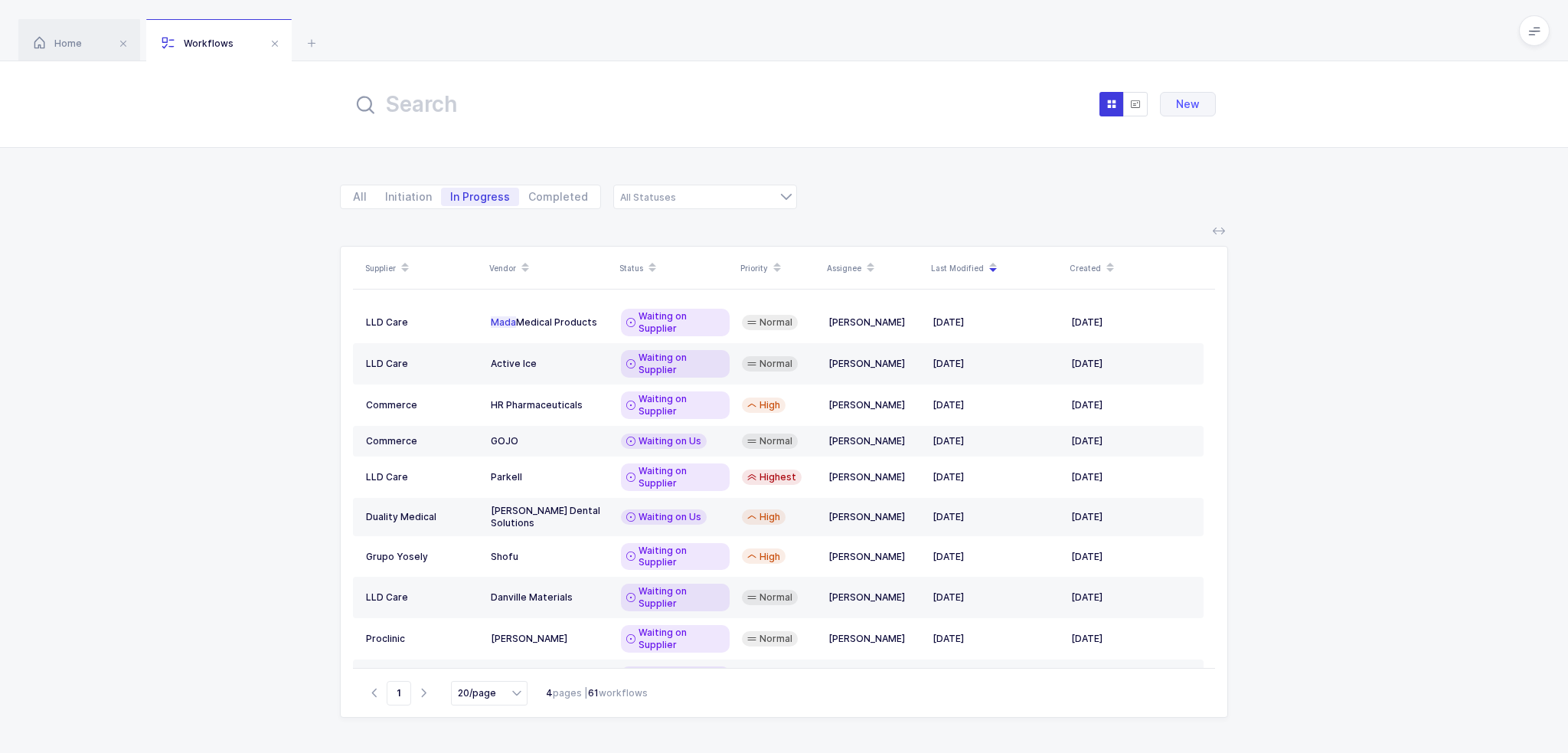
click at [677, 211] on form "All Initiation In Progress Completed Waiting on Supplier Waiting on Us" at bounding box center [569, 197] width 457 height 61
click at [683, 196] on div at bounding box center [705, 197] width 183 height 25
click at [697, 258] on li "Waiting on Us" at bounding box center [711, 256] width 182 height 25
type input "Waiting on Us"
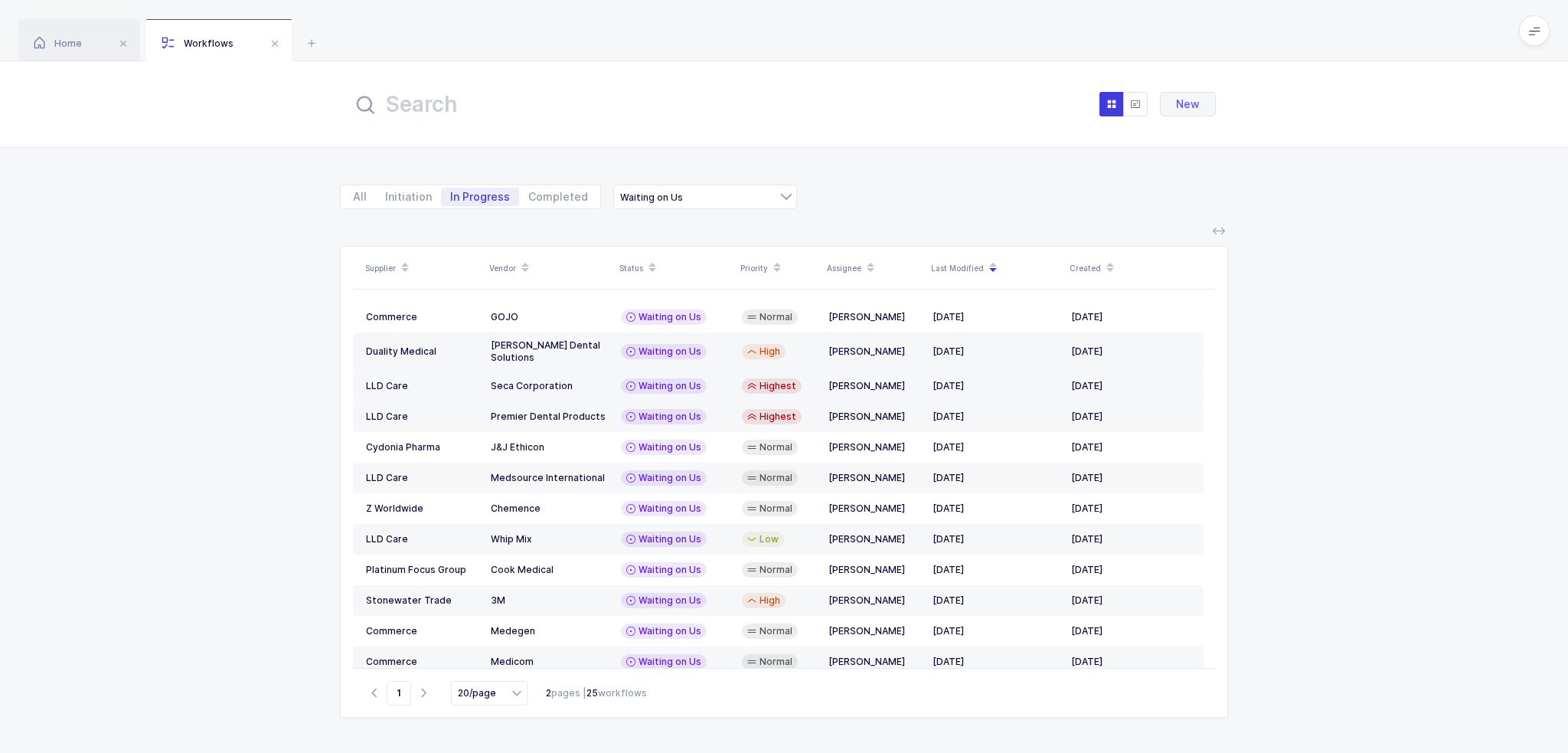
click at [561, 370] on td "Seca Corporation" at bounding box center [550, 385] width 130 height 30
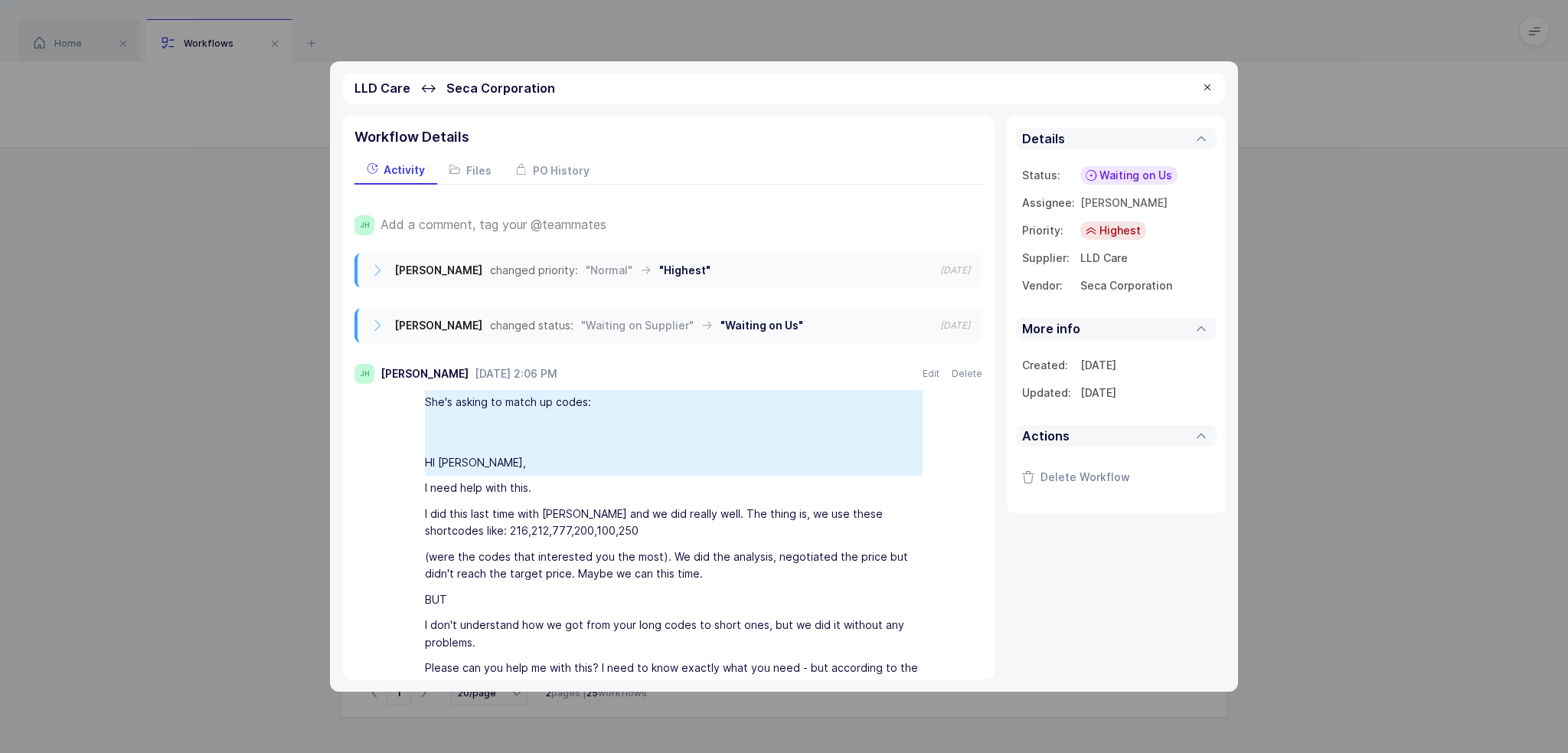
drag, startPoint x: 457, startPoint y: 403, endPoint x: 643, endPoint y: 504, distance: 211.7
click at [643, 504] on div "She's asking to match up codes: HI [PERSON_NAME], I need help with this. I did …" at bounding box center [683, 544] width 597 height 309
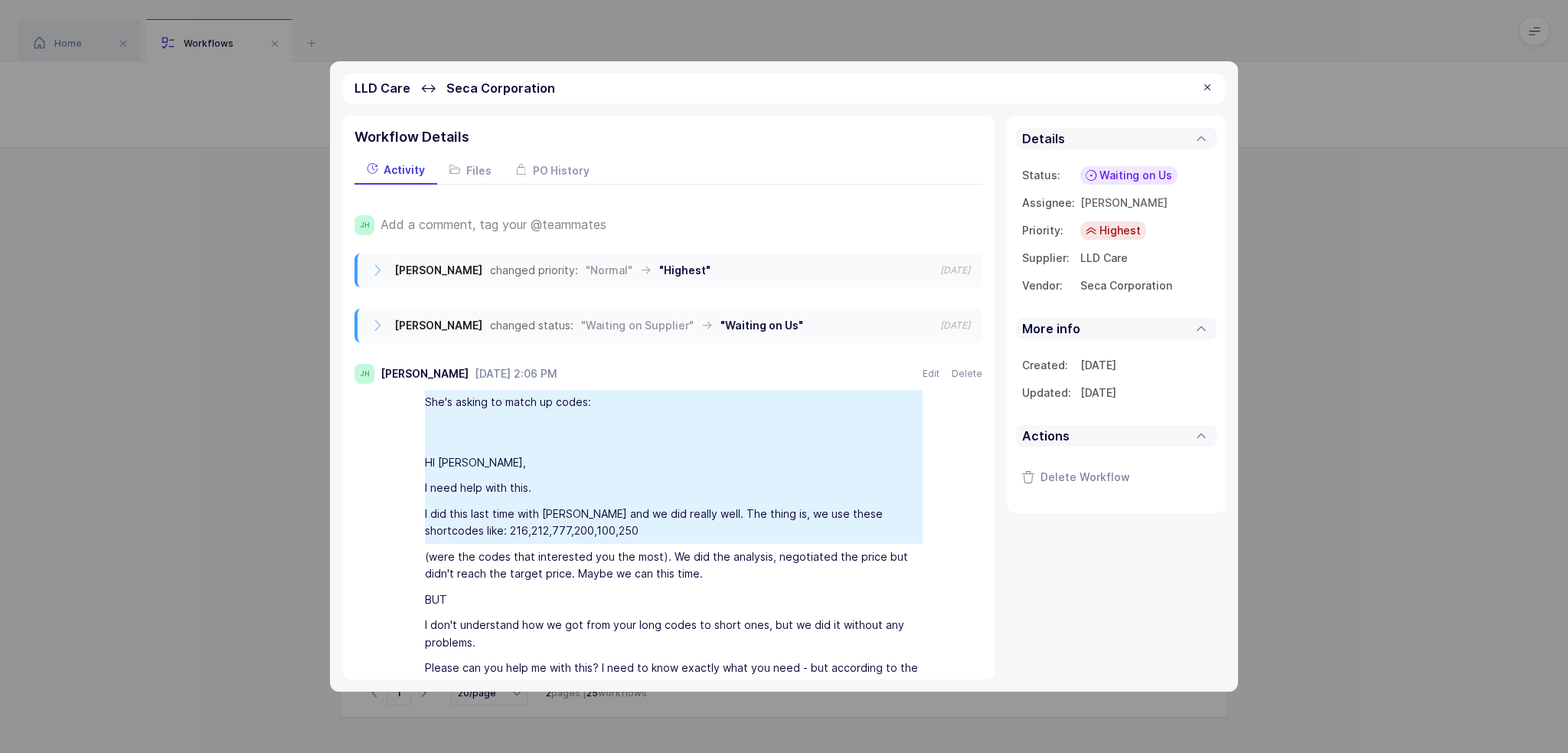
click at [643, 504] on div "I did this last time with [PERSON_NAME] and we did really well. The thing is, w…" at bounding box center [673, 522] width 497 height 43
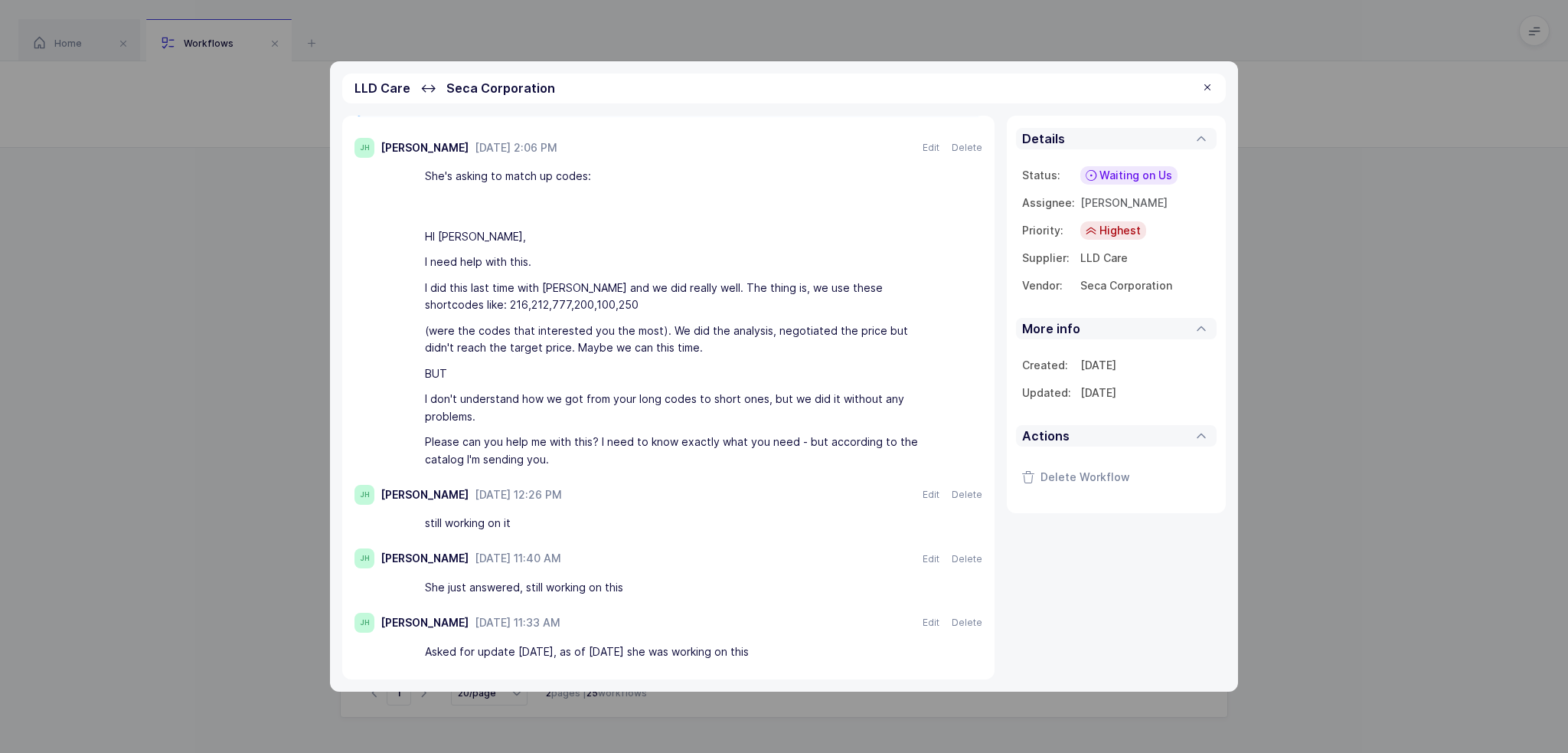
scroll to position [230, 0]
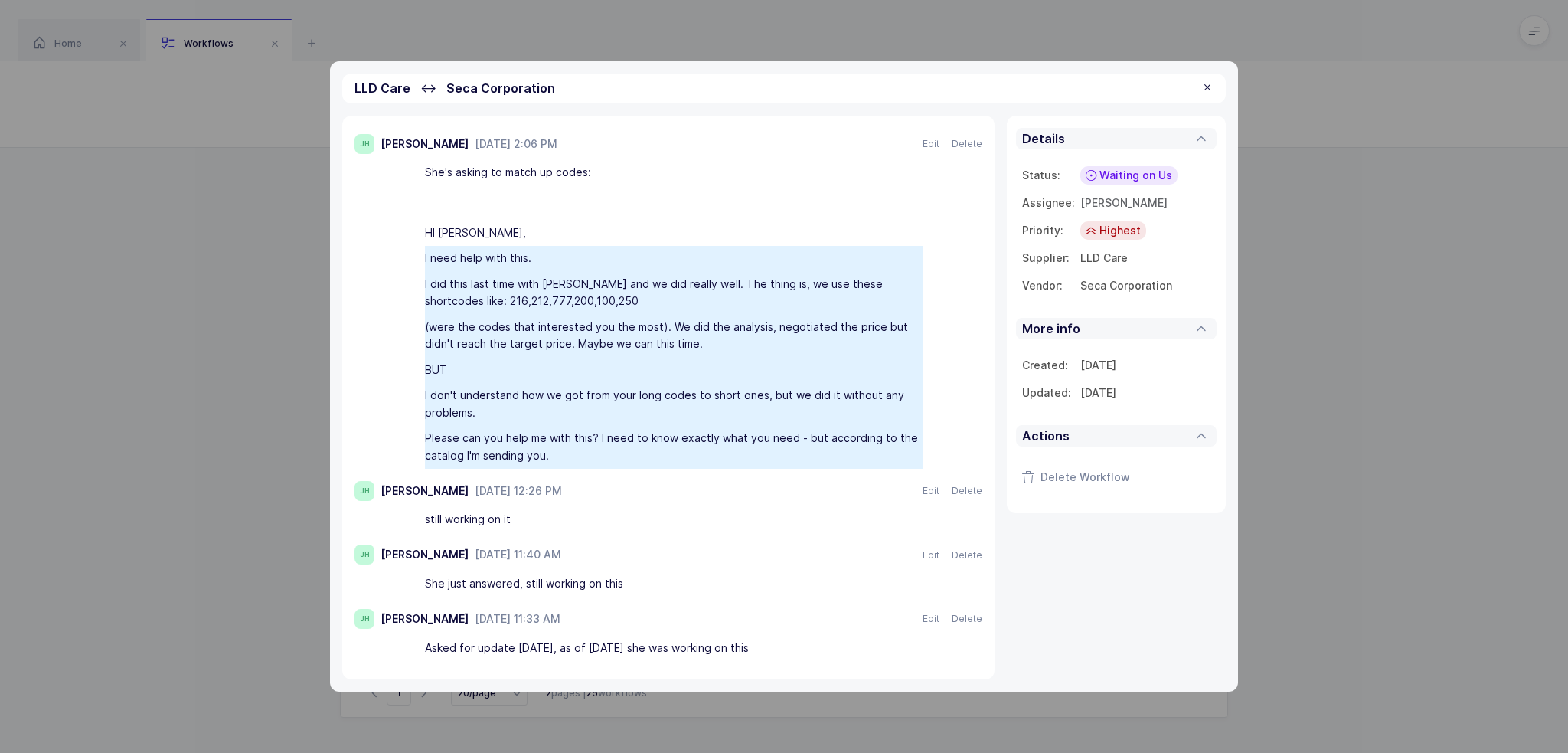
drag, startPoint x: 557, startPoint y: 260, endPoint x: 615, endPoint y: 447, distance: 195.8
click at [615, 447] on div "She's asking to match up codes: HI [PERSON_NAME], I need help with this. I did …" at bounding box center [683, 314] width 597 height 309
click at [615, 447] on div "Please can you help me with this? I need to know exactly what you need - but ac…" at bounding box center [673, 447] width 497 height 43
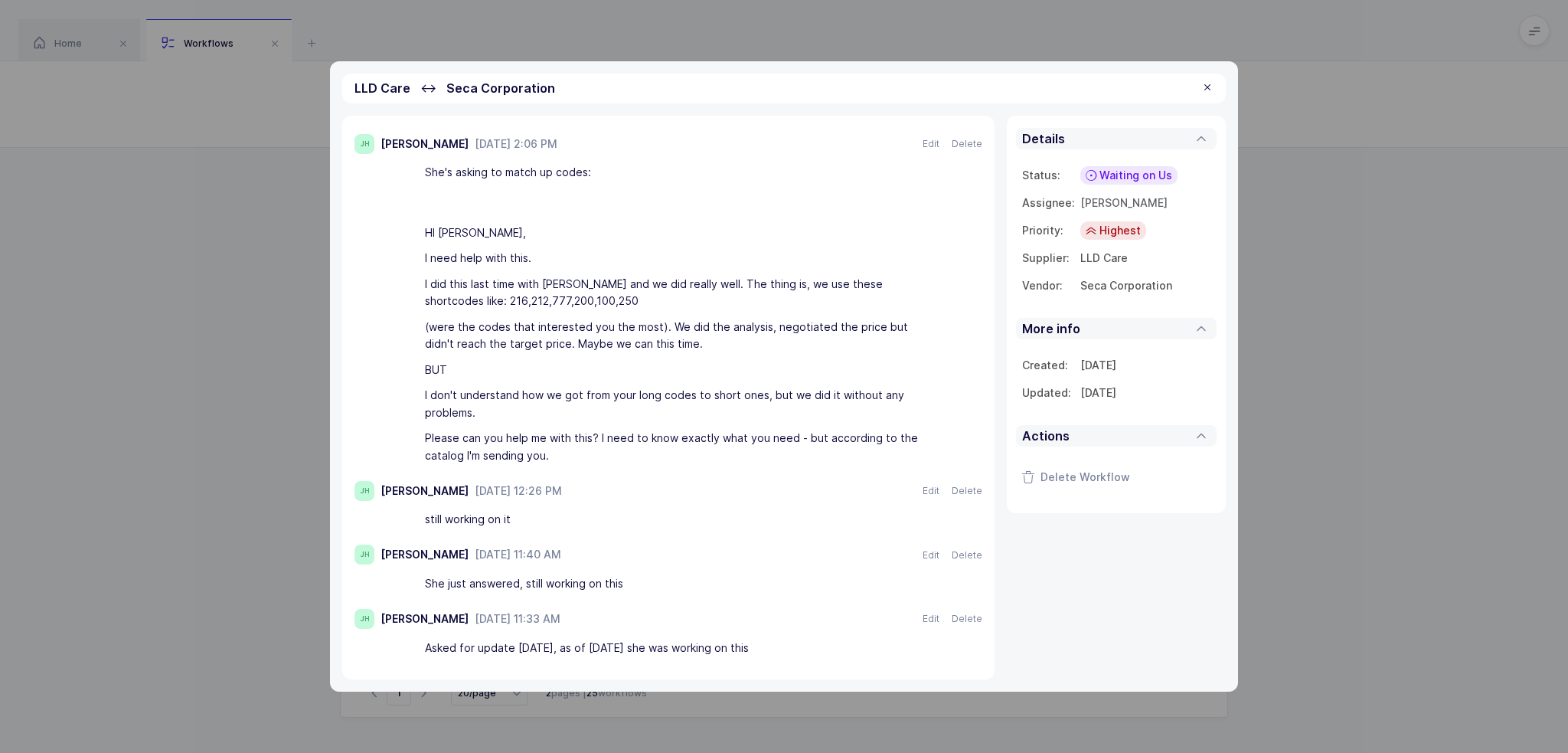
scroll to position [0, 0]
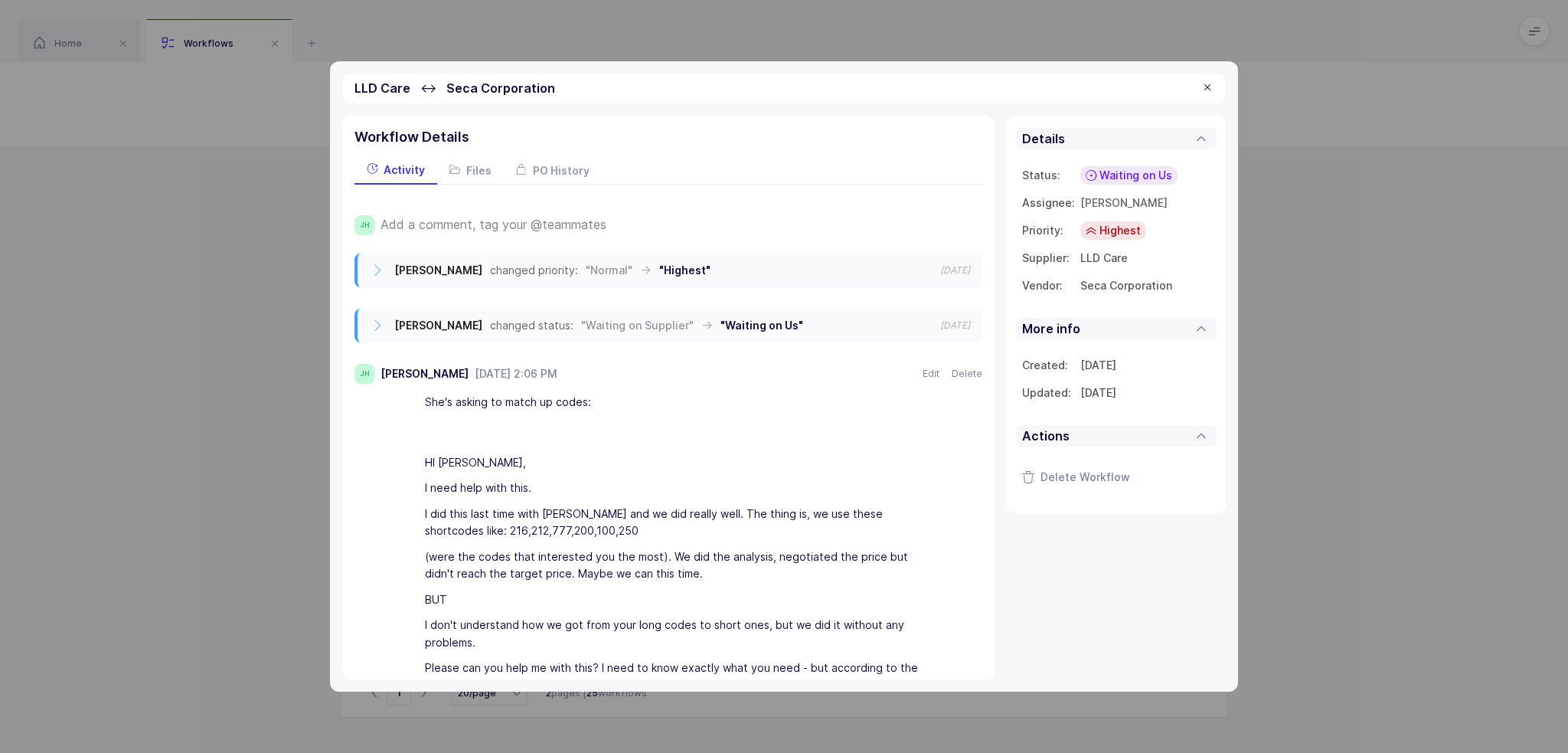
click at [584, 230] on span "Add a comment, tag your @teammates" at bounding box center [494, 223] width 226 height 13
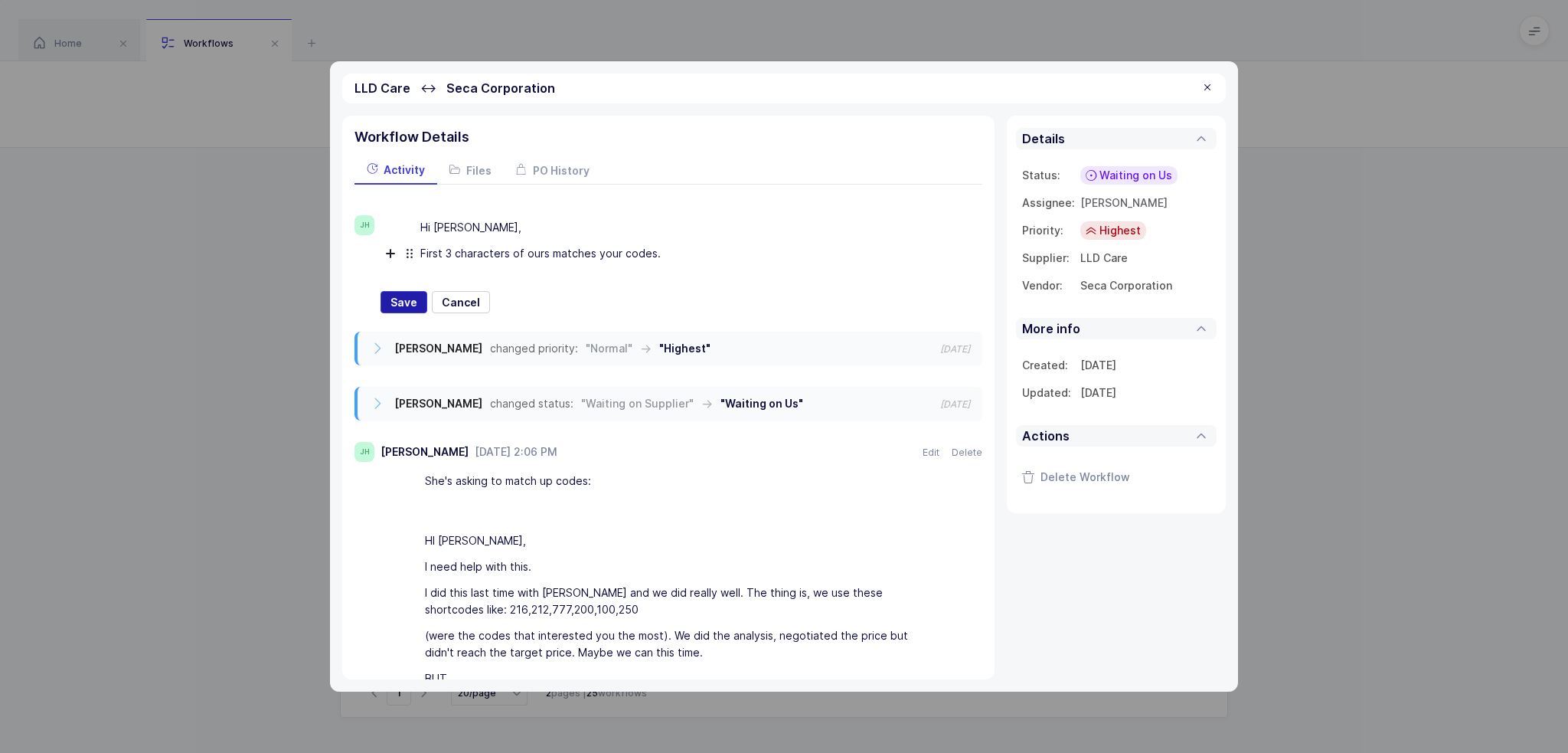
click at [406, 296] on span "Save" at bounding box center [404, 302] width 27 height 15
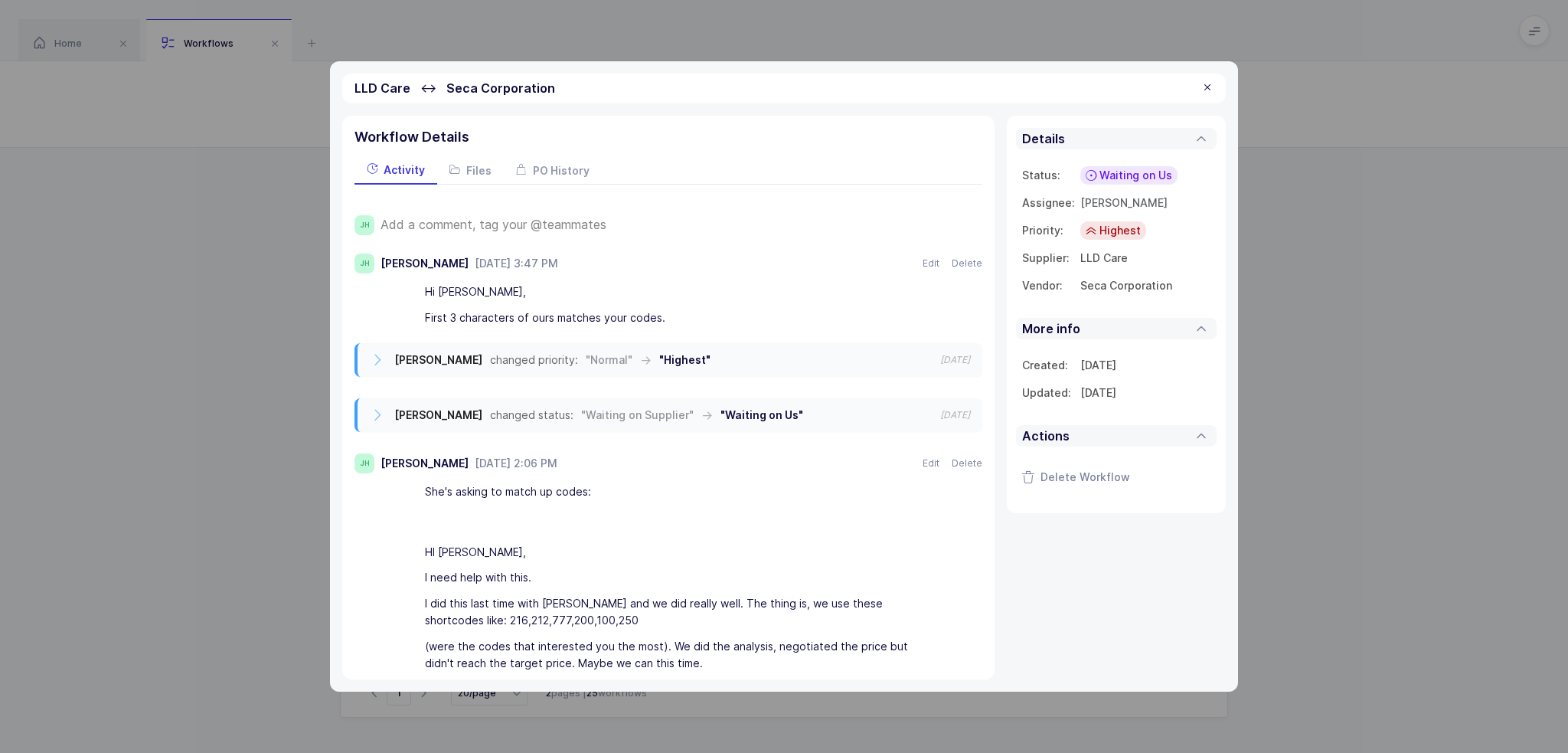
click at [1124, 174] on span "Waiting on Us" at bounding box center [1136, 174] width 73 height 15
click at [1130, 296] on span "Waiting on Supplier" at bounding box center [1107, 293] width 103 height 15
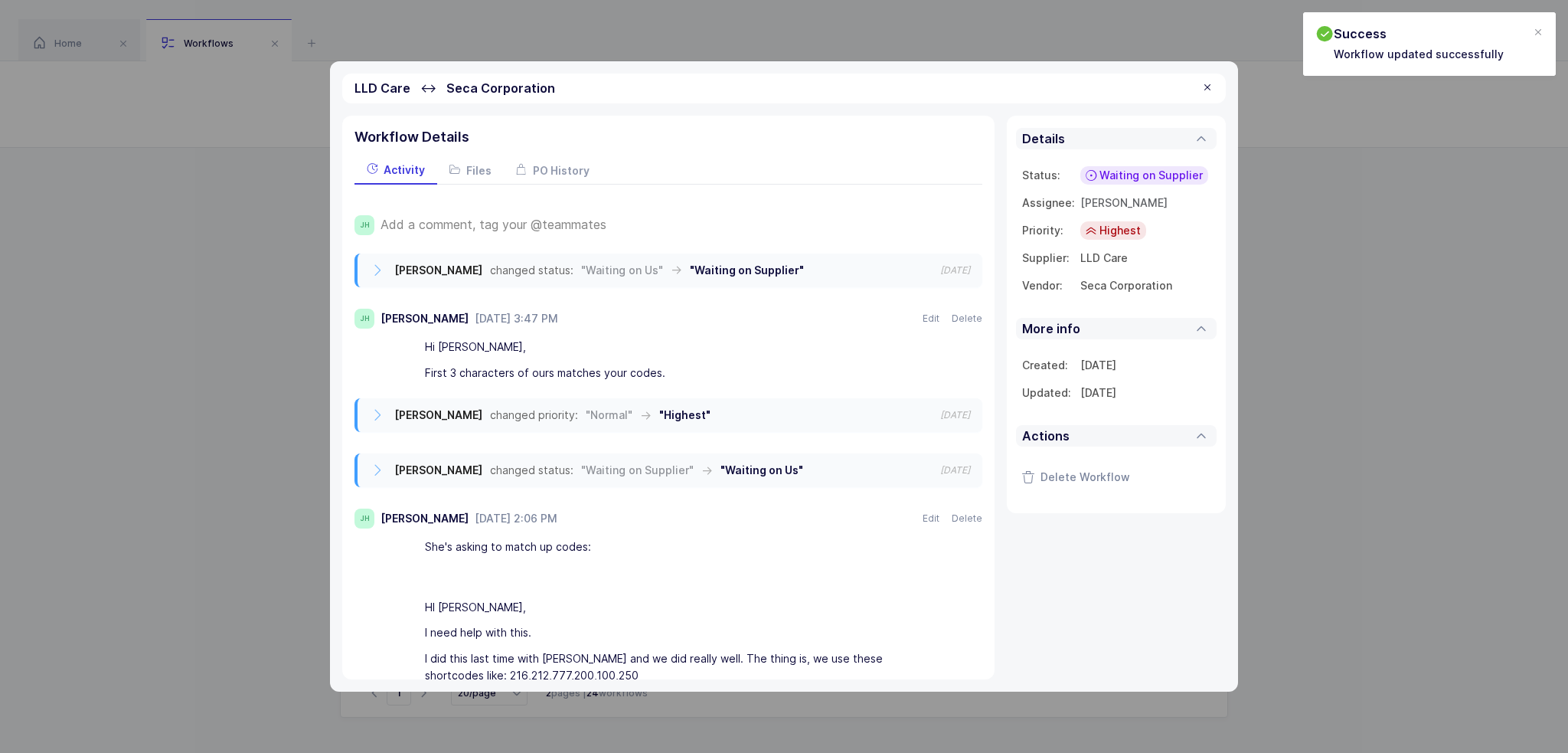
click at [1213, 89] on div at bounding box center [1208, 87] width 12 height 13
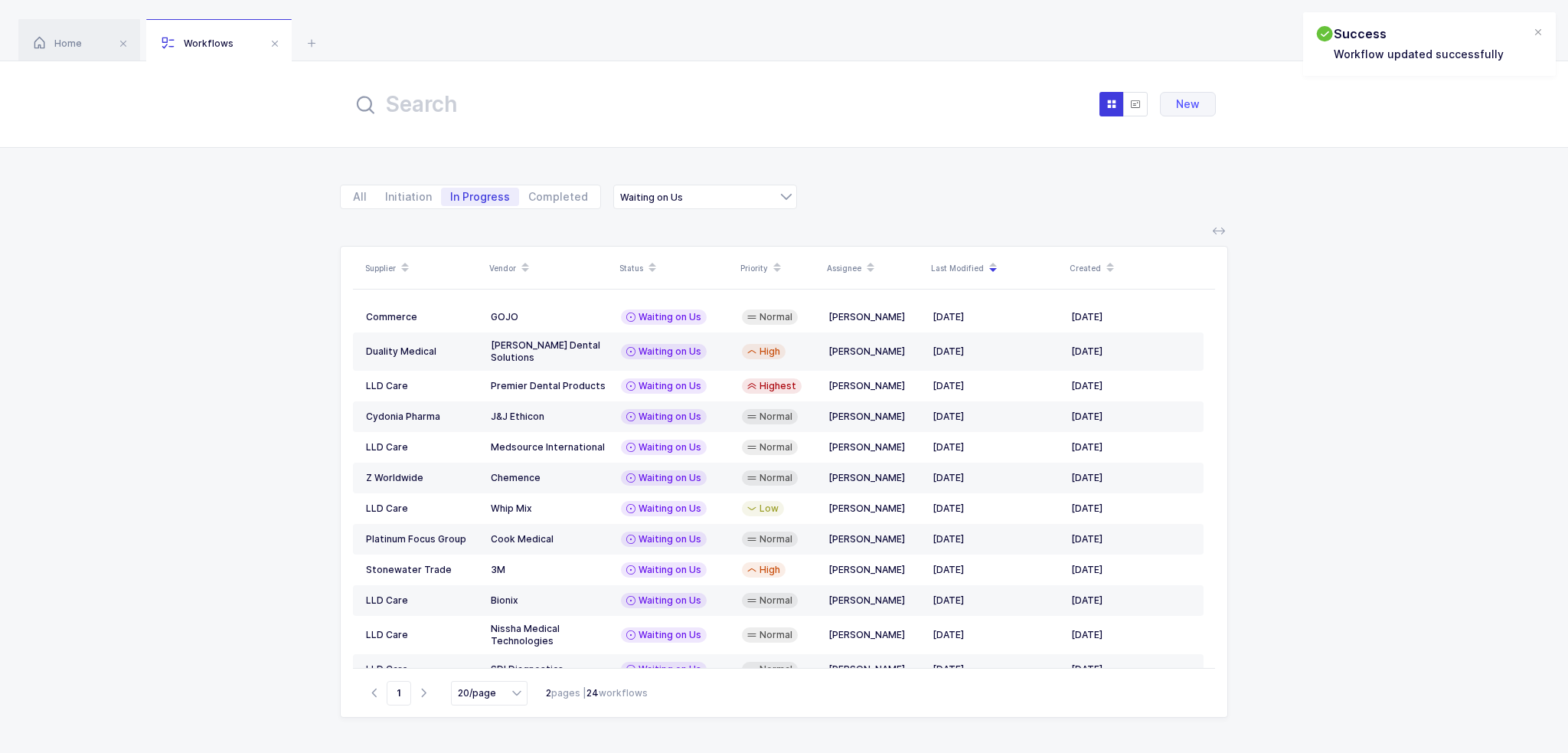
click at [990, 263] on icon at bounding box center [993, 263] width 8 height 8
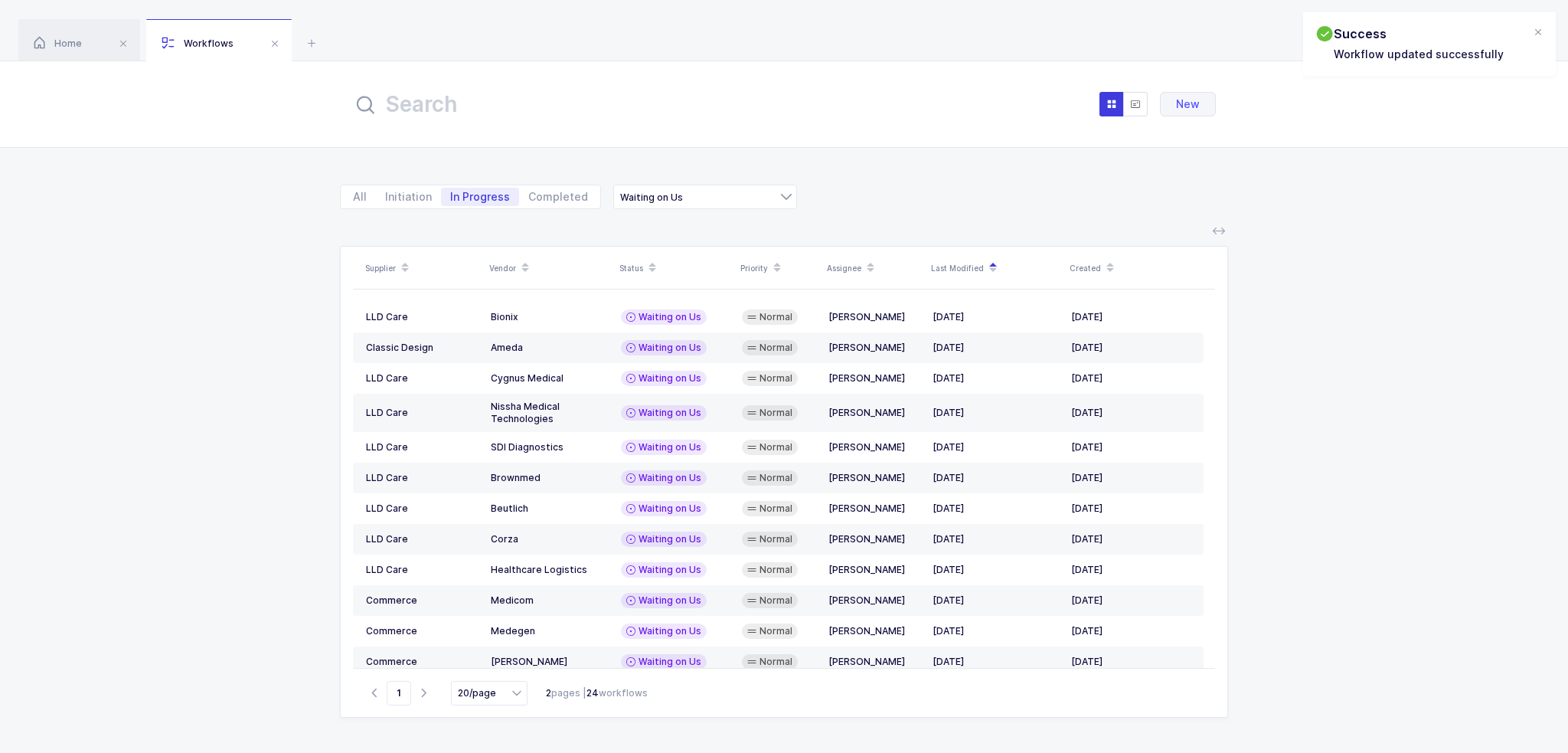
click at [958, 192] on div "All Initiation In Progress Completed Waiting on Us Waiting on Supplier Waiting …" at bounding box center [784, 187] width 888 height 79
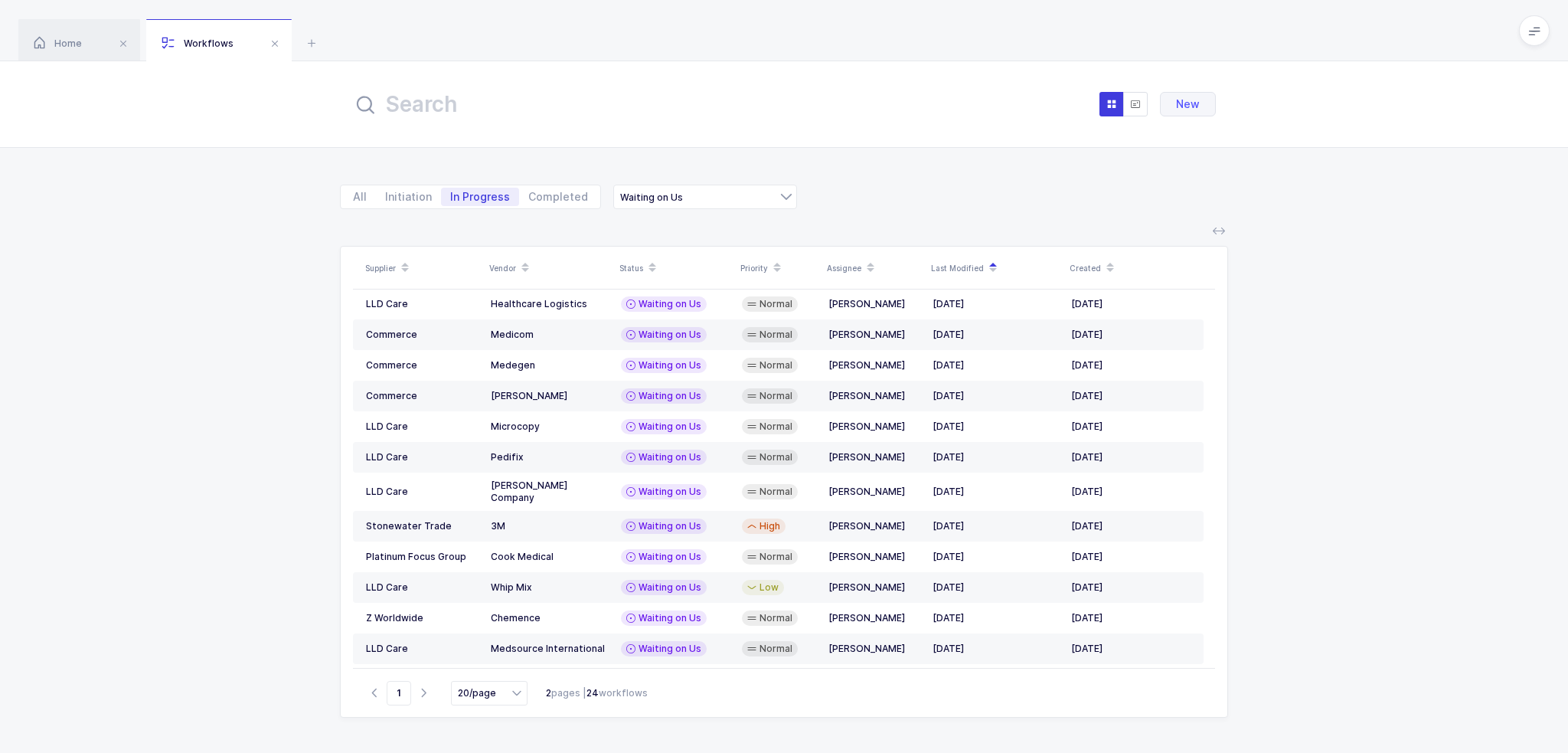
click at [233, 485] on div "Supplier Vendor Status Priority Assignee Last Modified Created LLD Care Bionix …" at bounding box center [784, 490] width 1568 height 525
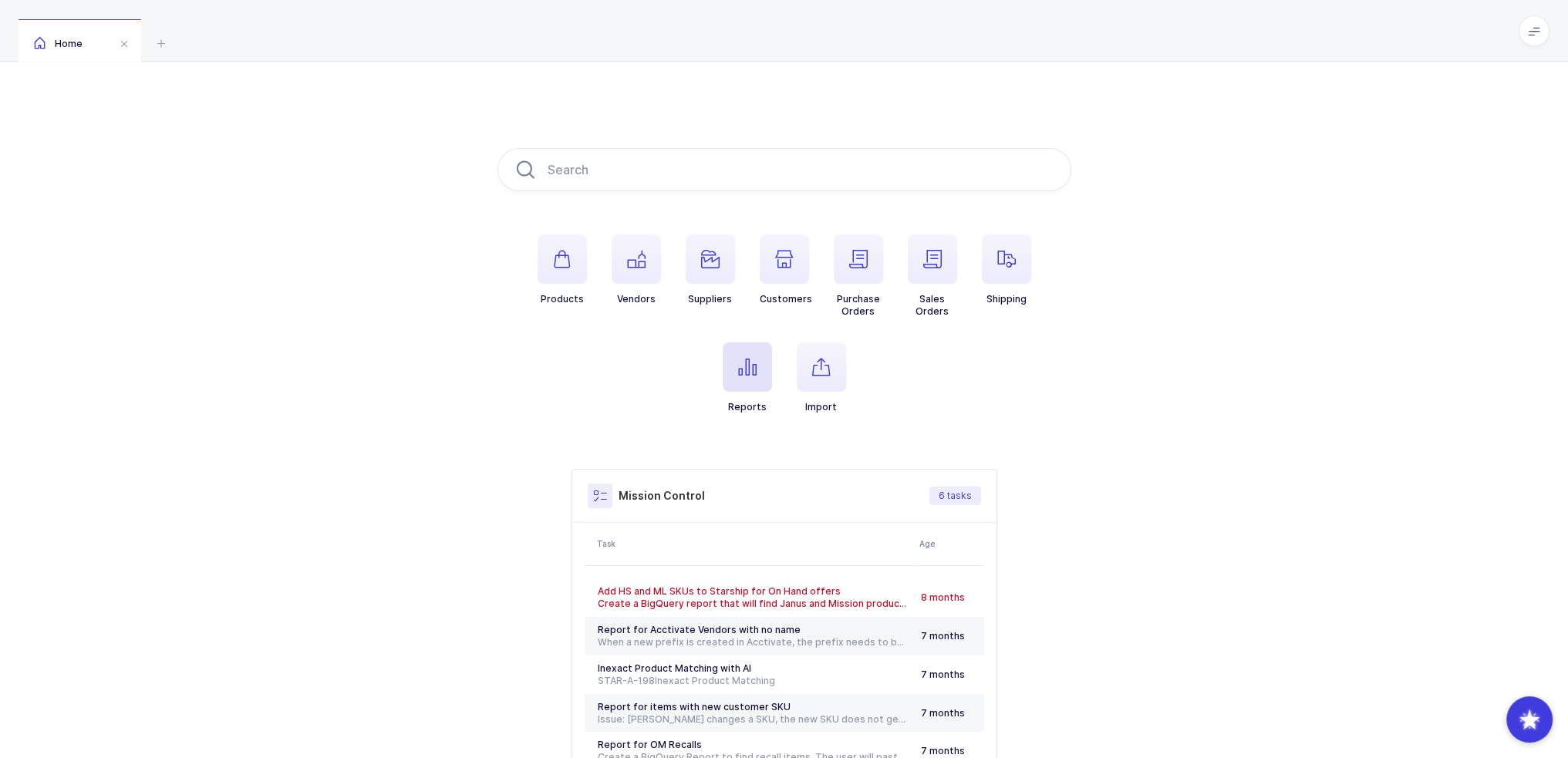
click at [749, 361] on icon "button" at bounding box center [747, 366] width 19 height 19
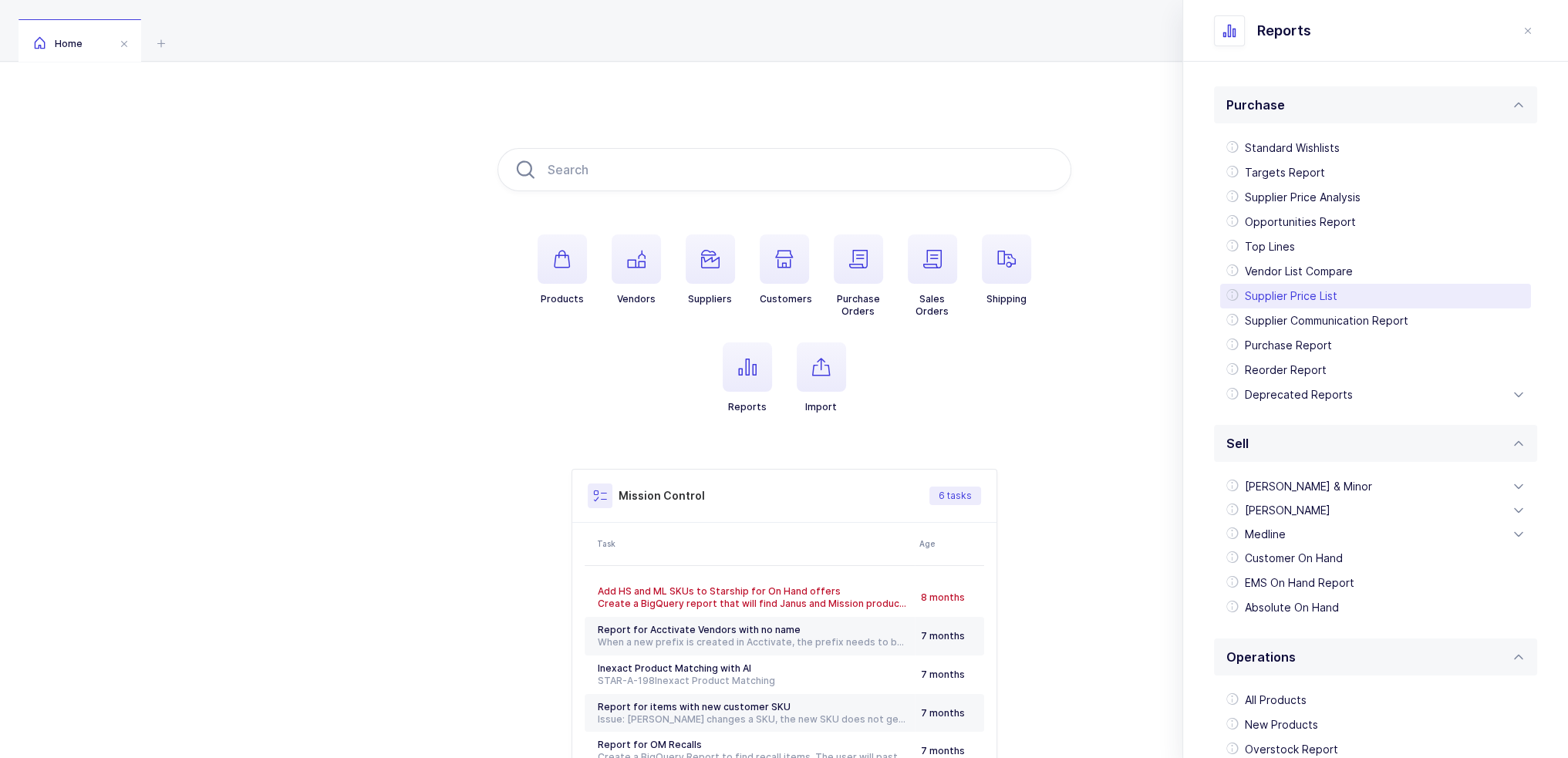
click at [1333, 292] on div "Supplier Price List" at bounding box center [1375, 297] width 311 height 25
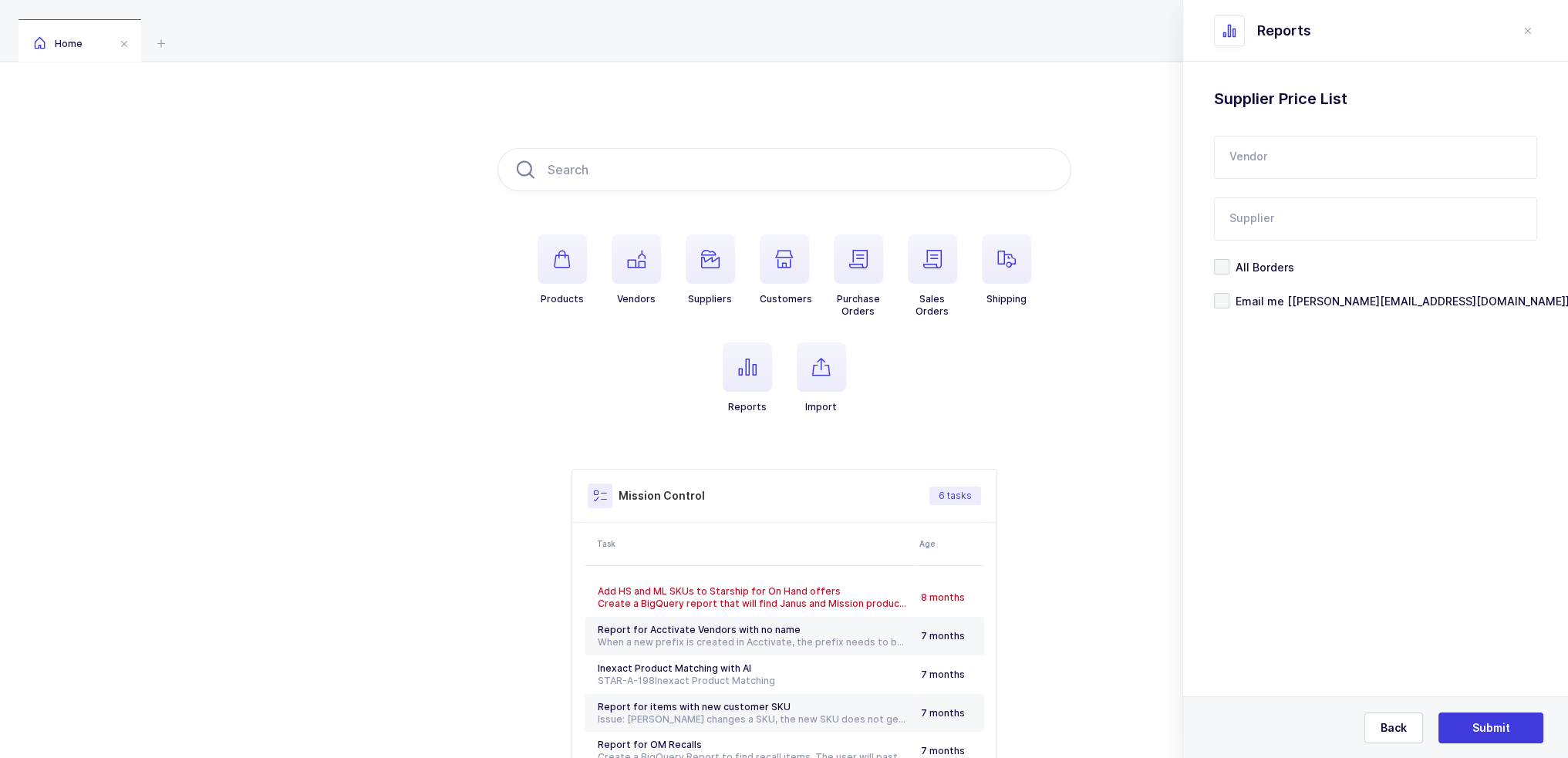
click at [1319, 142] on input "text" at bounding box center [1375, 157] width 323 height 43
type input "s"
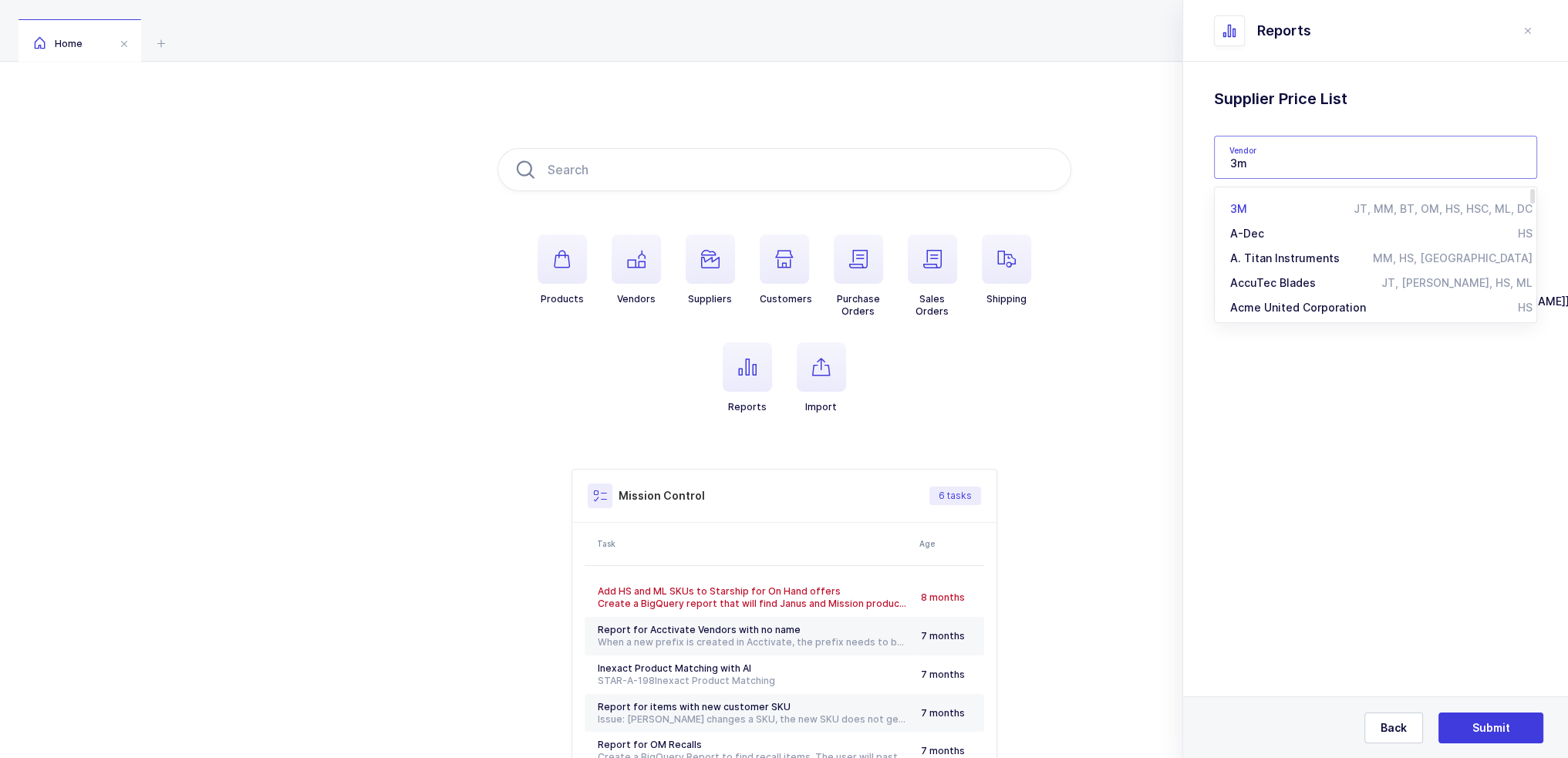
click at [1280, 211] on div "3M" at bounding box center [1292, 209] width 124 height 15
type input "3M"
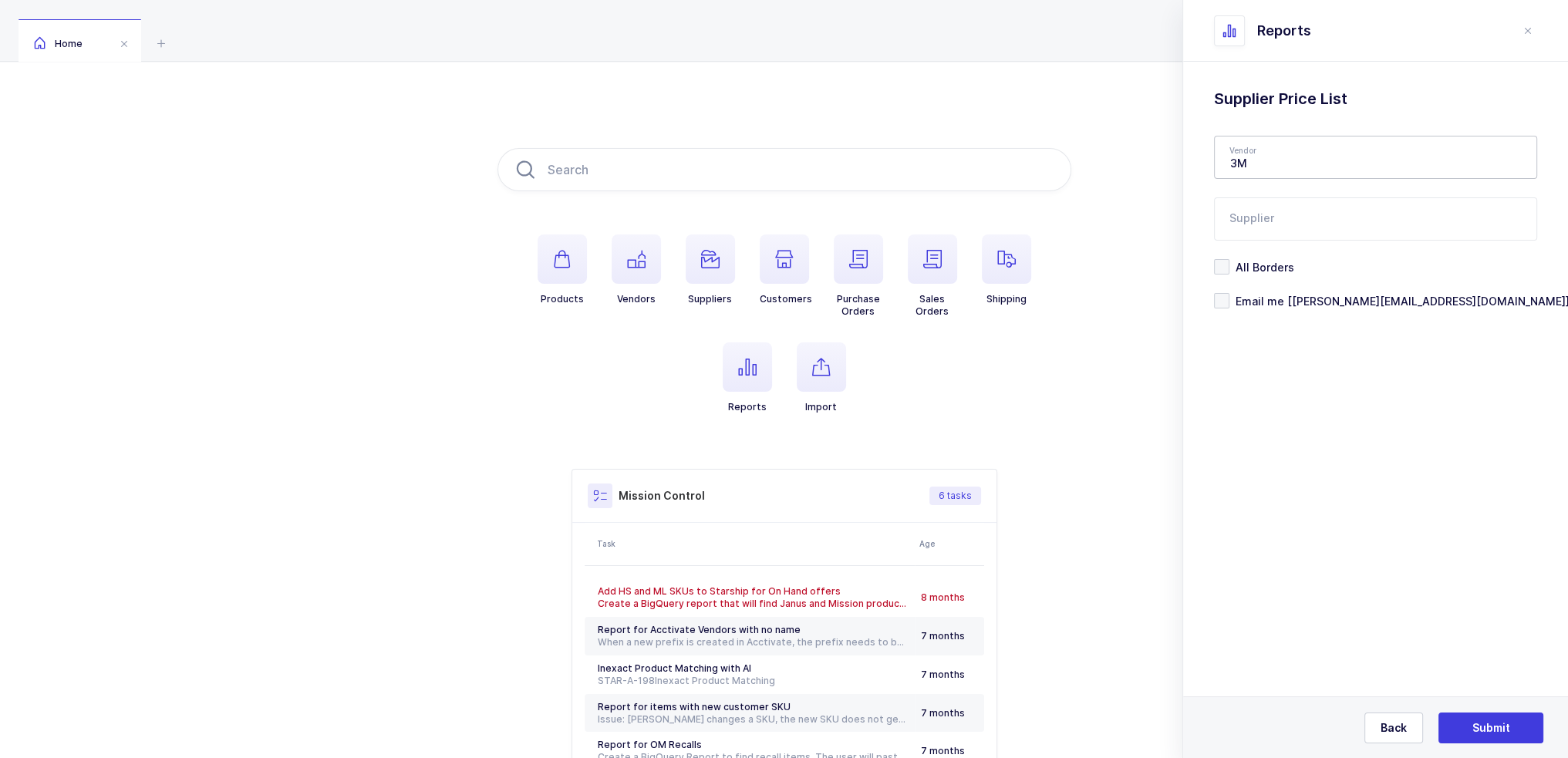
click at [1278, 218] on input "text" at bounding box center [1375, 219] width 323 height 43
click at [1274, 262] on li "Stonewater Trade" at bounding box center [1382, 271] width 321 height 25
type input "Stonewater Trade"
click at [1477, 724] on span "Submit" at bounding box center [1491, 728] width 38 height 15
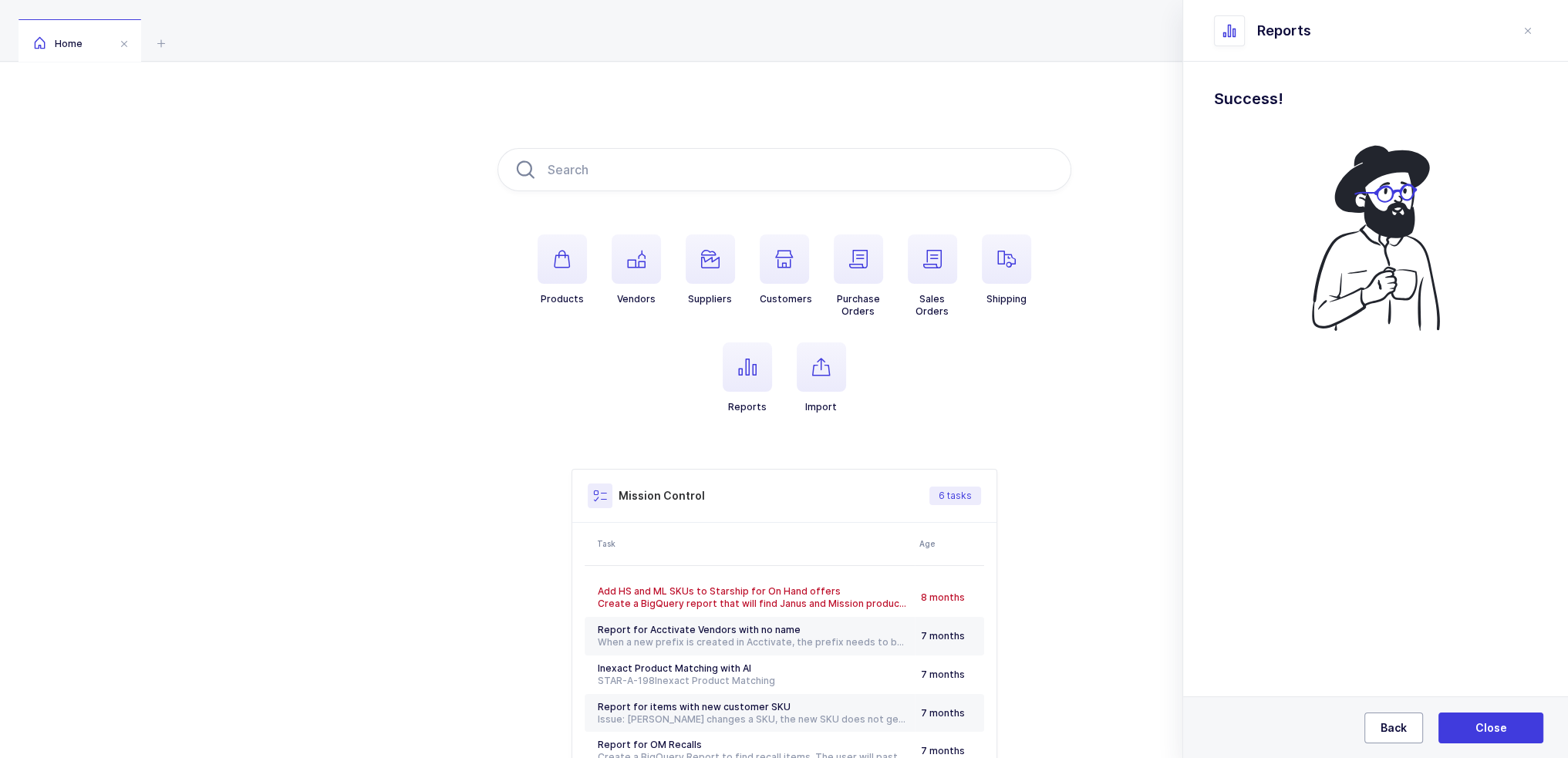
click at [1396, 728] on span "Back" at bounding box center [1393, 728] width 26 height 15
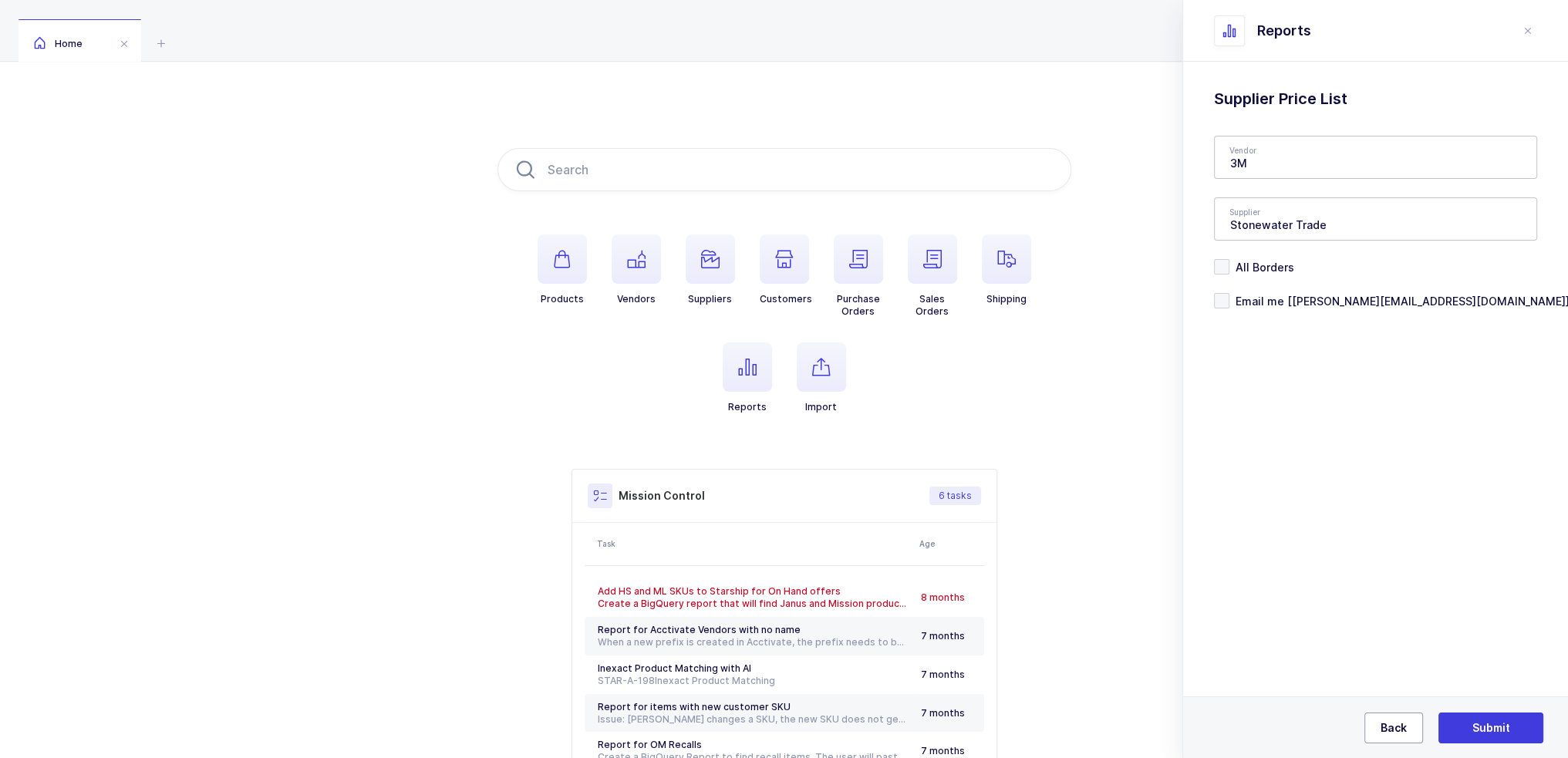
click at [1396, 728] on span "Back" at bounding box center [1393, 728] width 26 height 15
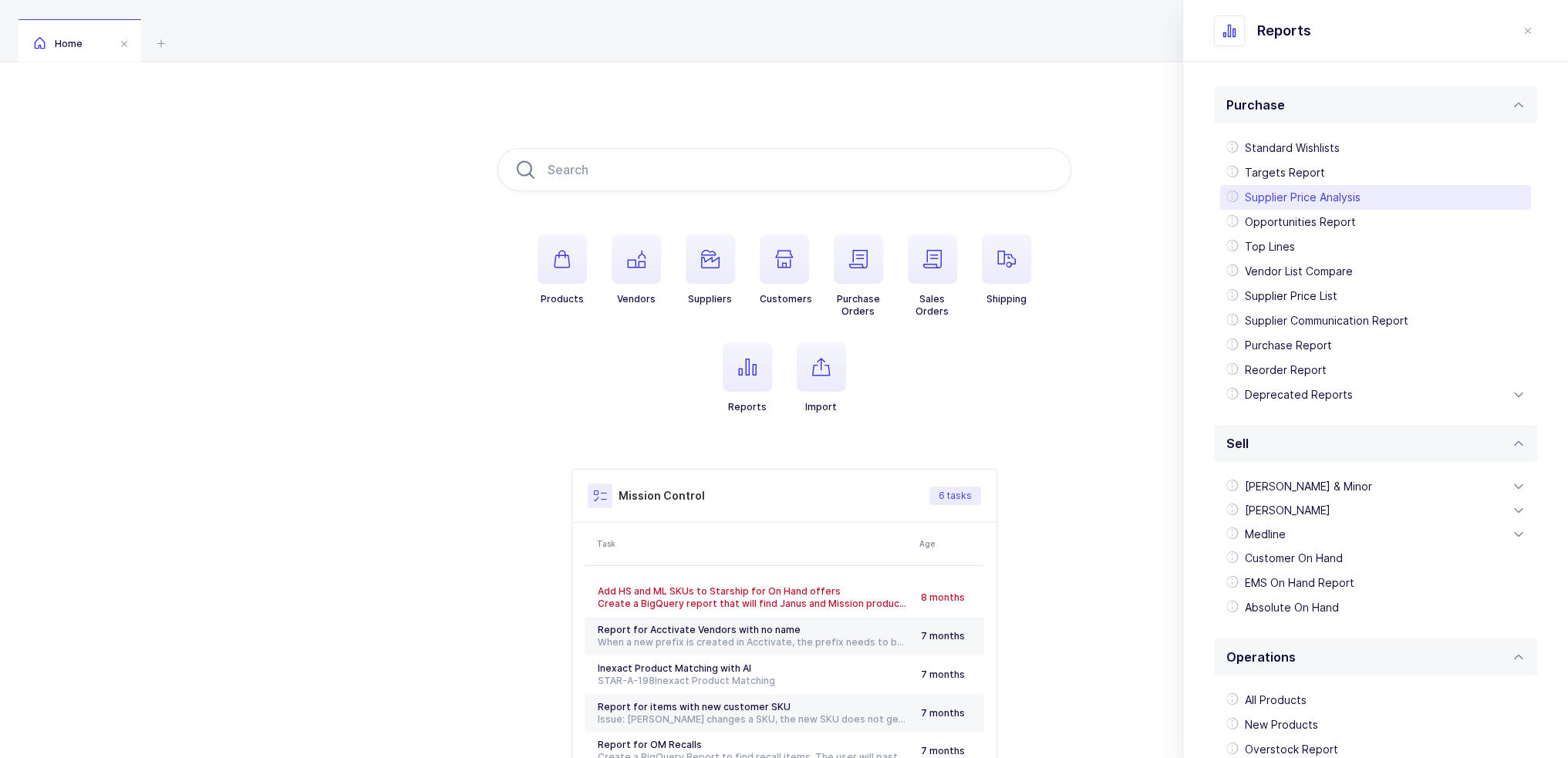
click at [1331, 195] on div "Supplier Price Analysis" at bounding box center [1375, 197] width 311 height 25
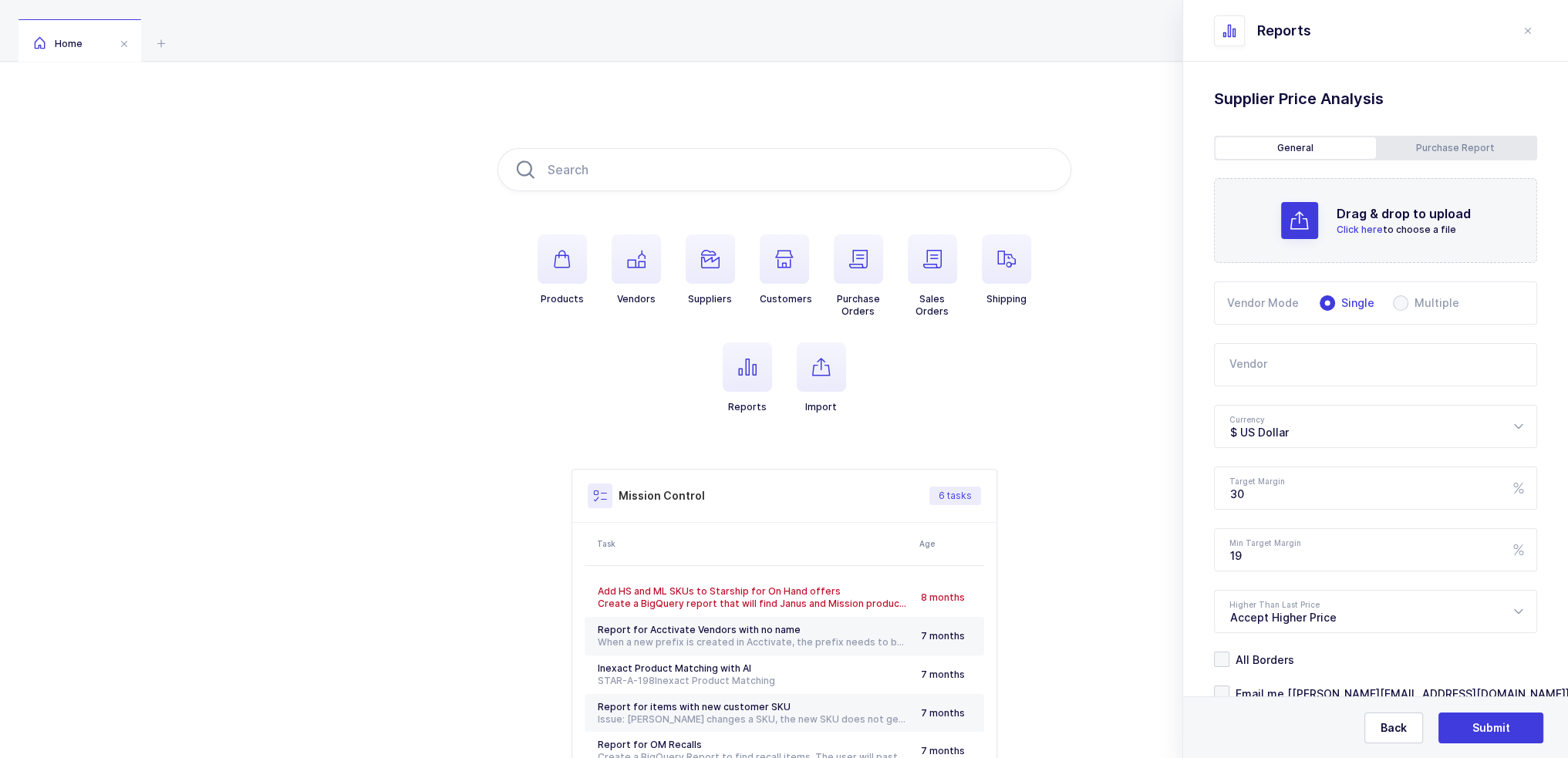
click at [1301, 218] on icon at bounding box center [1299, 220] width 19 height 19
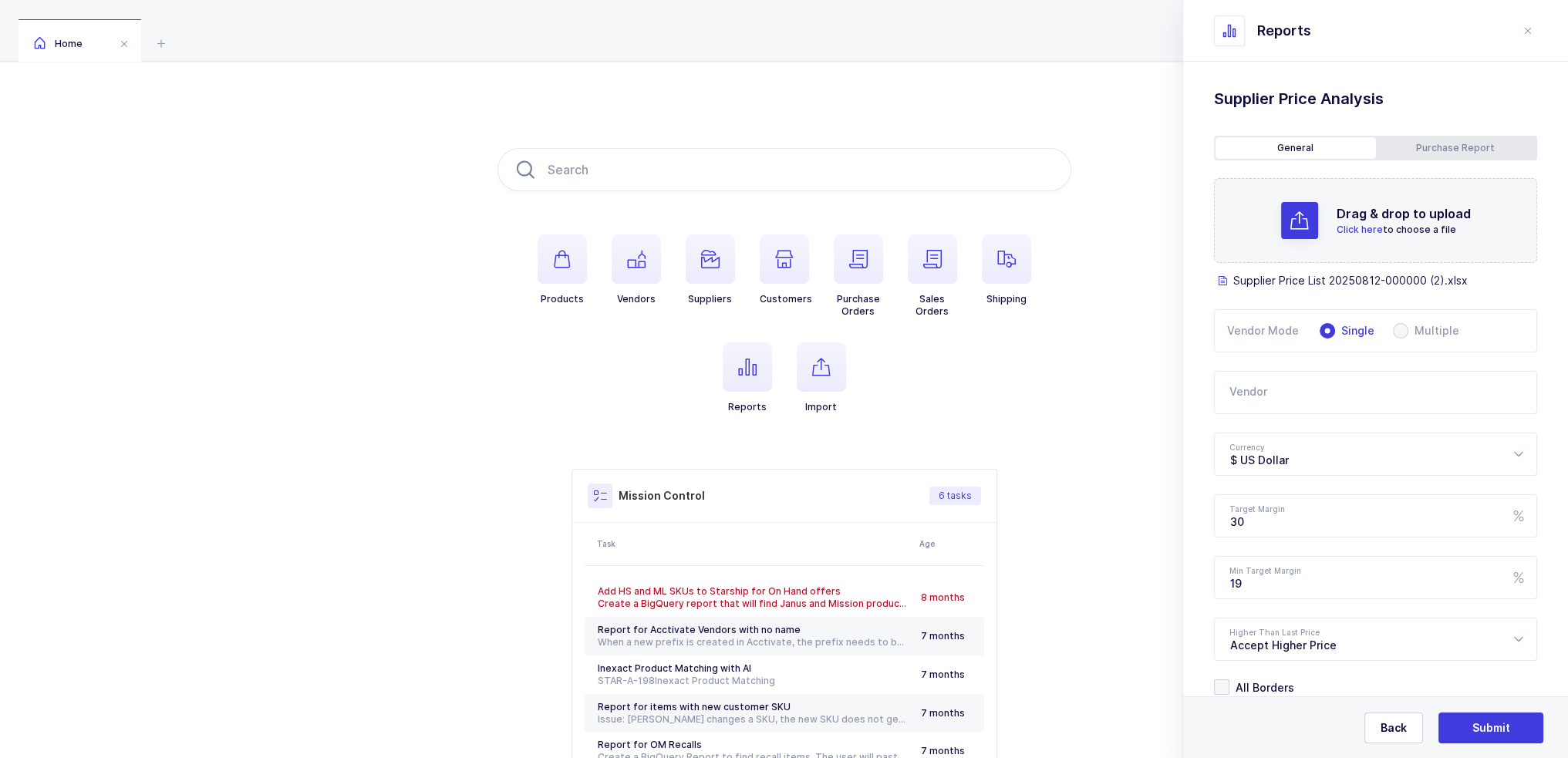
click at [1350, 401] on input "text" at bounding box center [1375, 392] width 323 height 43
click at [1307, 439] on div "3M" at bounding box center [1292, 444] width 124 height 15
type input "3M"
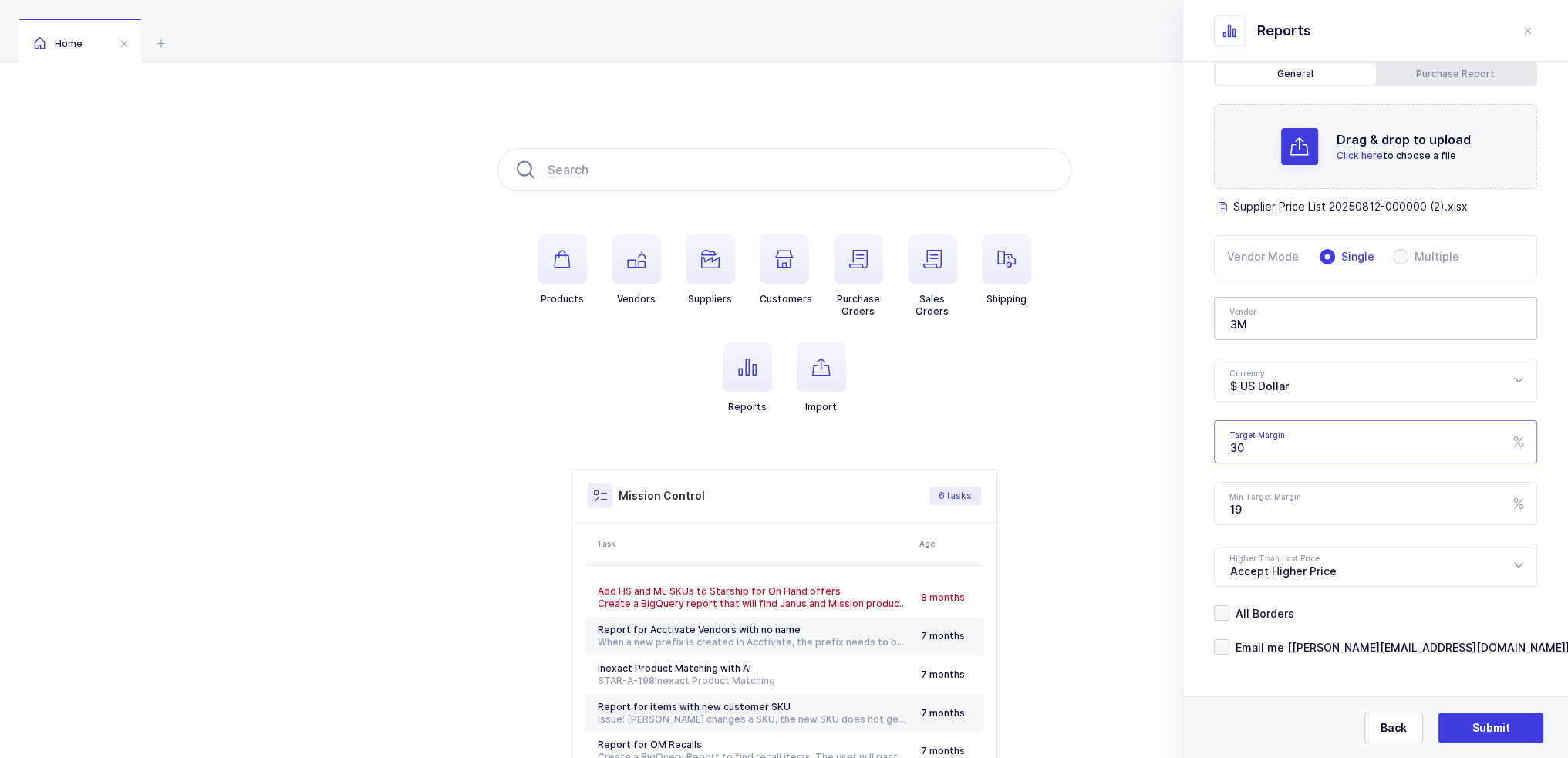
drag, startPoint x: 1304, startPoint y: 449, endPoint x: 1265, endPoint y: 452, distance: 39.1
click at [1265, 452] on input "30" at bounding box center [1375, 442] width 323 height 43
click at [1292, 382] on div "$ US Dollar" at bounding box center [1375, 380] width 323 height 43
click at [1305, 505] on span "£ British Pound Sterling" at bounding box center [1293, 505] width 126 height 13
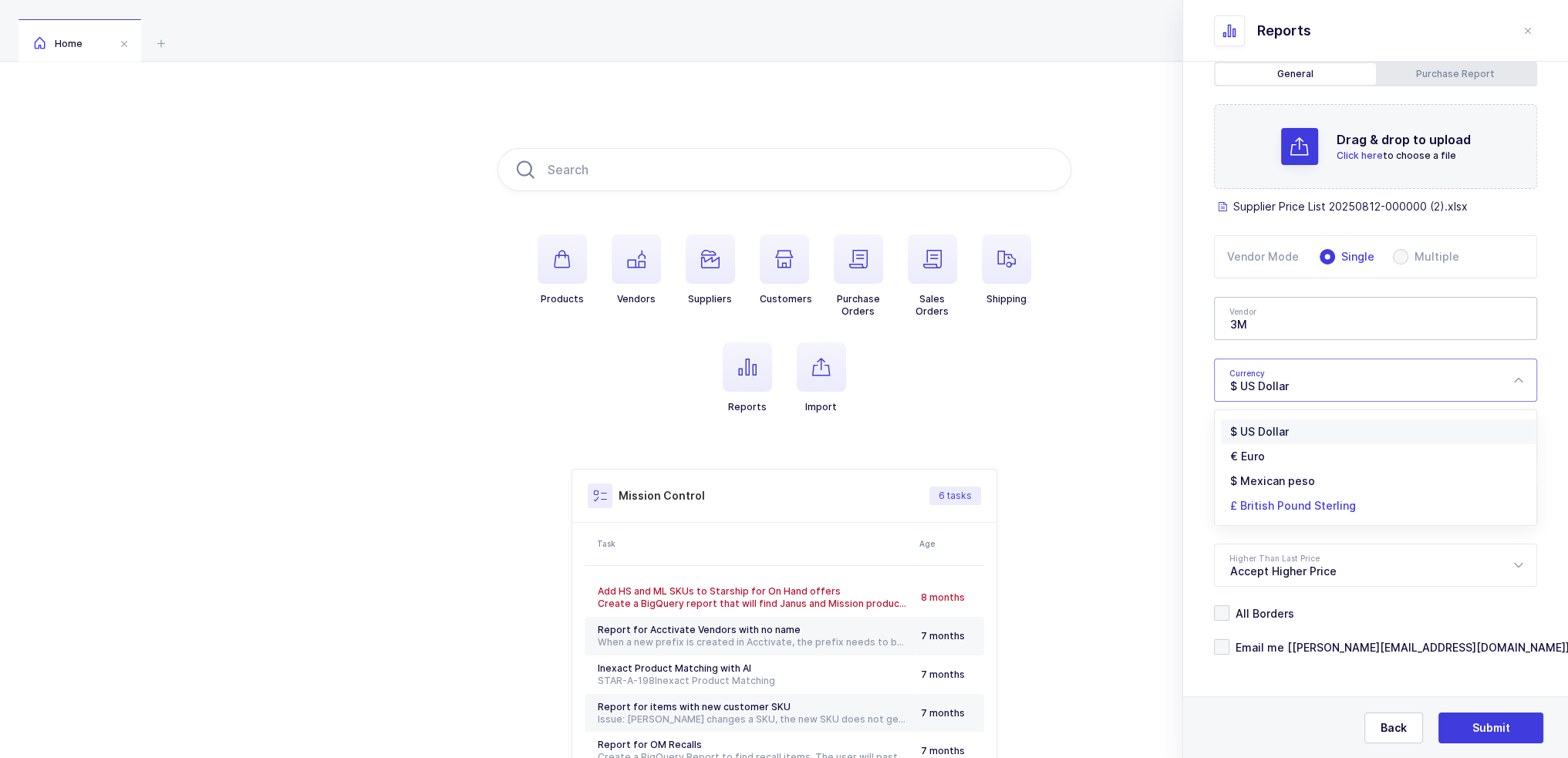
type input "£ British Pound Sterling"
click at [1201, 383] on div "Standard Wishlists Targets Report Supplier Price Analysis Opportunities Report …" at bounding box center [1375, 373] width 385 height 771
click at [1317, 644] on span "Email me [[PERSON_NAME][EMAIL_ADDRESS][DOMAIN_NAME]]" at bounding box center [1399, 647] width 340 height 14
click at [1229, 639] on input "Email me [[PERSON_NAME][EMAIL_ADDRESS][DOMAIN_NAME]]" at bounding box center [1229, 639] width 0 height 0
click at [1317, 644] on span "Email me [[PERSON_NAME][EMAIL_ADDRESS][DOMAIN_NAME]]" at bounding box center [1399, 647] width 340 height 14
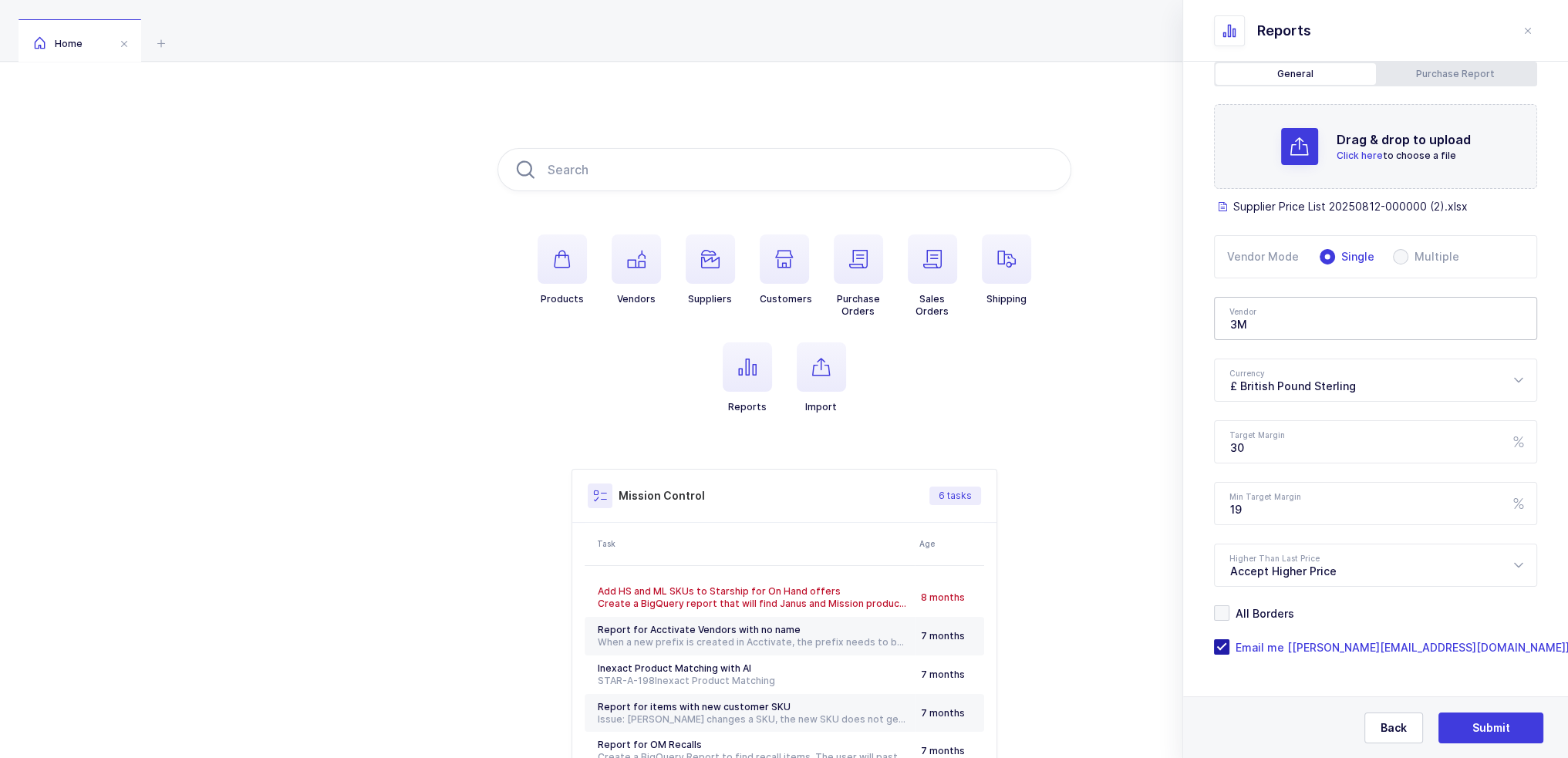
click at [1229, 639] on input "Email me [[PERSON_NAME][EMAIL_ADDRESS][DOMAIN_NAME]]" at bounding box center [1229, 639] width 0 height 0
click at [1326, 641] on span "Email me [[PERSON_NAME][EMAIL_ADDRESS][DOMAIN_NAME]]" at bounding box center [1399, 647] width 340 height 14
click at [1229, 639] on input "Email me [[PERSON_NAME][EMAIL_ADDRESS][DOMAIN_NAME]]" at bounding box center [1229, 639] width 0 height 0
click at [1499, 727] on span "Submit" at bounding box center [1491, 728] width 38 height 15
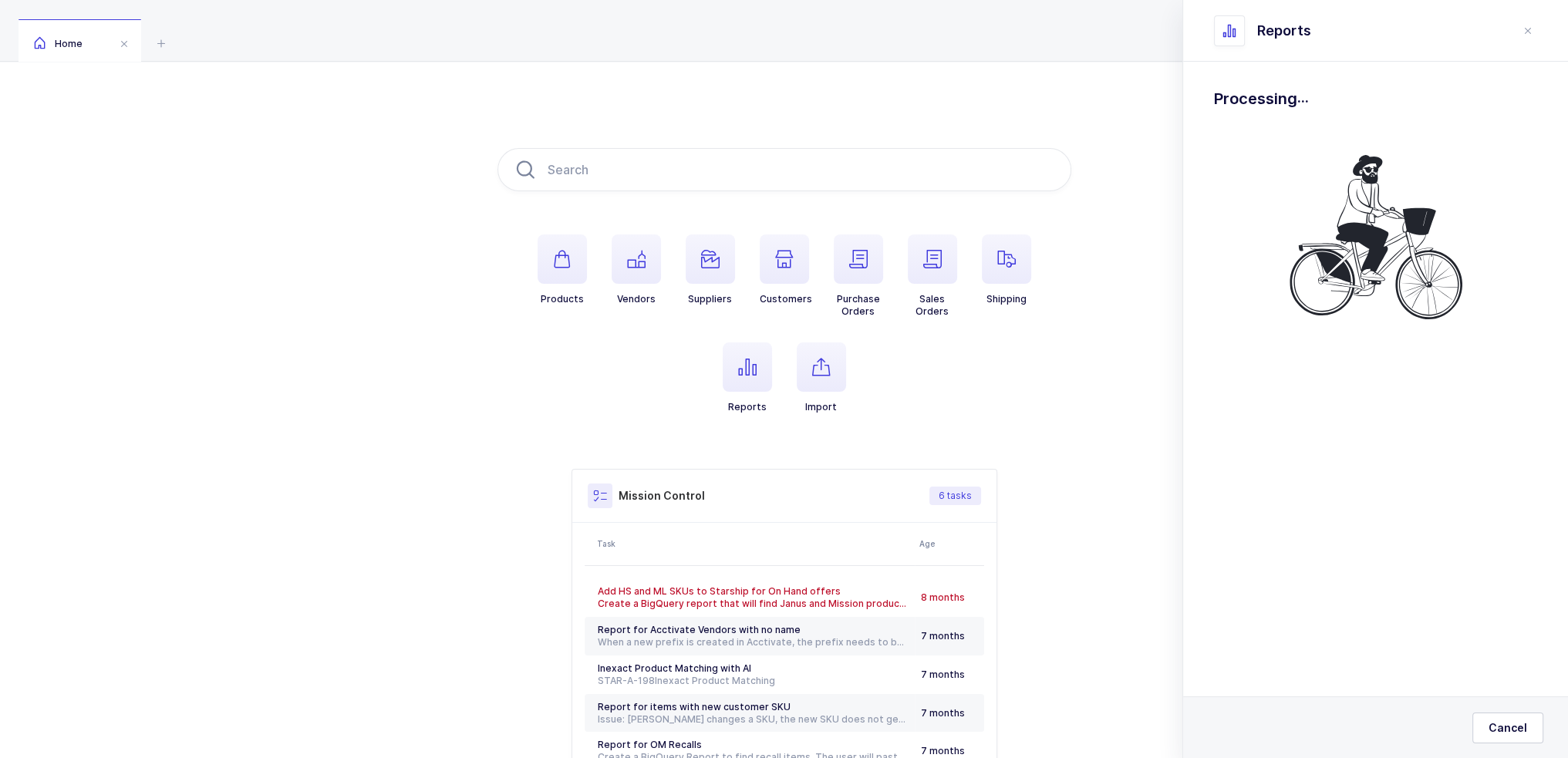
scroll to position [0, 0]
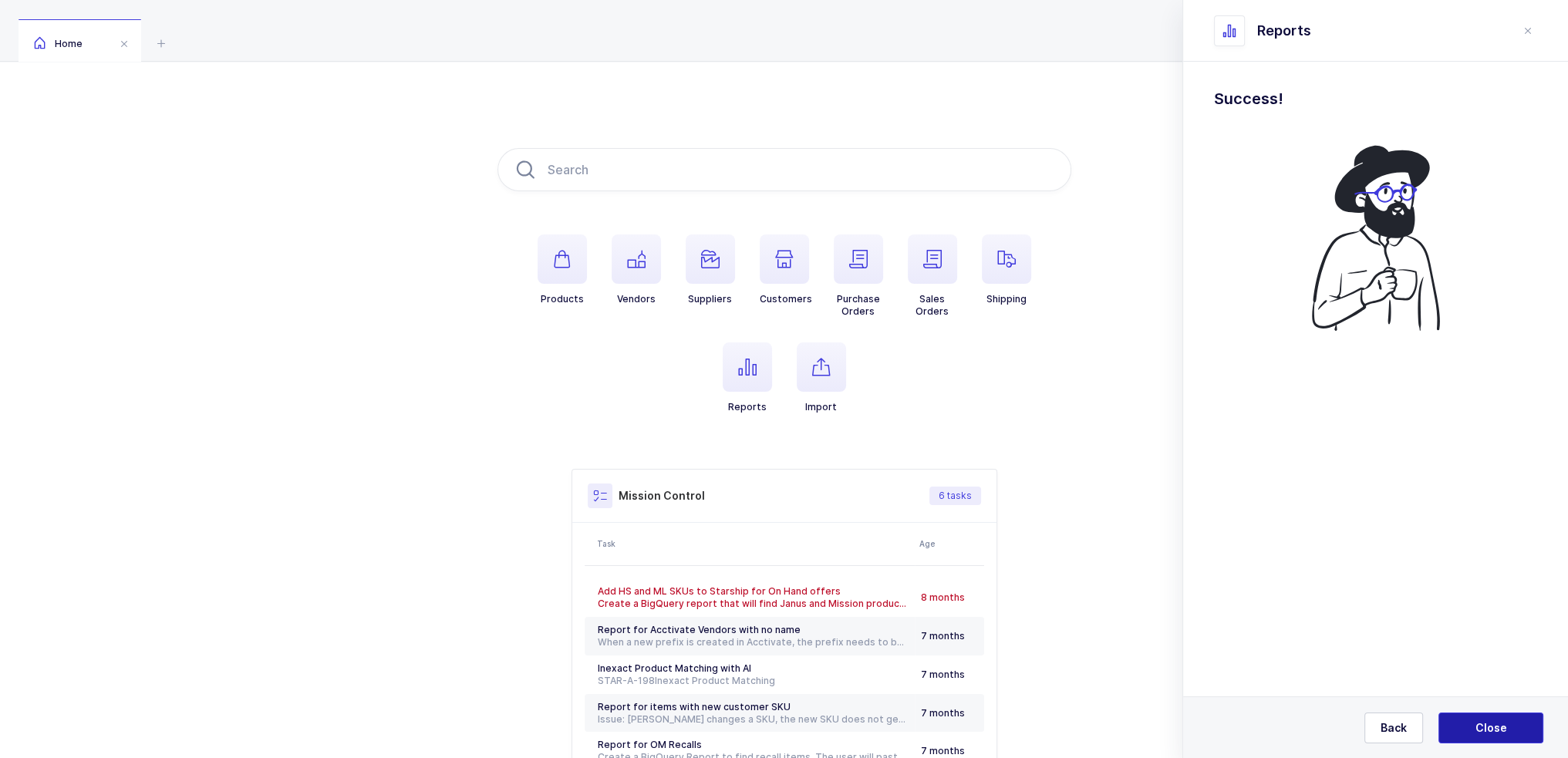
click at [1499, 719] on button "Close" at bounding box center [1491, 728] width 105 height 30
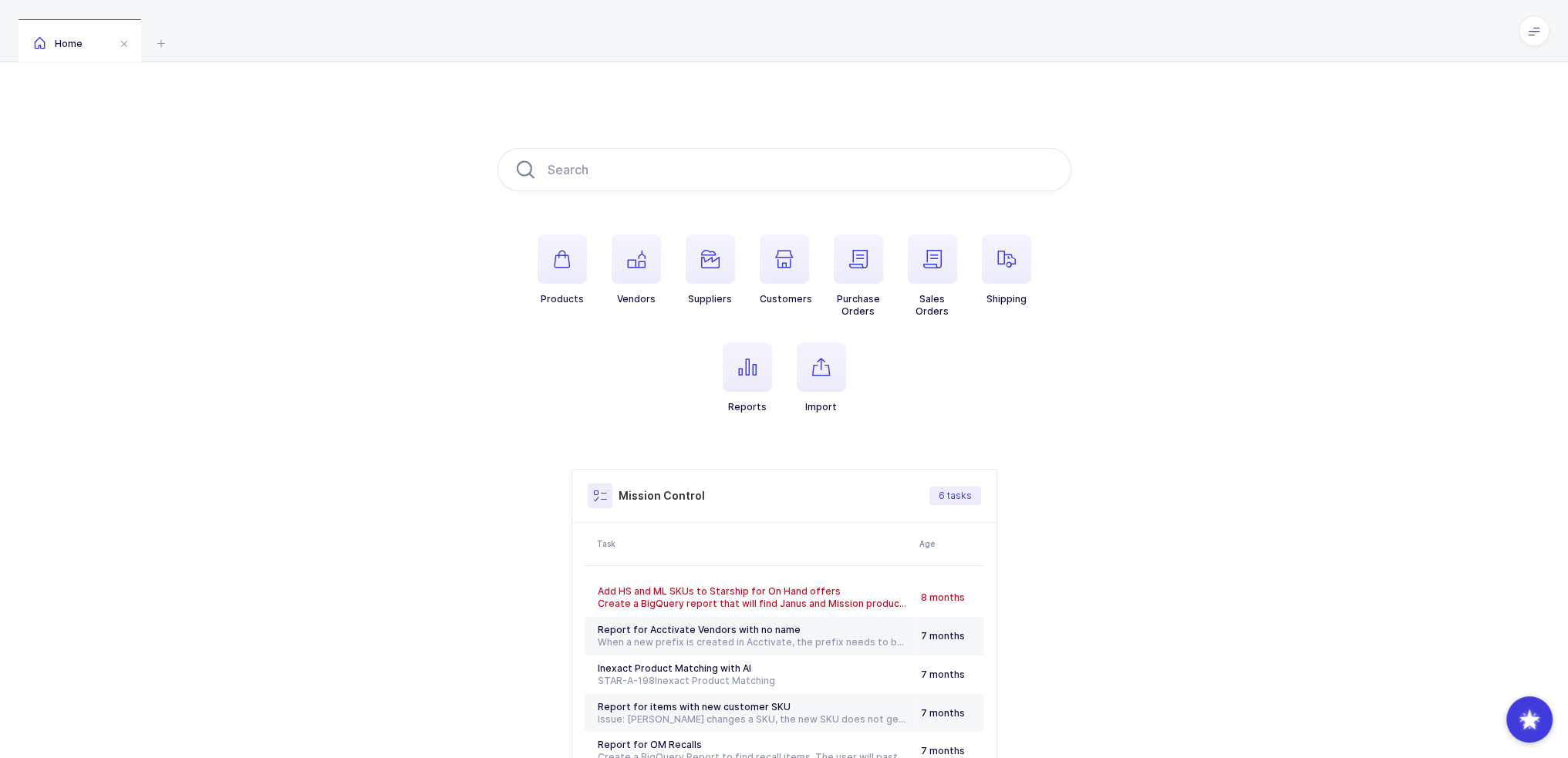
click at [411, 190] on div "Products Vendors Suppliers Customers Purchase Orders Sales Orders Shipping Repo…" at bounding box center [784, 485] width 1568 height 847
